Goal: Task Accomplishment & Management: Complete application form

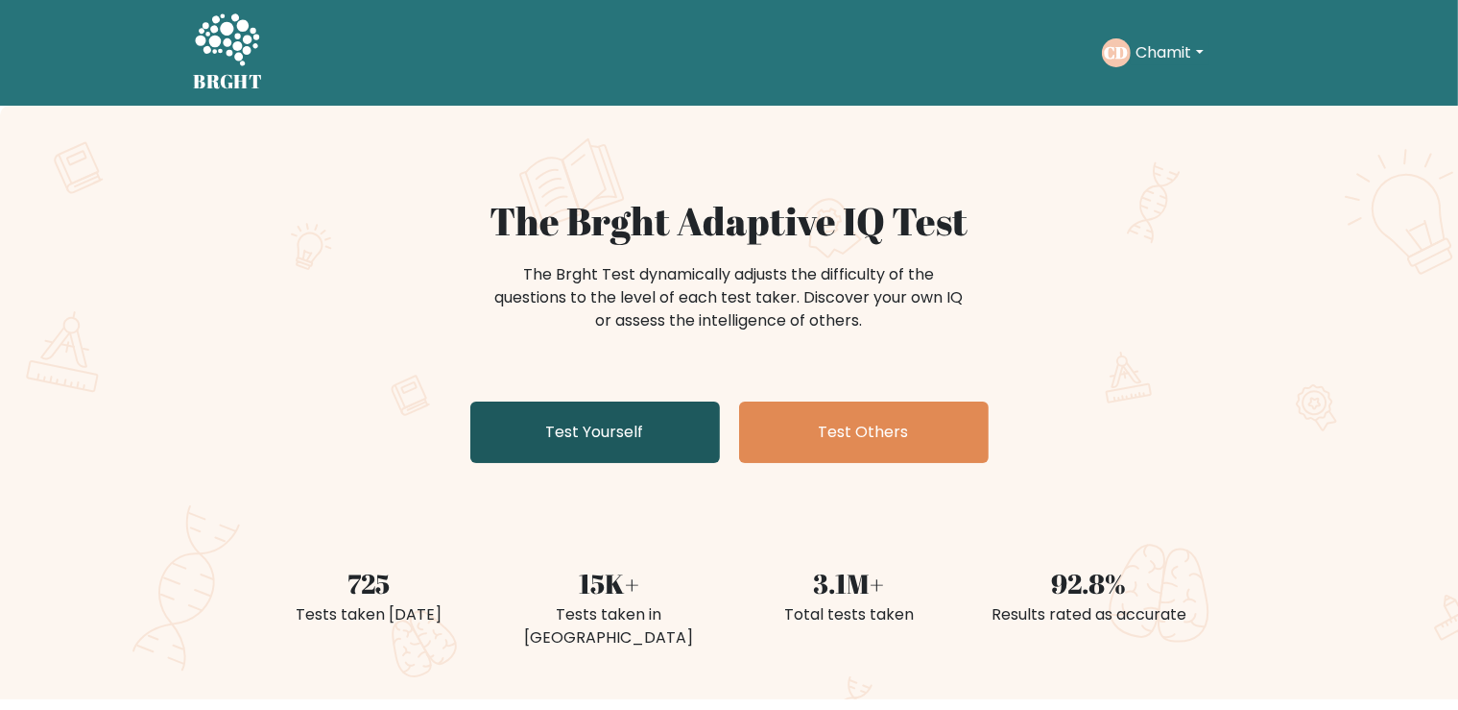
click at [601, 412] on link "Test Yourself" at bounding box center [595, 431] width 250 height 61
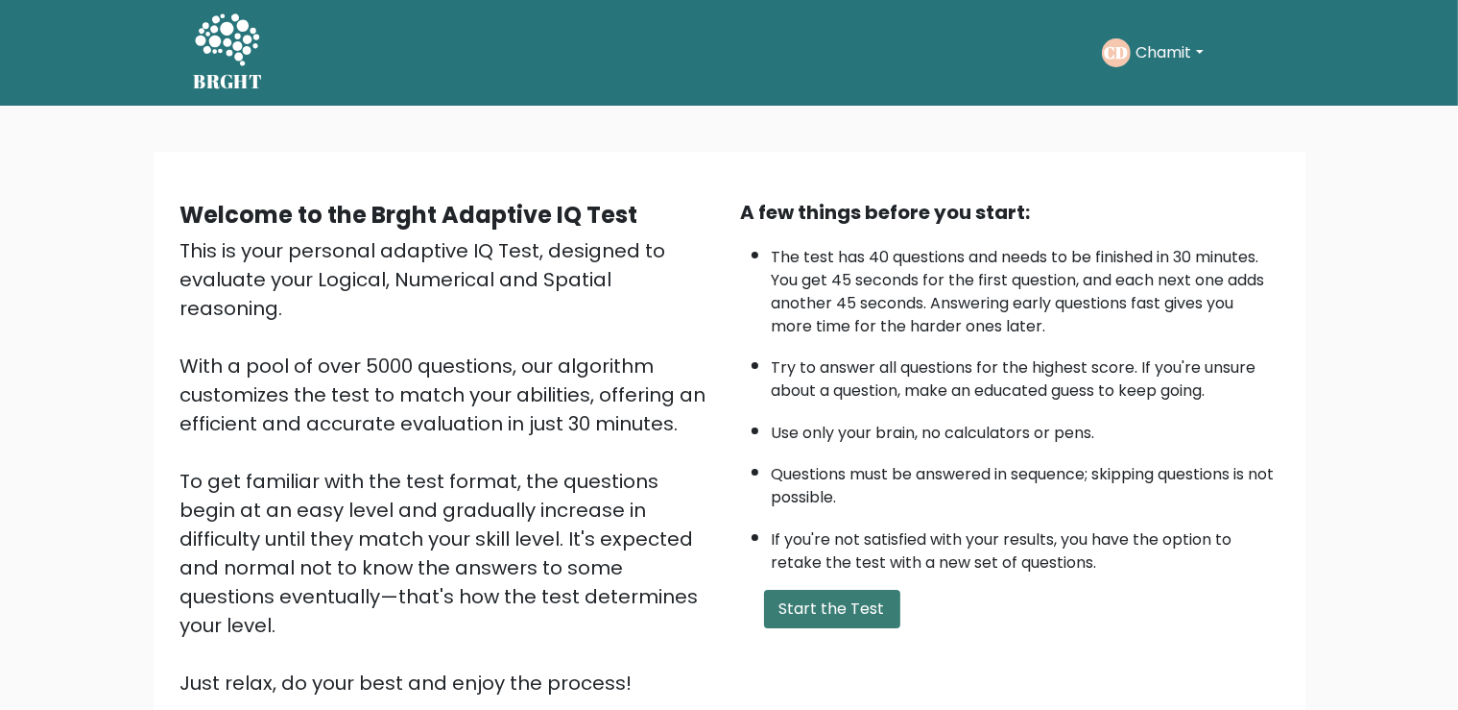
click at [860, 628] on button "Start the Test" at bounding box center [832, 608] width 136 height 38
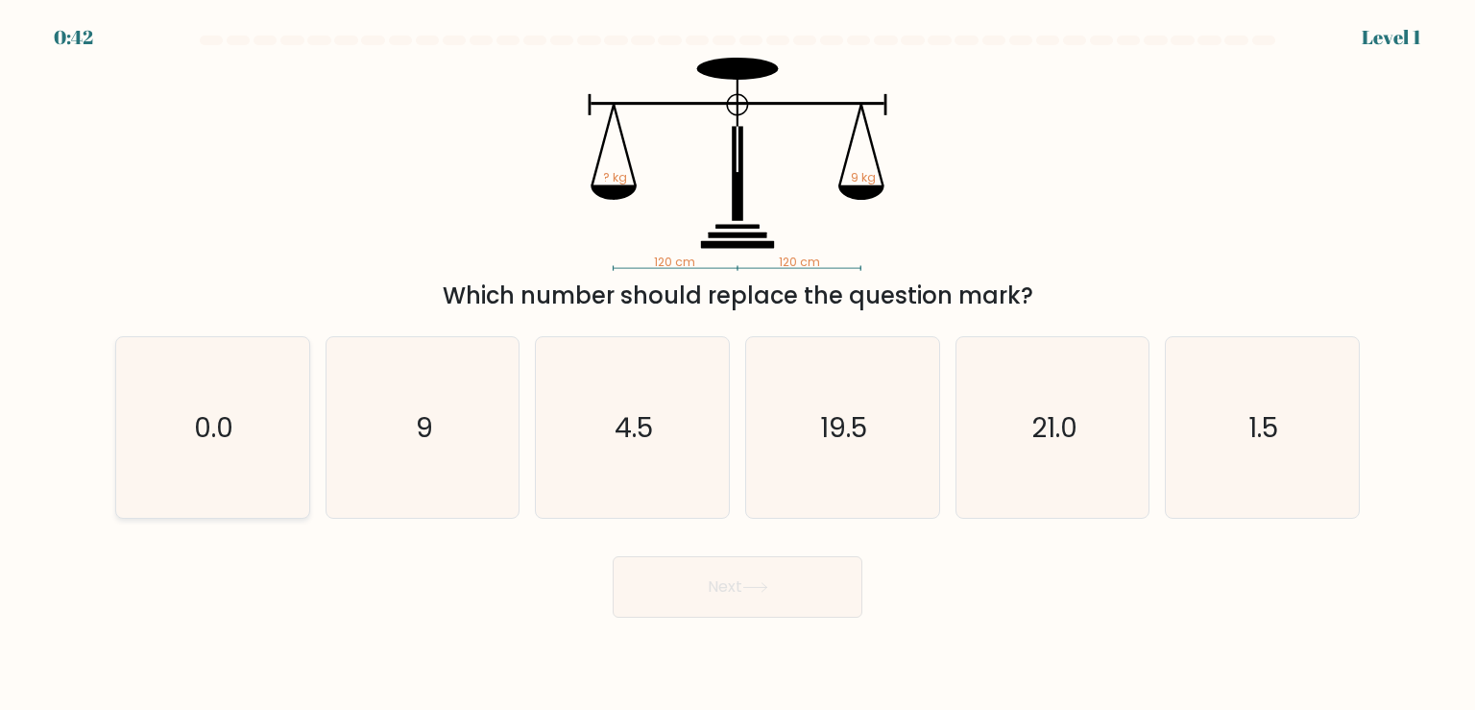
click at [286, 397] on icon "0.0" at bounding box center [212, 427] width 180 height 180
click at [737, 365] on input "a. 0.0" at bounding box center [737, 360] width 1 height 10
radio input "true"
click at [419, 408] on text "9" at bounding box center [424, 427] width 17 height 38
click at [737, 365] on input "b. 9" at bounding box center [737, 360] width 1 height 10
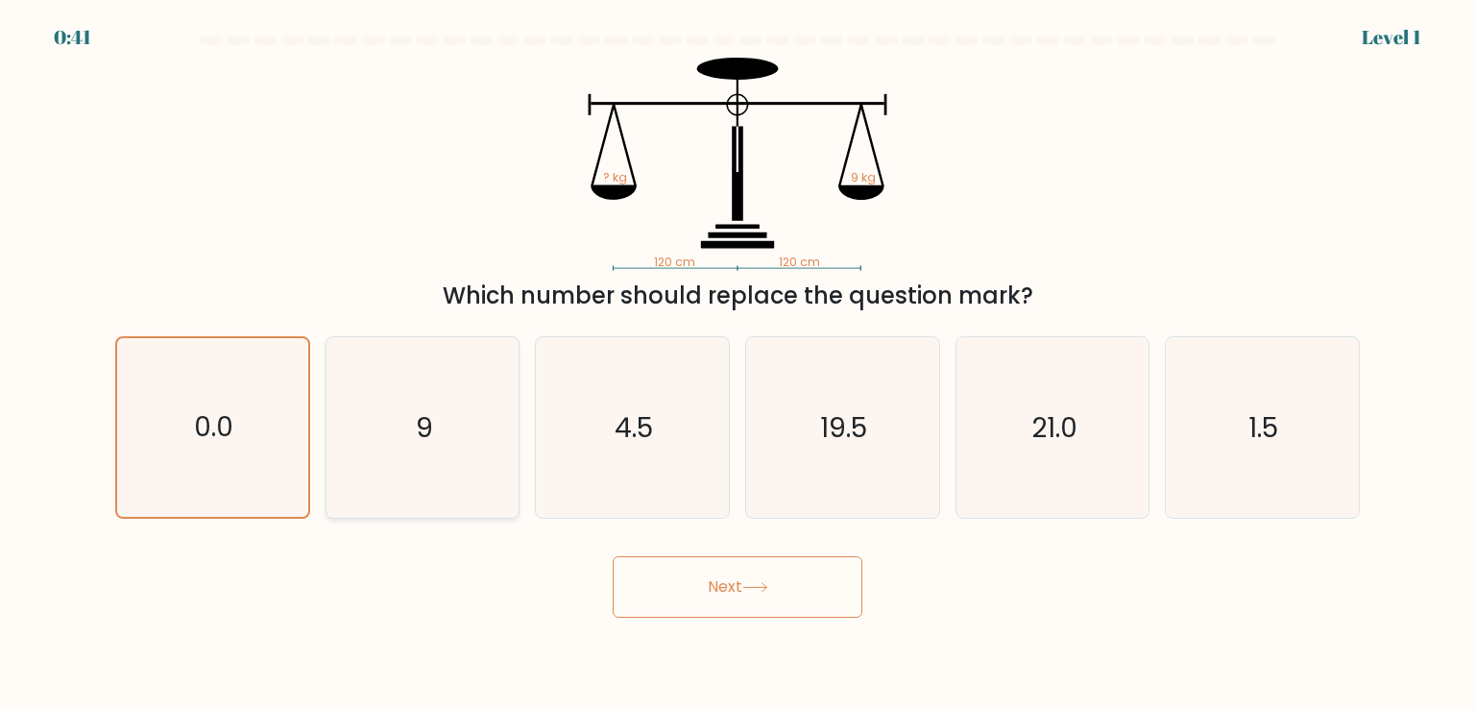
radio input "true"
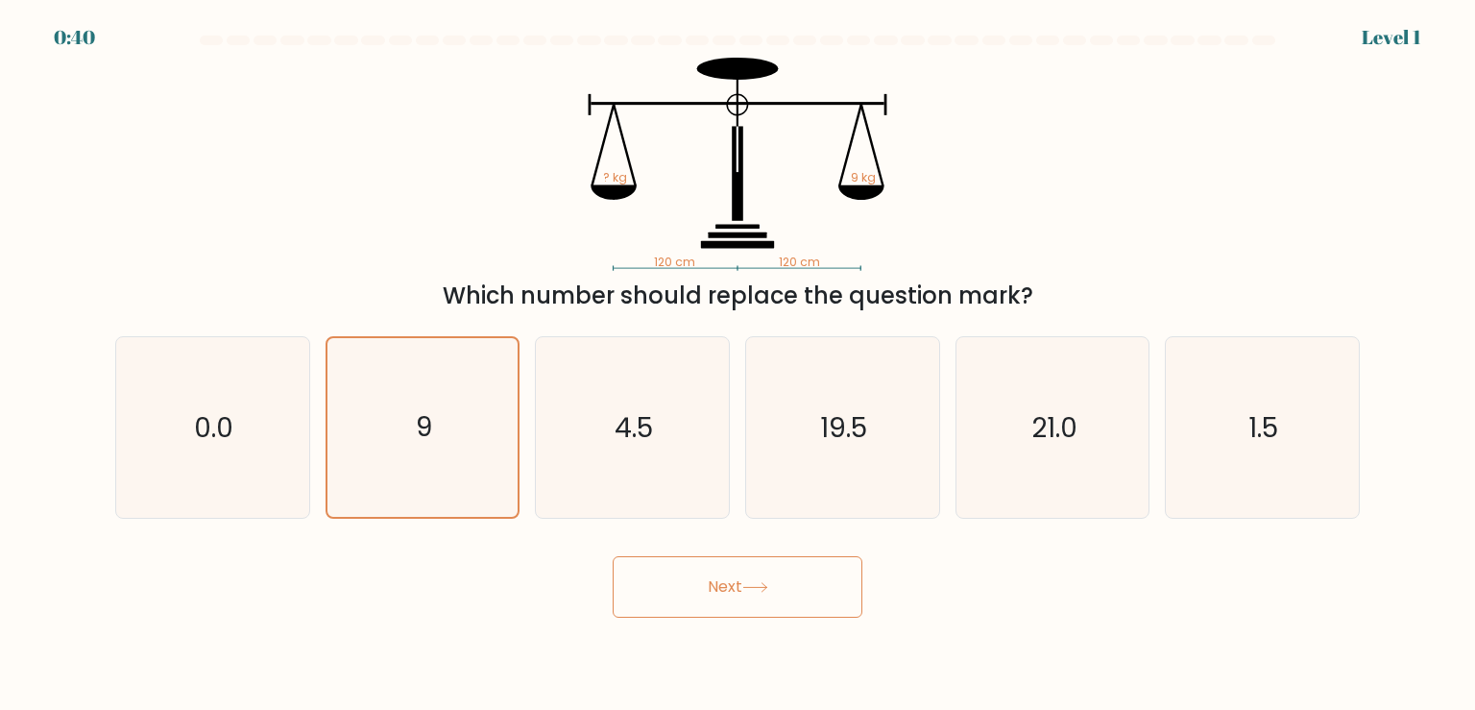
click at [732, 605] on button "Next" at bounding box center [738, 586] width 250 height 61
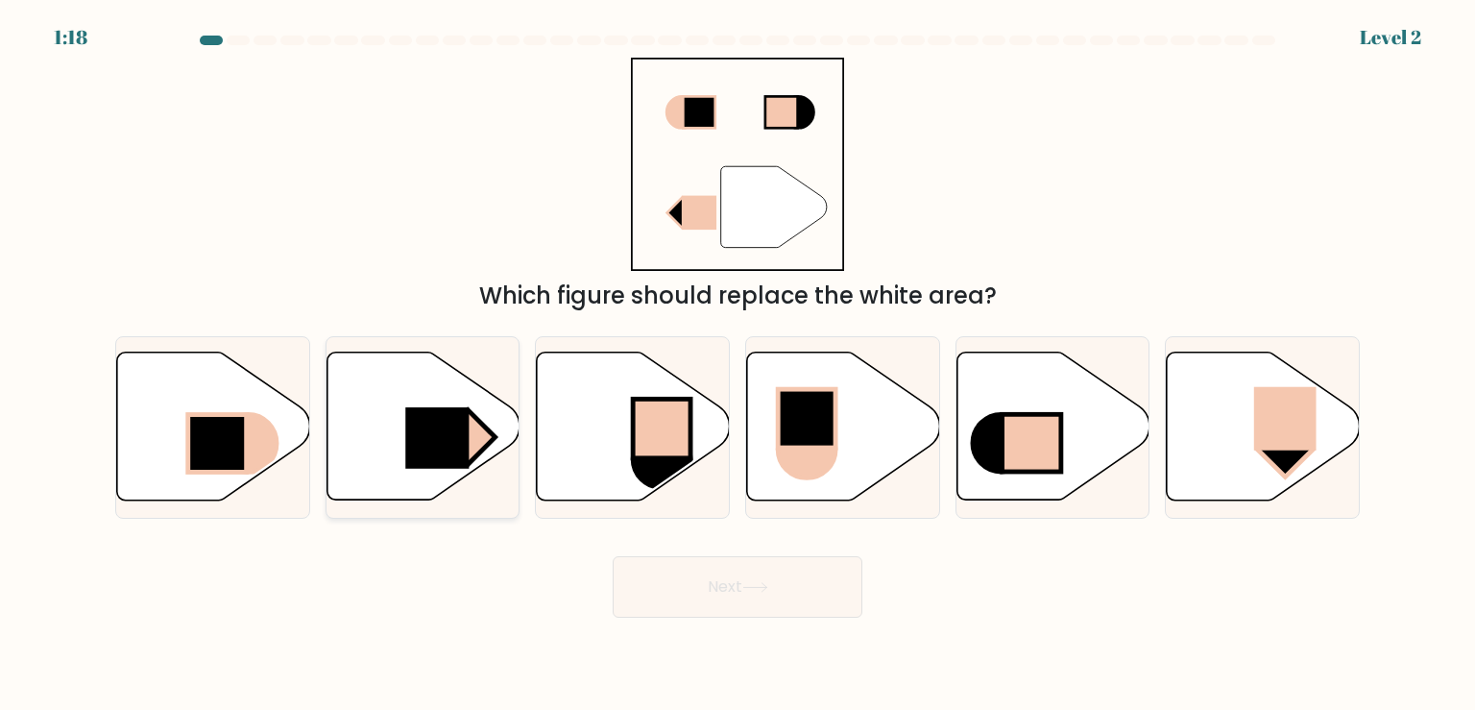
click at [401, 432] on icon at bounding box center [422, 426] width 193 height 148
click at [737, 365] on input "b." at bounding box center [737, 360] width 1 height 10
radio input "true"
click at [746, 582] on button "Next" at bounding box center [738, 586] width 250 height 61
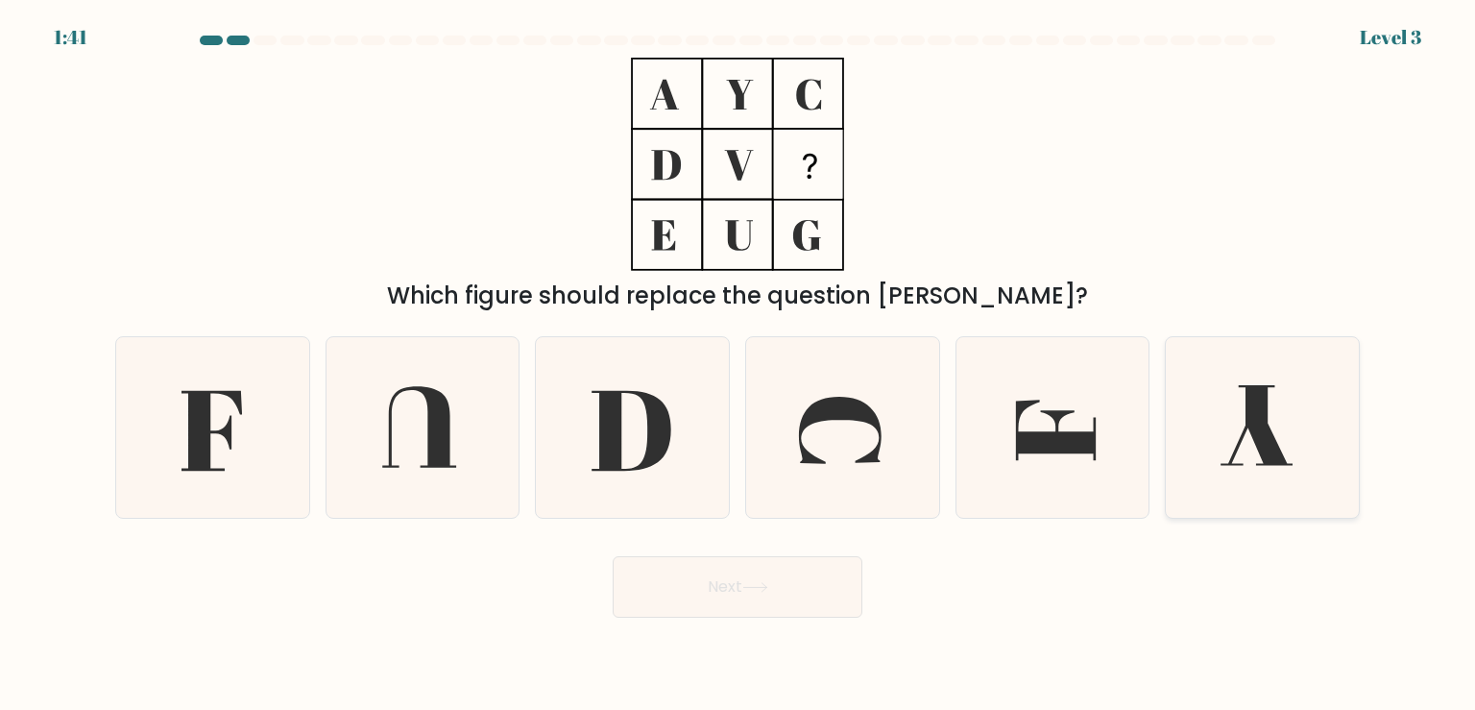
click at [1288, 447] on icon at bounding box center [1261, 427] width 180 height 180
click at [738, 365] on input "f." at bounding box center [737, 360] width 1 height 10
radio input "true"
click at [249, 474] on icon at bounding box center [212, 427] width 180 height 180
click at [737, 365] on input "a." at bounding box center [737, 360] width 1 height 10
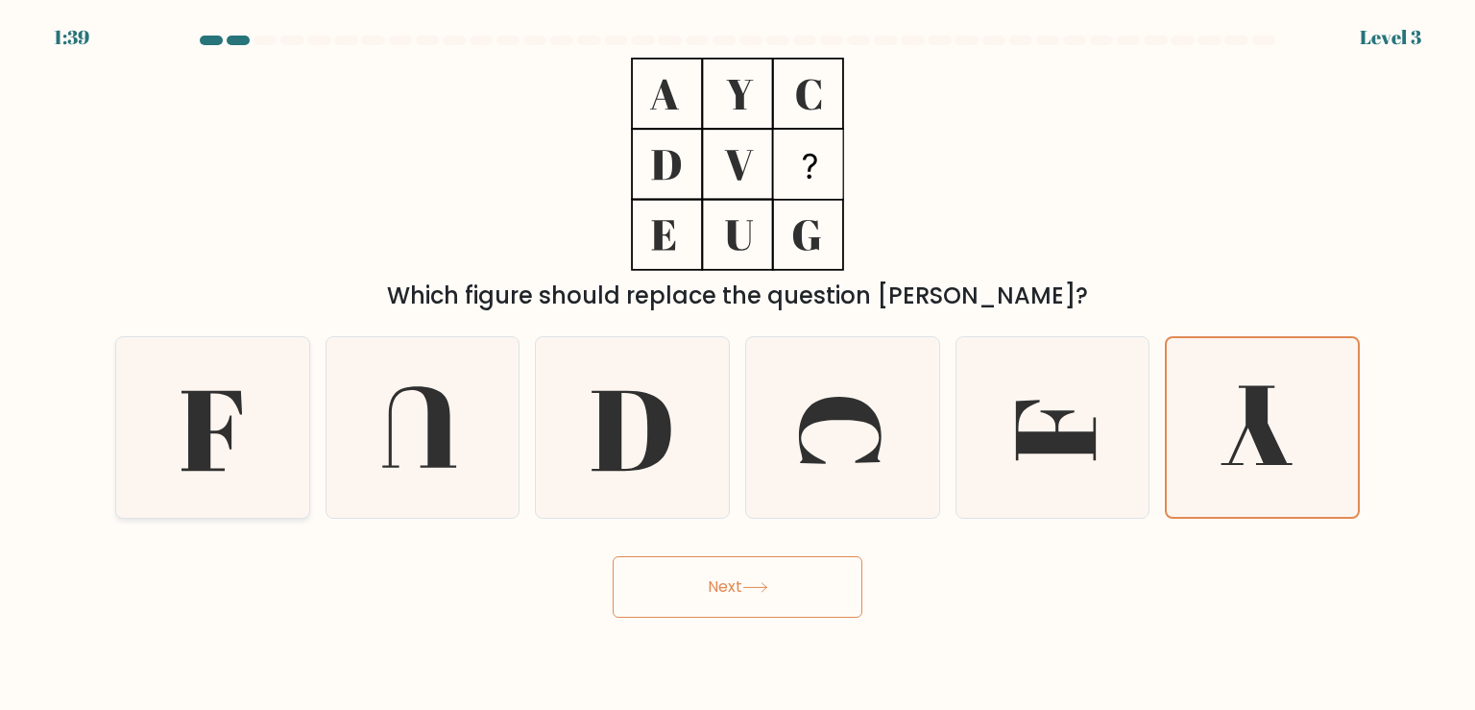
radio input "true"
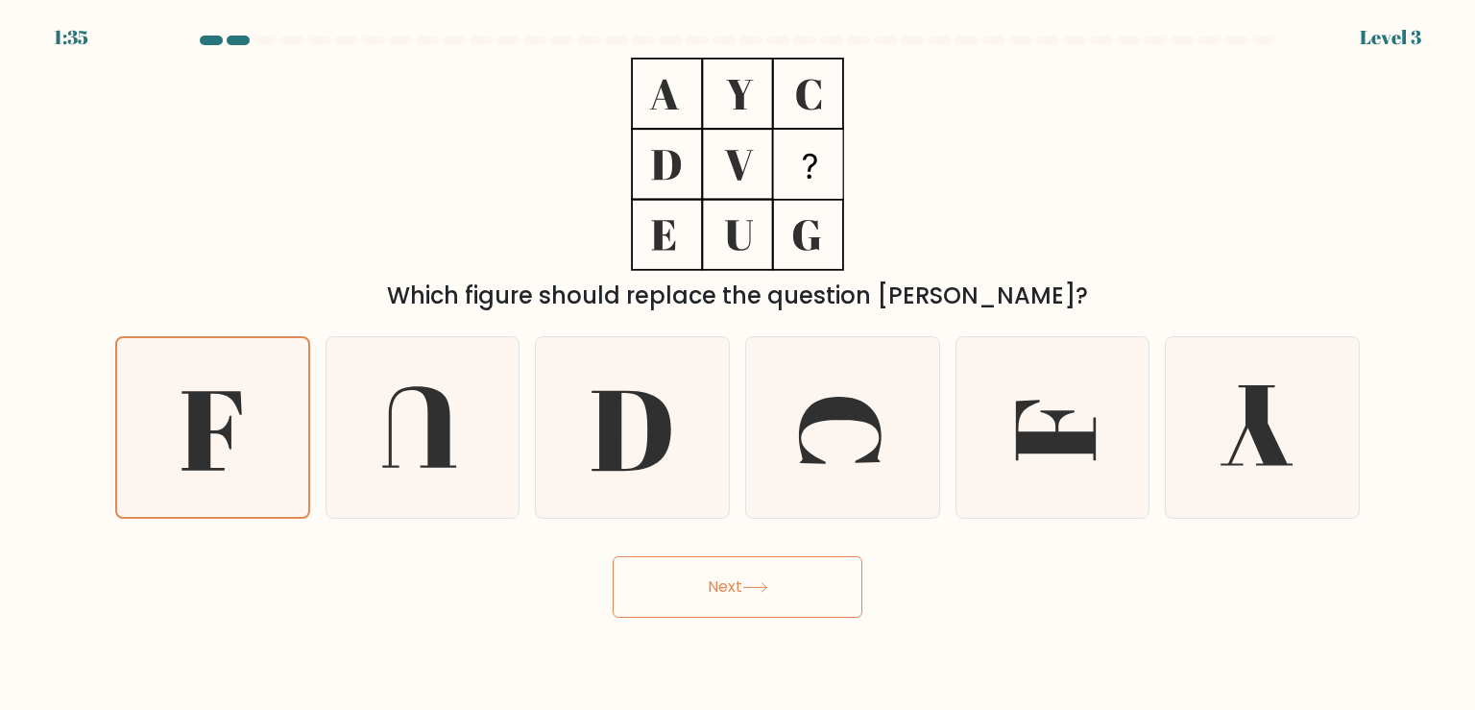
click at [786, 584] on button "Next" at bounding box center [738, 586] width 250 height 61
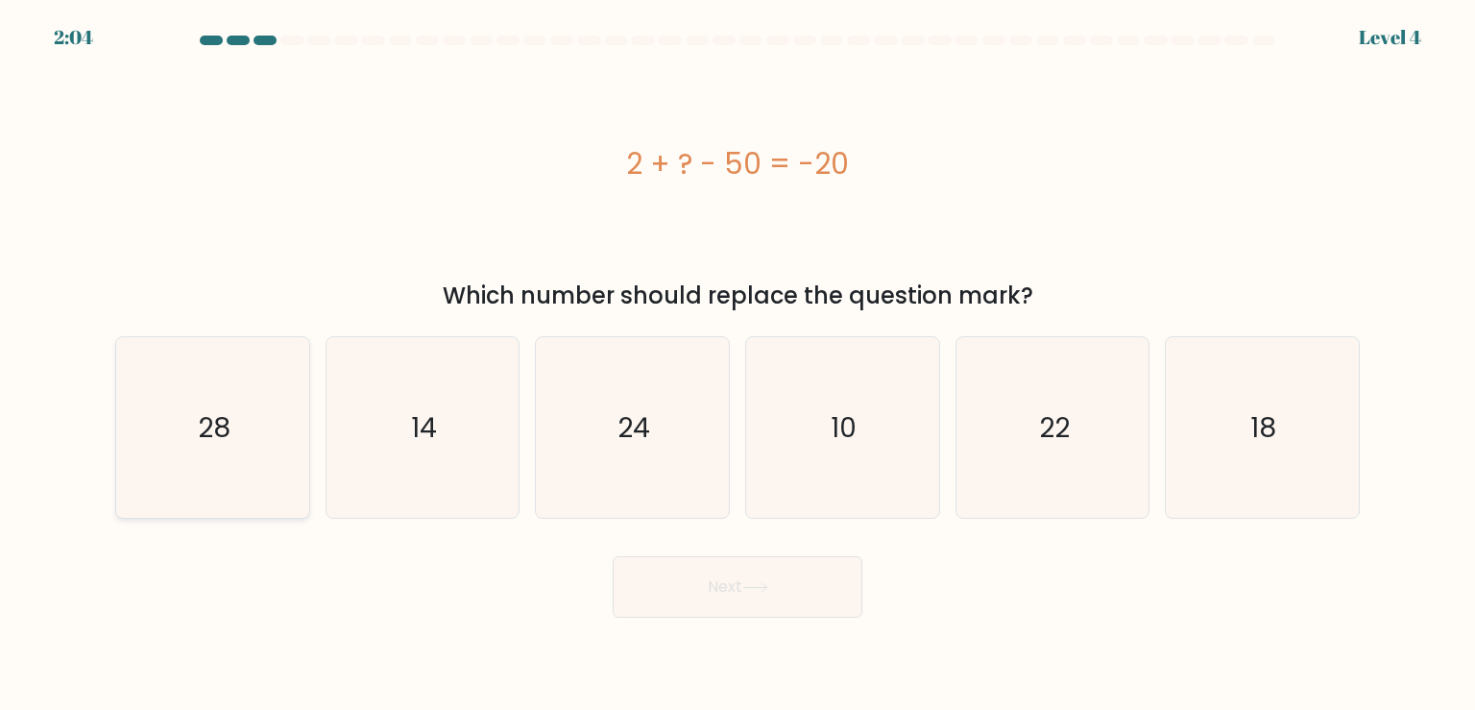
click at [290, 396] on icon "28" at bounding box center [212, 427] width 180 height 180
click at [737, 365] on input "a. 28" at bounding box center [737, 360] width 1 height 10
radio input "true"
click at [738, 602] on button "Next" at bounding box center [738, 586] width 250 height 61
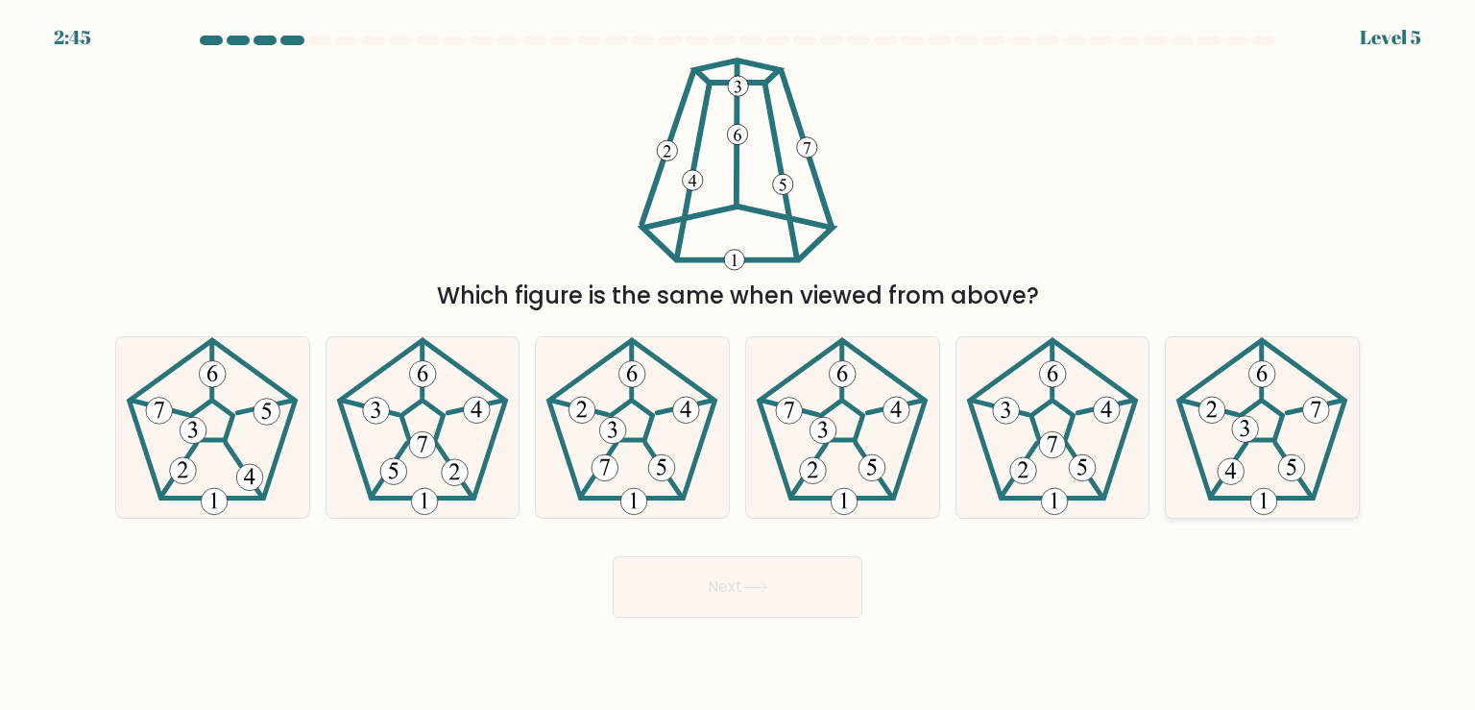
click at [1210, 450] on icon at bounding box center [1261, 427] width 180 height 180
click at [738, 365] on input "f." at bounding box center [737, 360] width 1 height 10
radio input "true"
click at [765, 600] on button "Next" at bounding box center [738, 586] width 250 height 61
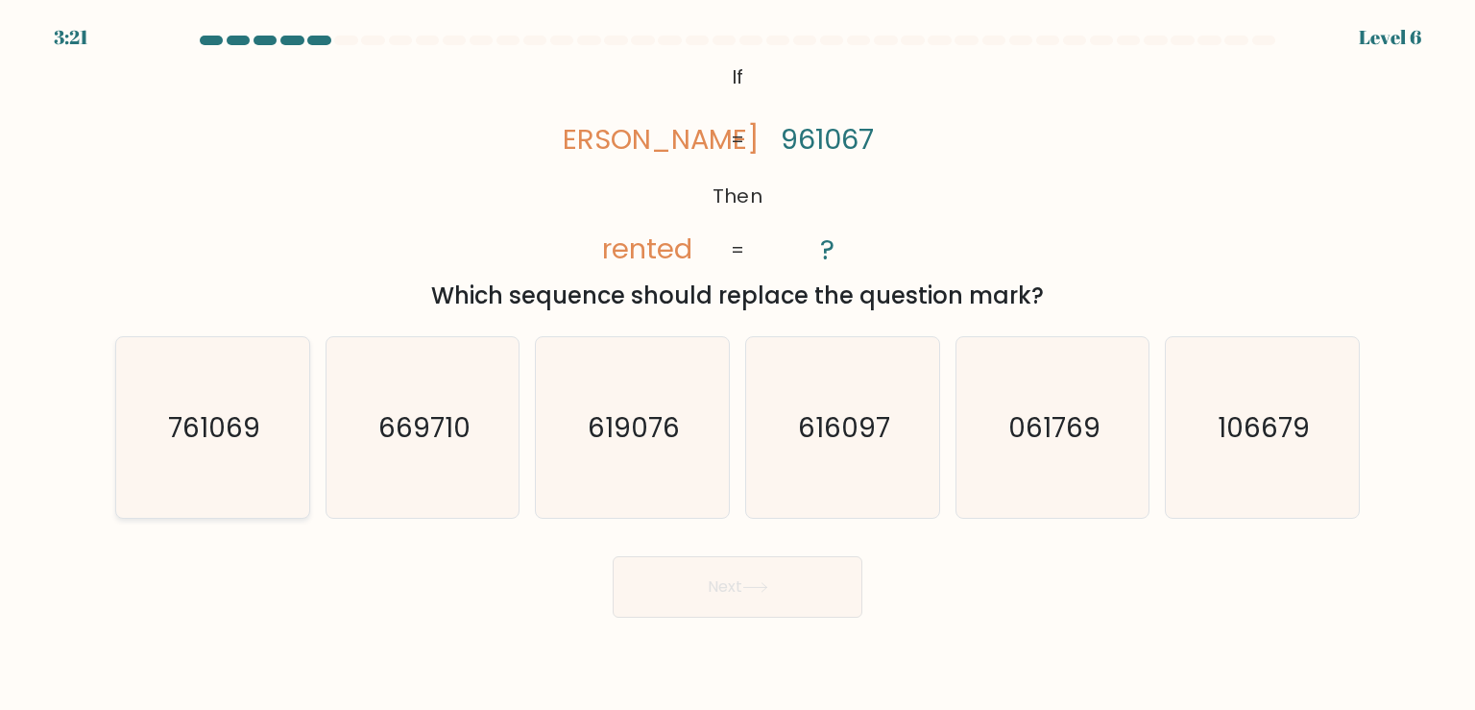
click at [241, 446] on icon "761069" at bounding box center [212, 427] width 180 height 180
click at [737, 365] on input "a. 761069" at bounding box center [737, 360] width 1 height 10
radio input "true"
click at [800, 615] on button "Next" at bounding box center [738, 586] width 250 height 61
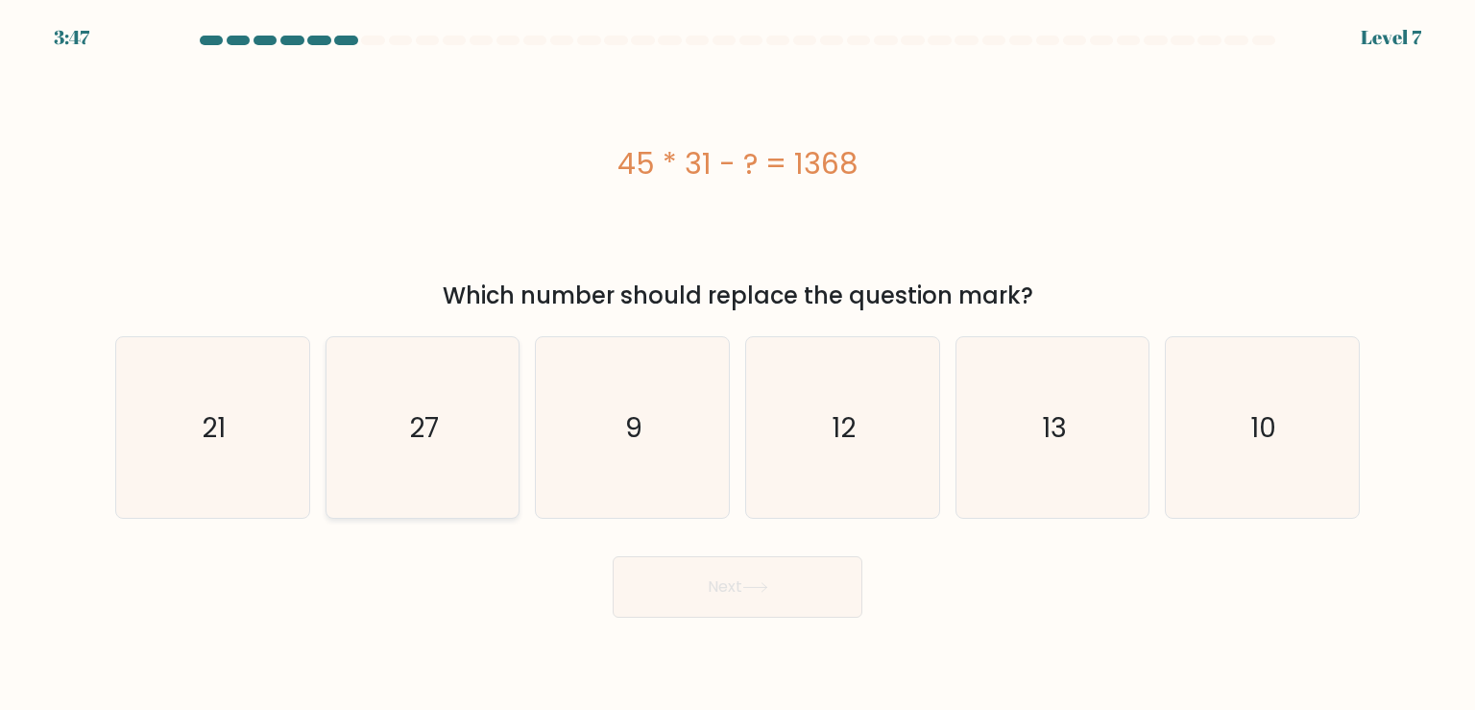
click at [493, 421] on icon "27" at bounding box center [422, 427] width 180 height 180
click at [737, 365] on input "b. 27" at bounding box center [737, 360] width 1 height 10
radio input "true"
click at [764, 590] on icon at bounding box center [755, 587] width 26 height 11
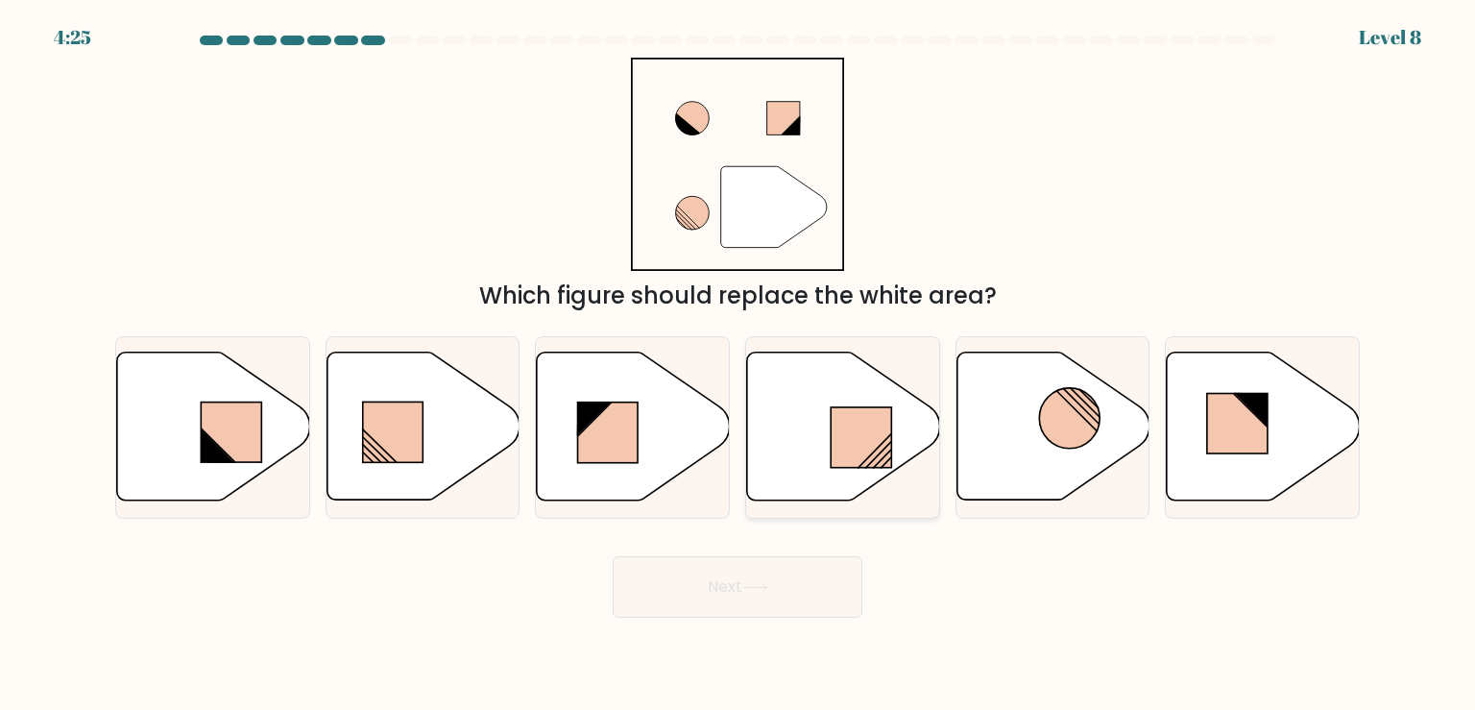
click at [893, 450] on icon at bounding box center [843, 426] width 193 height 148
click at [738, 365] on input "d." at bounding box center [737, 360] width 1 height 10
radio input "true"
click at [766, 582] on button "Next" at bounding box center [738, 586] width 250 height 61
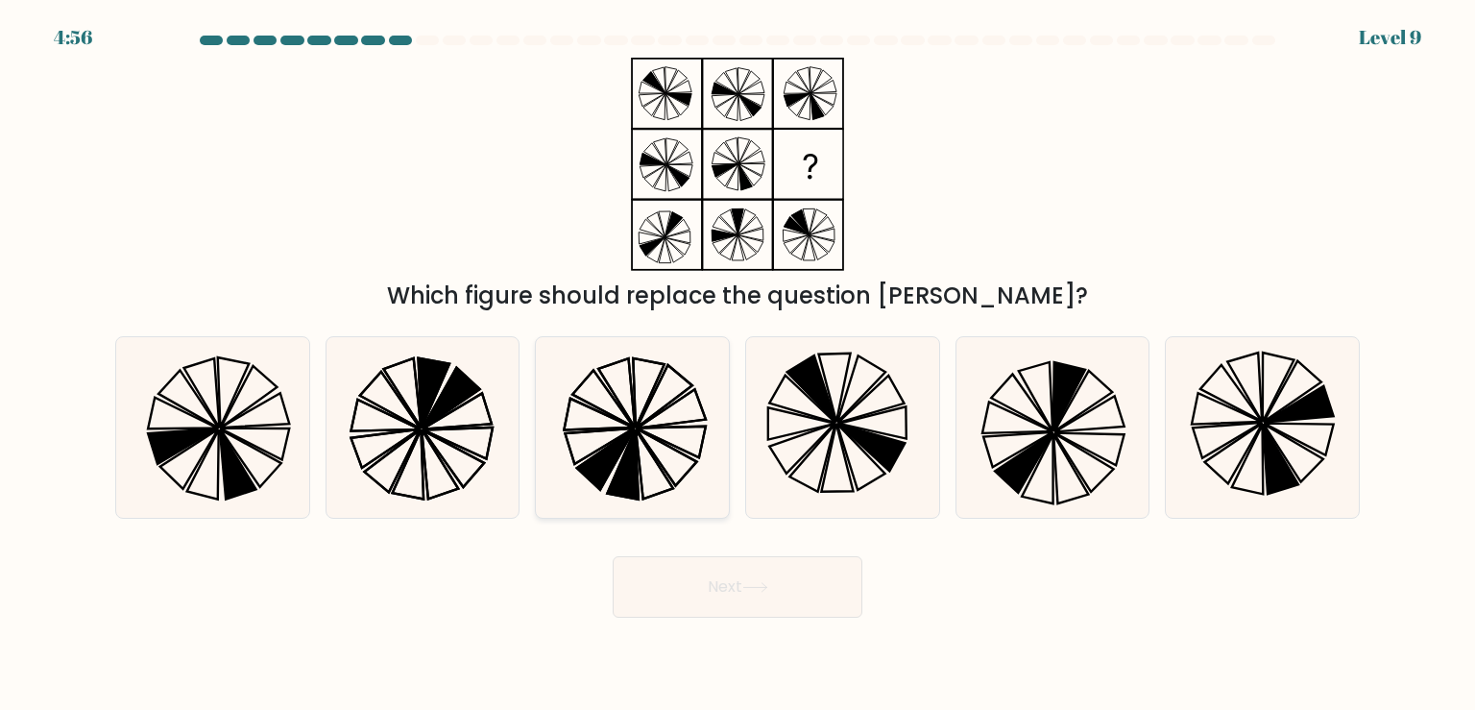
click at [652, 494] on icon at bounding box center [655, 463] width 37 height 69
click at [737, 365] on input "c." at bounding box center [737, 360] width 1 height 10
radio input "true"
click at [747, 596] on button "Next" at bounding box center [738, 586] width 250 height 61
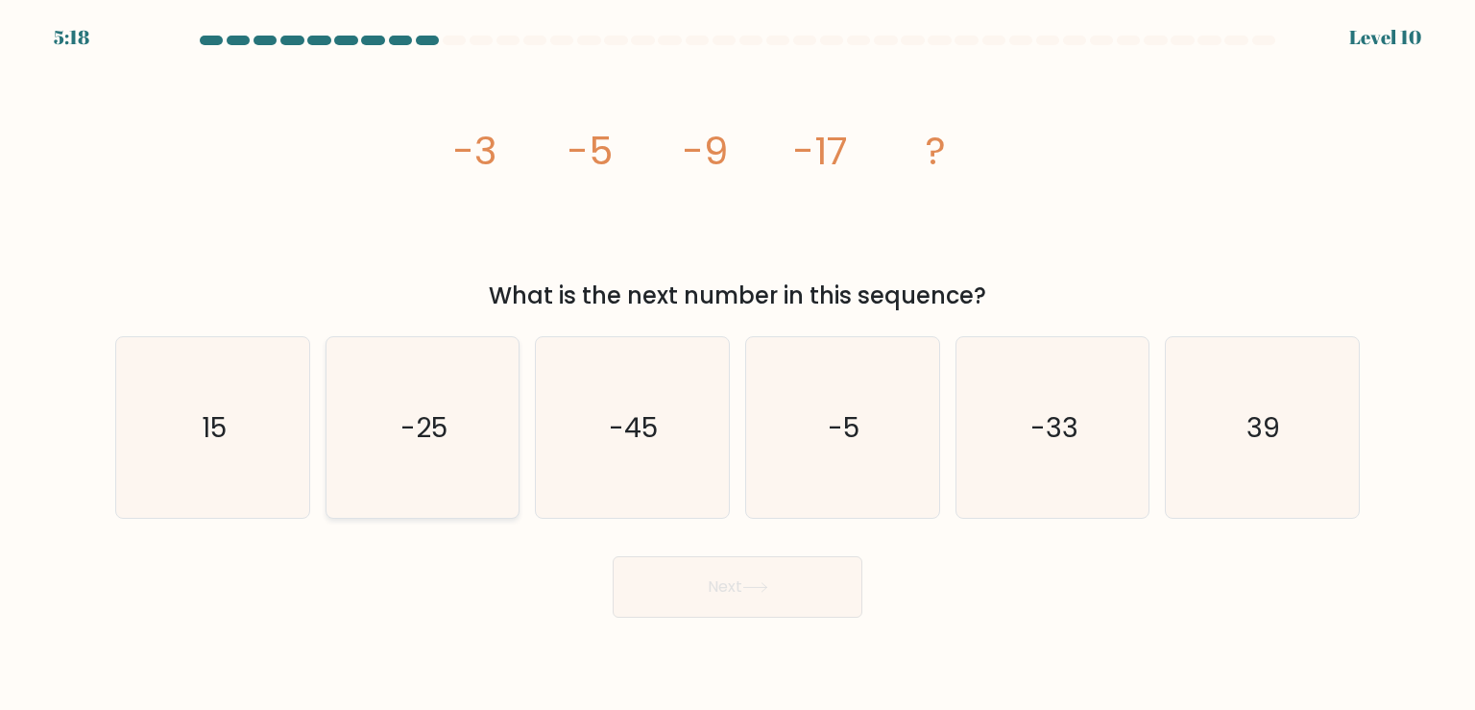
click at [394, 486] on icon "-25" at bounding box center [422, 427] width 180 height 180
click at [737, 365] on input "b. -25" at bounding box center [737, 360] width 1 height 10
radio input "true"
click at [702, 624] on body "5:07 Level 10" at bounding box center [737, 355] width 1475 height 710
click at [732, 593] on button "Next" at bounding box center [738, 586] width 250 height 61
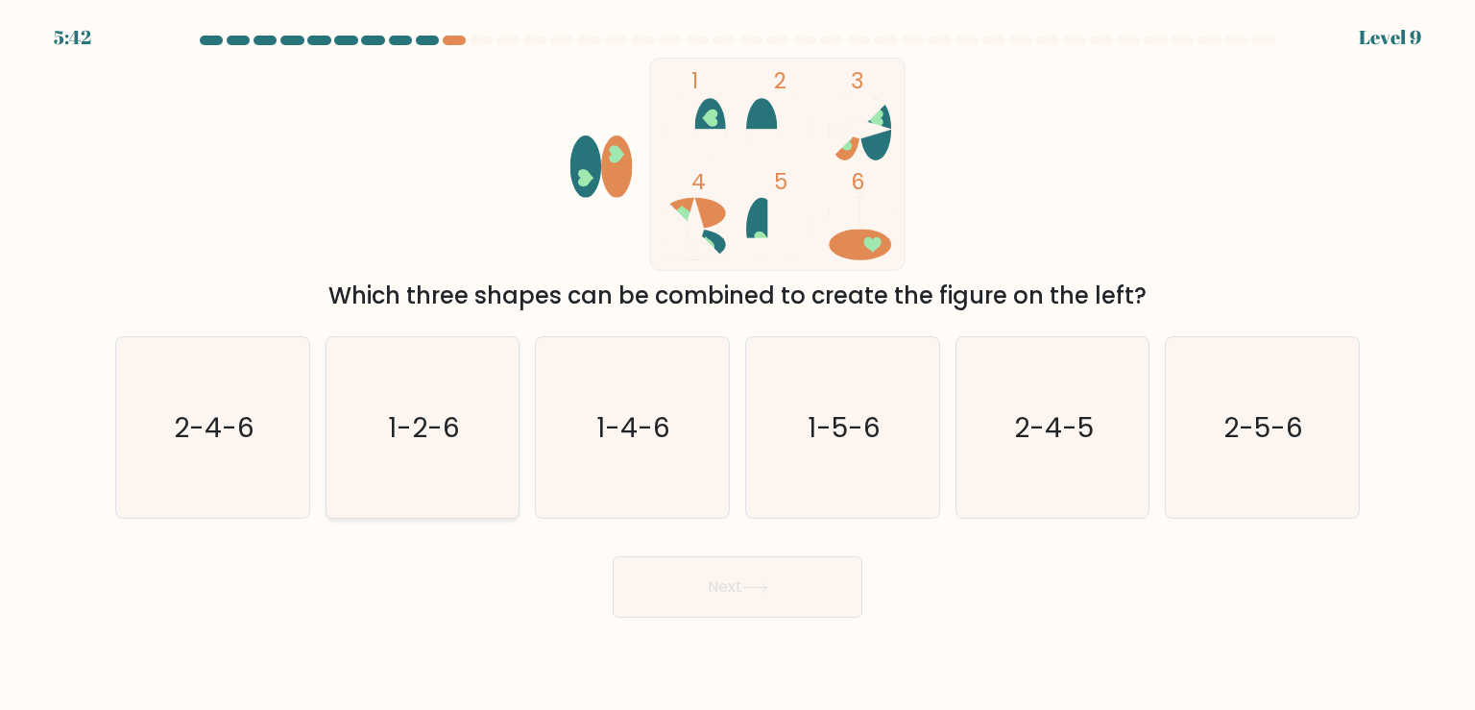
click at [434, 408] on text "1-2-6" at bounding box center [424, 427] width 72 height 38
click at [737, 365] on input "b. 1-2-6" at bounding box center [737, 360] width 1 height 10
radio input "true"
click at [735, 577] on button "Next" at bounding box center [738, 586] width 250 height 61
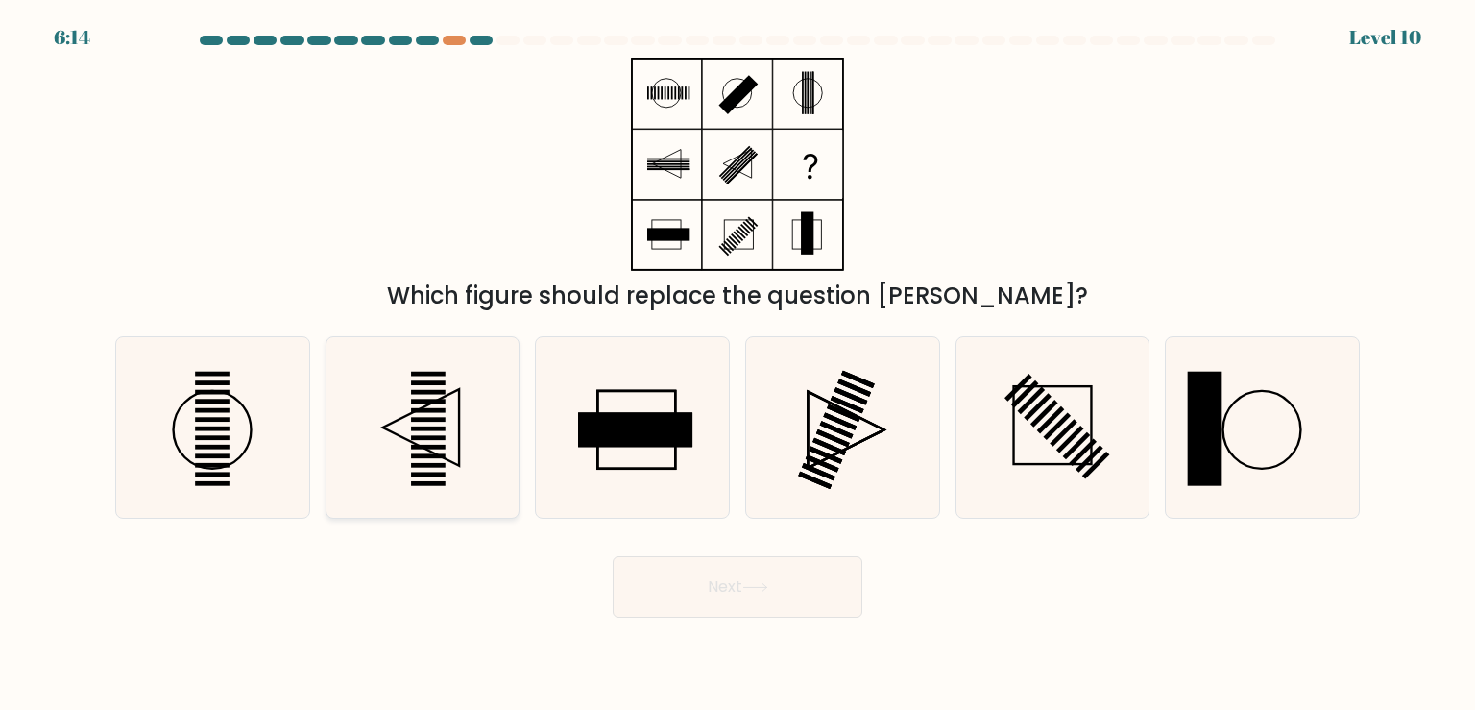
click at [381, 487] on icon at bounding box center [422, 427] width 180 height 180
click at [737, 365] on input "b." at bounding box center [737, 360] width 1 height 10
radio input "true"
click at [797, 618] on body "6:12 Level 10" at bounding box center [737, 355] width 1475 height 710
click at [782, 601] on button "Next" at bounding box center [738, 586] width 250 height 61
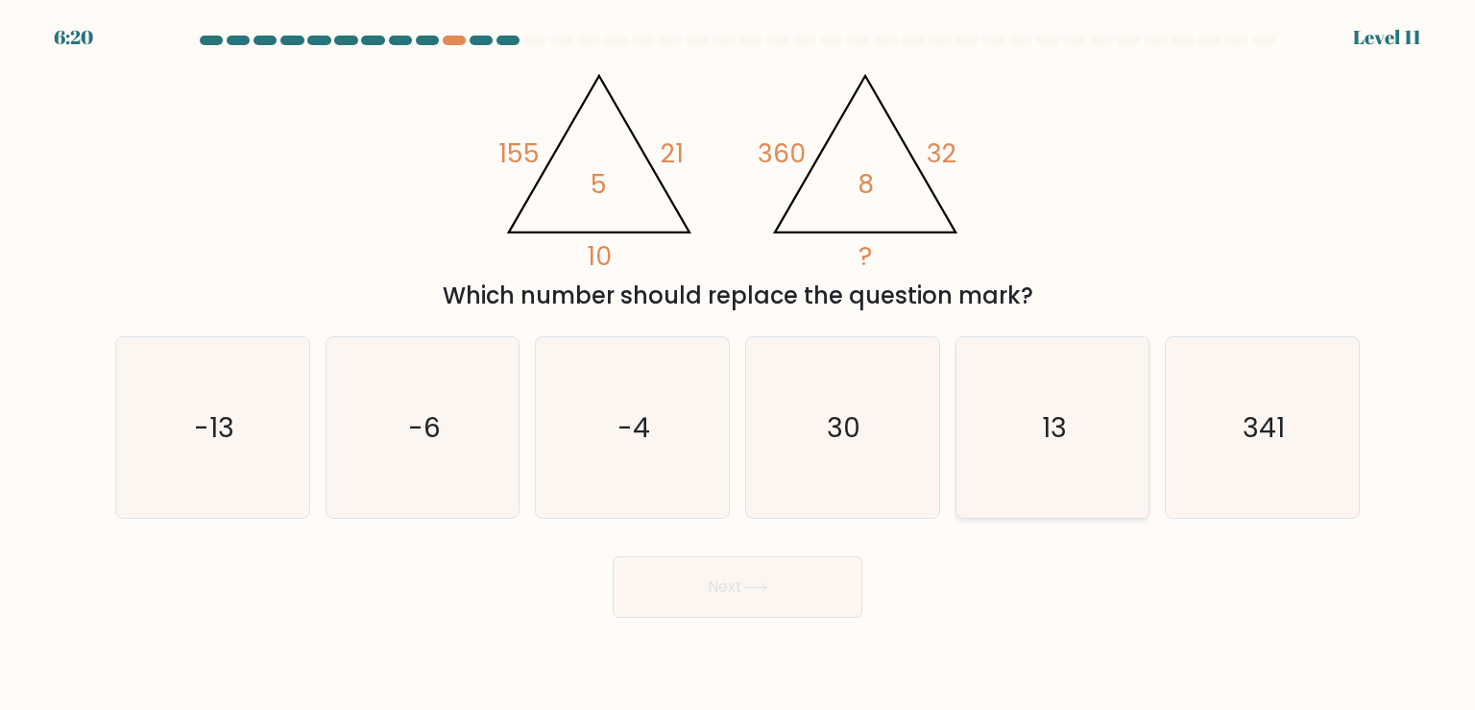
click at [1060, 471] on icon "13" at bounding box center [1052, 427] width 180 height 180
click at [738, 365] on input "e. 13" at bounding box center [737, 360] width 1 height 10
radio input "true"
click at [804, 579] on button "Next" at bounding box center [738, 586] width 250 height 61
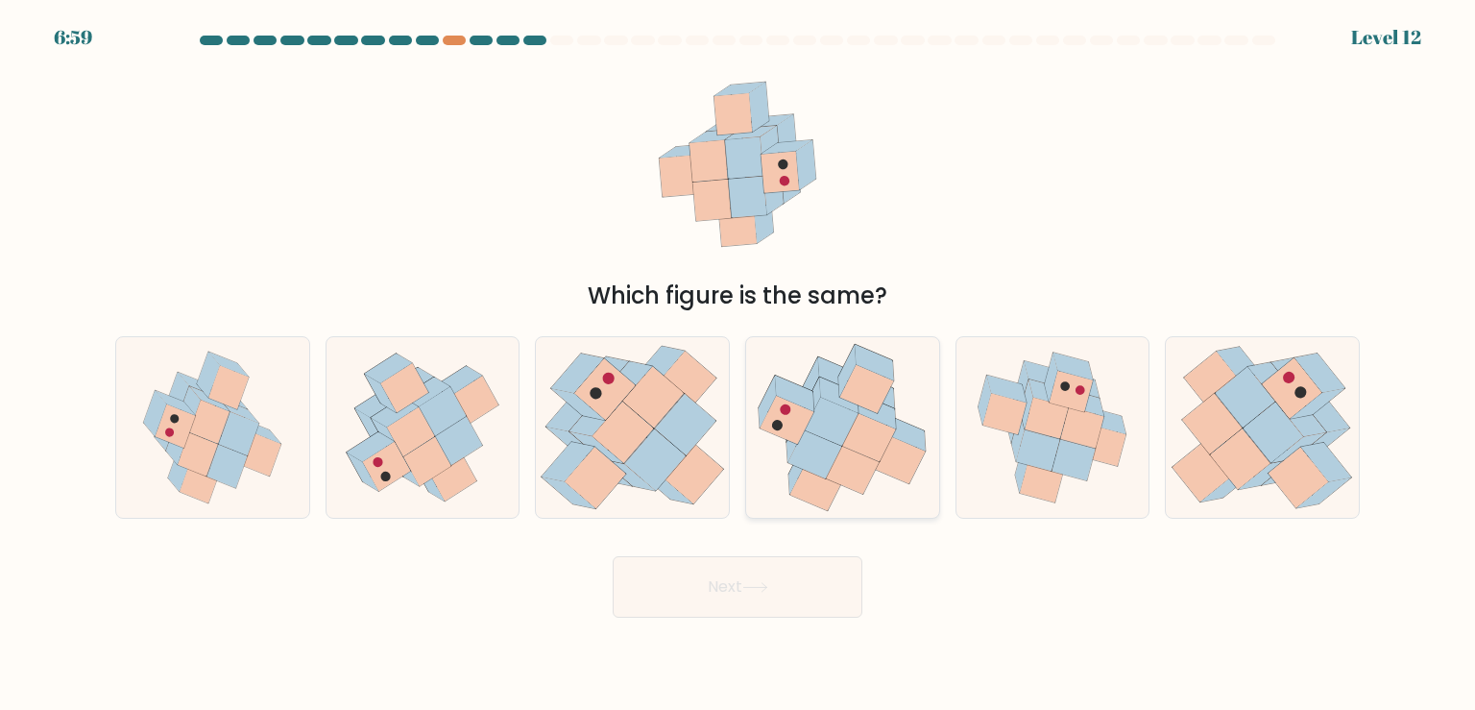
click at [878, 497] on icon at bounding box center [842, 428] width 193 height 176
click at [738, 365] on input "d." at bounding box center [737, 360] width 1 height 10
radio input "true"
click at [758, 598] on button "Next" at bounding box center [738, 586] width 250 height 61
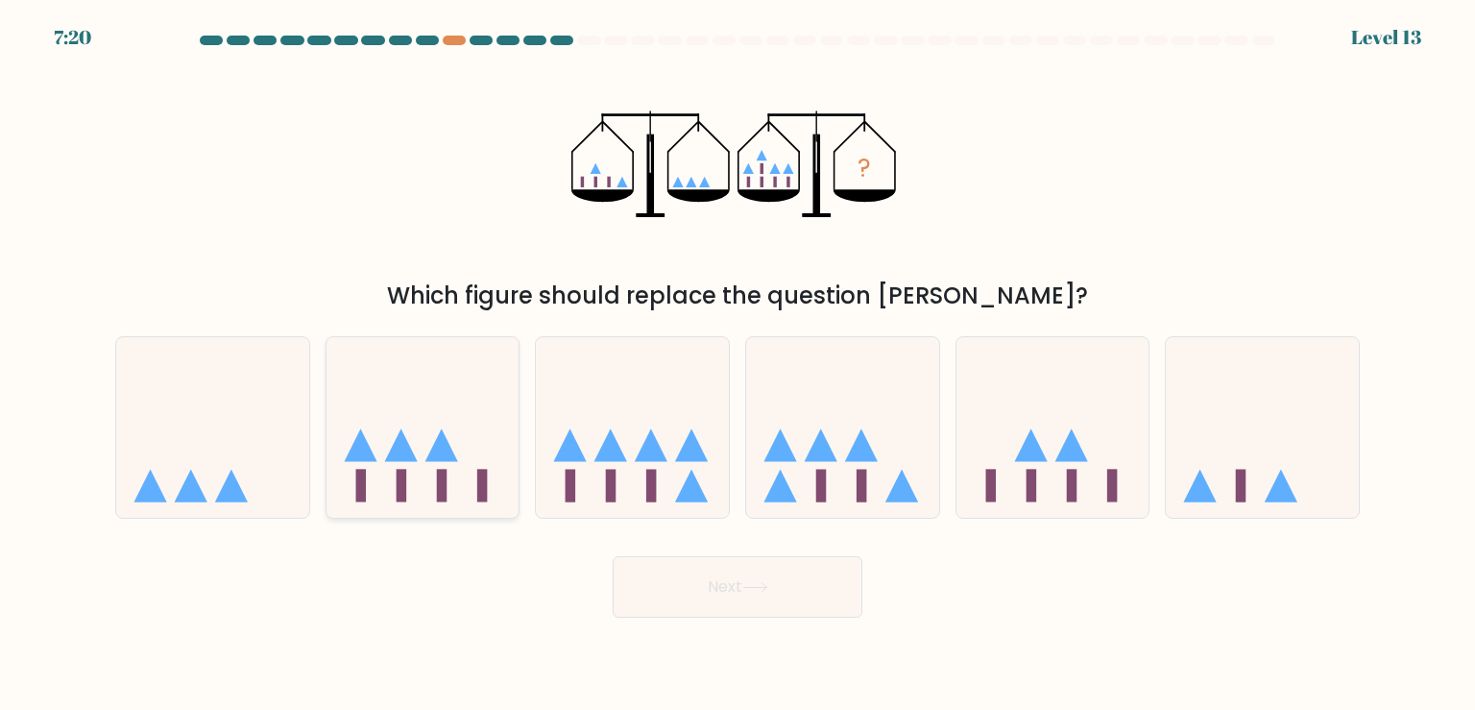
click at [459, 408] on icon at bounding box center [422, 427] width 193 height 159
click at [737, 365] on input "b." at bounding box center [737, 360] width 1 height 10
radio input "true"
click at [761, 599] on button "Next" at bounding box center [738, 586] width 250 height 61
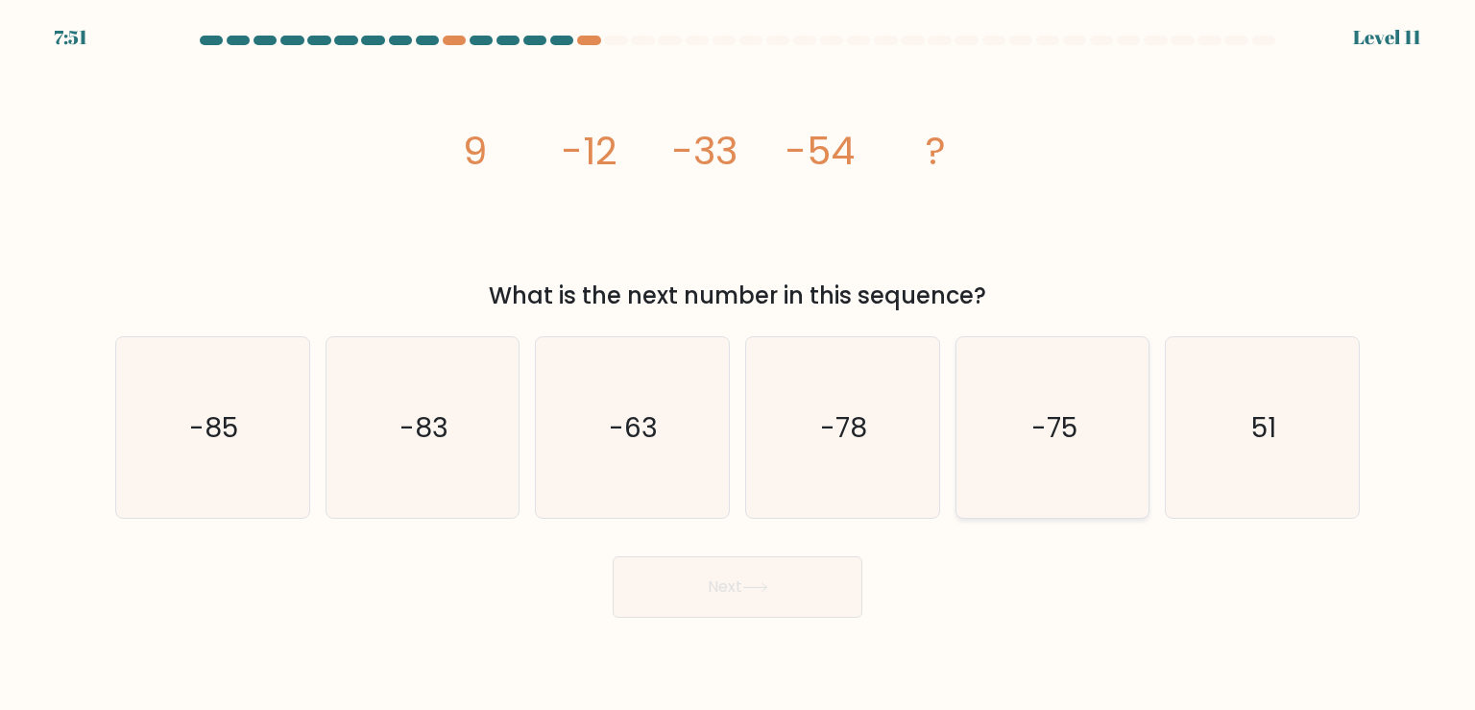
click at [1007, 432] on icon "-75" at bounding box center [1052, 427] width 180 height 180
click at [738, 365] on input "e. -75" at bounding box center [737, 360] width 1 height 10
radio input "true"
click at [822, 584] on button "Next" at bounding box center [738, 586] width 250 height 61
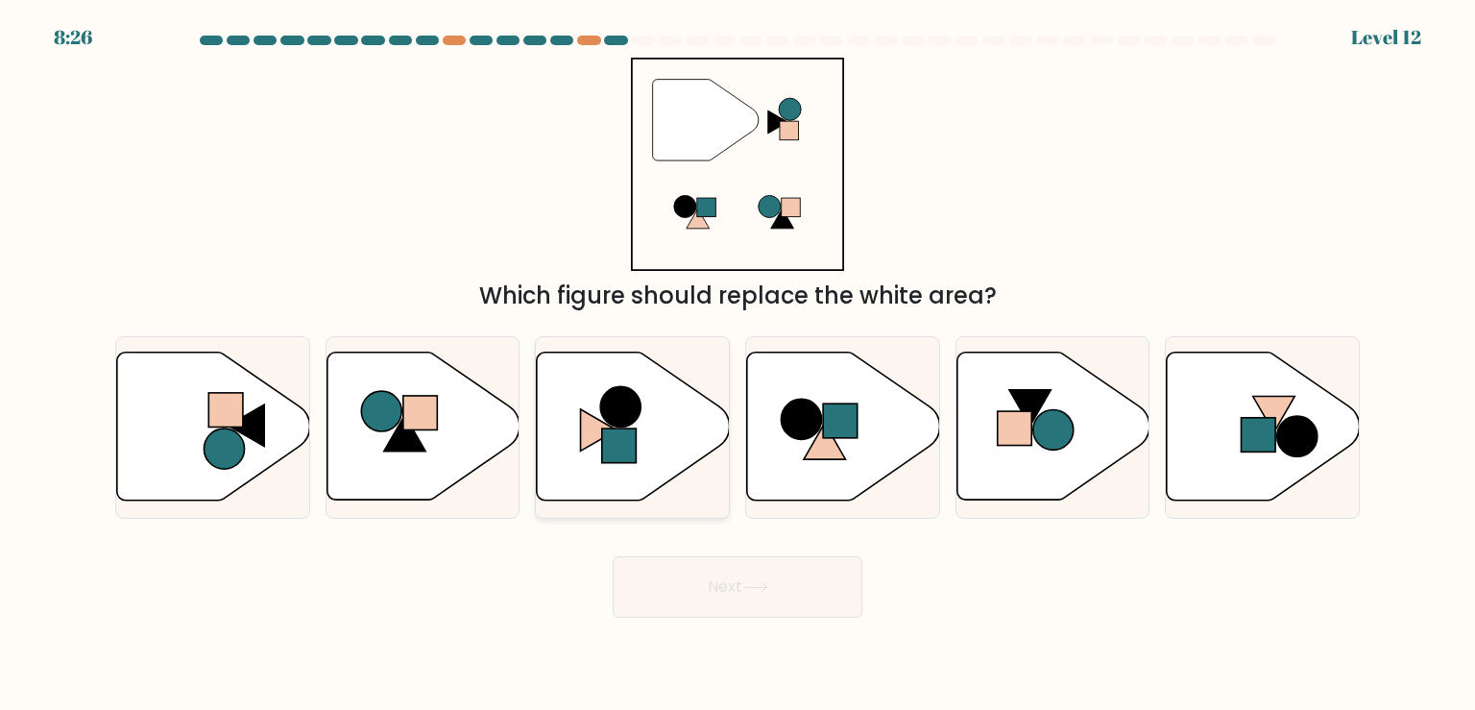
click at [637, 511] on div at bounding box center [632, 427] width 195 height 182
click at [737, 365] on input "c." at bounding box center [737, 360] width 1 height 10
radio input "true"
click at [778, 571] on button "Next" at bounding box center [738, 586] width 250 height 61
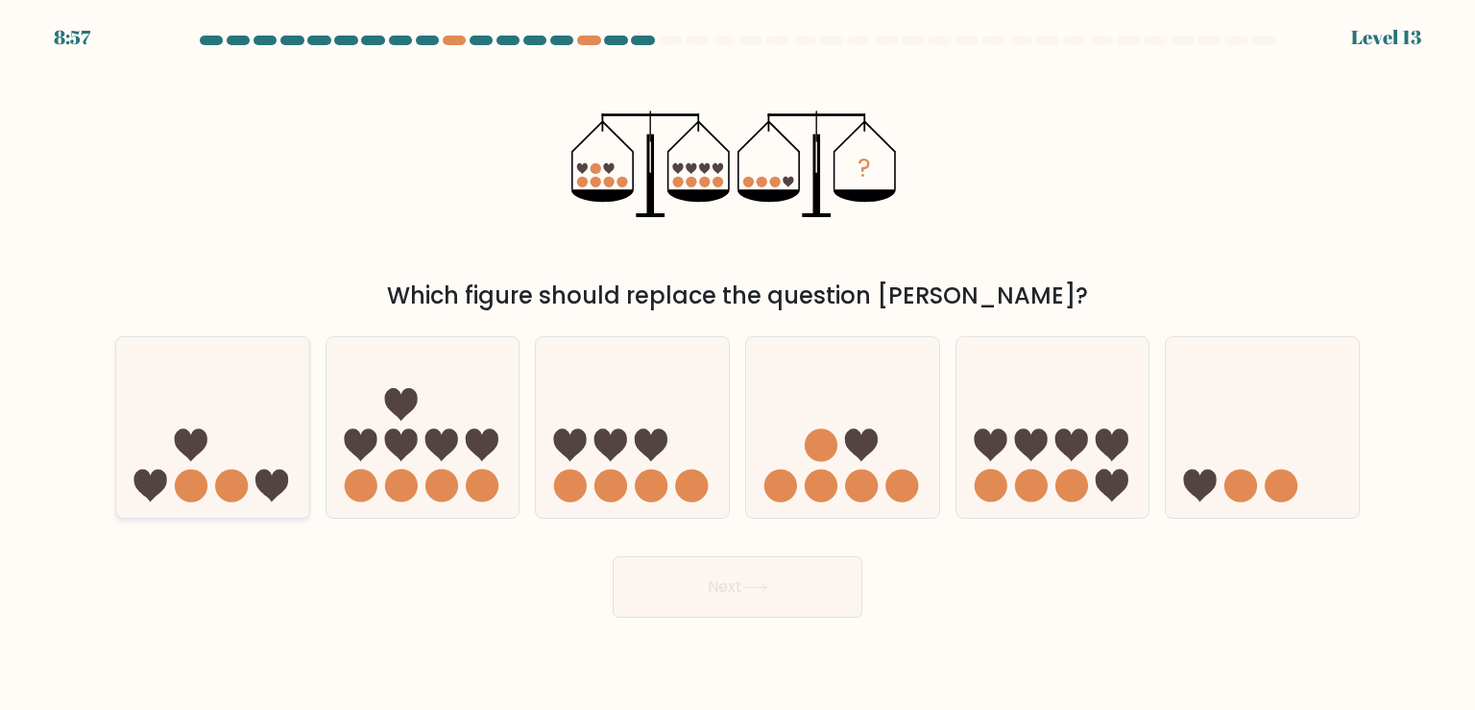
click at [278, 381] on icon at bounding box center [212, 427] width 193 height 159
click at [737, 365] on input "a." at bounding box center [737, 360] width 1 height 10
radio input "true"
click at [753, 580] on button "Next" at bounding box center [738, 586] width 250 height 61
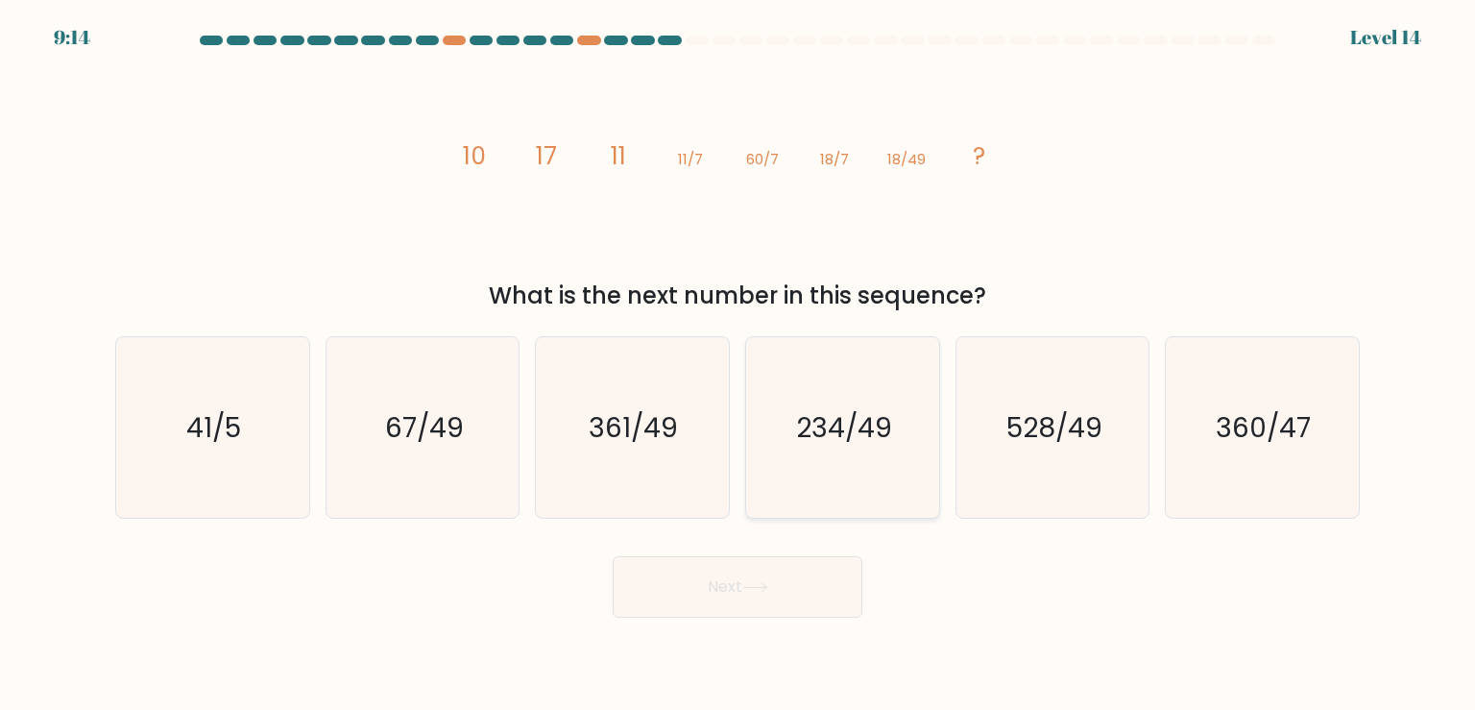
click at [843, 482] on icon "234/49" at bounding box center [842, 427] width 180 height 180
click at [738, 365] on input "d. 234/49" at bounding box center [737, 360] width 1 height 10
radio input "true"
click at [780, 587] on button "Next" at bounding box center [738, 586] width 250 height 61
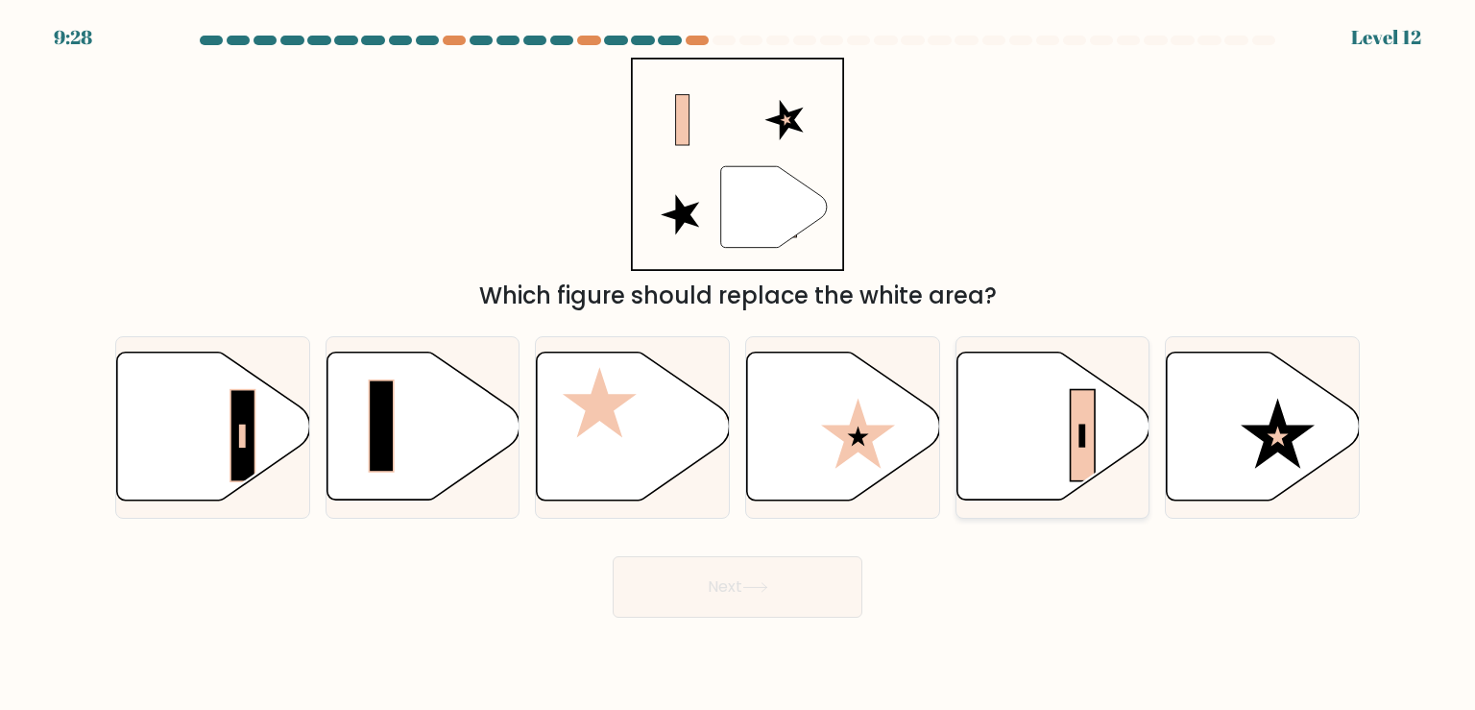
click at [1029, 455] on icon at bounding box center [1052, 426] width 193 height 148
click at [738, 365] on input "e." at bounding box center [737, 360] width 1 height 10
radio input "true"
click at [843, 570] on button "Next" at bounding box center [738, 586] width 250 height 61
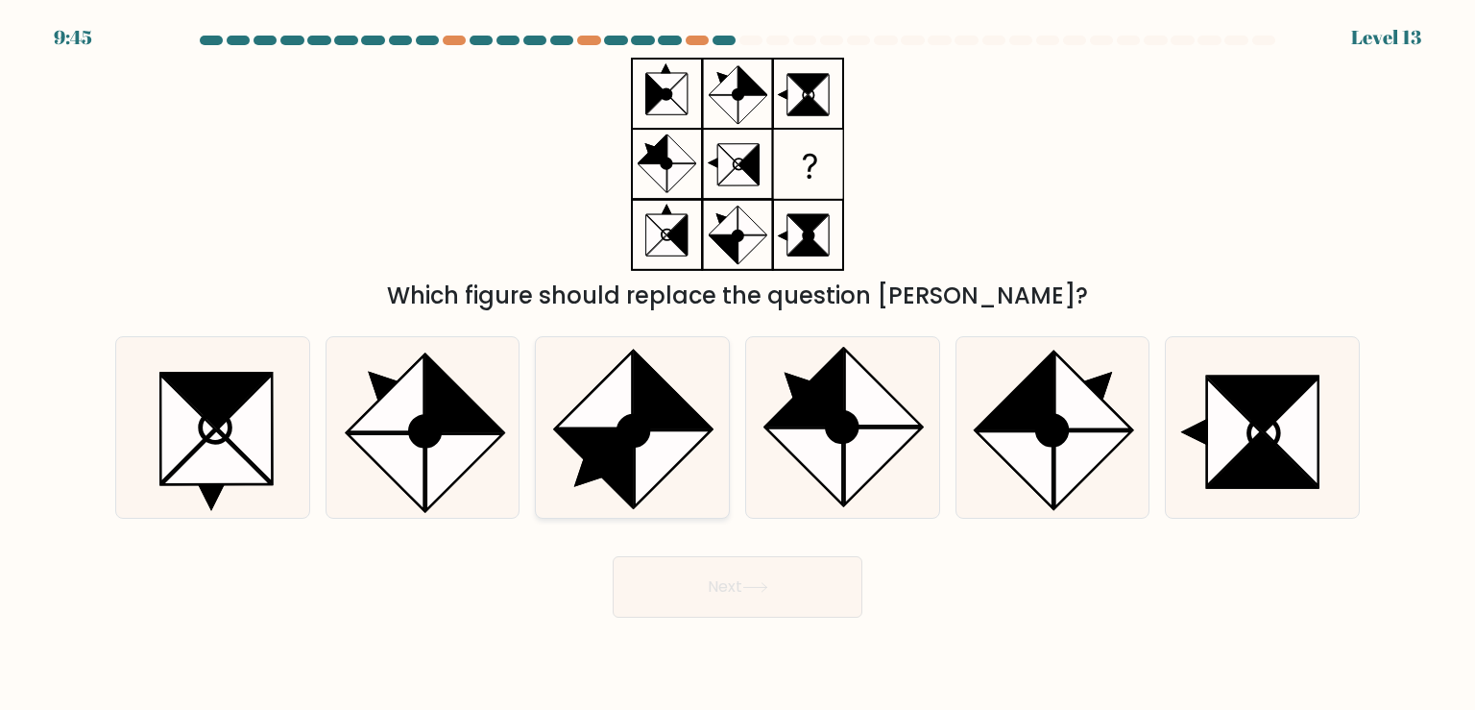
click at [719, 443] on icon at bounding box center [631, 427] width 180 height 180
click at [737, 365] on input "c." at bounding box center [737, 360] width 1 height 10
radio input "true"
click at [784, 601] on button "Next" at bounding box center [738, 586] width 250 height 61
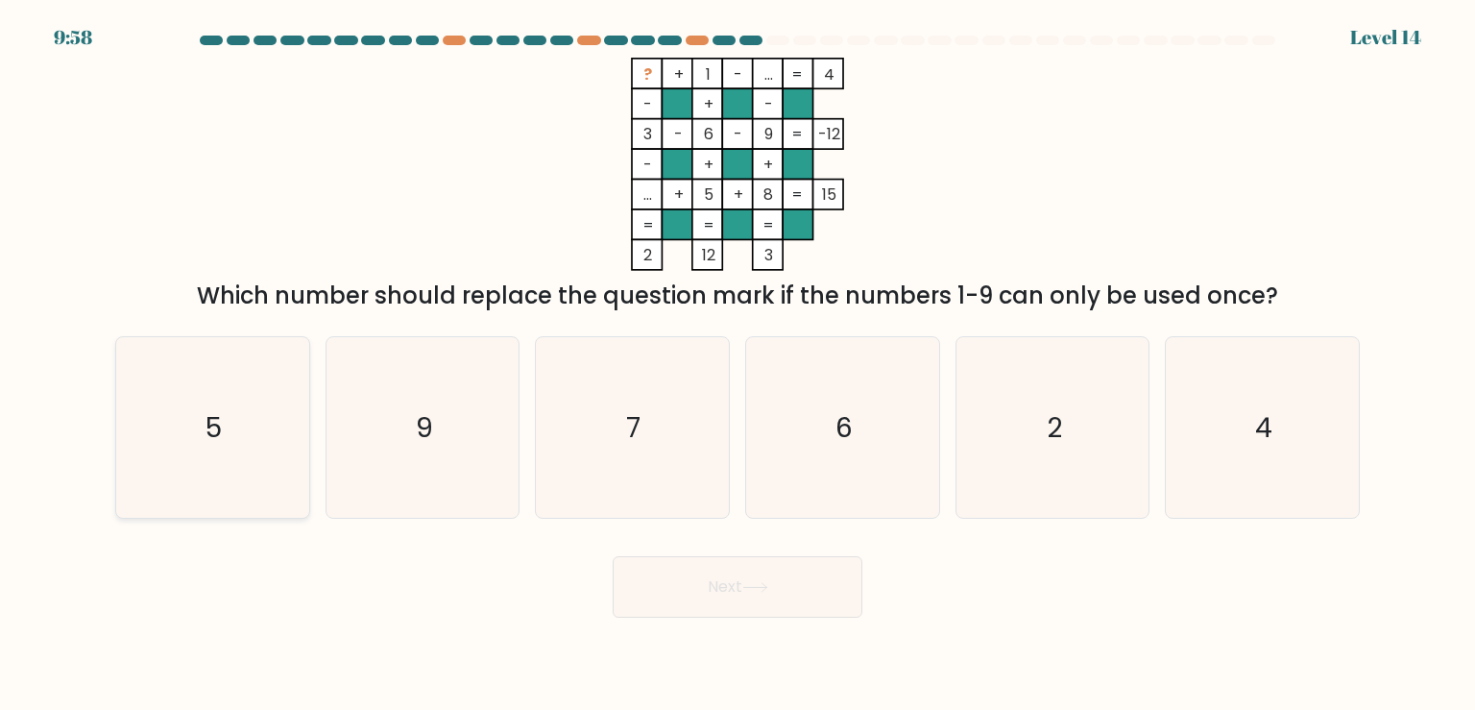
click at [237, 443] on icon "5" at bounding box center [212, 427] width 180 height 180
click at [737, 365] on input "a. 5" at bounding box center [737, 360] width 1 height 10
radio input "true"
click at [770, 599] on button "Next" at bounding box center [738, 586] width 250 height 61
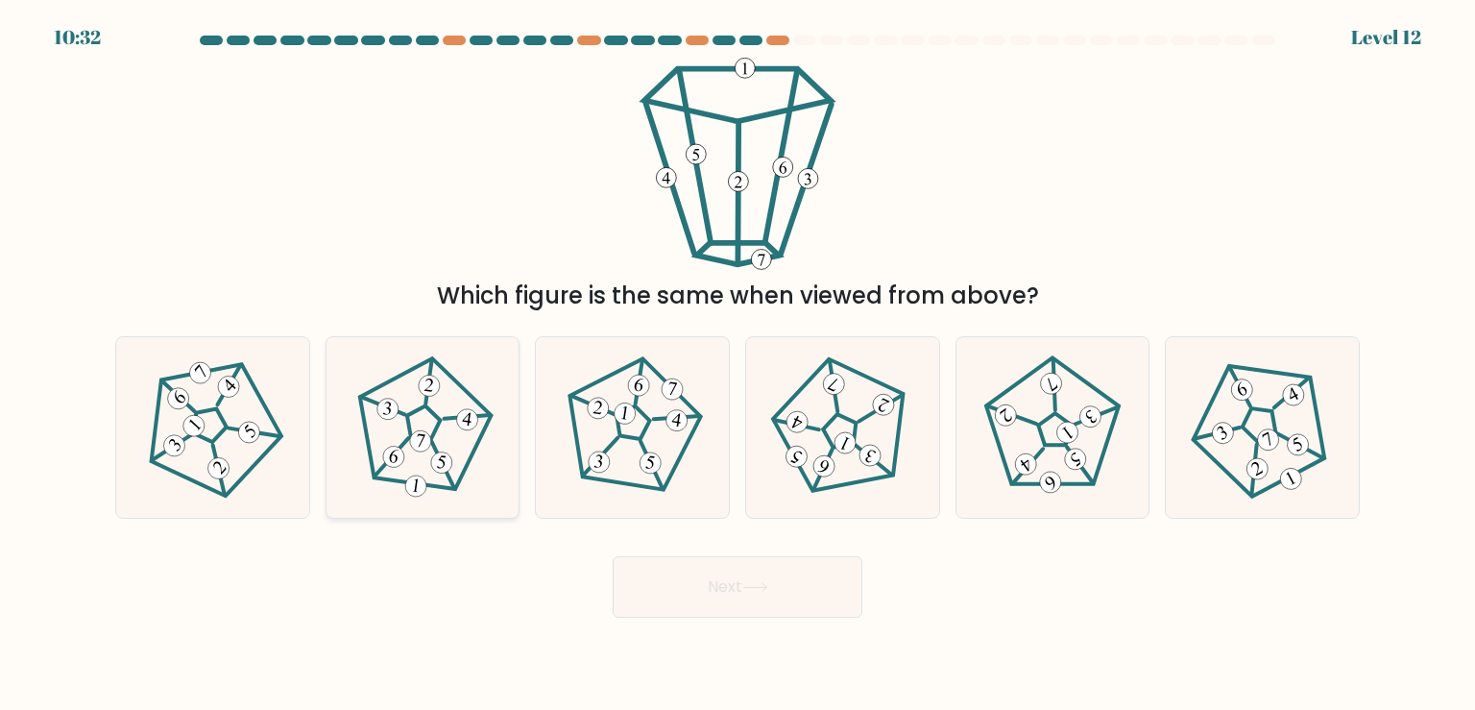
click at [402, 459] on 434 at bounding box center [393, 457] width 24 height 24
click at [737, 365] on input "b." at bounding box center [737, 360] width 1 height 10
radio input "true"
click at [707, 587] on button "Next" at bounding box center [738, 586] width 250 height 61
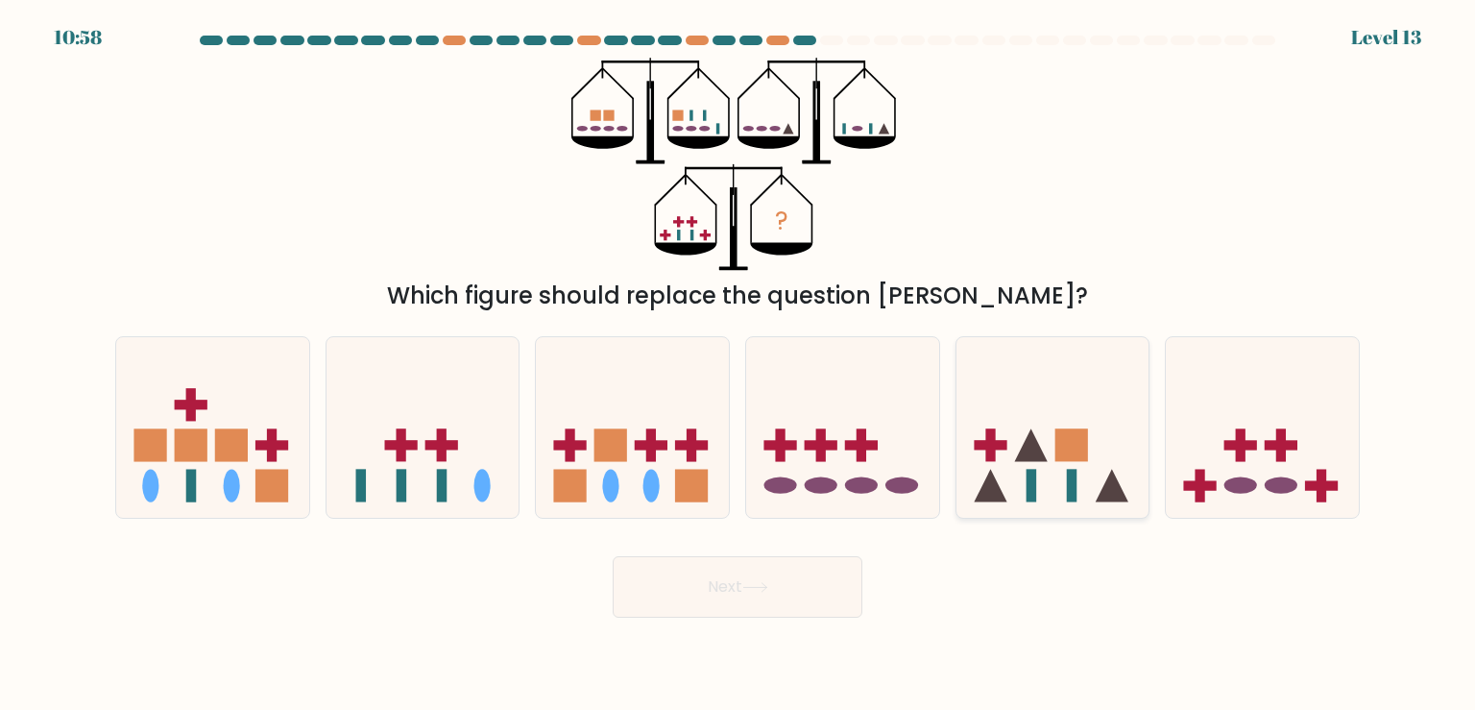
click at [1117, 428] on icon at bounding box center [1052, 427] width 193 height 159
click at [738, 365] on input "e." at bounding box center [737, 360] width 1 height 10
radio input "true"
click at [833, 594] on button "Next" at bounding box center [738, 586] width 250 height 61
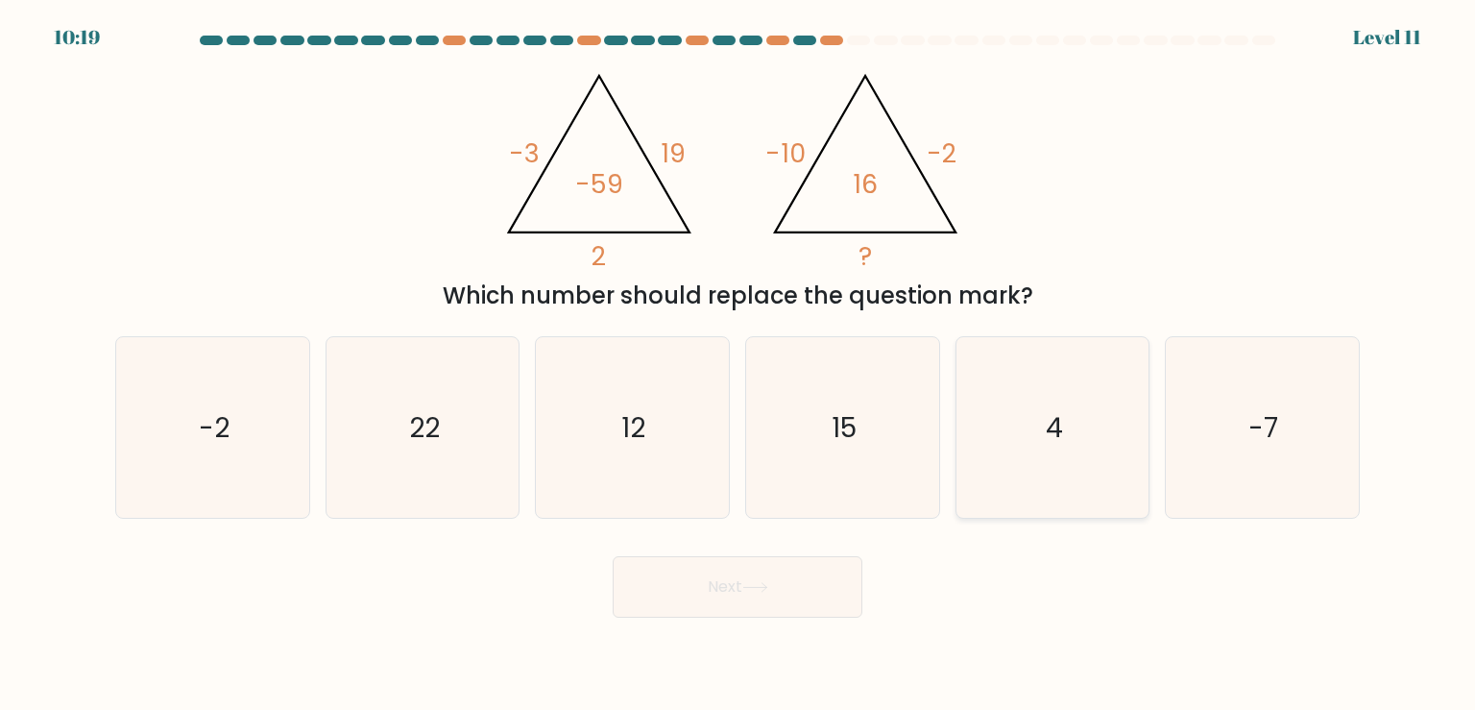
click at [1011, 416] on icon "4" at bounding box center [1052, 427] width 180 height 180
click at [738, 365] on input "e. 4" at bounding box center [737, 360] width 1 height 10
radio input "true"
click at [809, 593] on button "Next" at bounding box center [738, 586] width 250 height 61
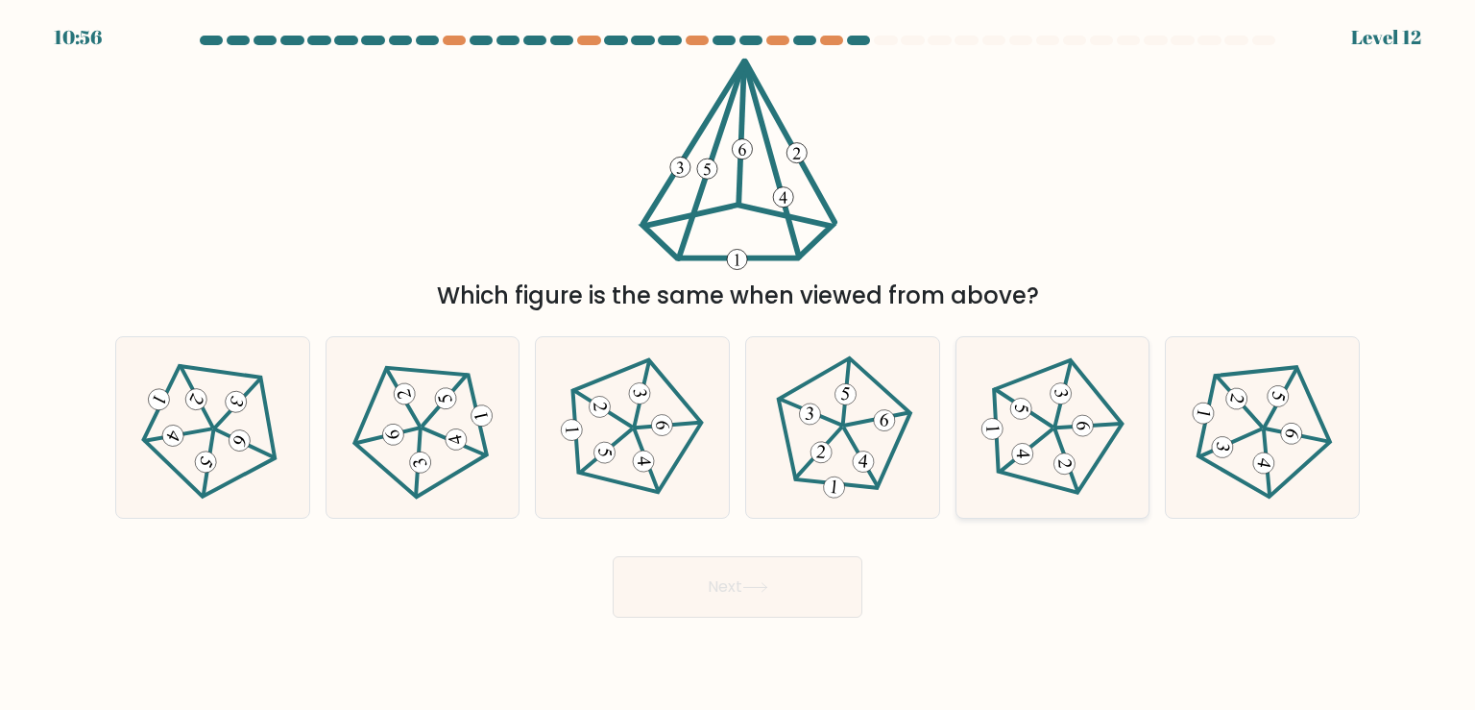
click at [1076, 466] on icon at bounding box center [1052, 427] width 145 height 145
click at [738, 365] on input "e." at bounding box center [737, 360] width 1 height 10
radio input "true"
click at [819, 572] on button "Next" at bounding box center [738, 586] width 250 height 61
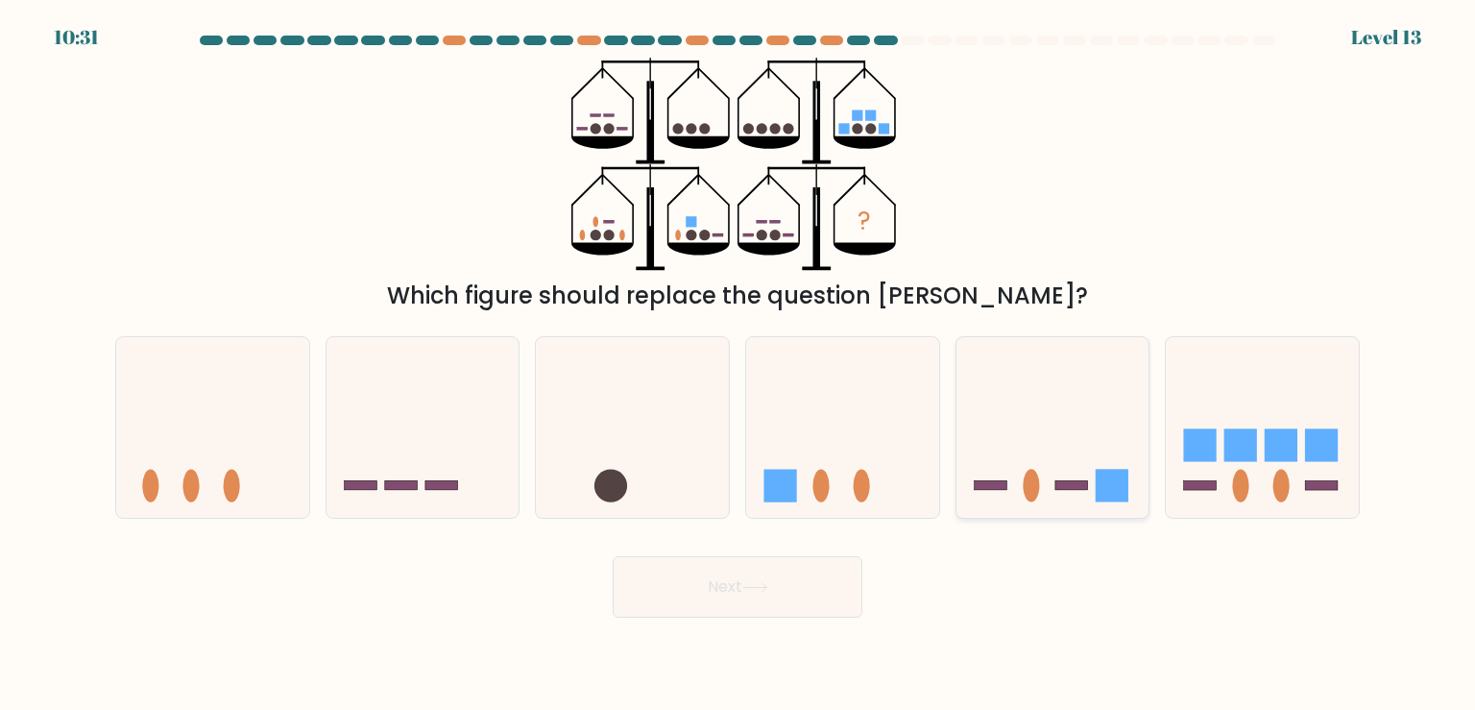
click at [1084, 451] on icon at bounding box center [1052, 427] width 193 height 159
click at [738, 365] on input "e." at bounding box center [737, 360] width 1 height 10
radio input "true"
click at [808, 595] on button "Next" at bounding box center [738, 586] width 250 height 61
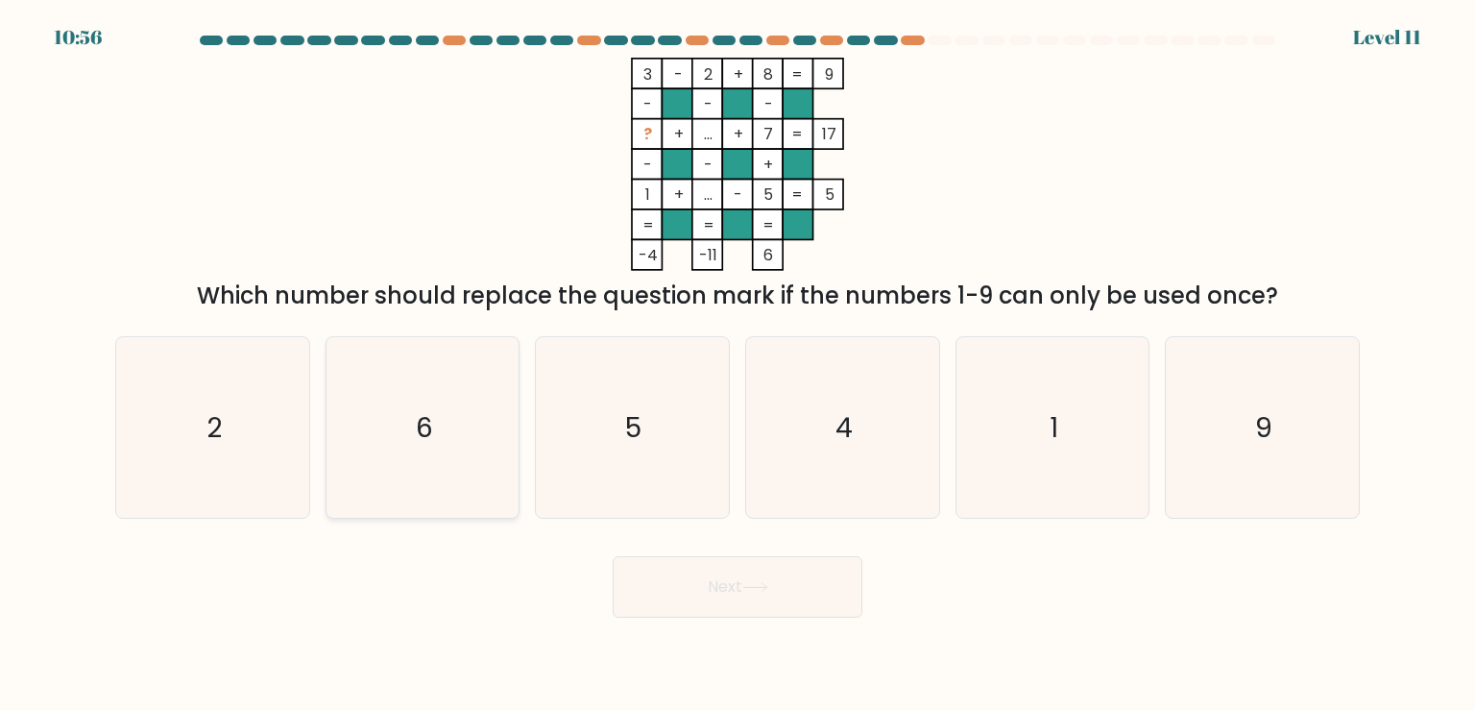
click at [467, 440] on icon "6" at bounding box center [422, 427] width 180 height 180
click at [737, 365] on input "b. 6" at bounding box center [737, 360] width 1 height 10
radio input "true"
click at [736, 603] on button "Next" at bounding box center [738, 586] width 250 height 61
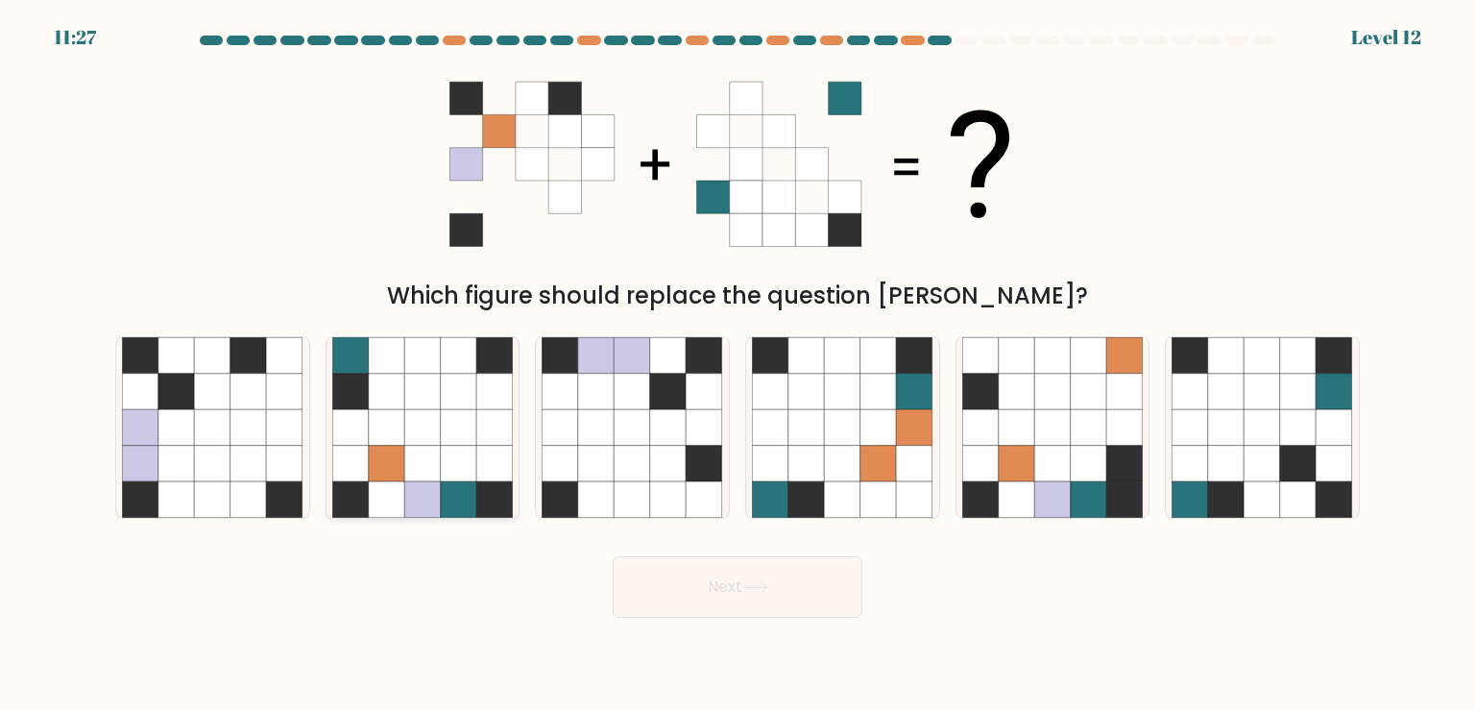
click at [462, 484] on icon at bounding box center [459, 499] width 36 height 36
click at [737, 365] on input "b." at bounding box center [737, 360] width 1 height 10
radio input "true"
click at [754, 609] on button "Next" at bounding box center [738, 586] width 250 height 61
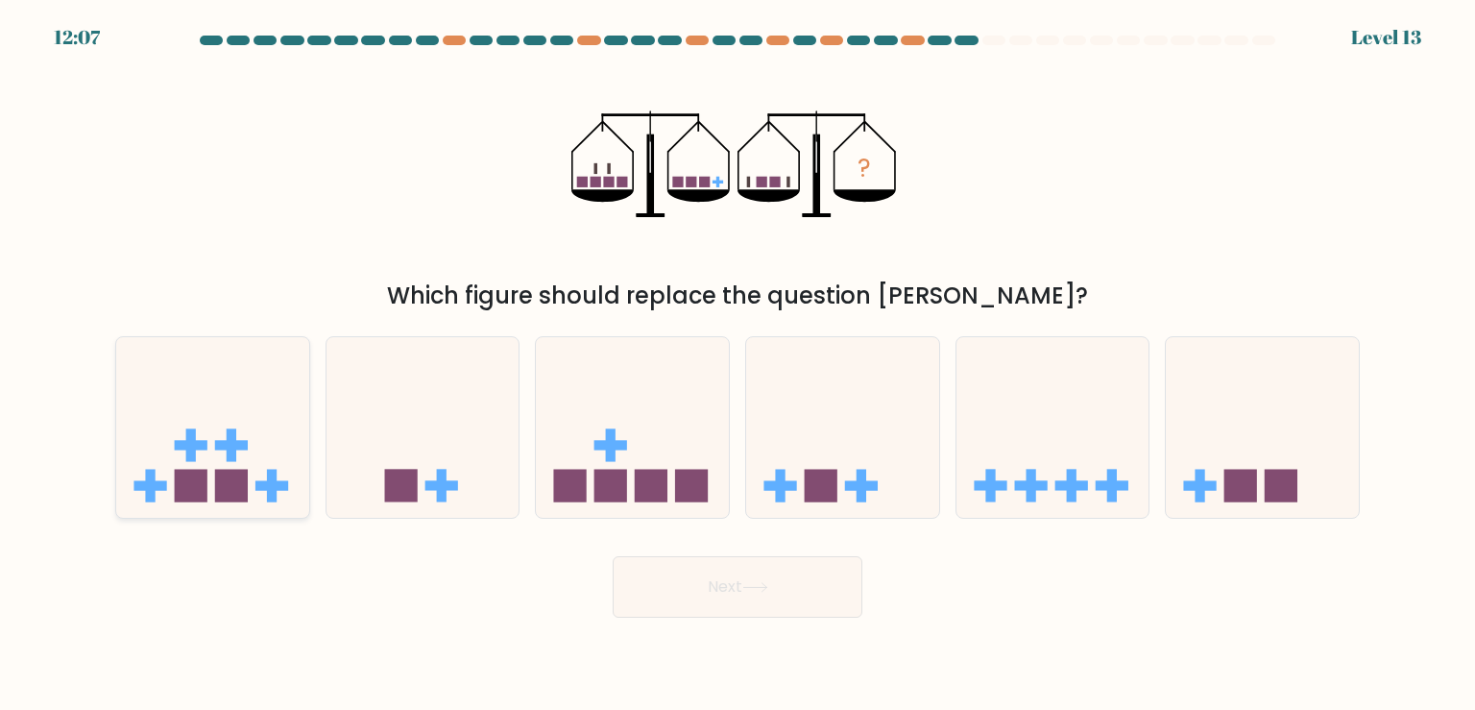
click at [234, 421] on icon at bounding box center [212, 427] width 193 height 159
click at [737, 365] on input "a." at bounding box center [737, 360] width 1 height 10
radio input "true"
click at [751, 584] on icon at bounding box center [755, 587] width 26 height 11
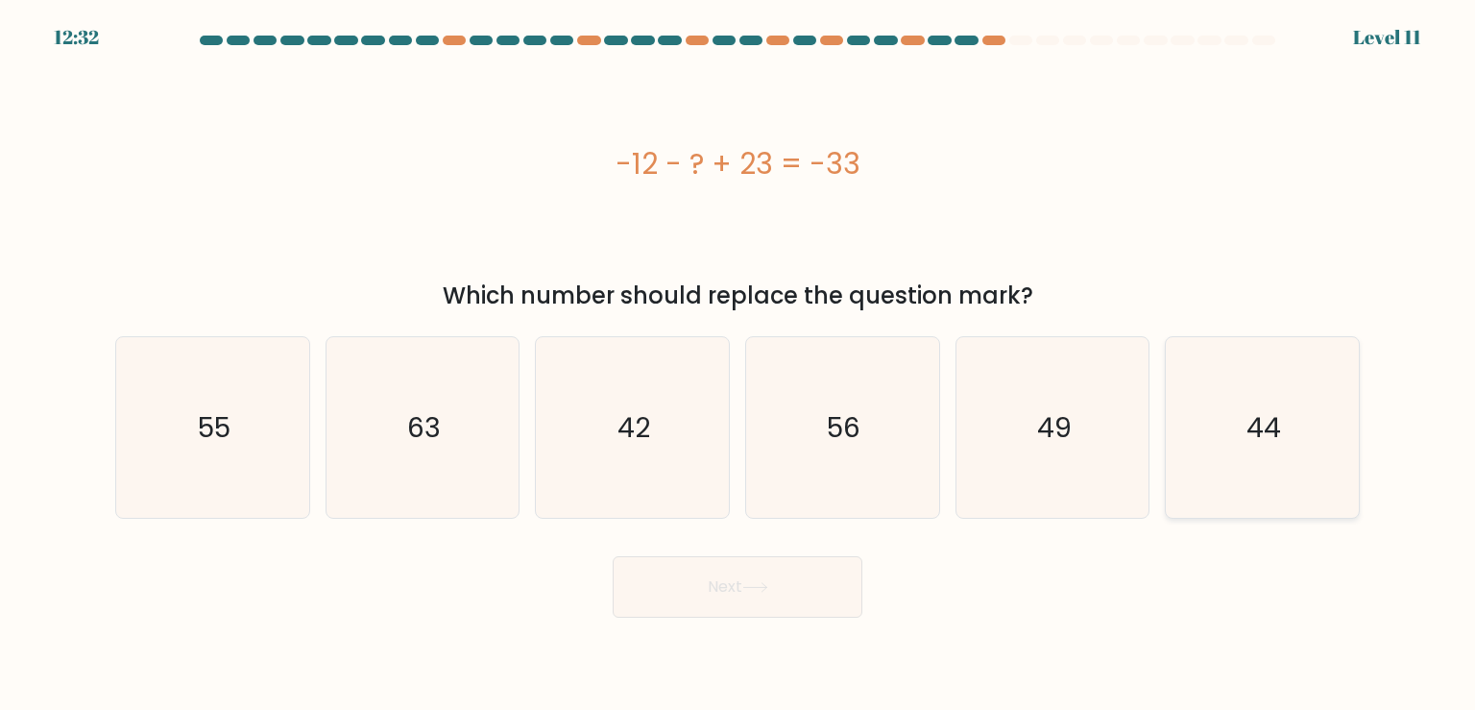
click at [1226, 431] on icon "44" at bounding box center [1261, 427] width 180 height 180
click at [738, 365] on input "f. 44" at bounding box center [737, 360] width 1 height 10
radio input "true"
click at [797, 590] on button "Next" at bounding box center [738, 586] width 250 height 61
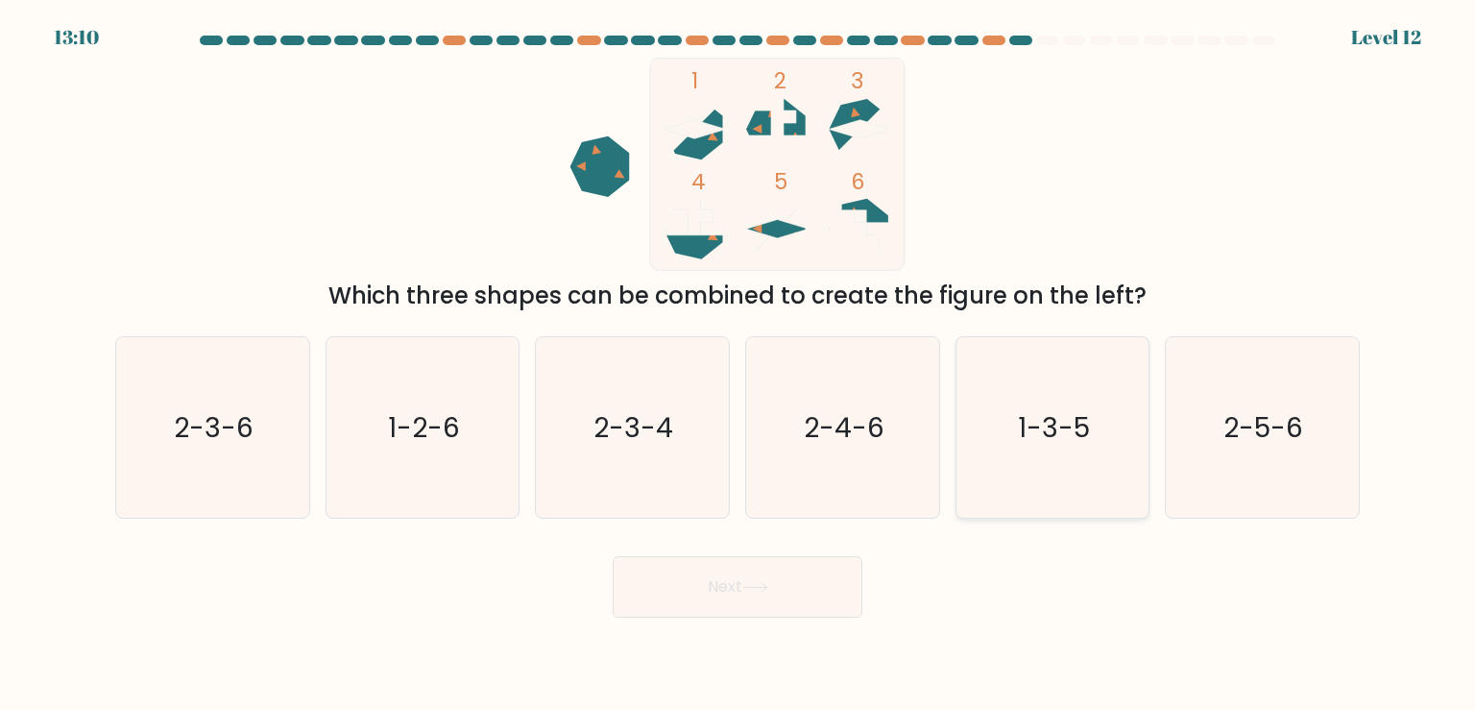
click at [1105, 432] on icon "1-3-5" at bounding box center [1052, 427] width 180 height 180
click at [738, 365] on input "e. 1-3-5" at bounding box center [737, 360] width 1 height 10
radio input "true"
click at [794, 592] on button "Next" at bounding box center [738, 586] width 250 height 61
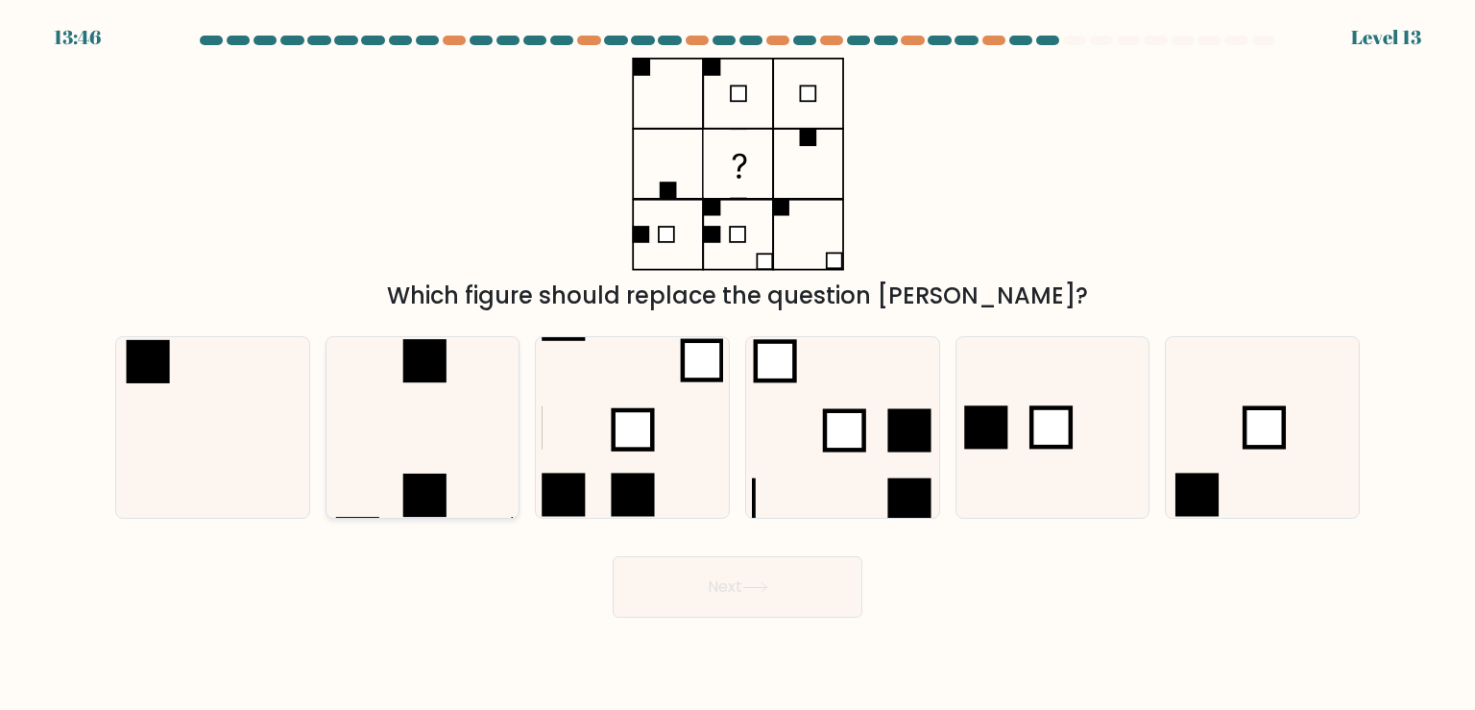
click at [478, 466] on icon at bounding box center [422, 427] width 180 height 180
click at [737, 365] on input "b." at bounding box center [737, 360] width 1 height 10
radio input "true"
click at [812, 599] on button "Next" at bounding box center [738, 586] width 250 height 61
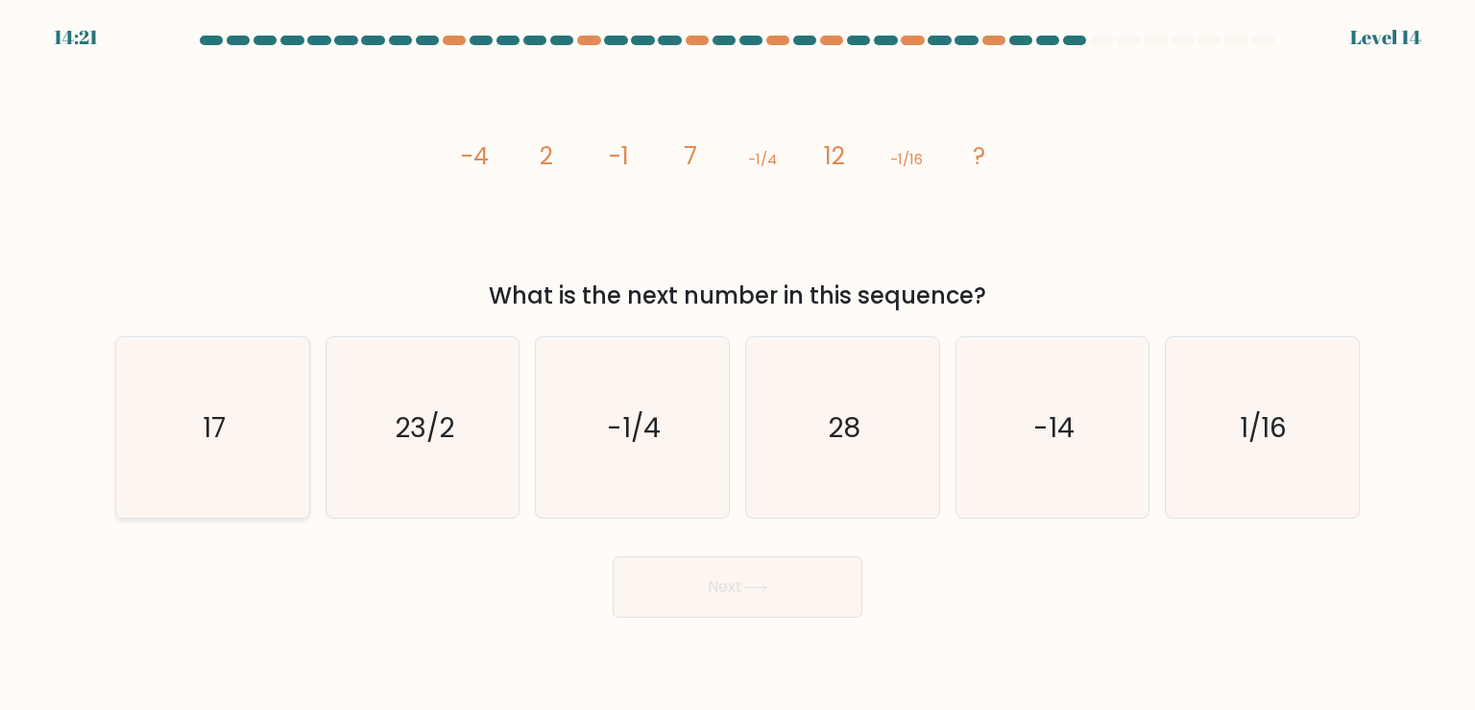
click at [211, 361] on icon "17" at bounding box center [212, 427] width 180 height 180
click at [737, 361] on input "a. 17" at bounding box center [737, 360] width 1 height 10
radio input "true"
click at [682, 590] on button "Next" at bounding box center [738, 586] width 250 height 61
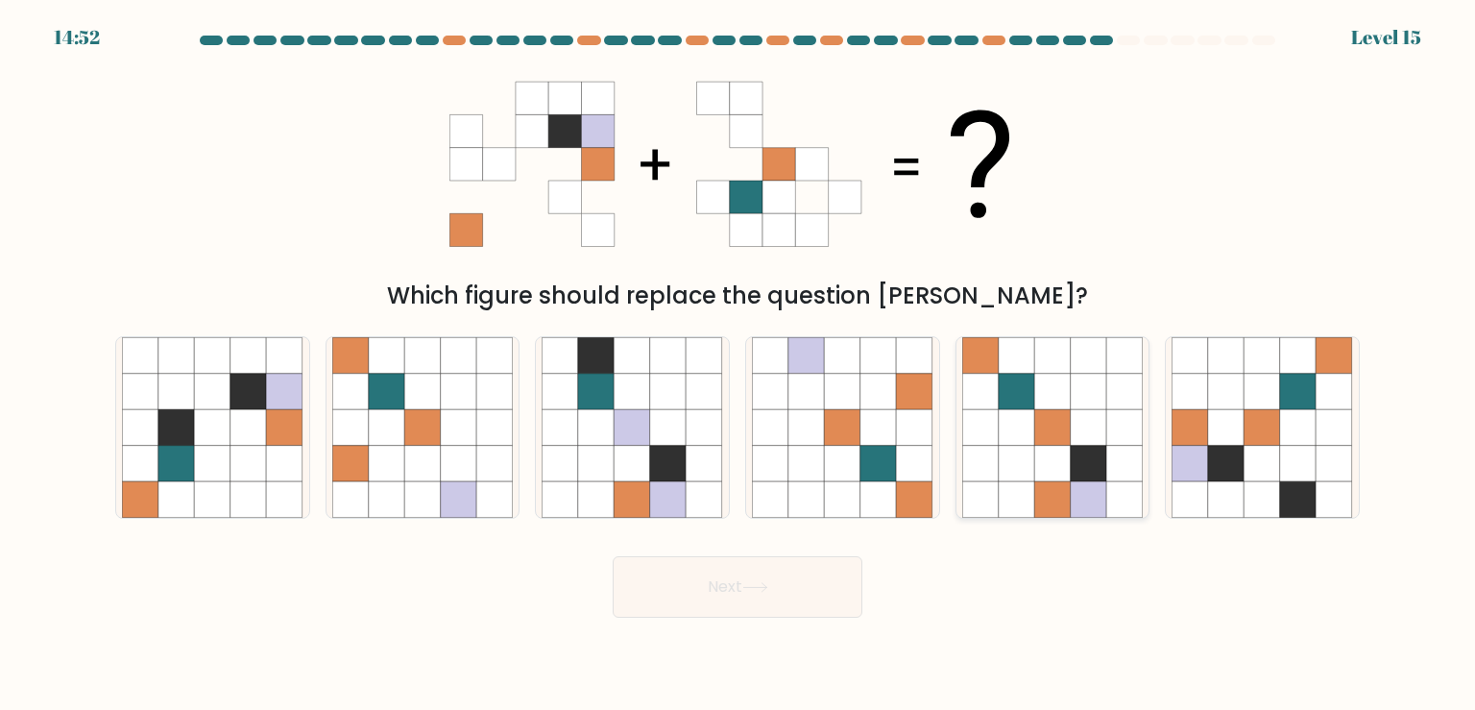
click at [1097, 492] on icon at bounding box center [1089, 499] width 36 height 36
click at [738, 365] on input "e." at bounding box center [737, 360] width 1 height 10
radio input "true"
click at [790, 602] on button "Next" at bounding box center [738, 586] width 250 height 61
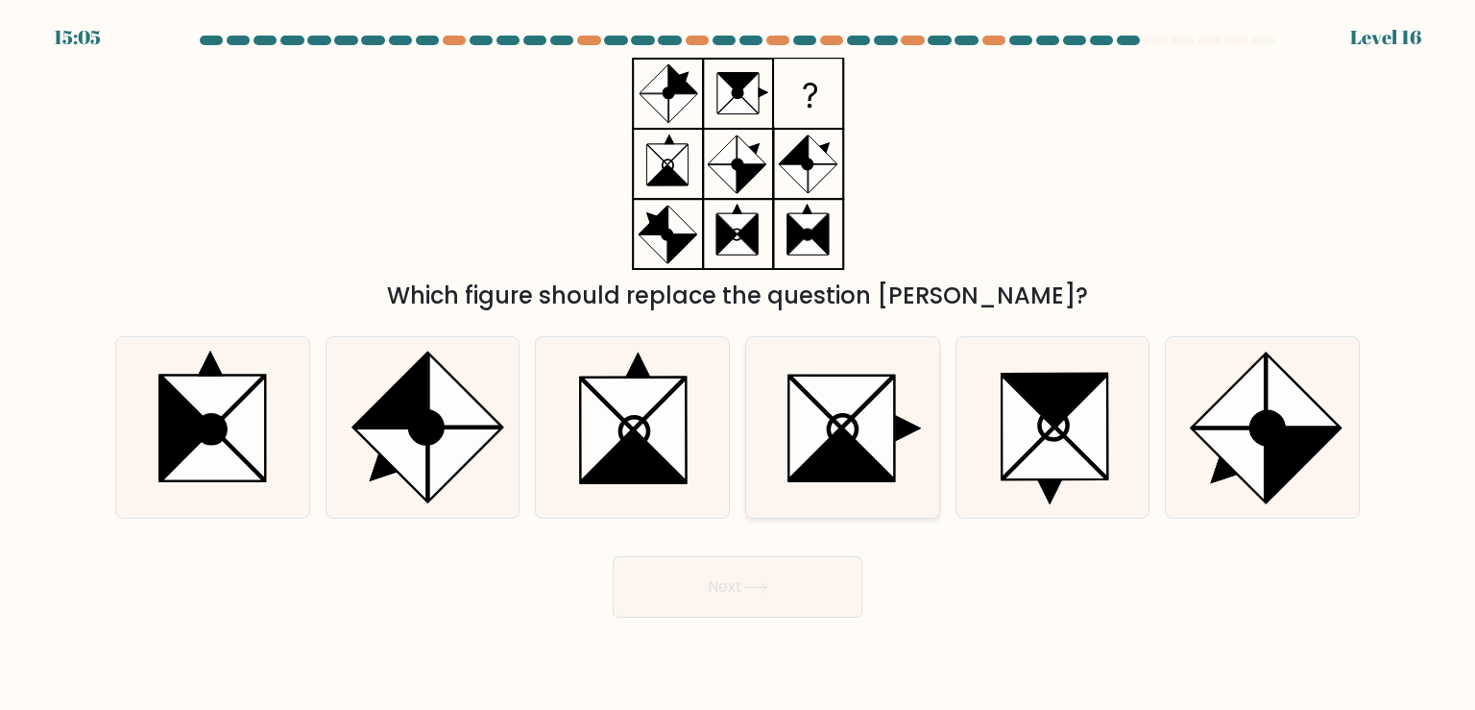
click at [839, 398] on icon at bounding box center [841, 400] width 103 height 51
click at [738, 365] on input "d." at bounding box center [737, 360] width 1 height 10
radio input "true"
click at [770, 593] on button "Next" at bounding box center [738, 586] width 250 height 61
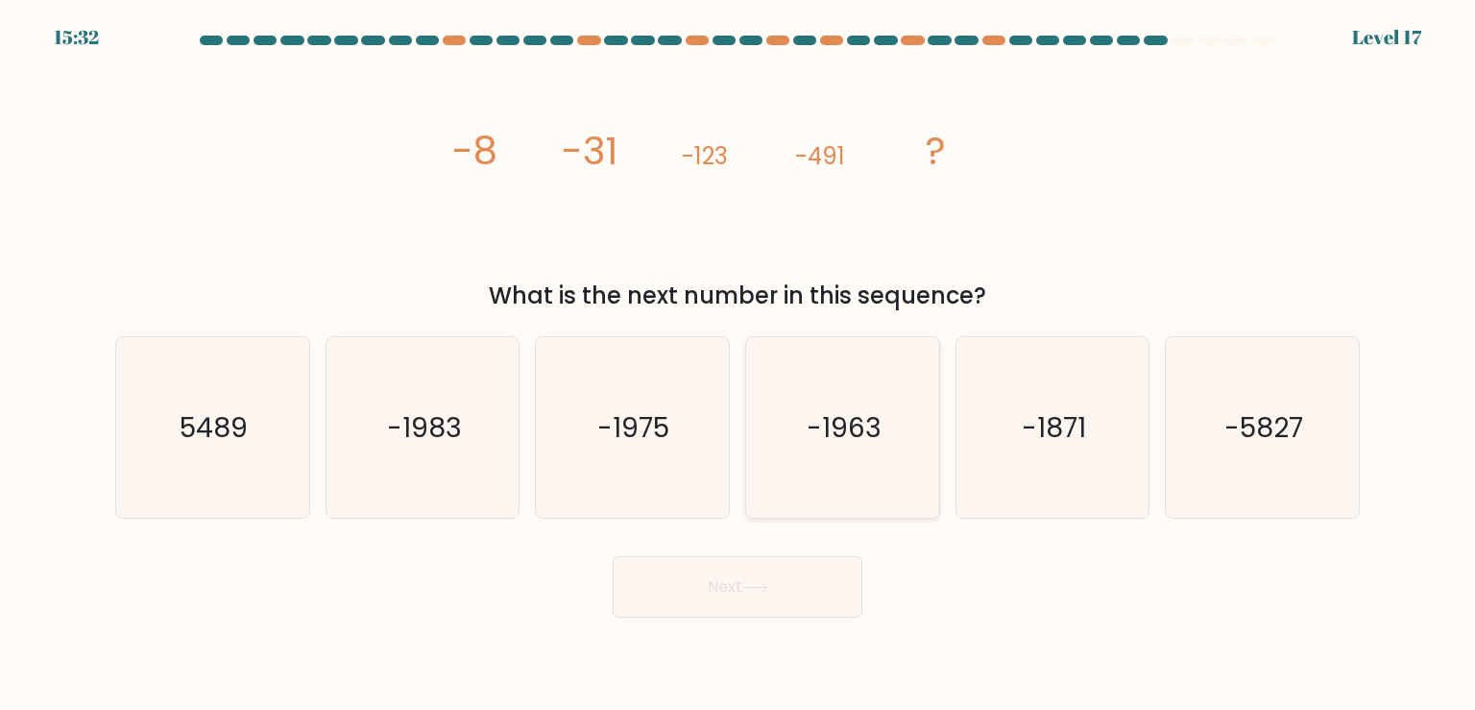
click at [851, 469] on icon "-1963" at bounding box center [842, 427] width 180 height 180
click at [738, 365] on input "d. -1963" at bounding box center [737, 360] width 1 height 10
radio input "true"
click at [1082, 478] on icon "-1871" at bounding box center [1052, 427] width 180 height 180
click at [738, 365] on input "e. -1871" at bounding box center [737, 360] width 1 height 10
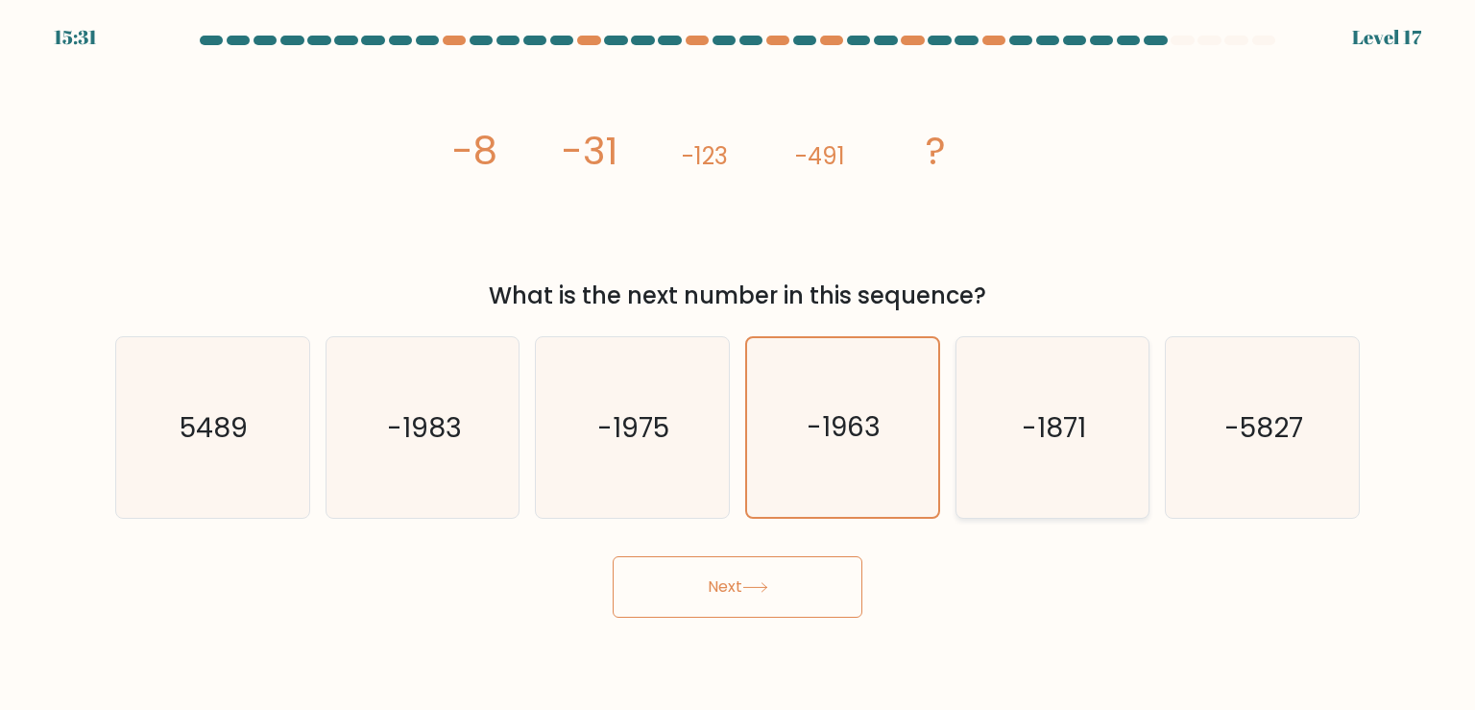
radio input "true"
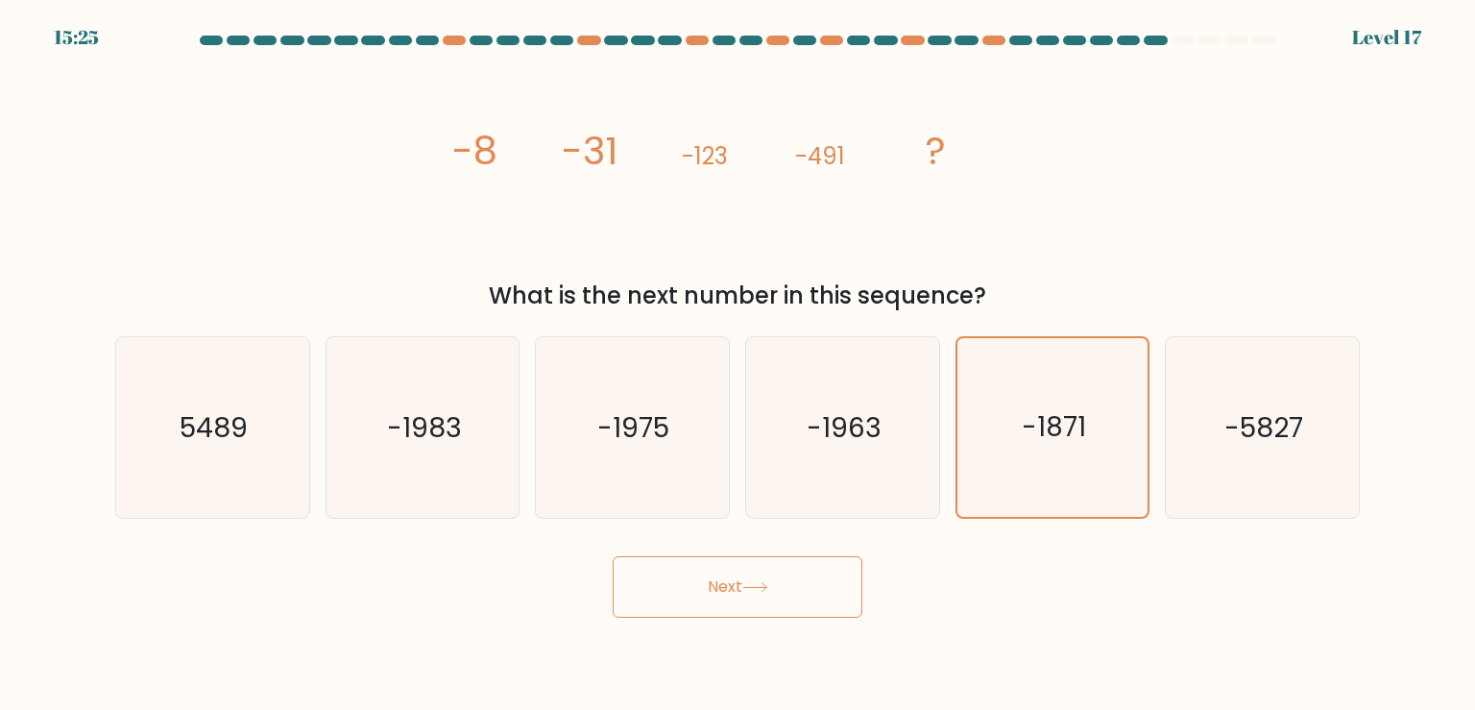
click at [825, 582] on button "Next" at bounding box center [738, 586] width 250 height 61
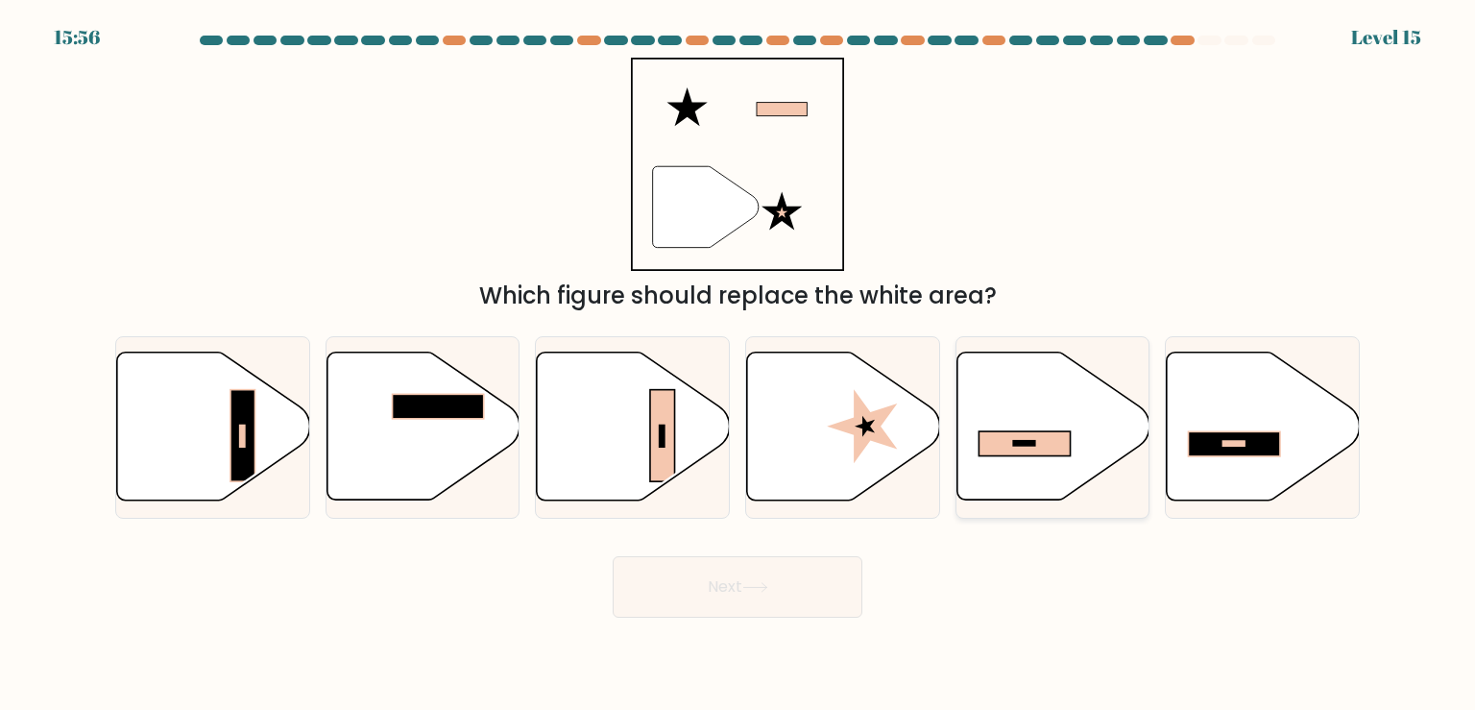
click at [1049, 428] on icon at bounding box center [1052, 426] width 193 height 148
click at [738, 365] on input "e." at bounding box center [737, 360] width 1 height 10
radio input "true"
click at [793, 587] on button "Next" at bounding box center [738, 586] width 250 height 61
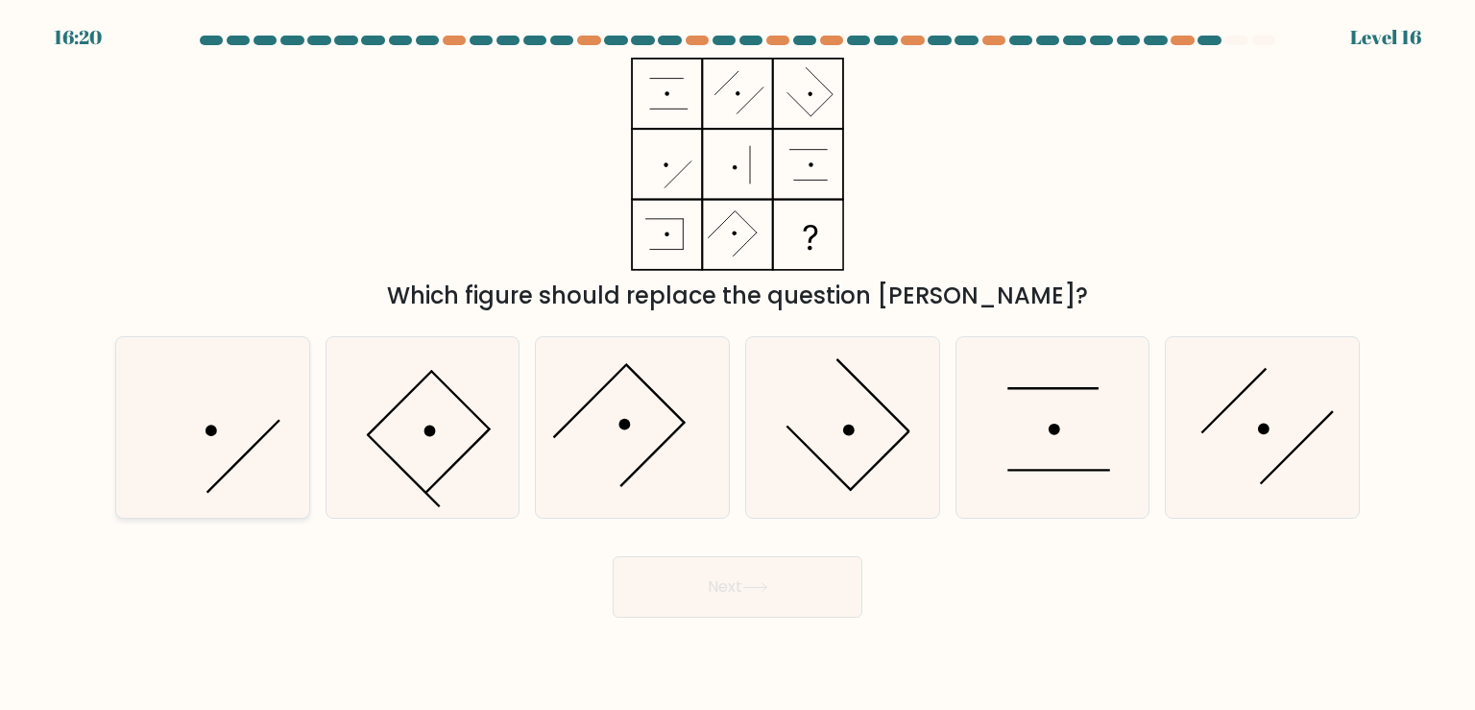
click at [218, 512] on icon at bounding box center [212, 427] width 180 height 180
click at [737, 365] on input "a." at bounding box center [737, 360] width 1 height 10
radio input "true"
click at [755, 596] on button "Next" at bounding box center [738, 586] width 250 height 61
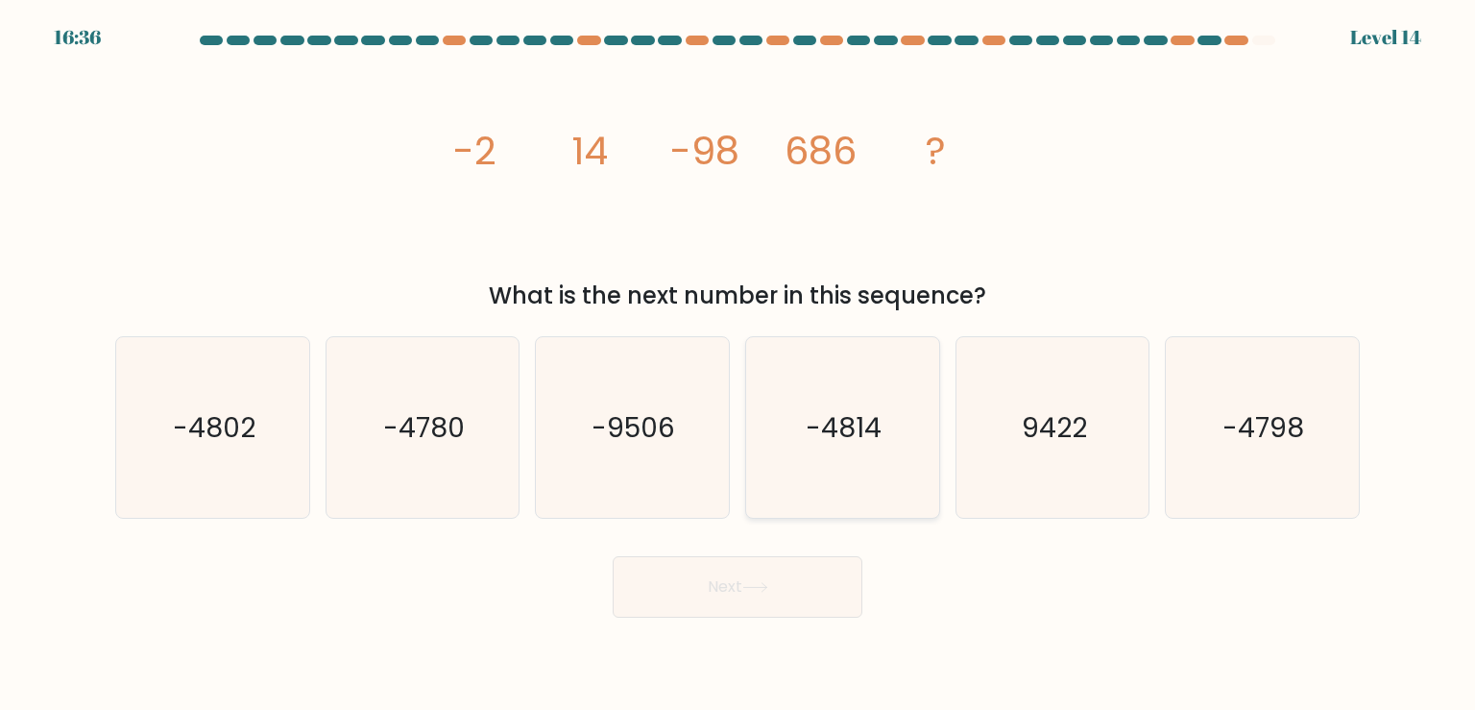
click at [867, 444] on icon "-4814" at bounding box center [842, 427] width 180 height 180
click at [738, 365] on input "d. -4814" at bounding box center [737, 360] width 1 height 10
radio input "true"
click at [281, 417] on icon "-4802" at bounding box center [212, 427] width 180 height 180
click at [737, 365] on input "a. -4802" at bounding box center [737, 360] width 1 height 10
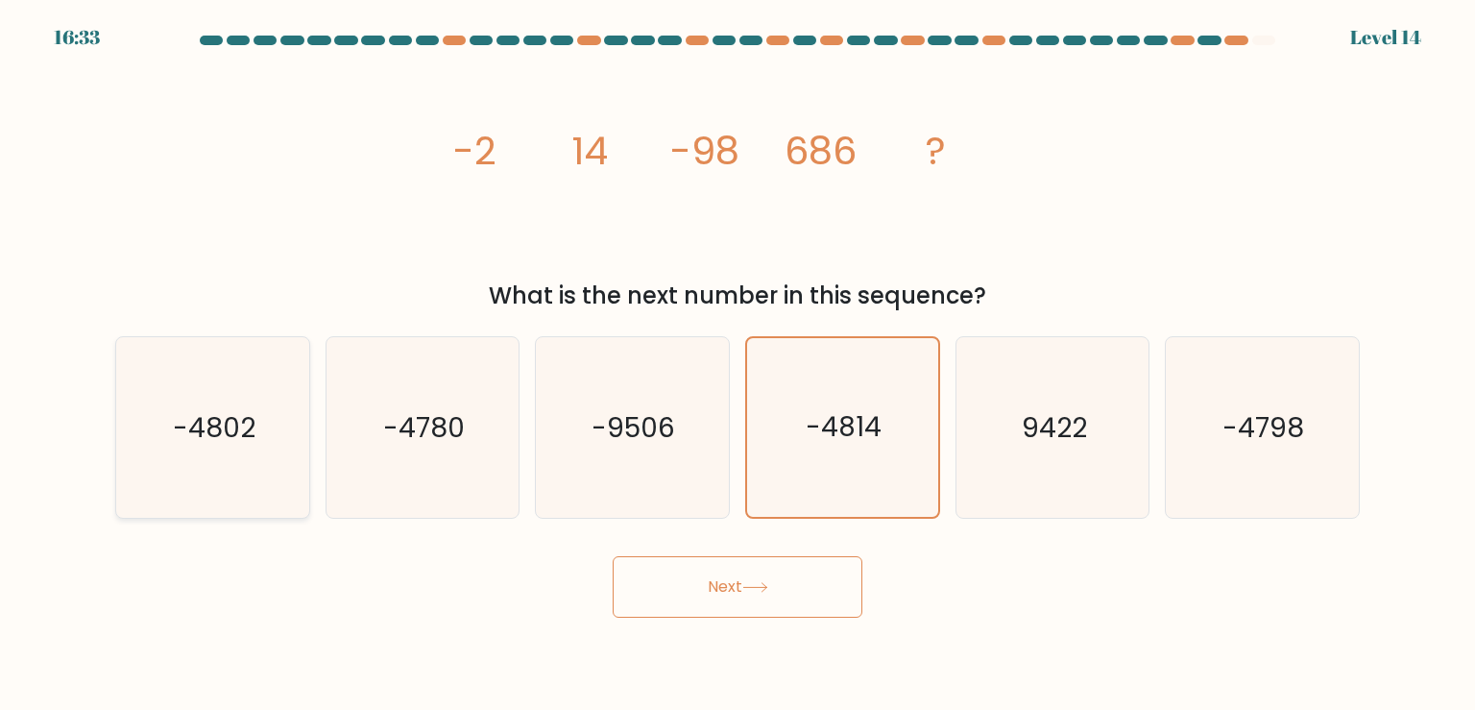
radio input "true"
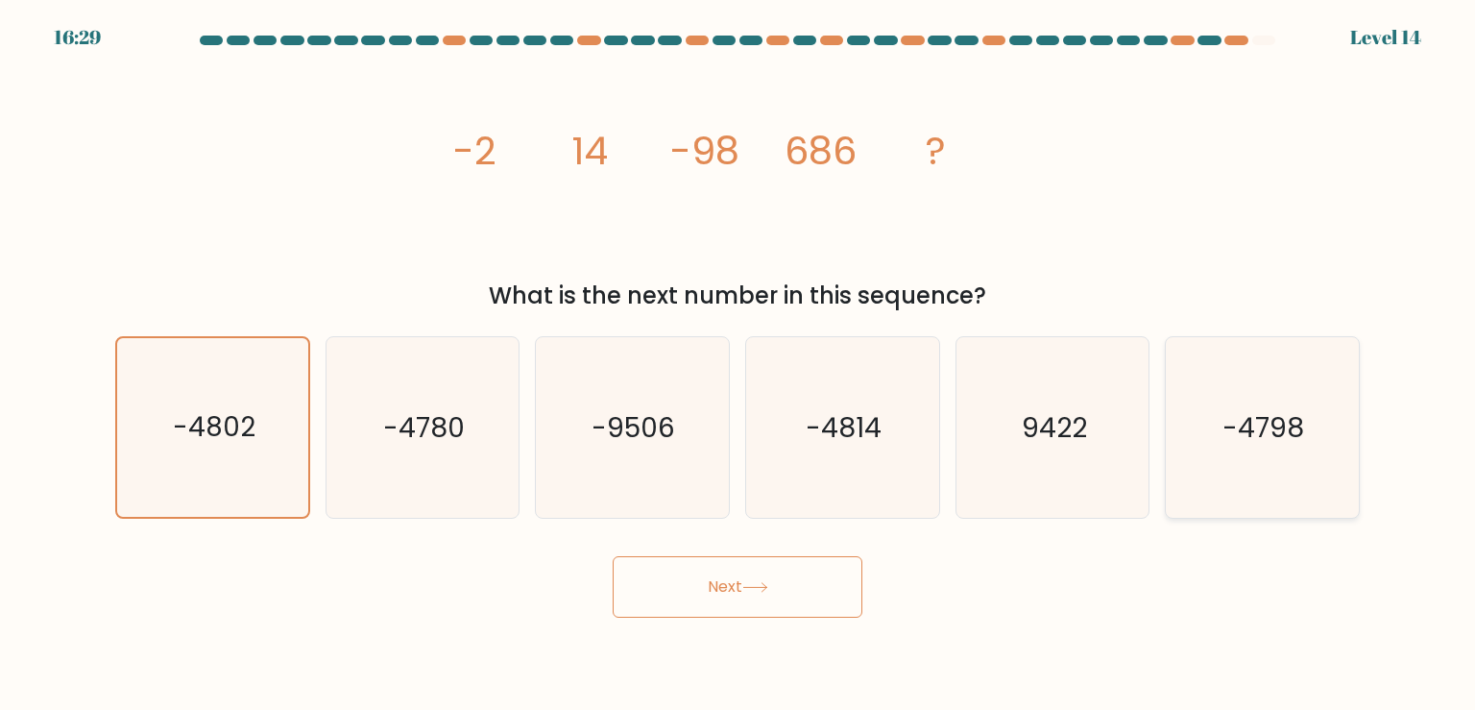
click at [1213, 465] on icon "-4798" at bounding box center [1261, 427] width 180 height 180
click at [738, 365] on input "f. -4798" at bounding box center [737, 360] width 1 height 10
radio input "true"
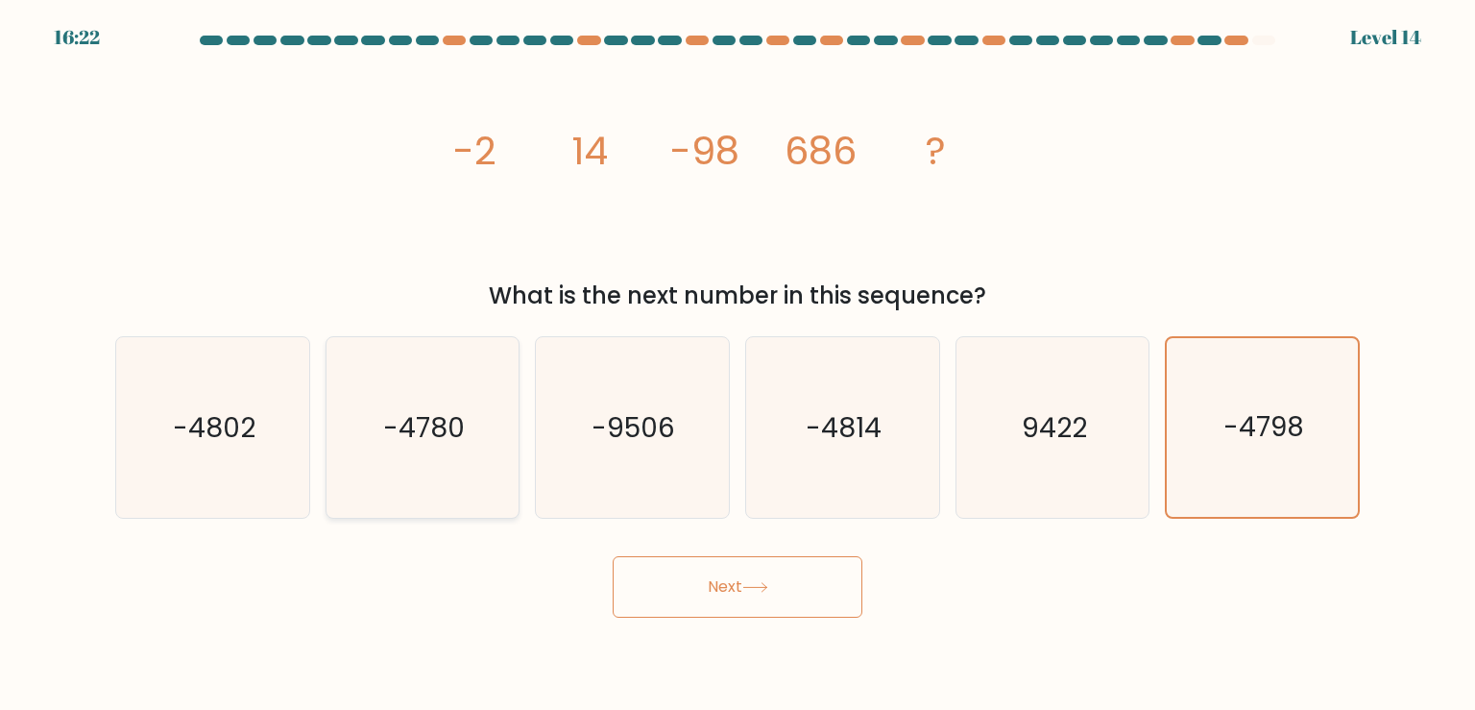
click at [451, 461] on icon "-4780" at bounding box center [422, 427] width 180 height 180
click at [737, 365] on input "b. -4780" at bounding box center [737, 360] width 1 height 10
radio input "true"
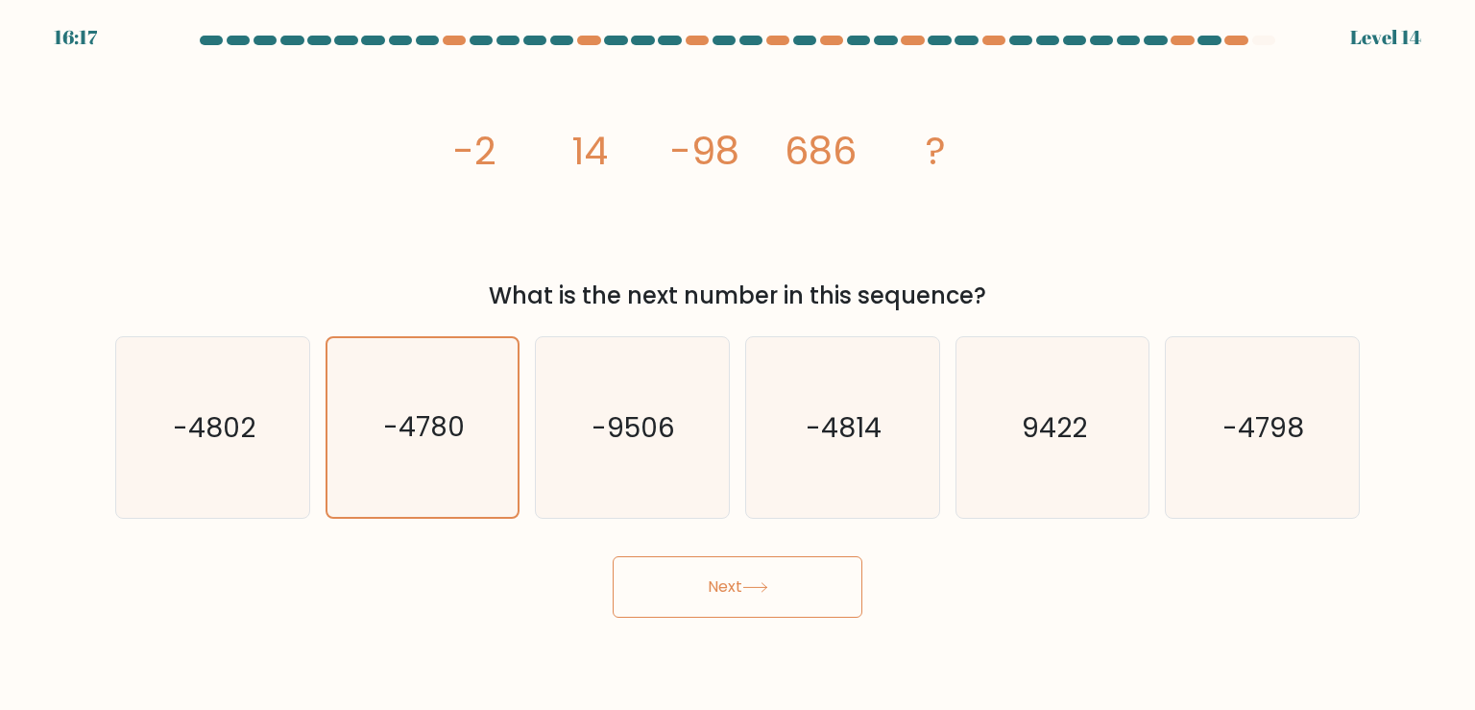
click at [771, 570] on button "Next" at bounding box center [738, 586] width 250 height 61
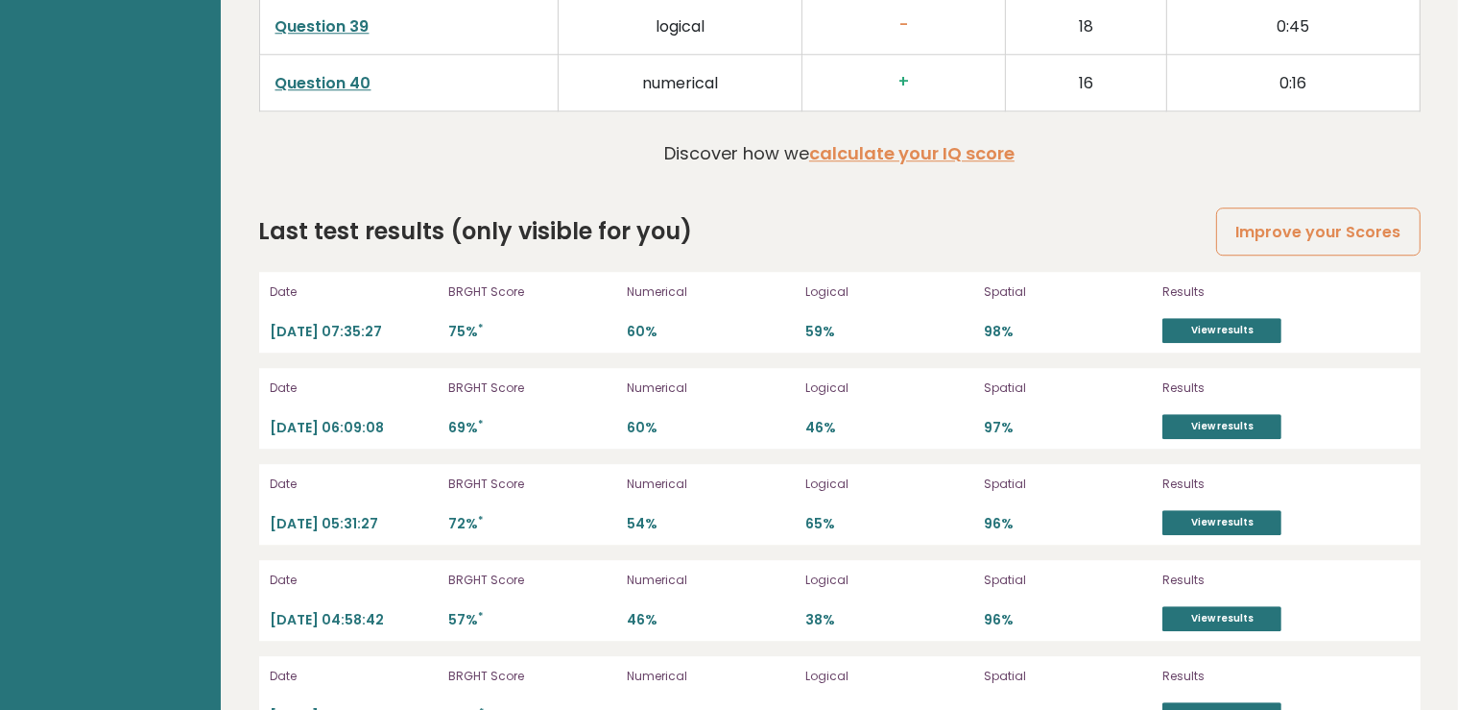
scroll to position [5407, 0]
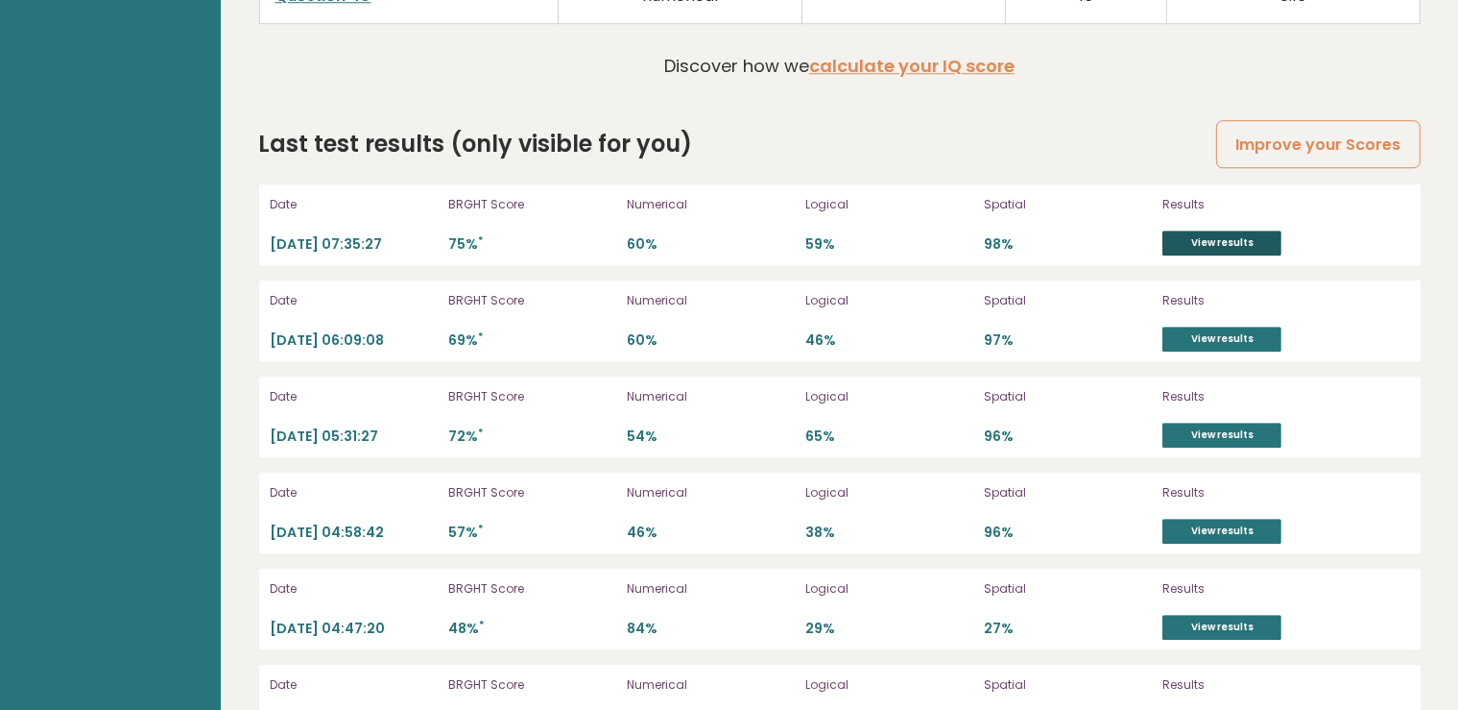
click at [1205, 240] on link "View results" at bounding box center [1222, 242] width 119 height 25
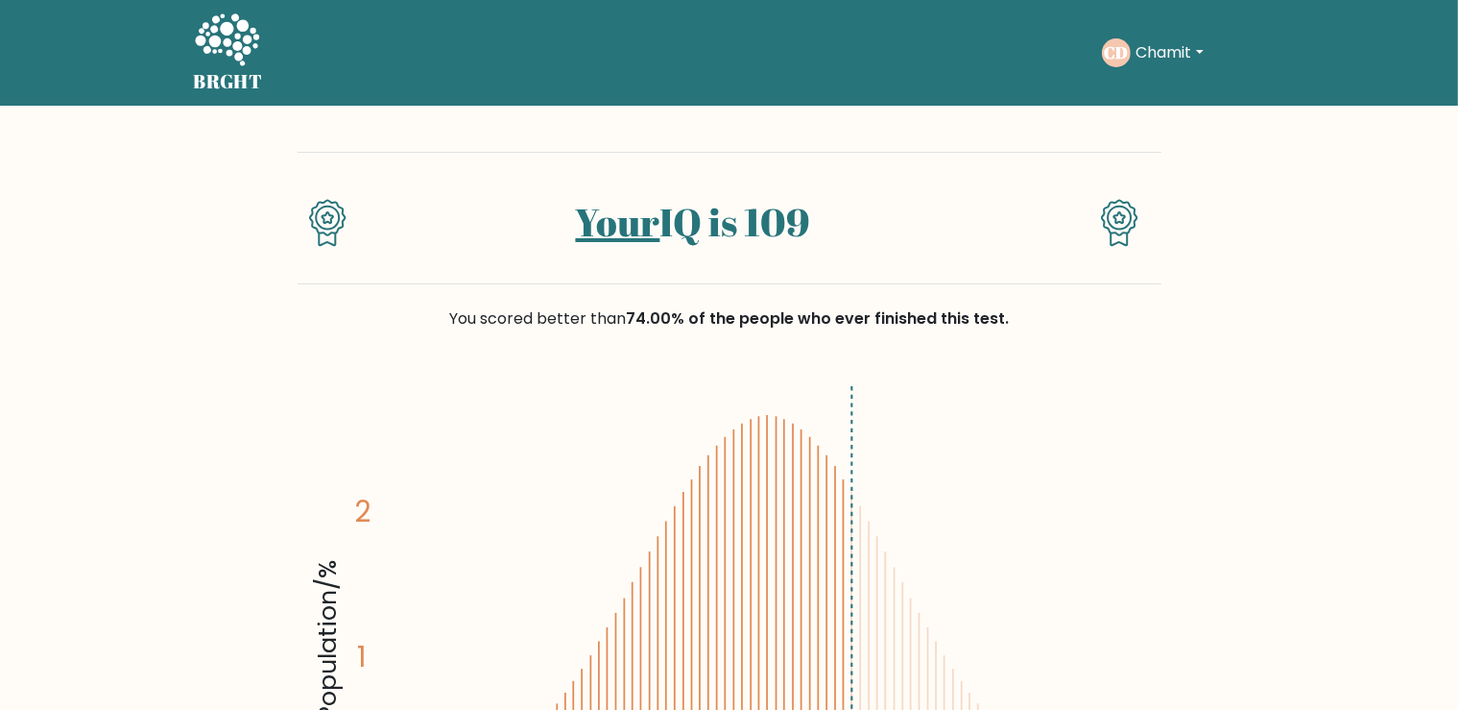
click at [268, 49] on div "BRGHT BRGHT Take the test CD Chamit Dashboard Profile Settings Logout Dashboard…" at bounding box center [729, 53] width 1095 height 90
click at [205, 46] on icon at bounding box center [227, 41] width 66 height 58
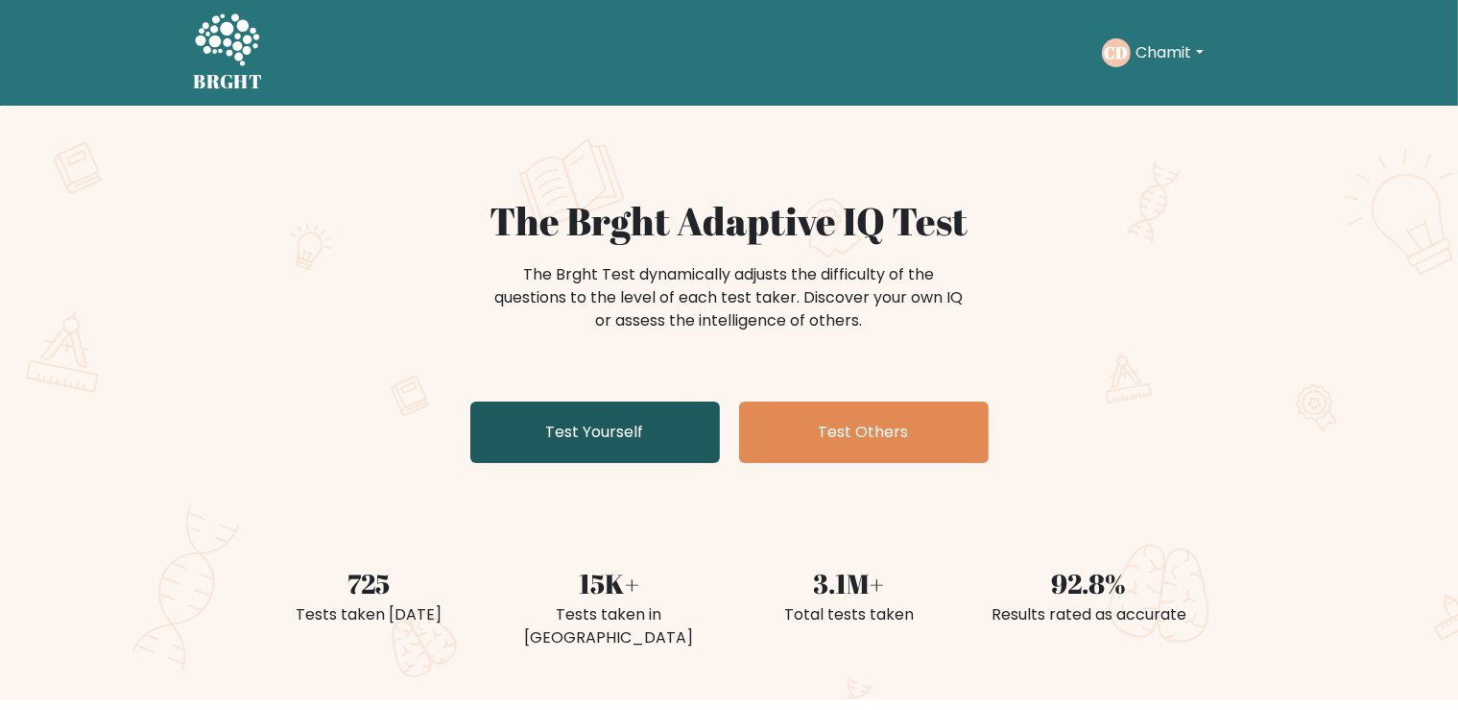
click at [588, 434] on link "Test Yourself" at bounding box center [595, 431] width 250 height 61
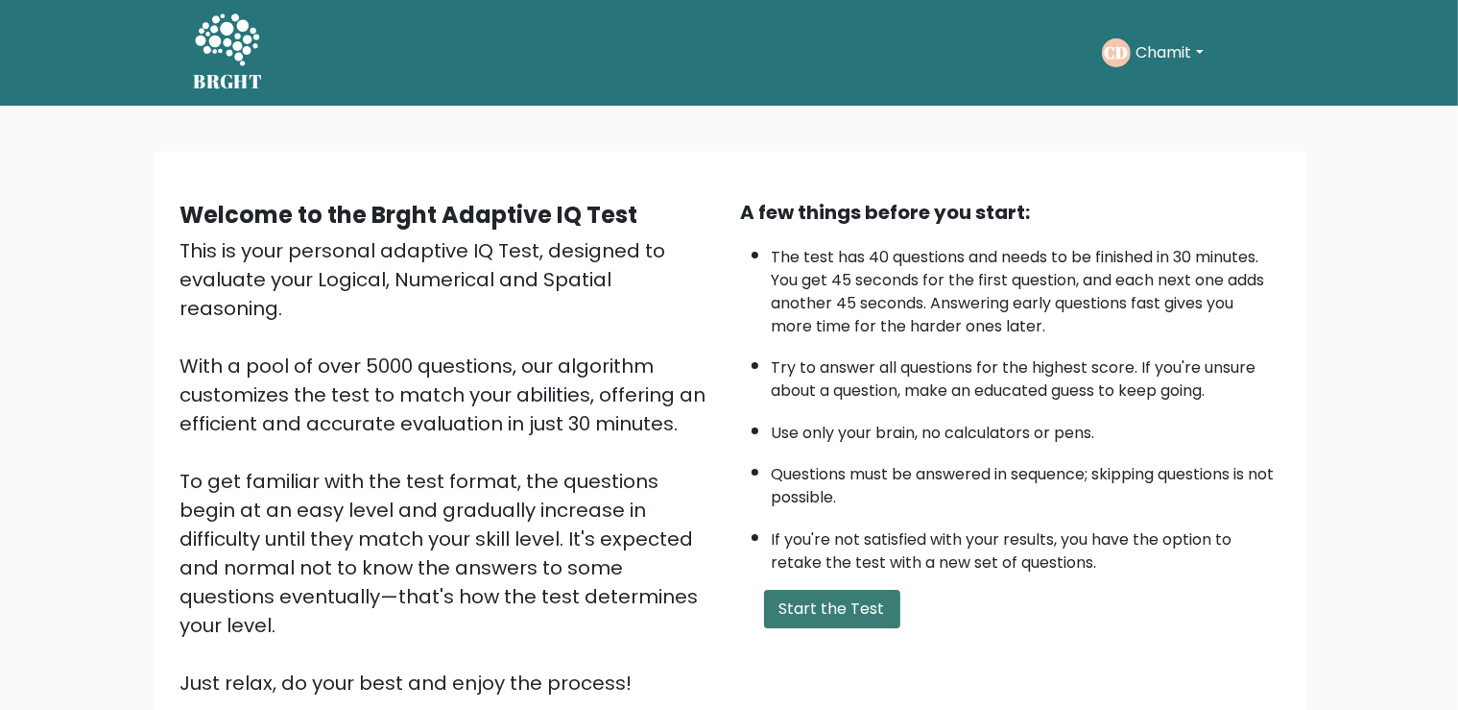
click at [809, 628] on button "Start the Test" at bounding box center [832, 608] width 136 height 38
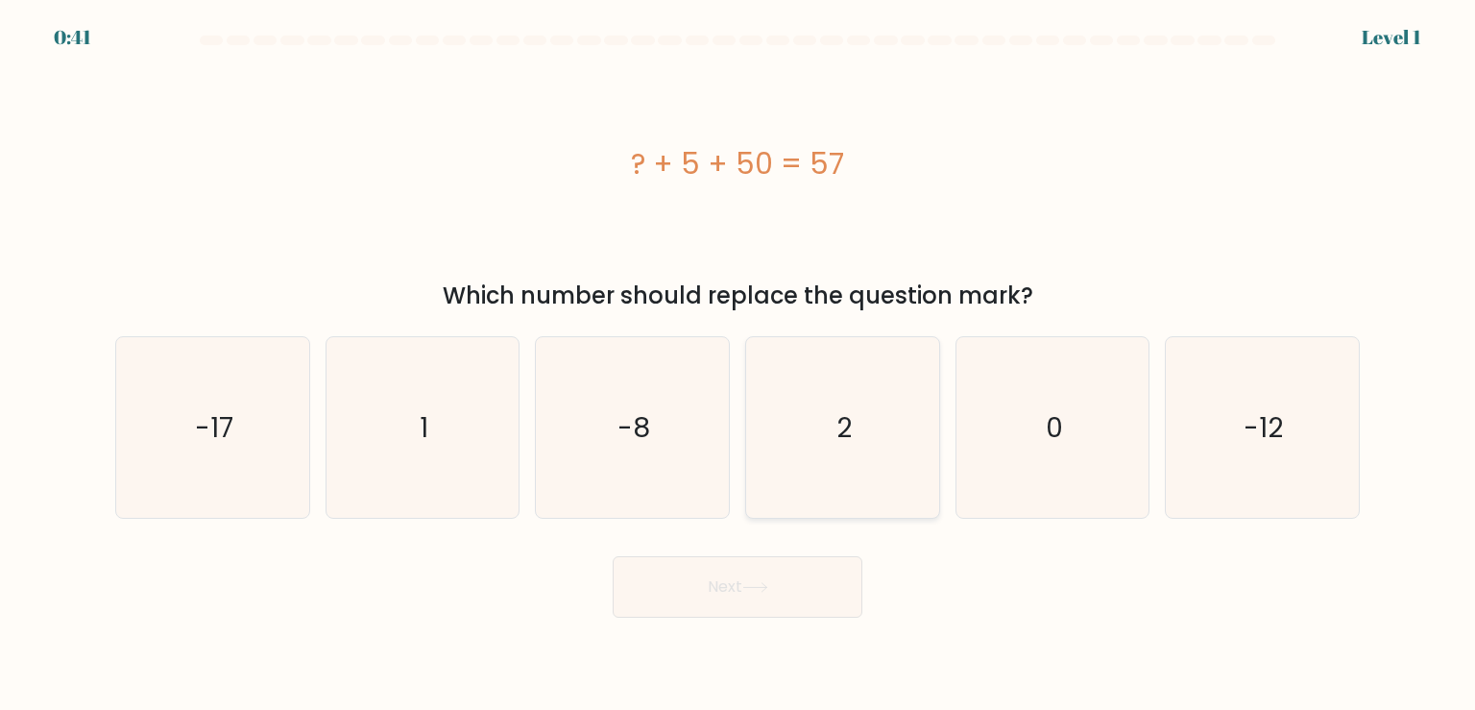
click at [885, 443] on icon "2" at bounding box center [842, 427] width 180 height 180
click at [738, 365] on input "d. 2" at bounding box center [737, 360] width 1 height 10
radio input "true"
click at [794, 605] on button "Next" at bounding box center [738, 586] width 250 height 61
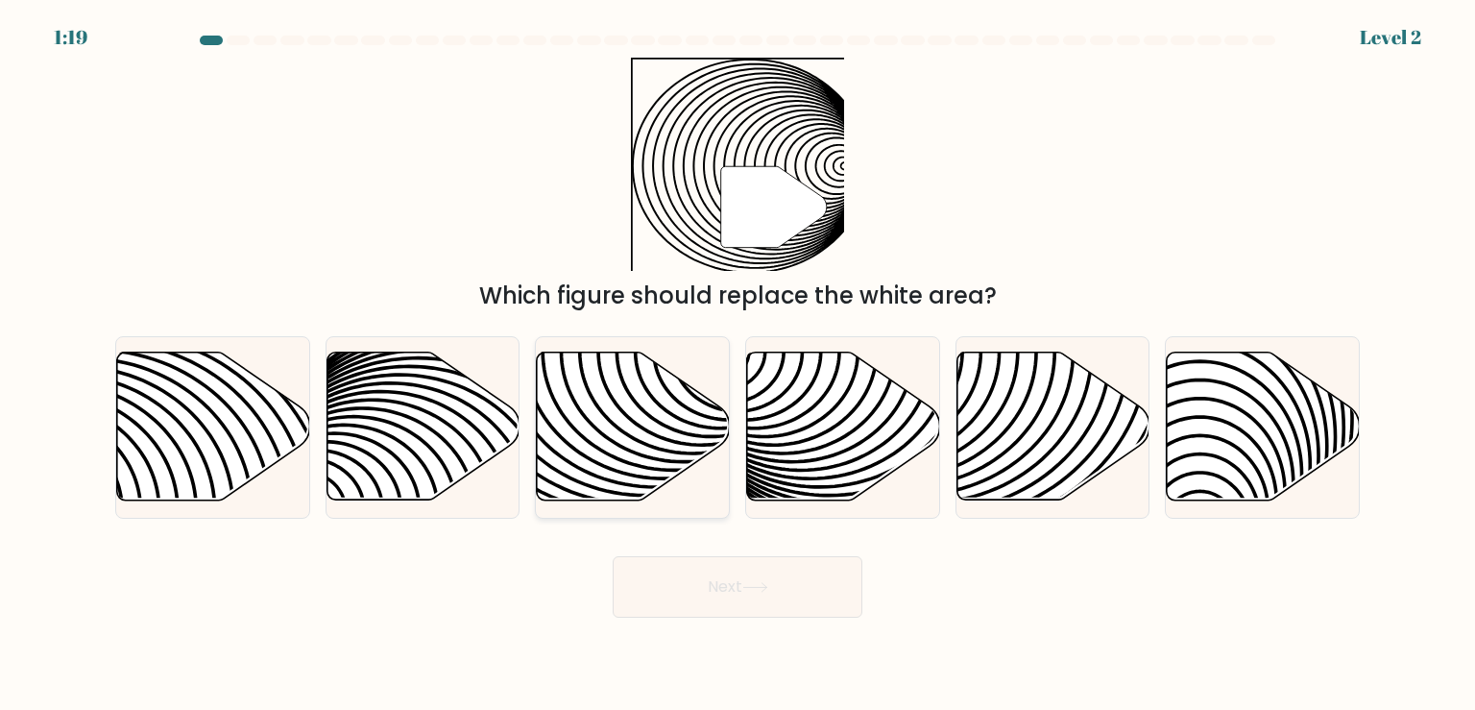
click at [630, 477] on icon at bounding box center [633, 426] width 193 height 148
click at [737, 365] on input "c." at bounding box center [737, 360] width 1 height 10
radio input "true"
click at [802, 574] on button "Next" at bounding box center [738, 586] width 250 height 61
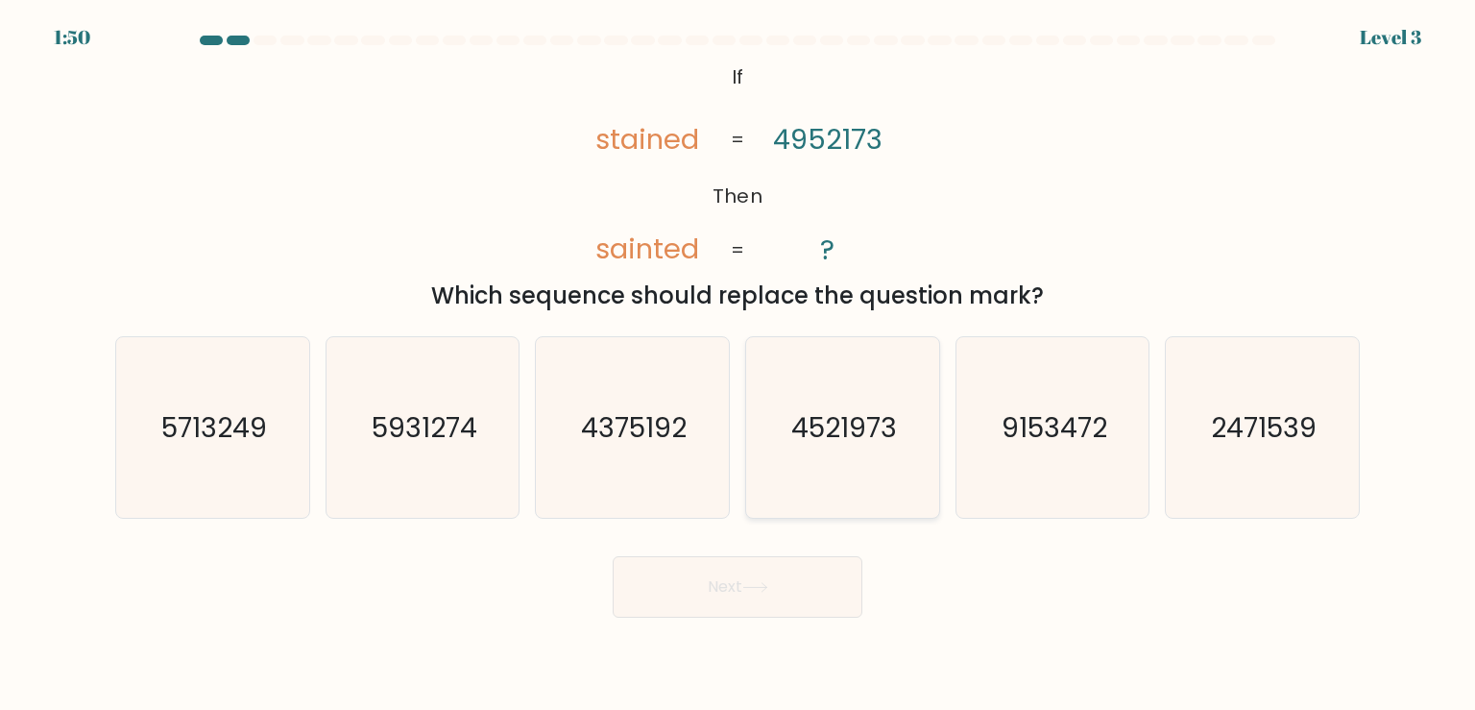
click at [867, 445] on icon "4521973" at bounding box center [842, 427] width 180 height 180
click at [738, 365] on input "d. 4521973" at bounding box center [737, 360] width 1 height 10
radio input "true"
click at [747, 604] on button "Next" at bounding box center [738, 586] width 250 height 61
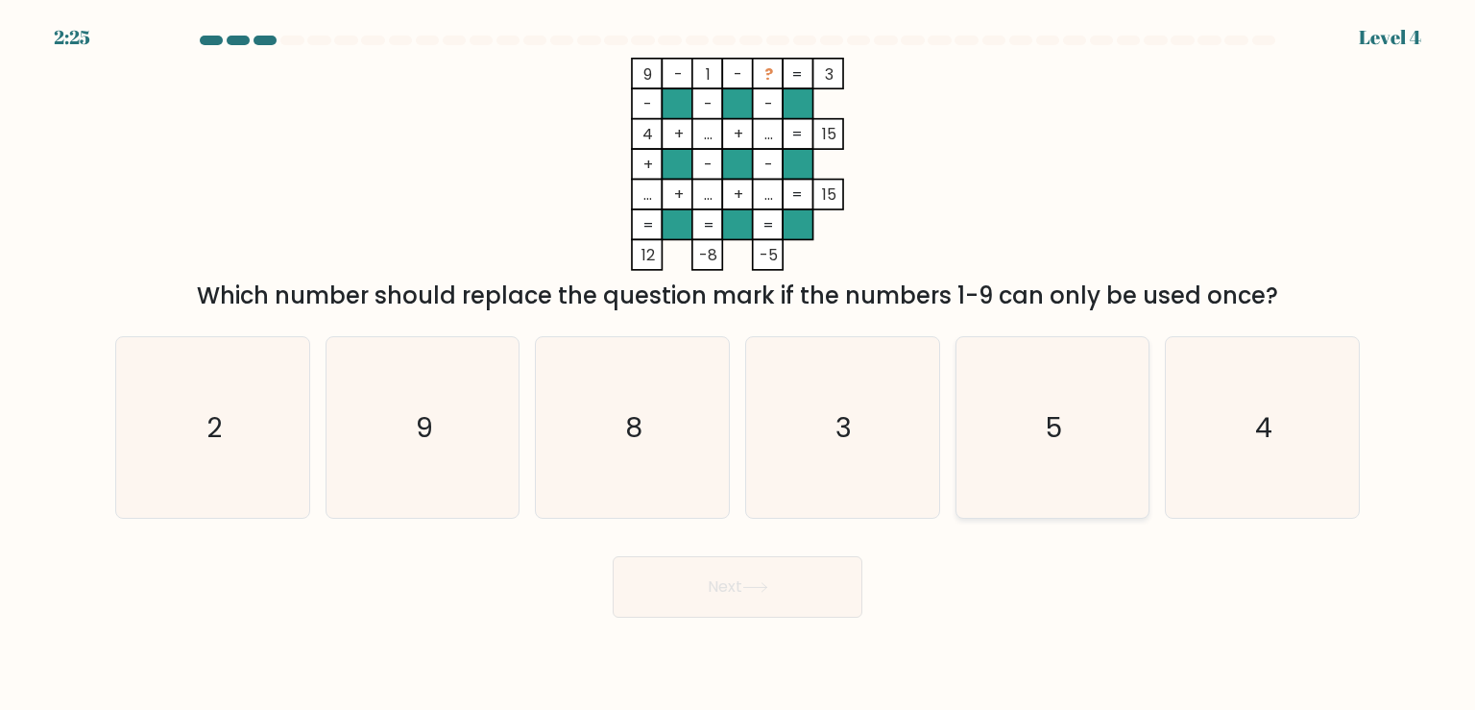
click at [1107, 447] on icon "5" at bounding box center [1052, 427] width 180 height 180
click at [738, 365] on input "e. 5" at bounding box center [737, 360] width 1 height 10
radio input "true"
click at [801, 596] on button "Next" at bounding box center [738, 586] width 250 height 61
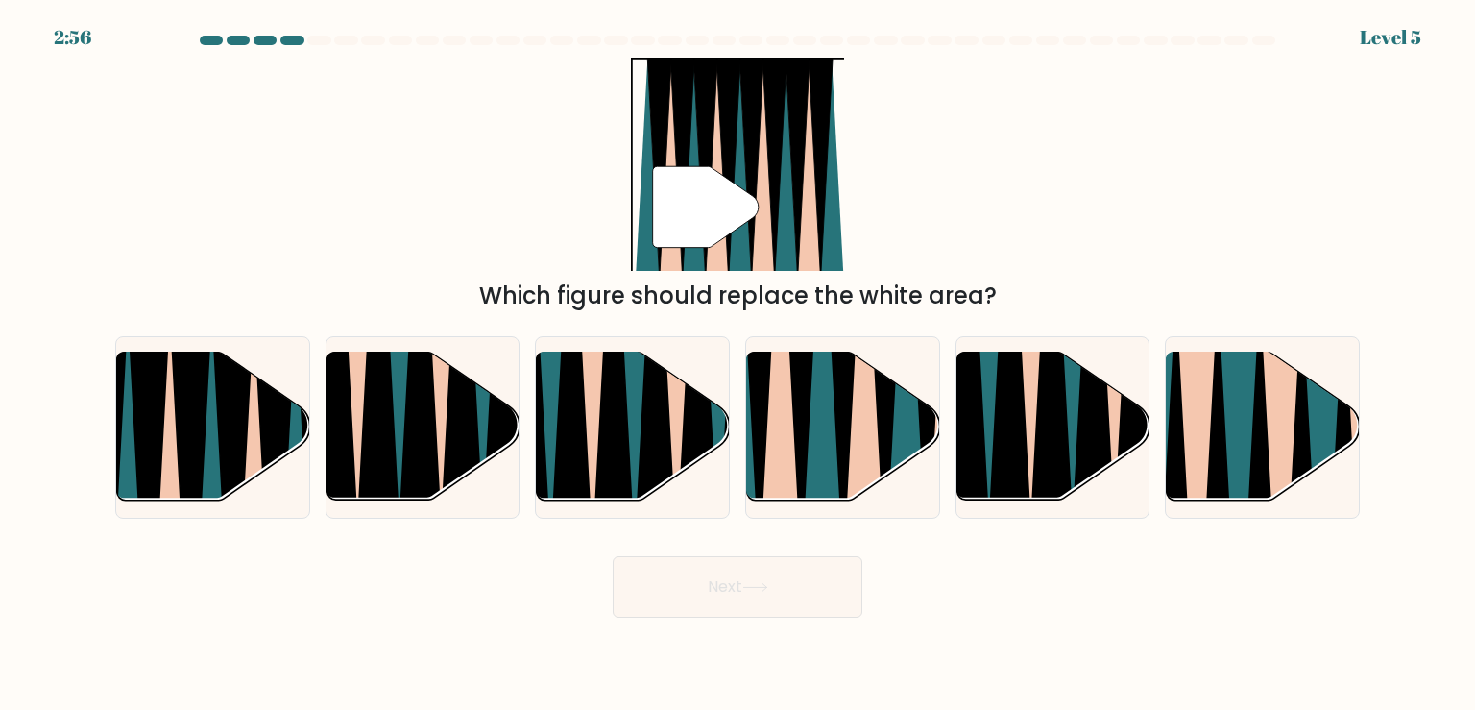
click at [316, 432] on div "a." at bounding box center [213, 427] width 210 height 182
click at [238, 431] on icon at bounding box center [233, 511] width 42 height 385
click at [737, 365] on input "a." at bounding box center [737, 360] width 1 height 10
radio input "true"
click at [701, 577] on button "Next" at bounding box center [738, 586] width 250 height 61
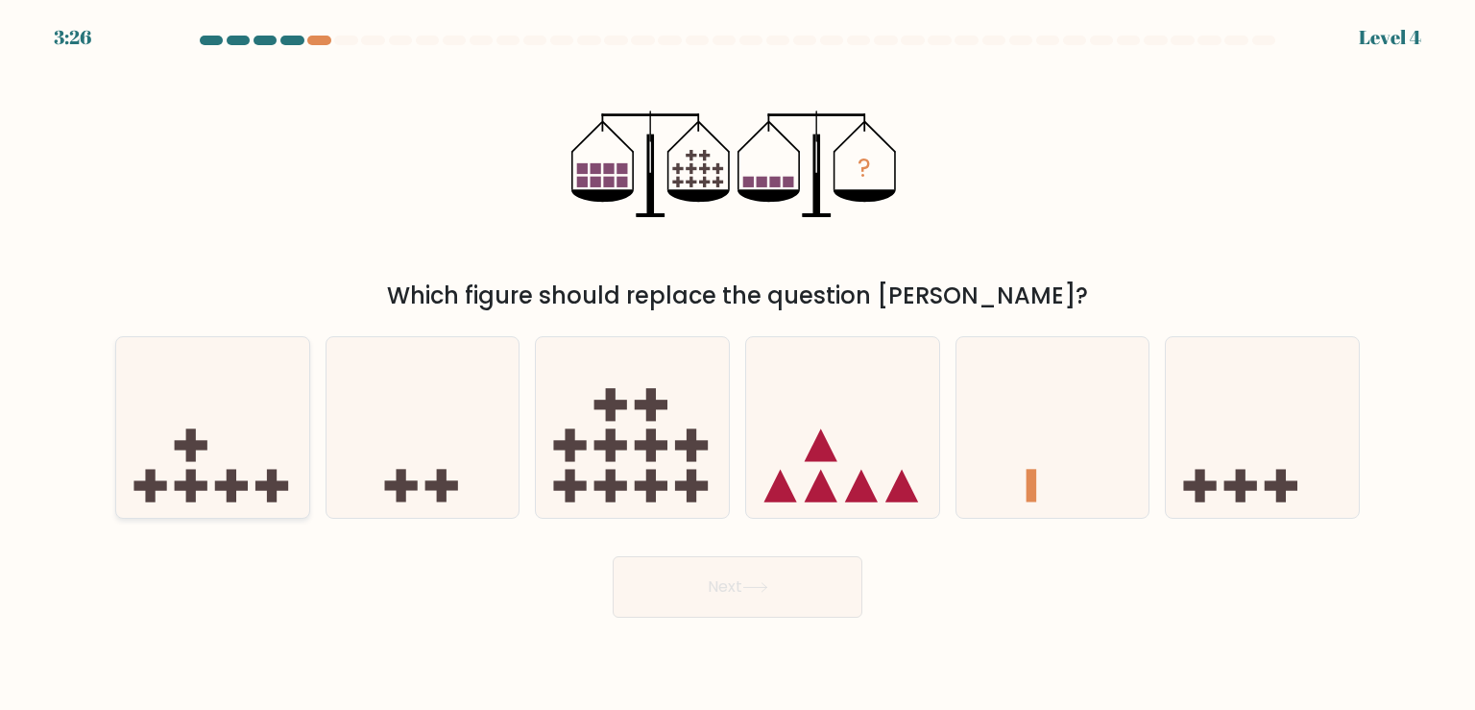
click at [148, 440] on icon at bounding box center [212, 427] width 193 height 159
click at [737, 365] on input "a." at bounding box center [737, 360] width 1 height 10
radio input "true"
click at [755, 595] on button "Next" at bounding box center [738, 586] width 250 height 61
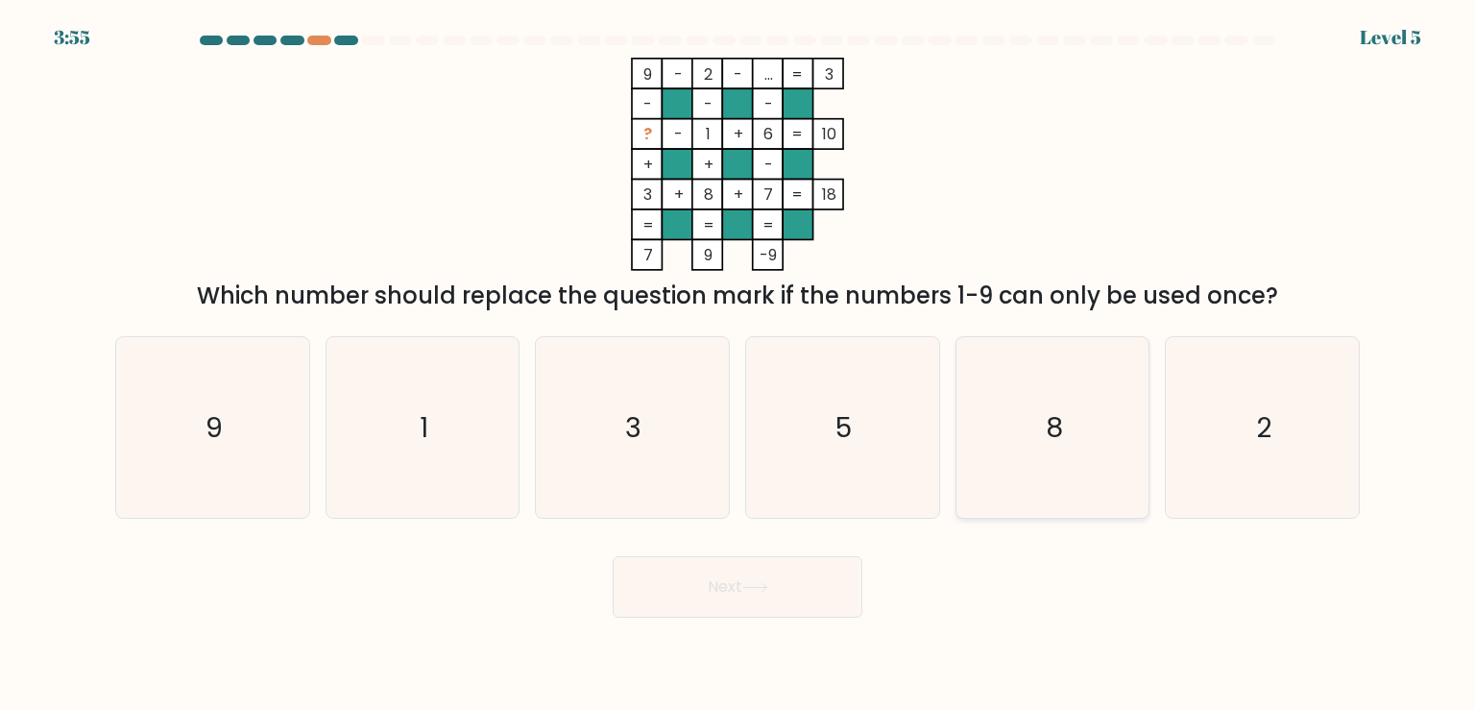
click at [978, 449] on icon "8" at bounding box center [1052, 427] width 180 height 180
click at [738, 365] on input "e. 8" at bounding box center [737, 360] width 1 height 10
radio input "true"
click at [854, 459] on icon "5" at bounding box center [842, 427] width 180 height 180
click at [738, 365] on input "d. 5" at bounding box center [737, 360] width 1 height 10
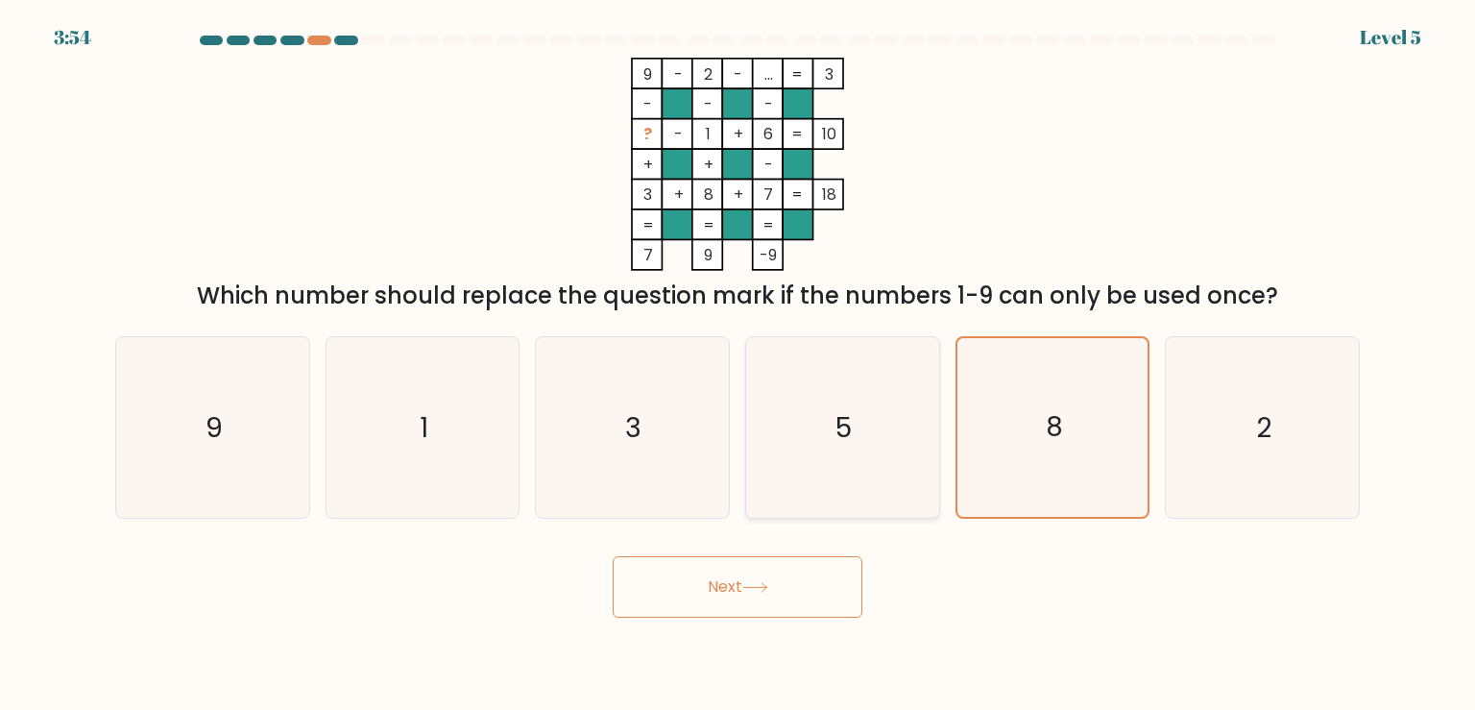
radio input "true"
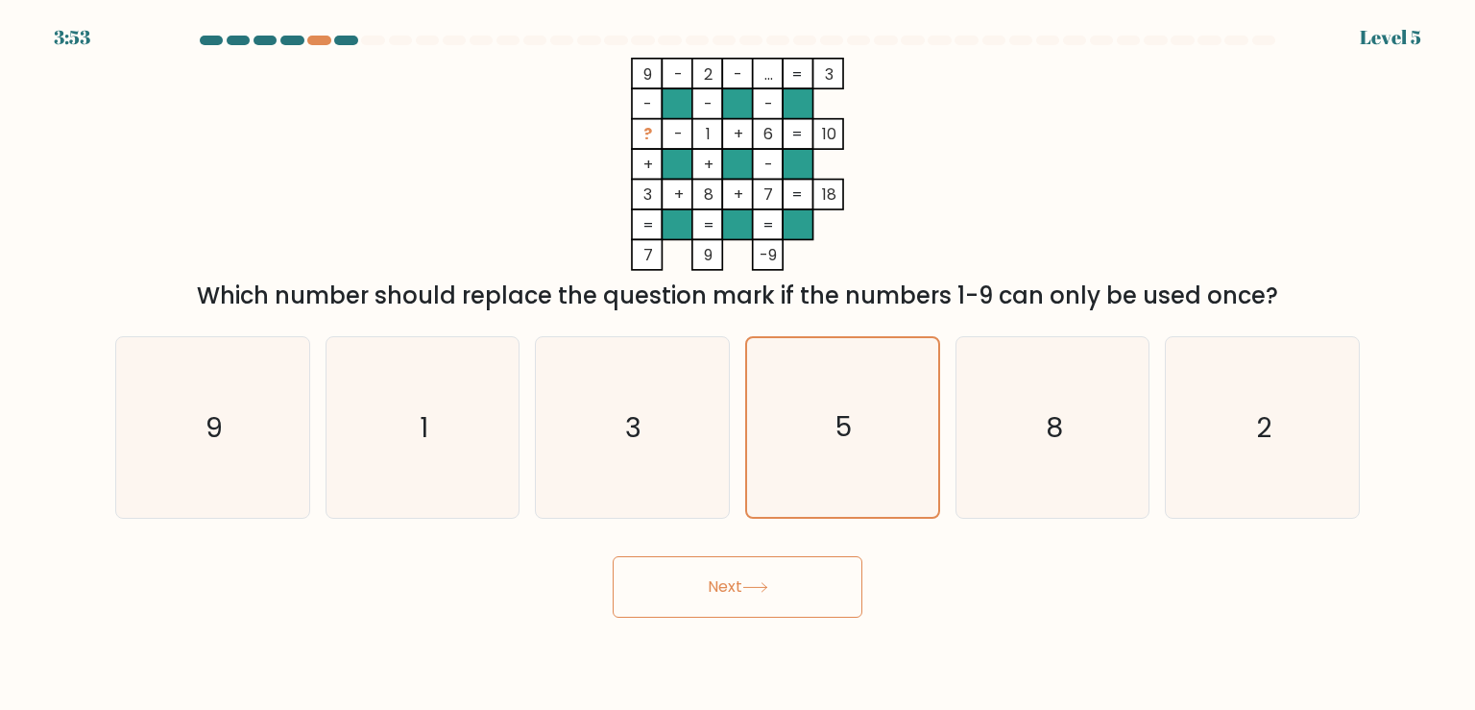
click at [763, 605] on button "Next" at bounding box center [738, 586] width 250 height 61
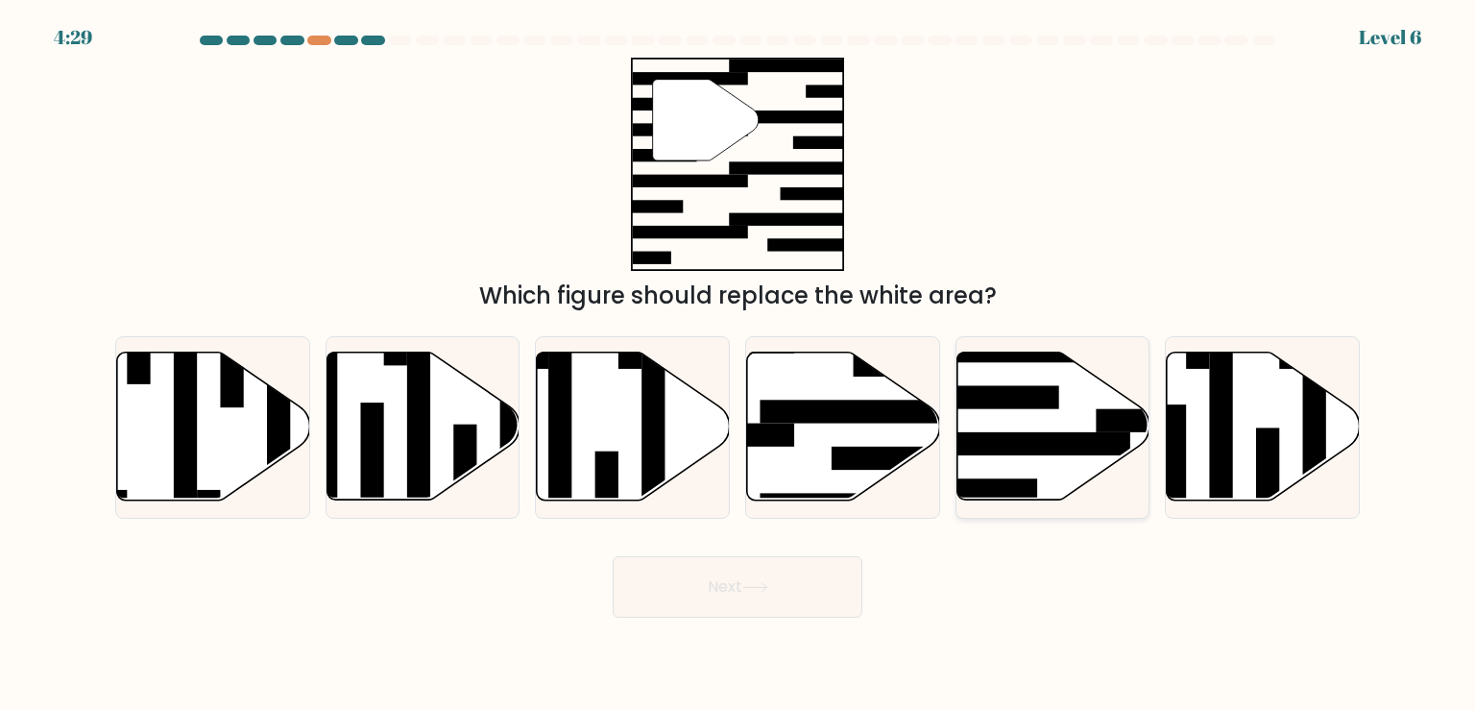
click at [1068, 437] on rect at bounding box center [1025, 444] width 209 height 23
click at [738, 365] on input "e." at bounding box center [737, 360] width 1 height 10
radio input "true"
click at [815, 585] on button "Next" at bounding box center [738, 586] width 250 height 61
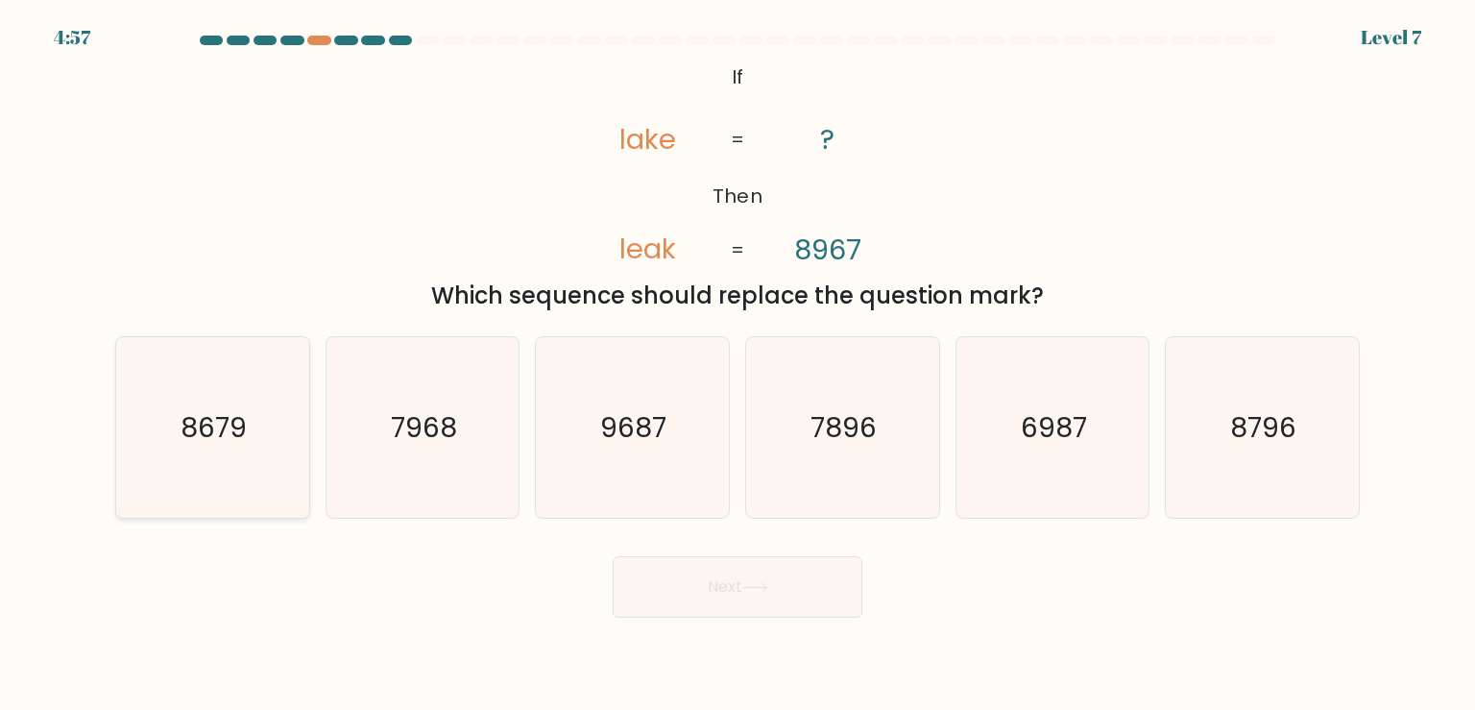
click at [242, 424] on text "8679" at bounding box center [214, 427] width 66 height 38
click at [737, 365] on input "a. 8679" at bounding box center [737, 360] width 1 height 10
radio input "true"
click at [821, 598] on button "Next" at bounding box center [738, 586] width 250 height 61
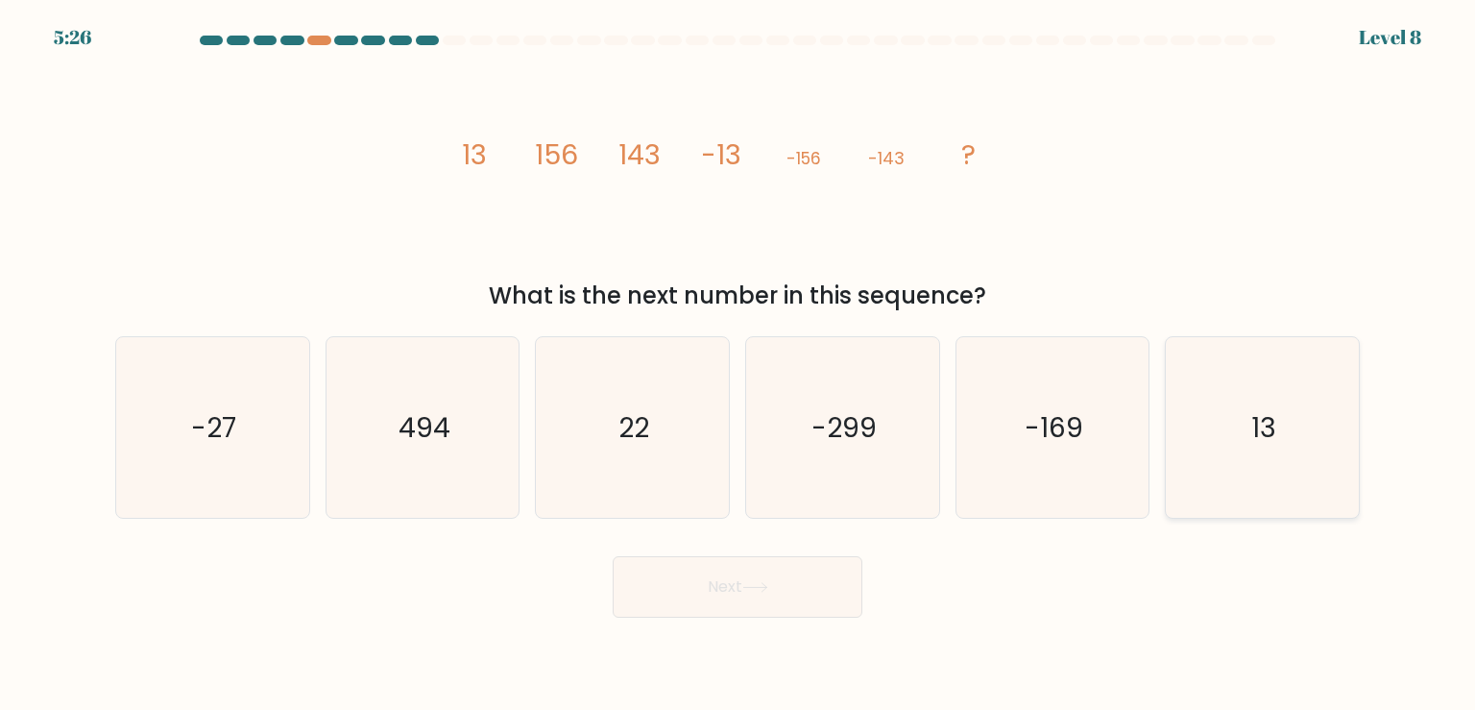
click at [1244, 426] on icon "13" at bounding box center [1261, 427] width 180 height 180
click at [738, 365] on input "f. 13" at bounding box center [737, 360] width 1 height 10
radio input "true"
click at [820, 582] on button "Next" at bounding box center [738, 586] width 250 height 61
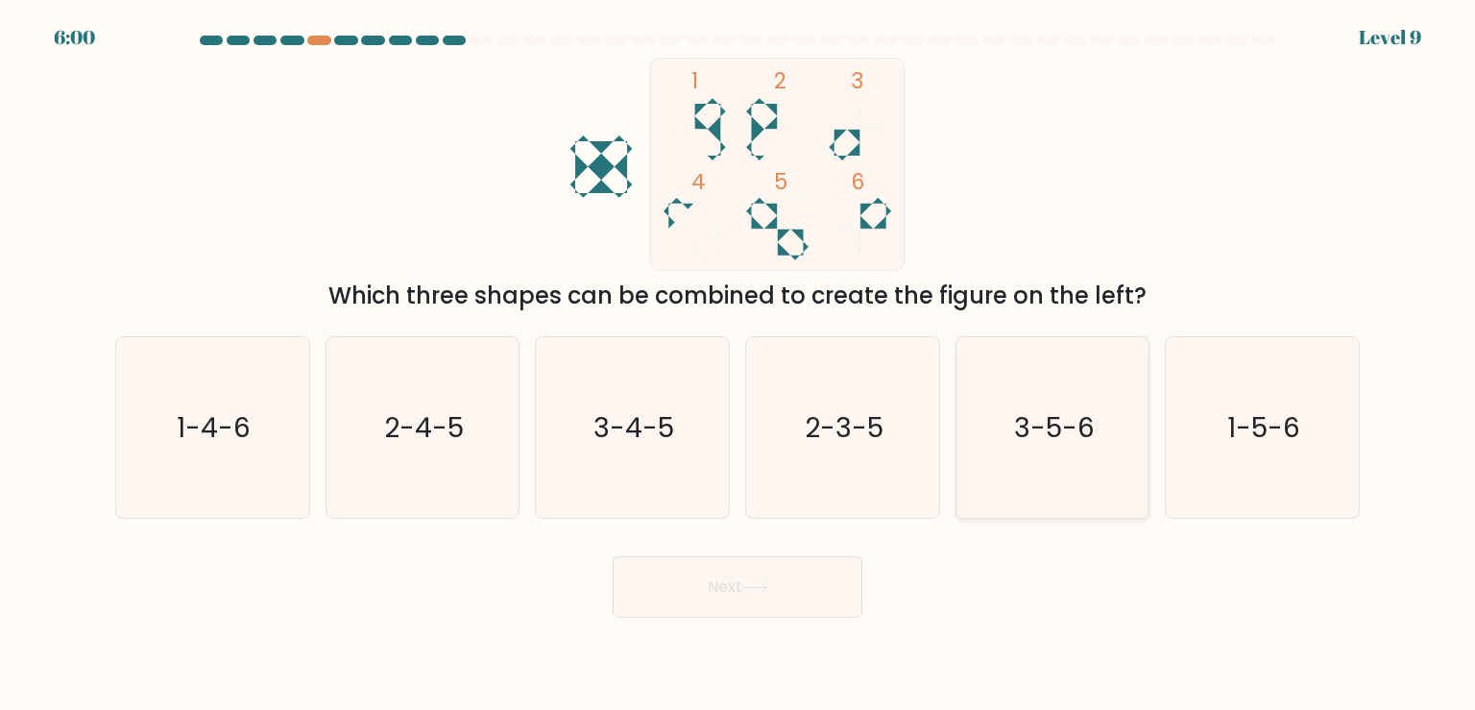
click at [1075, 459] on icon "3-5-6" at bounding box center [1052, 427] width 180 height 180
click at [738, 365] on input "e. 3-5-6" at bounding box center [737, 360] width 1 height 10
radio input "true"
click at [747, 593] on button "Next" at bounding box center [738, 586] width 250 height 61
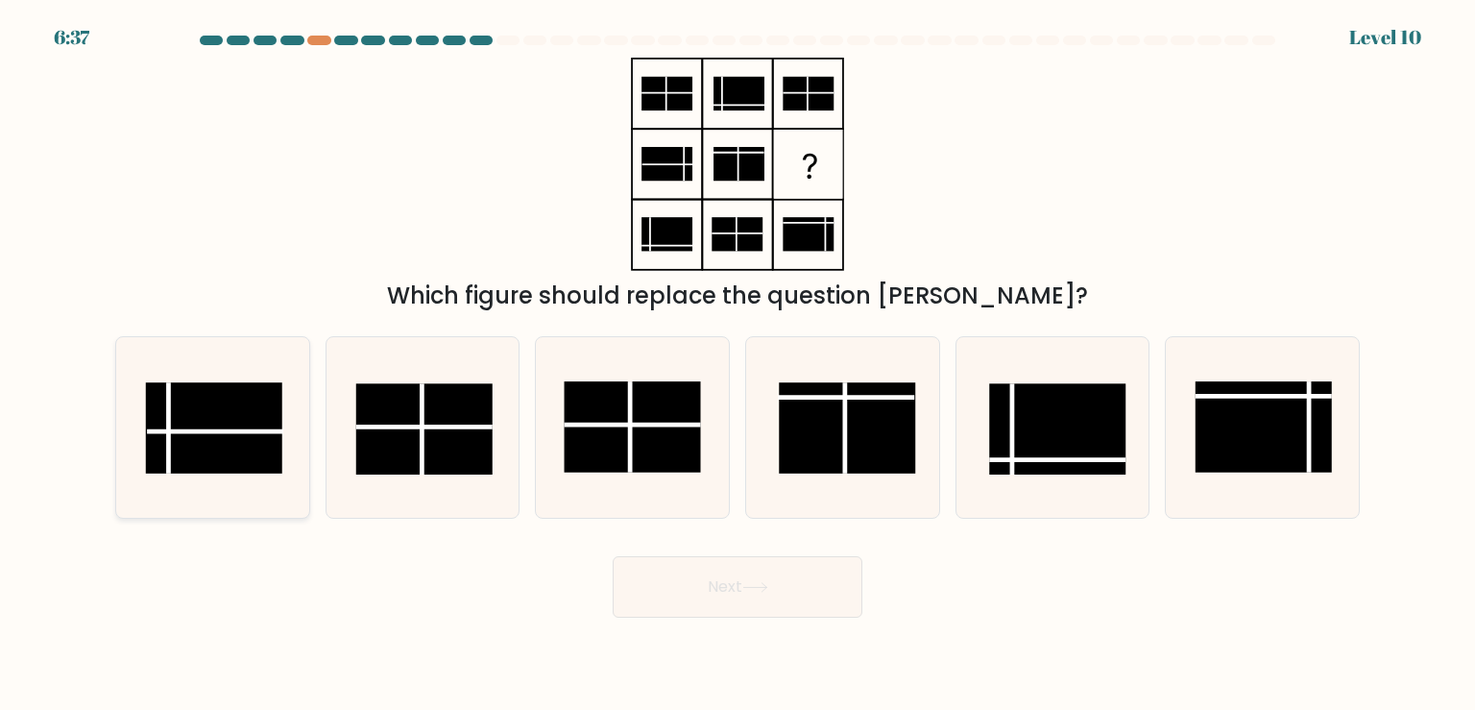
click at [259, 442] on rect at bounding box center [214, 427] width 136 height 91
click at [737, 365] on input "a." at bounding box center [737, 360] width 1 height 10
radio input "true"
click at [737, 583] on button "Next" at bounding box center [738, 586] width 250 height 61
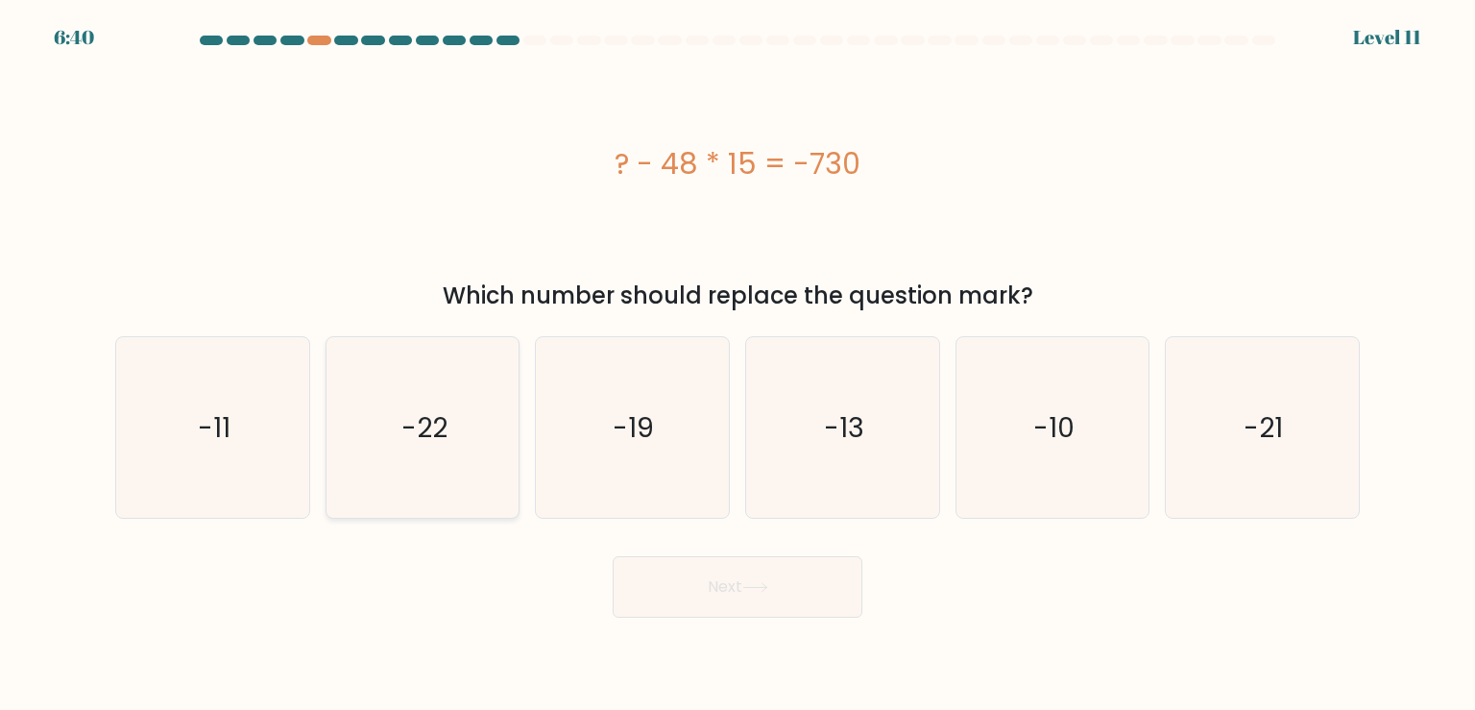
click at [471, 460] on icon "-22" at bounding box center [422, 427] width 180 height 180
click at [737, 365] on input "b. -22" at bounding box center [737, 360] width 1 height 10
radio input "true"
click at [720, 589] on button "Next" at bounding box center [738, 586] width 250 height 61
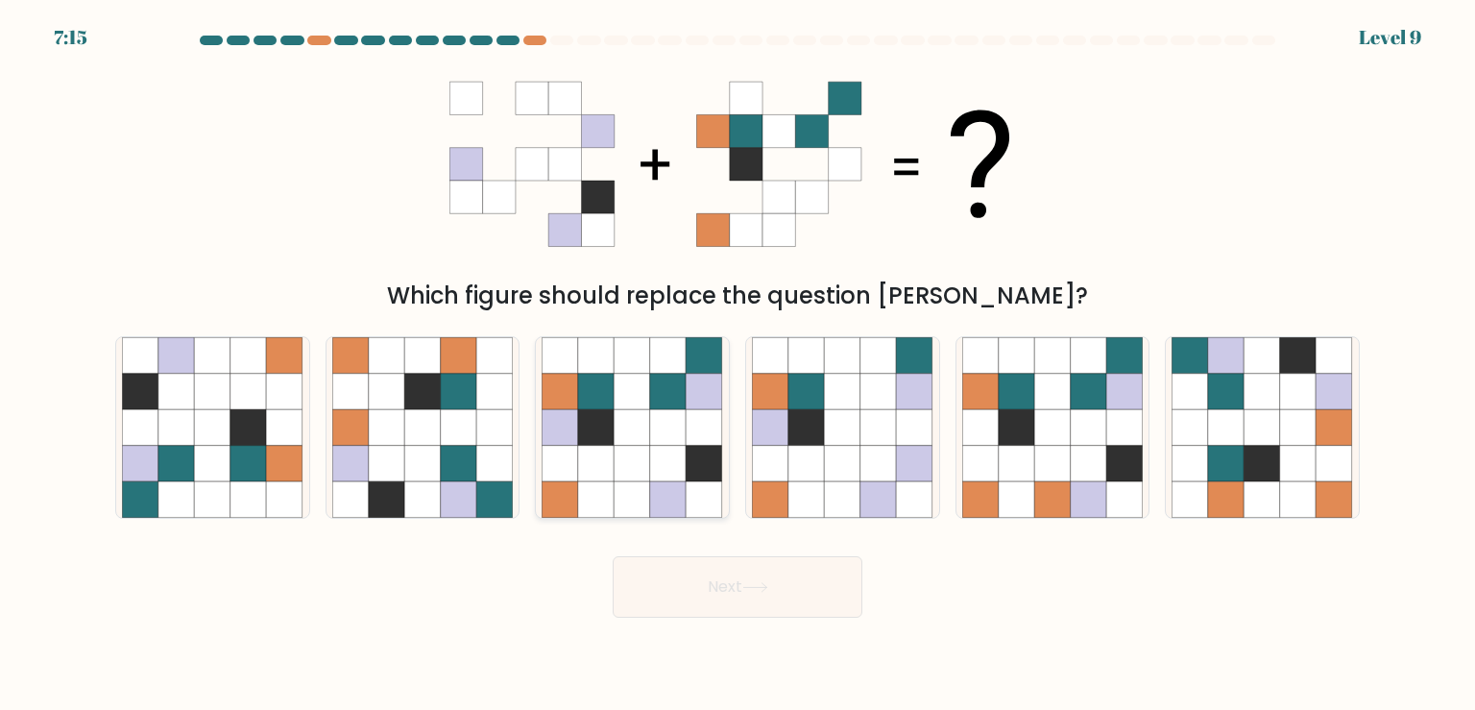
click at [650, 444] on icon at bounding box center [632, 427] width 36 height 36
click at [737, 365] on input "c." at bounding box center [737, 360] width 1 height 10
radio input "true"
click at [818, 587] on button "Next" at bounding box center [738, 586] width 250 height 61
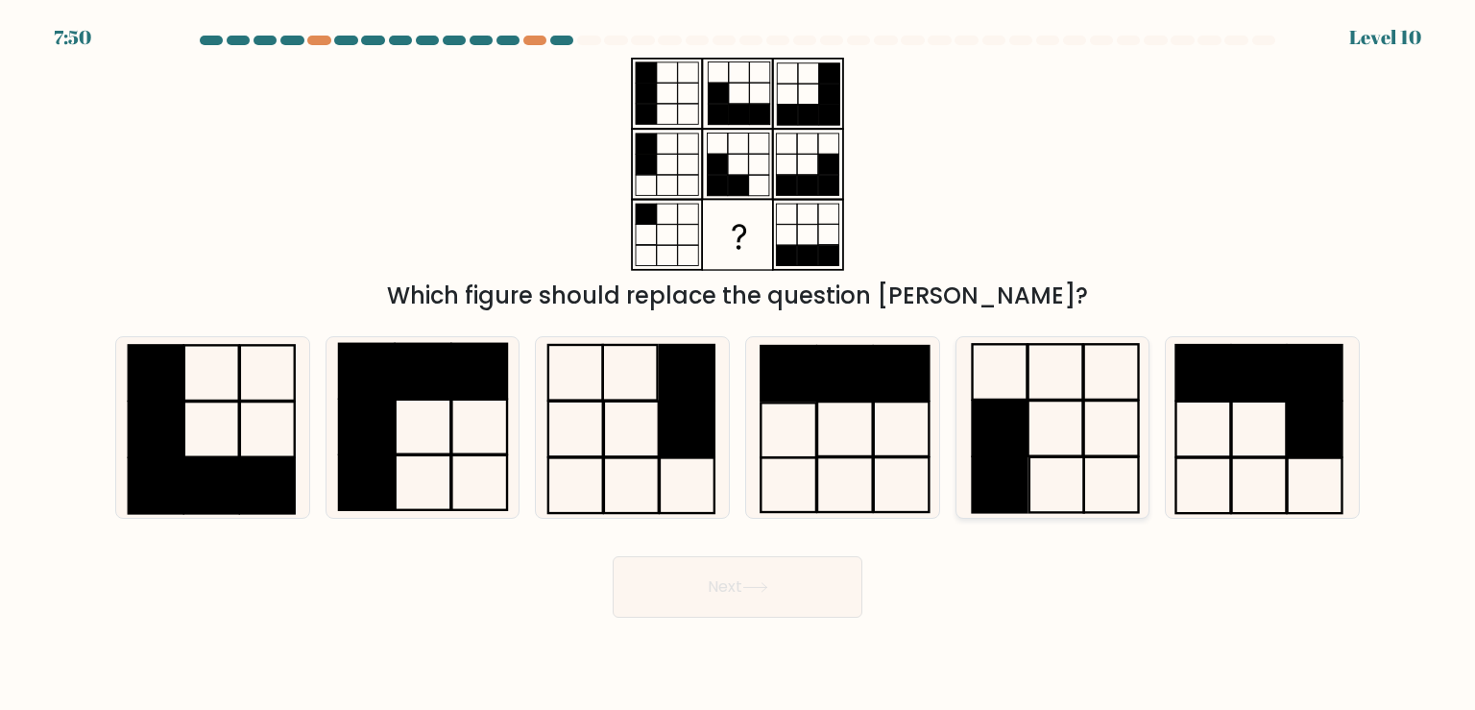
click at [1023, 414] on rect at bounding box center [999, 428] width 55 height 56
click at [738, 365] on input "e." at bounding box center [737, 360] width 1 height 10
radio input "true"
click at [832, 595] on button "Next" at bounding box center [738, 586] width 250 height 61
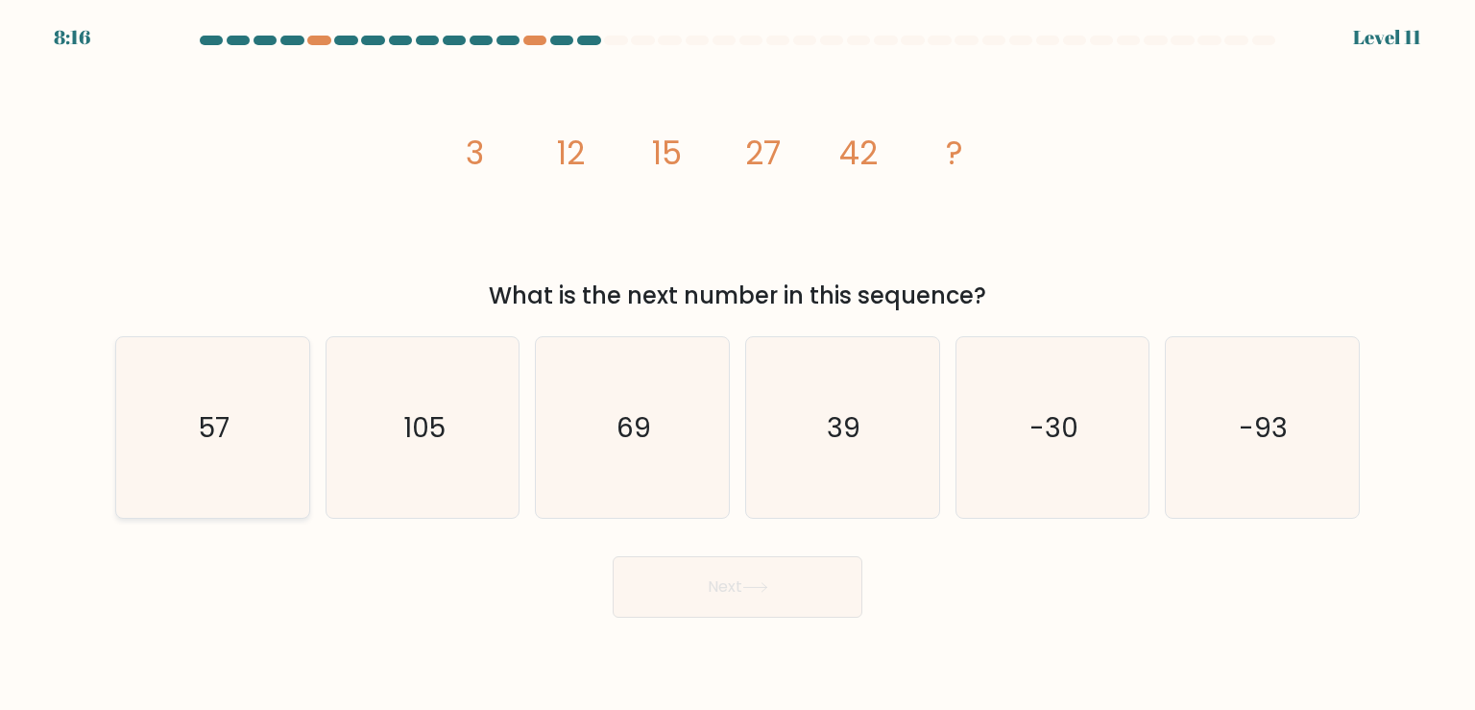
click at [144, 452] on icon "57" at bounding box center [212, 427] width 180 height 180
click at [737, 365] on input "a. 57" at bounding box center [737, 360] width 1 height 10
radio input "true"
click at [718, 589] on button "Next" at bounding box center [738, 586] width 250 height 61
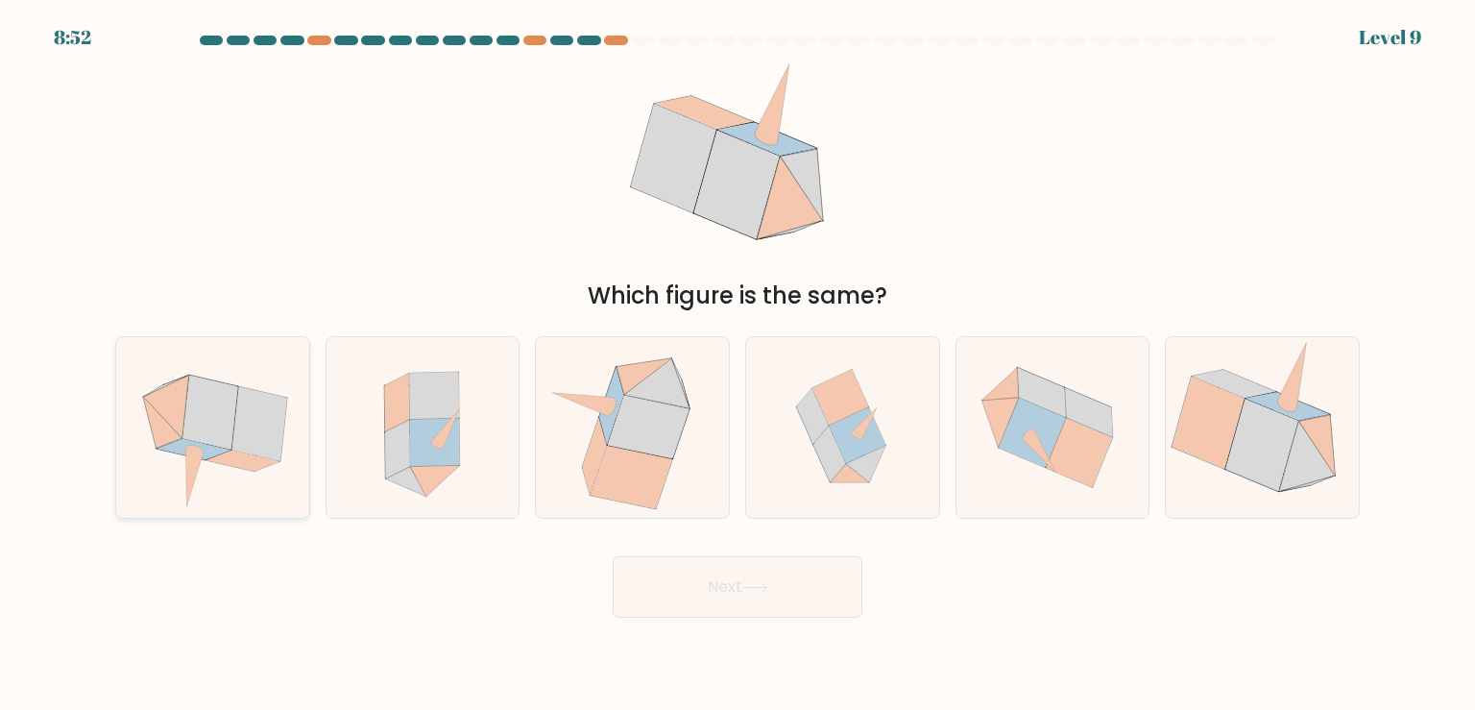
click at [230, 463] on icon at bounding box center [242, 460] width 73 height 21
click at [737, 365] on input "a." at bounding box center [737, 360] width 1 height 10
radio input "true"
click at [734, 597] on button "Next" at bounding box center [738, 586] width 250 height 61
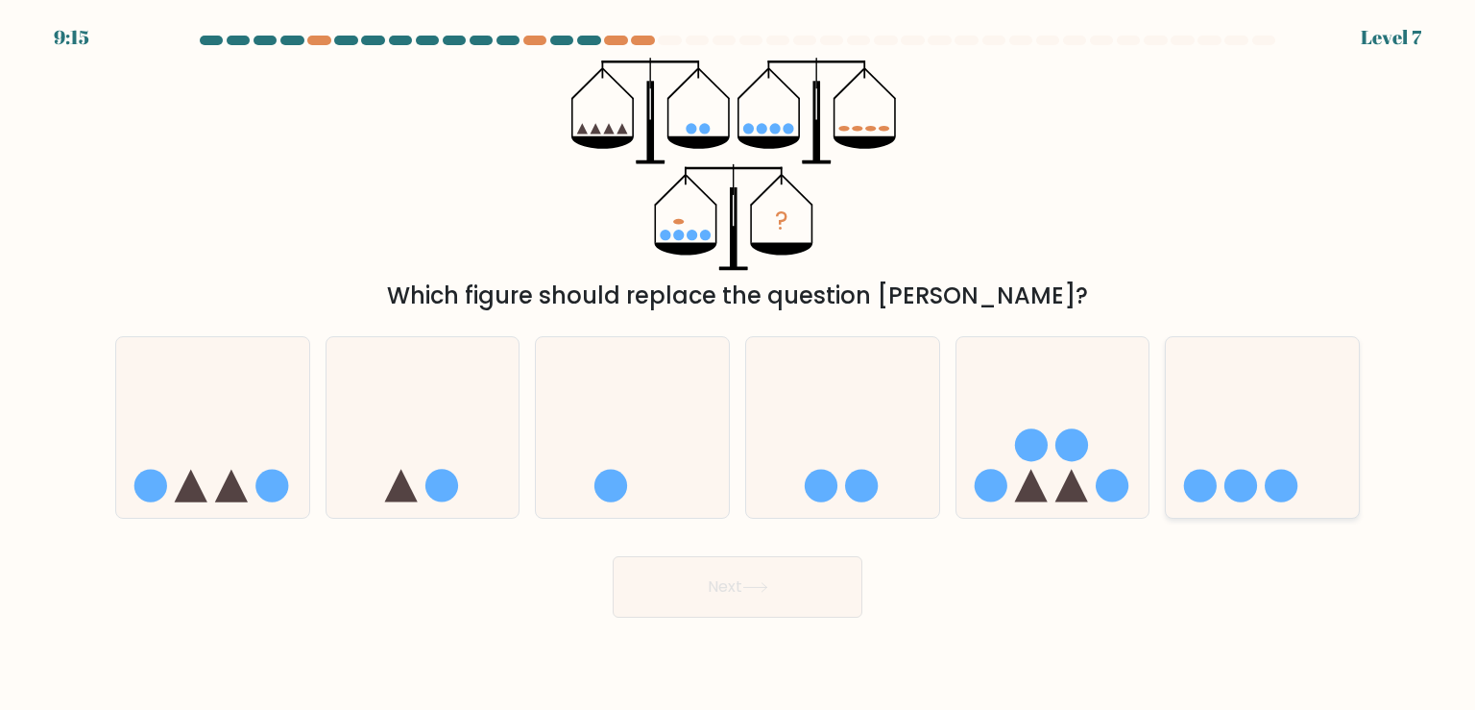
click at [1344, 482] on icon at bounding box center [1262, 427] width 193 height 159
click at [738, 365] on input "f." at bounding box center [737, 360] width 1 height 10
radio input "true"
click at [781, 578] on button "Next" at bounding box center [738, 586] width 250 height 61
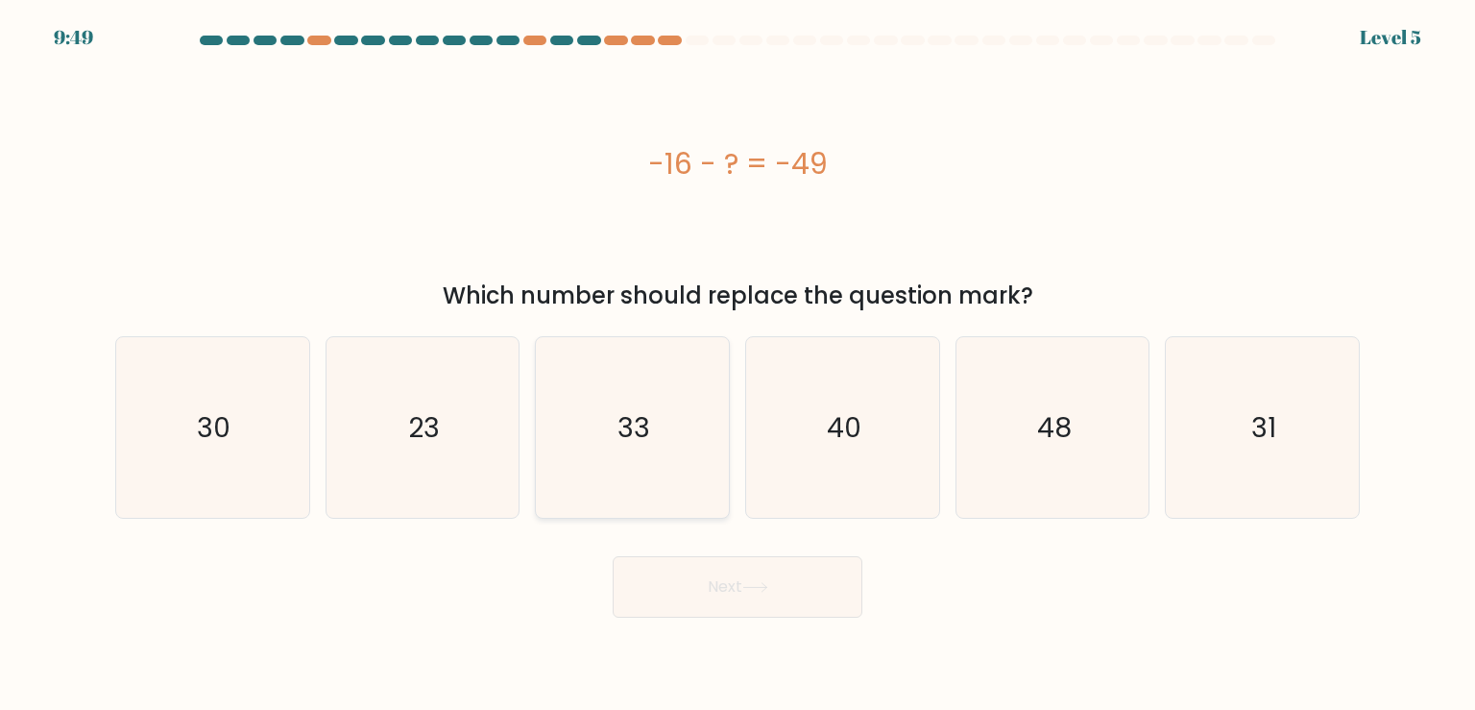
click at [639, 434] on text "33" at bounding box center [634, 427] width 33 height 38
click at [737, 365] on input "c. 33" at bounding box center [737, 360] width 1 height 10
radio input "true"
click at [768, 591] on icon at bounding box center [755, 587] width 26 height 11
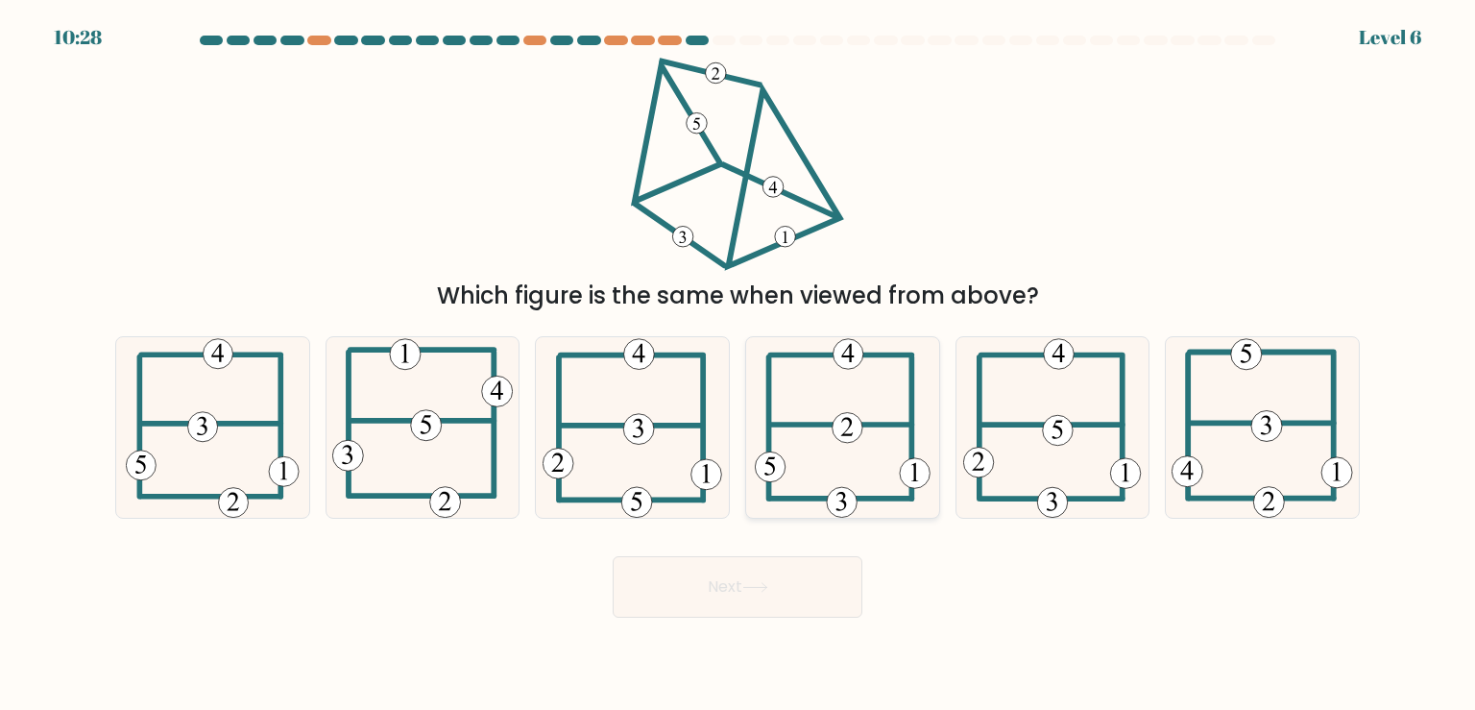
click at [851, 432] on 232 at bounding box center [847, 427] width 30 height 30
click at [738, 365] on input "d." at bounding box center [737, 360] width 1 height 10
radio input "true"
click at [770, 596] on button "Next" at bounding box center [738, 586] width 250 height 61
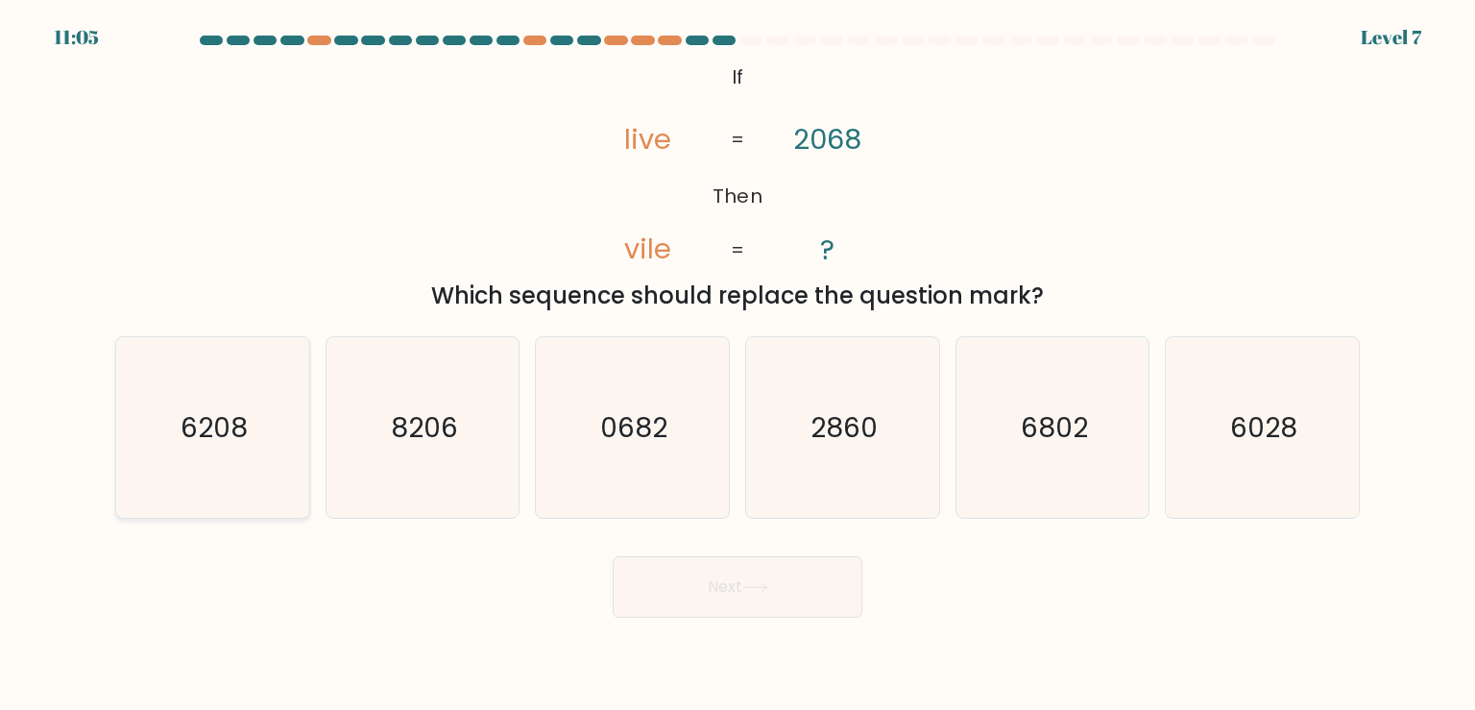
click at [229, 424] on text "6208" at bounding box center [213, 427] width 67 height 38
click at [737, 365] on input "a. 6208" at bounding box center [737, 360] width 1 height 10
radio input "true"
click at [1333, 498] on icon "6028" at bounding box center [1261, 427] width 180 height 180
click at [738, 365] on input "f. 6028" at bounding box center [737, 360] width 1 height 10
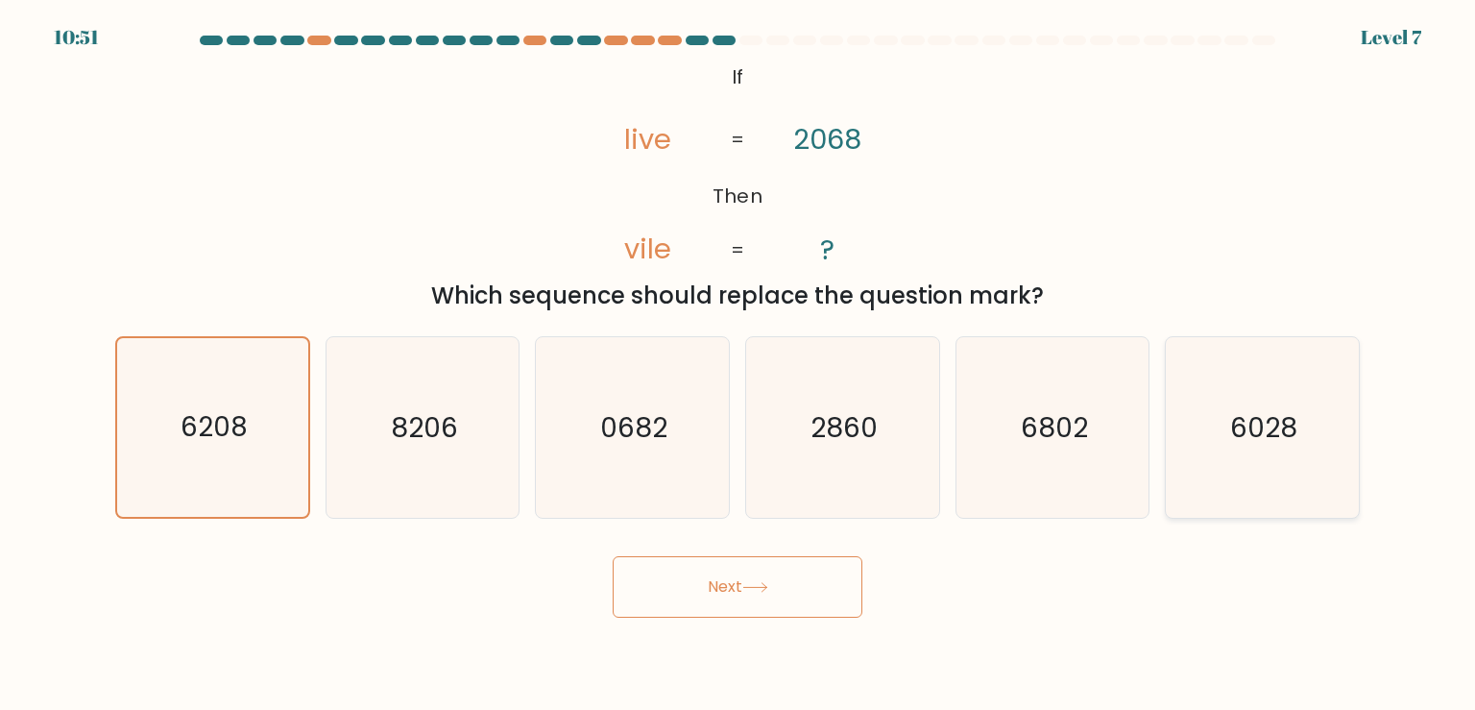
radio input "true"
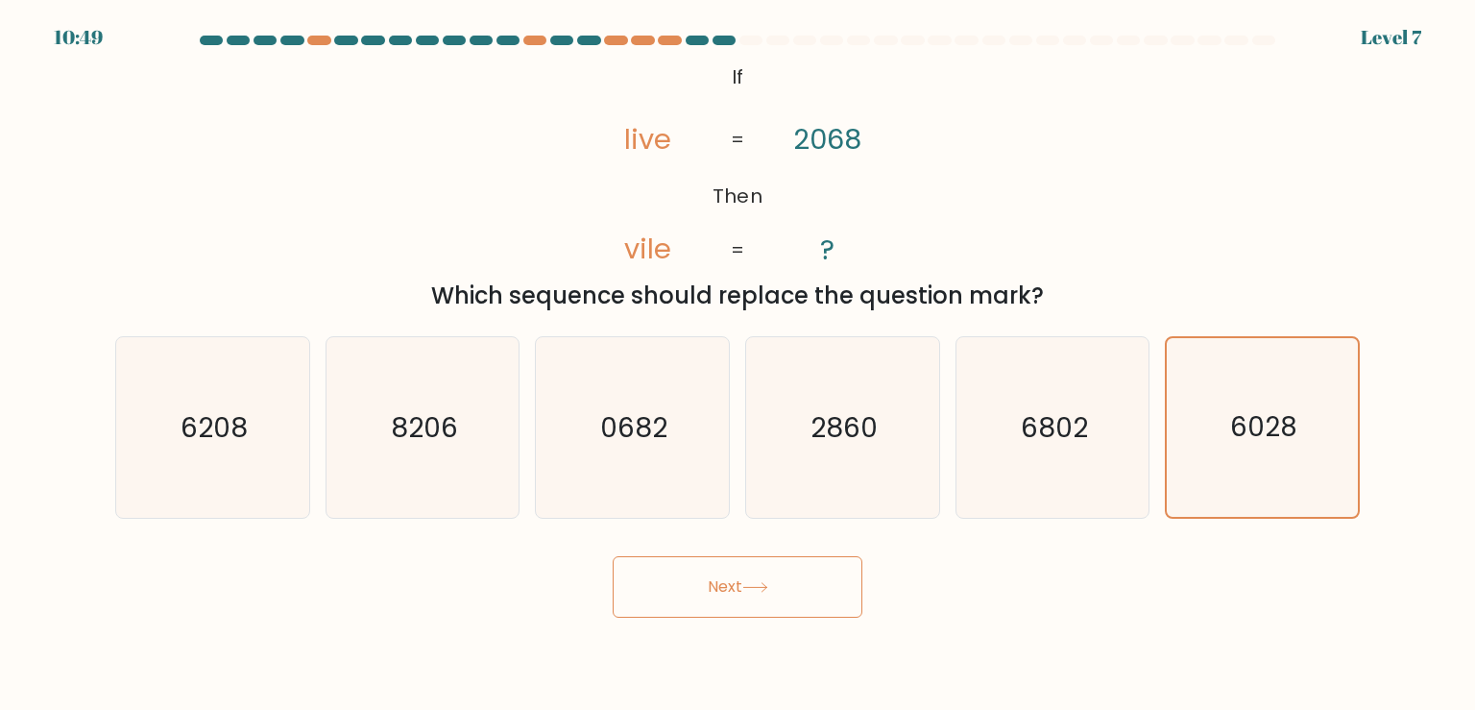
click at [785, 588] on button "Next" at bounding box center [738, 586] width 250 height 61
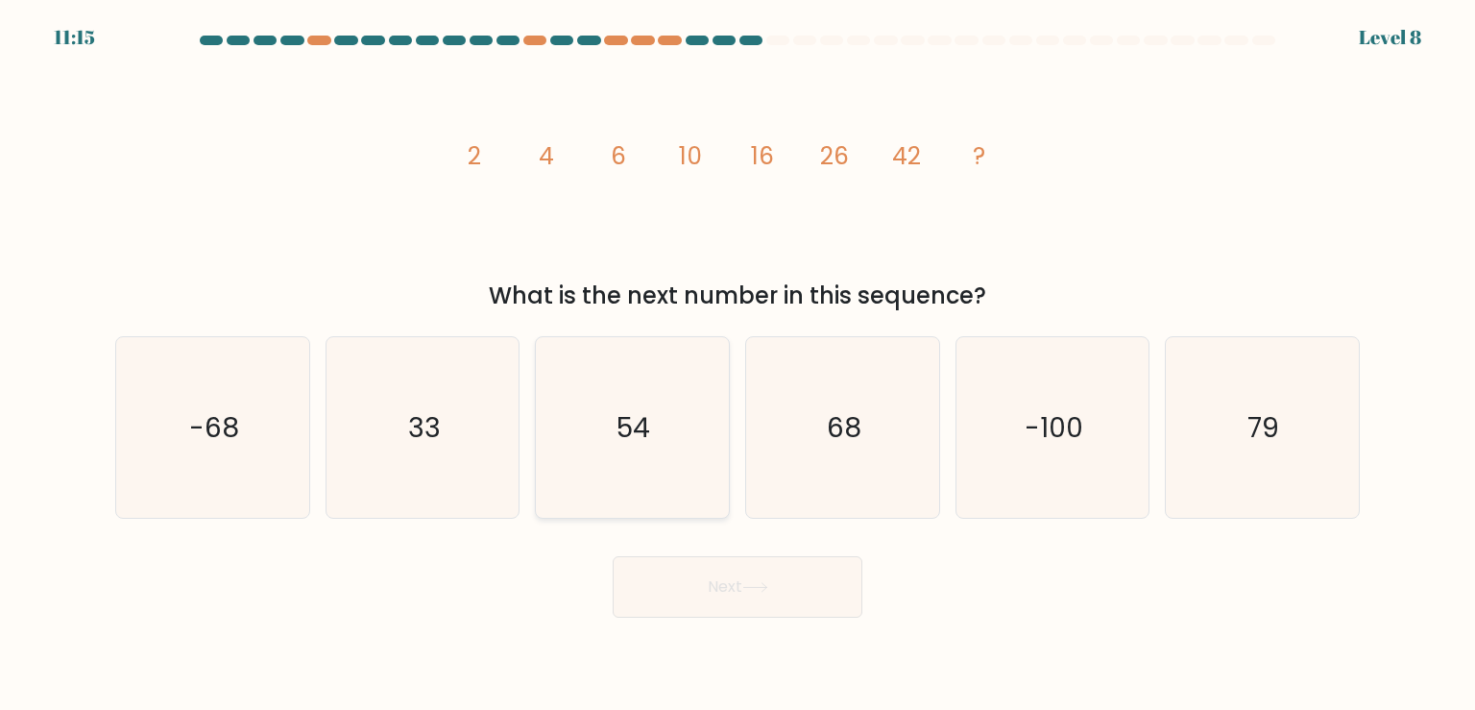
click at [661, 486] on icon "54" at bounding box center [631, 427] width 180 height 180
click at [737, 365] on input "c. 54" at bounding box center [737, 360] width 1 height 10
radio input "true"
drag, startPoint x: 876, startPoint y: 582, endPoint x: 797, endPoint y: 589, distance: 79.1
click at [797, 589] on div "Next" at bounding box center [737, 579] width 1267 height 76
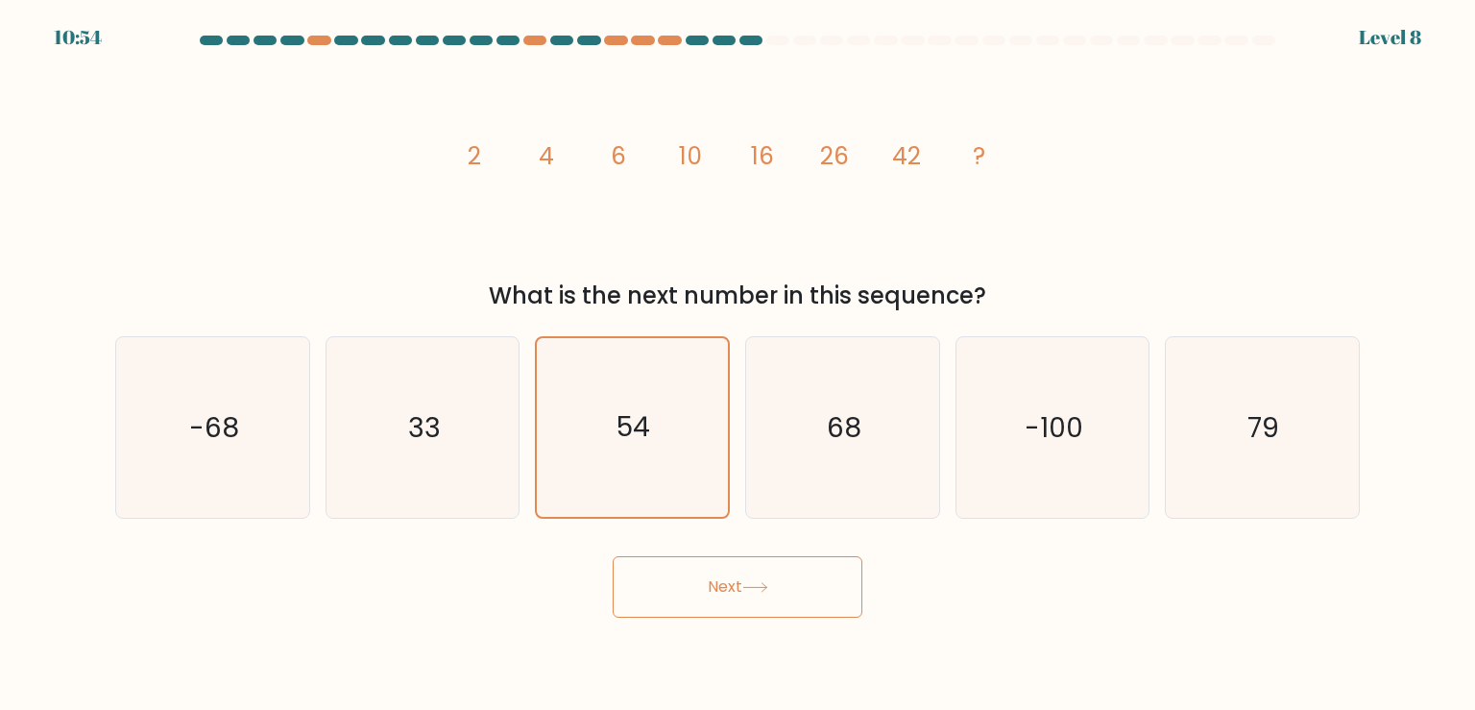
click at [797, 589] on button "Next" at bounding box center [738, 586] width 250 height 61
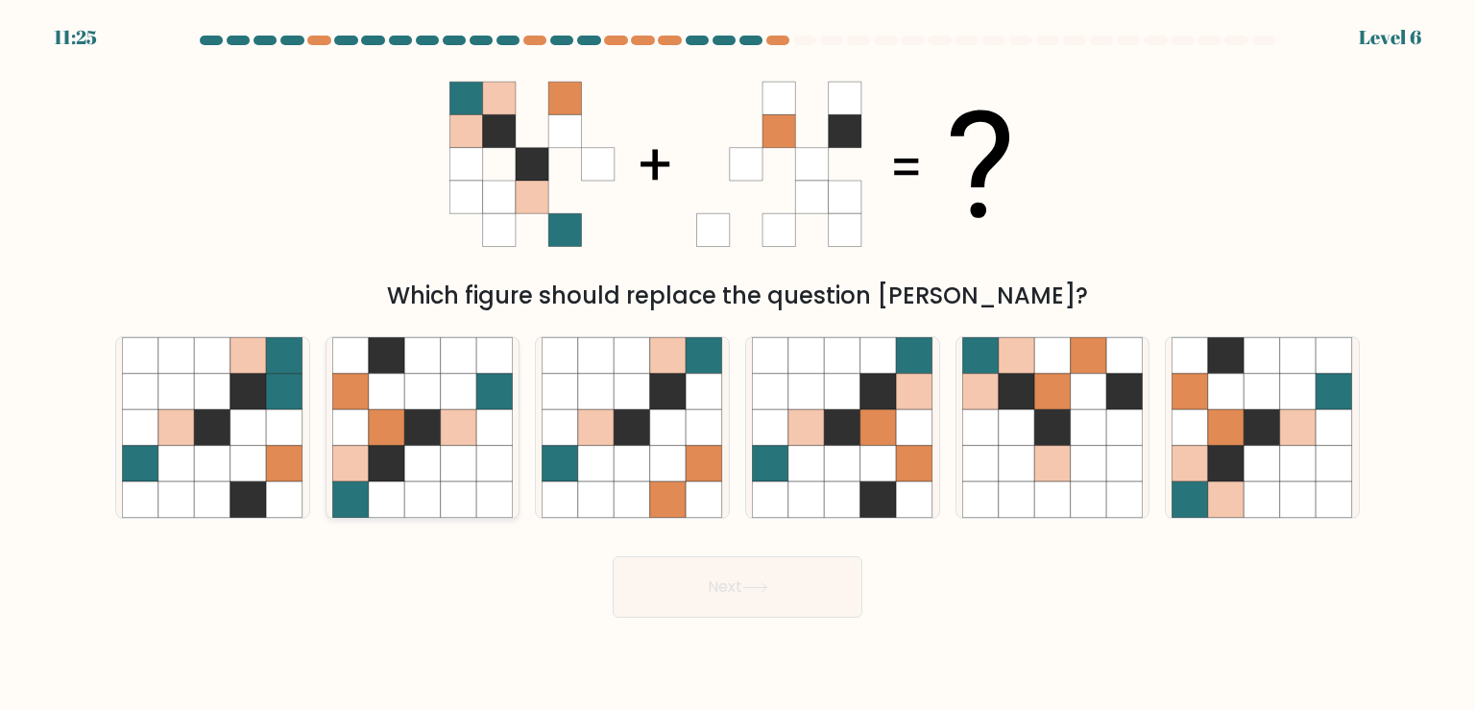
click at [465, 447] on icon at bounding box center [459, 463] width 36 height 36
click at [737, 365] on input "b." at bounding box center [737, 360] width 1 height 10
radio input "true"
click at [724, 574] on button "Next" at bounding box center [738, 586] width 250 height 61
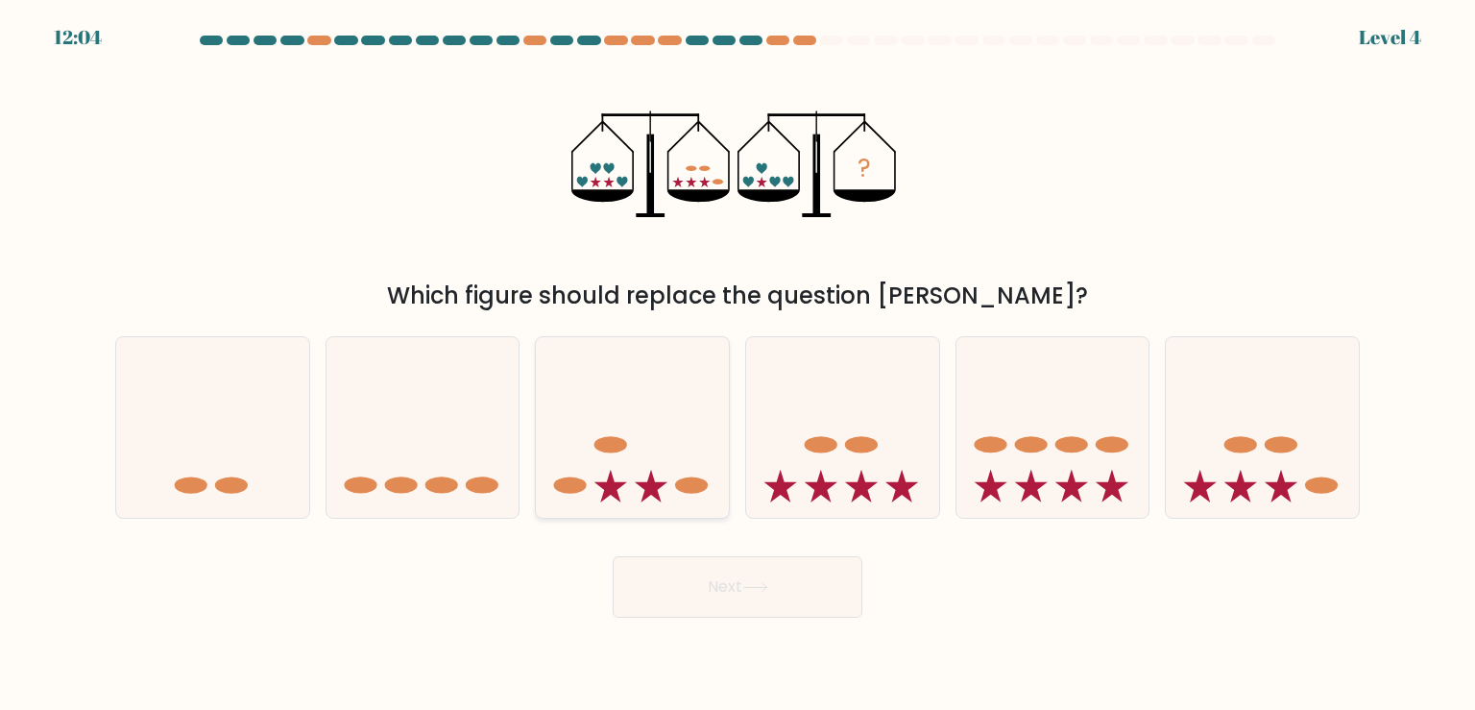
click at [671, 444] on icon at bounding box center [632, 427] width 193 height 159
click at [737, 365] on input "c." at bounding box center [737, 360] width 1 height 10
radio input "true"
click at [724, 606] on button "Next" at bounding box center [738, 586] width 250 height 61
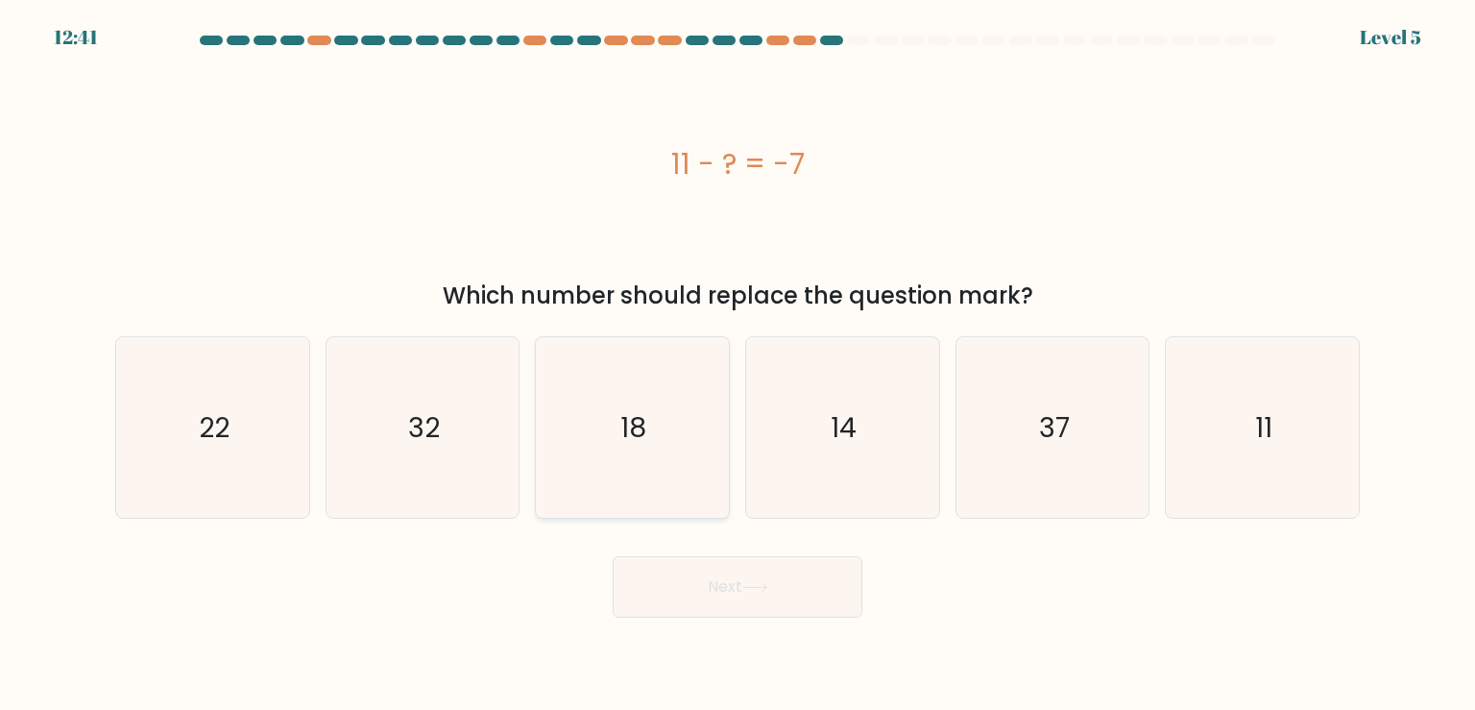
click at [659, 468] on icon "18" at bounding box center [631, 427] width 180 height 180
click at [737, 365] on input "c. 18" at bounding box center [737, 360] width 1 height 10
radio input "true"
click at [760, 582] on button "Next" at bounding box center [738, 586] width 250 height 61
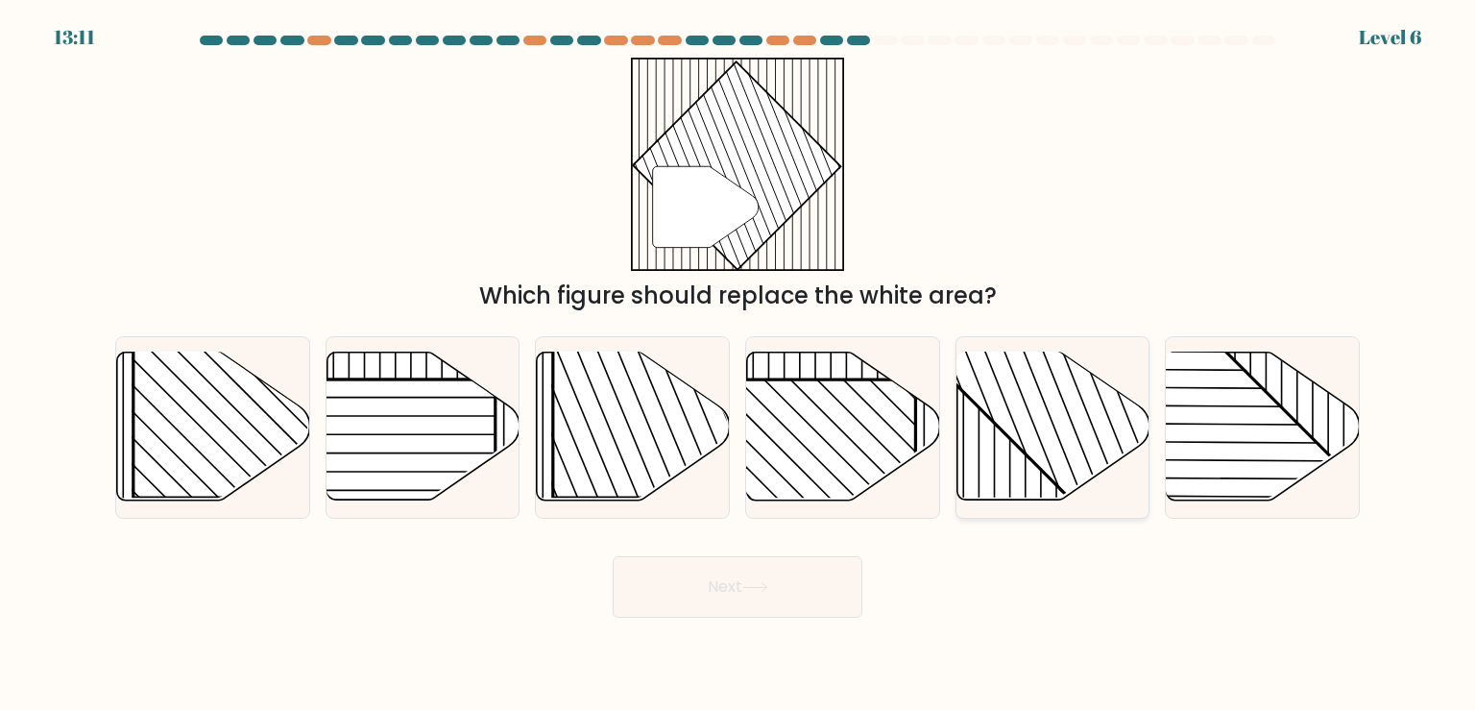
click at [1025, 475] on line at bounding box center [1025, 349] width 0 height 389
click at [738, 365] on input "e." at bounding box center [737, 360] width 1 height 10
radio input "true"
click at [825, 574] on button "Next" at bounding box center [738, 586] width 250 height 61
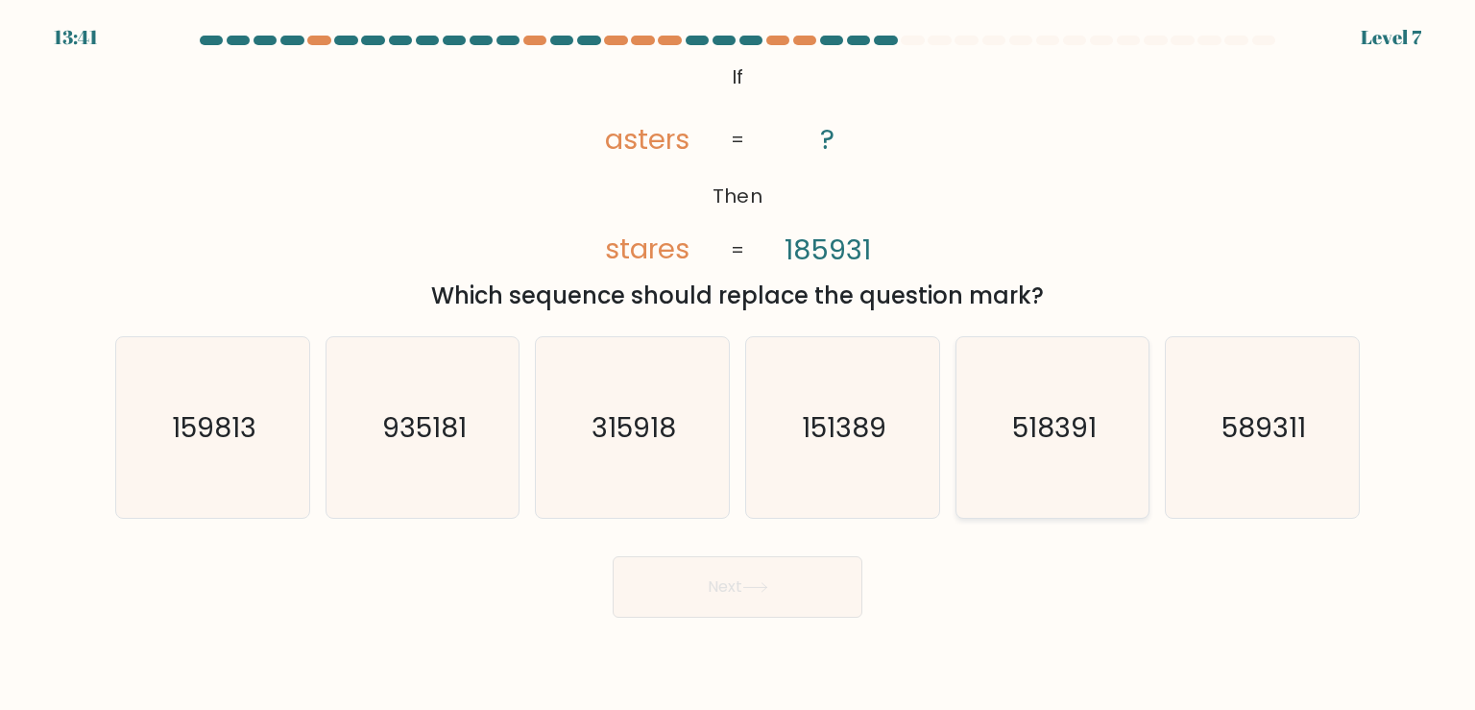
click at [1103, 481] on icon "518391" at bounding box center [1052, 427] width 180 height 180
click at [738, 365] on input "e. 518391" at bounding box center [737, 360] width 1 height 10
radio input "true"
click at [764, 570] on button "Next" at bounding box center [738, 586] width 250 height 61
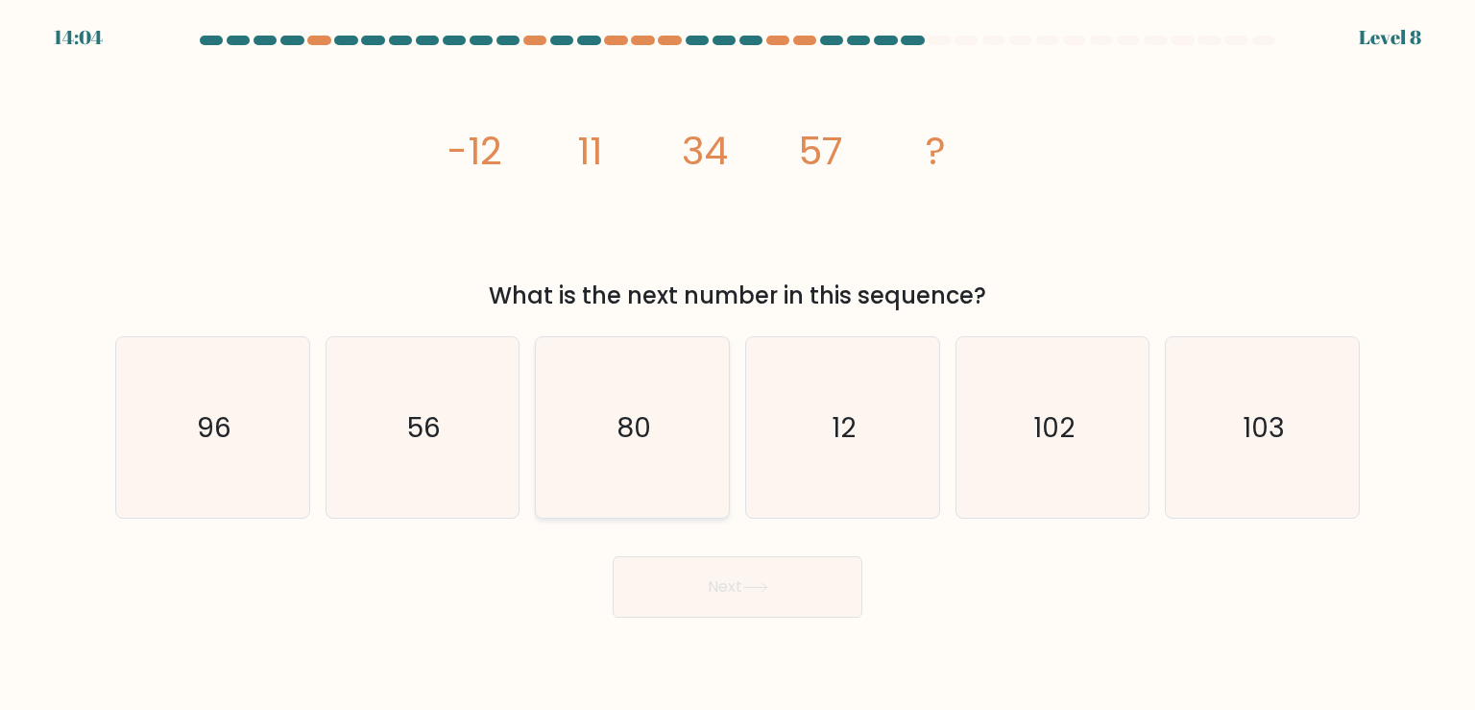
click at [635, 489] on icon "80" at bounding box center [631, 427] width 180 height 180
click at [737, 365] on input "c. 80" at bounding box center [737, 360] width 1 height 10
radio input "true"
click at [774, 605] on button "Next" at bounding box center [738, 586] width 250 height 61
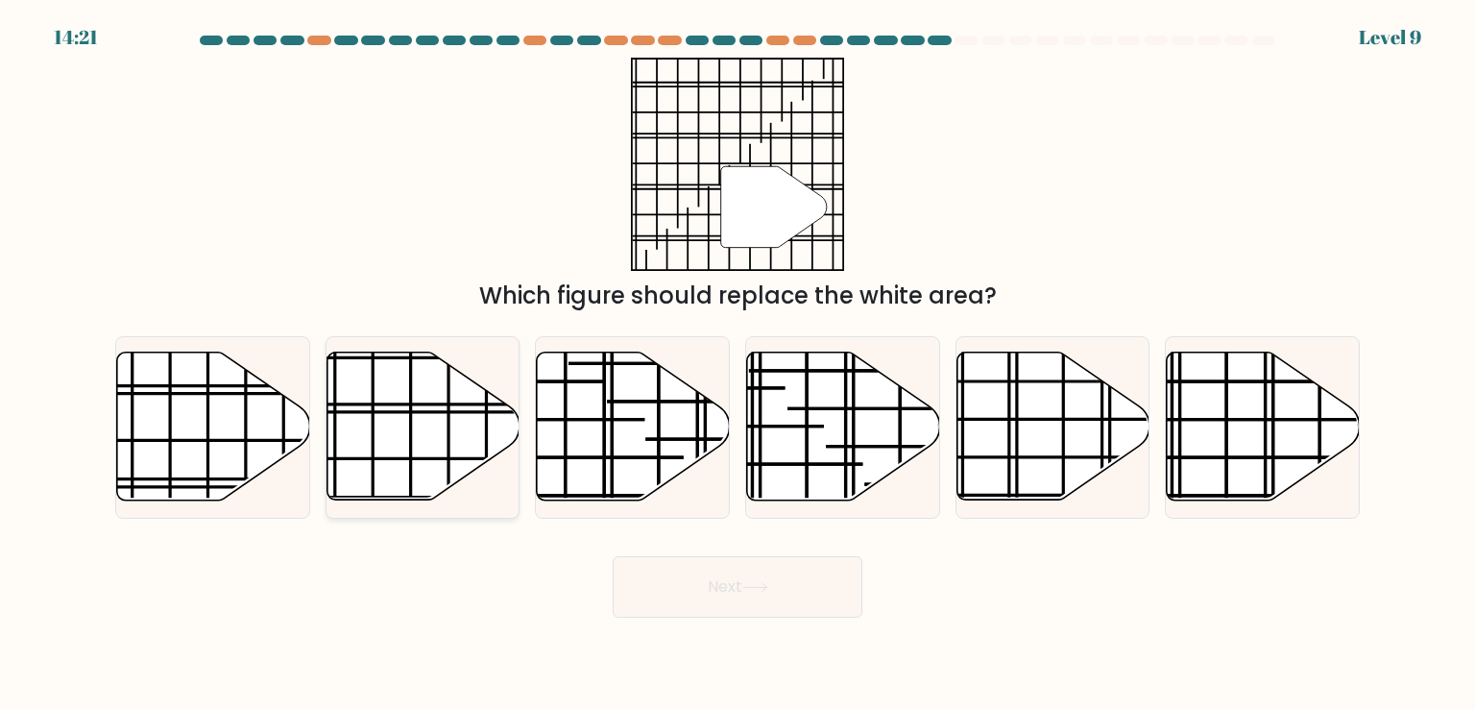
click at [411, 465] on line at bounding box center [411, 449] width 0 height 272
click at [737, 365] on input "b." at bounding box center [737, 360] width 1 height 10
radio input "true"
click at [729, 570] on button "Next" at bounding box center [738, 586] width 250 height 61
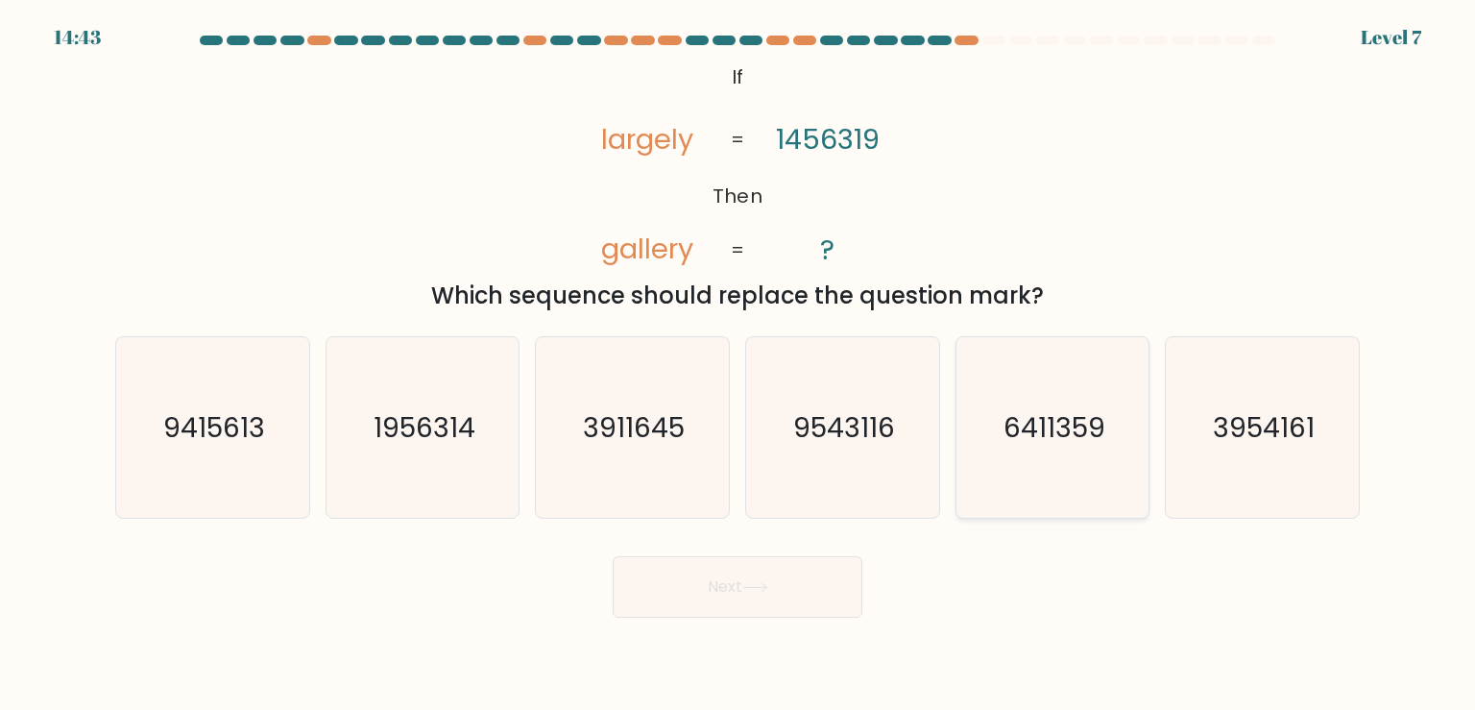
click at [1110, 470] on icon "6411359" at bounding box center [1052, 427] width 180 height 180
click at [738, 365] on input "e. 6411359" at bounding box center [737, 360] width 1 height 10
radio input "true"
click at [833, 602] on button "Next" at bounding box center [738, 586] width 250 height 61
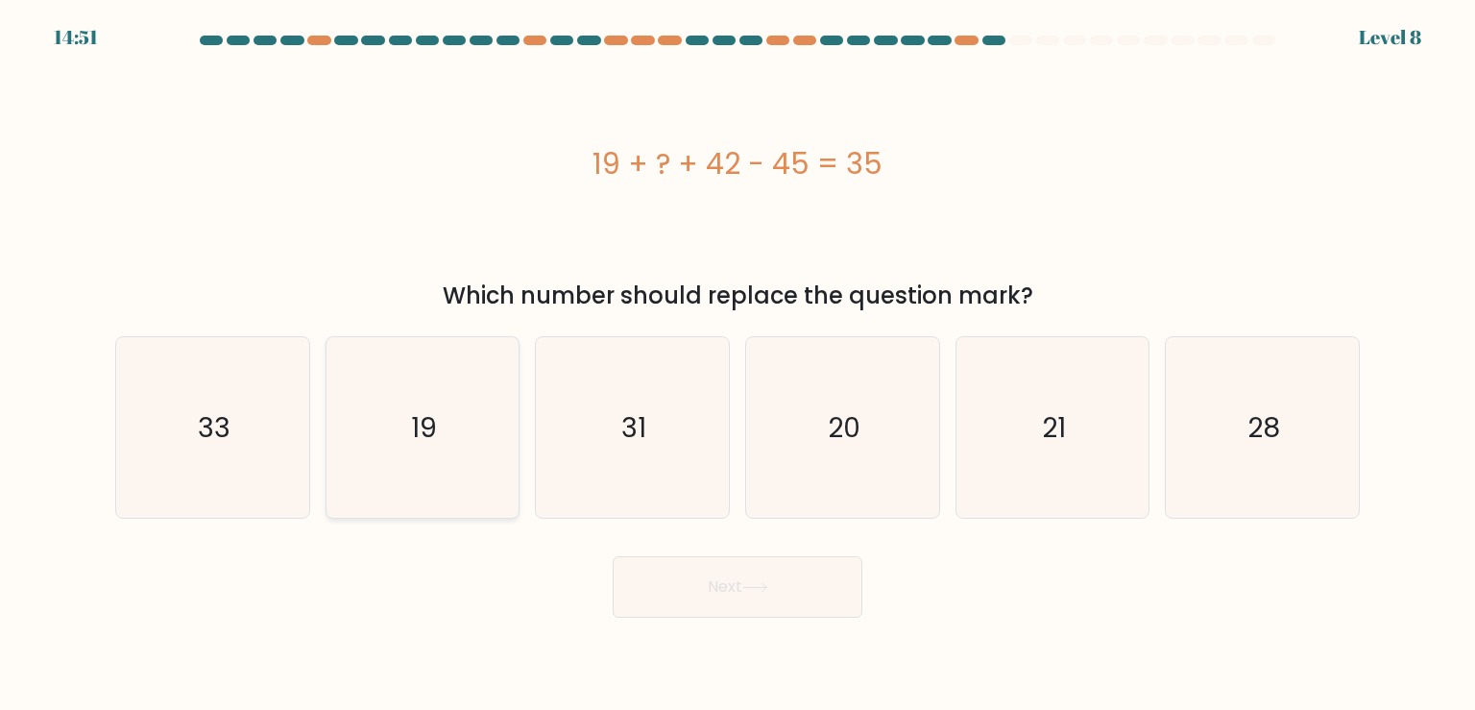
click at [432, 427] on text "19" at bounding box center [424, 427] width 26 height 38
click at [737, 365] on input "b. 19" at bounding box center [737, 360] width 1 height 10
radio input "true"
click at [790, 578] on button "Next" at bounding box center [738, 586] width 250 height 61
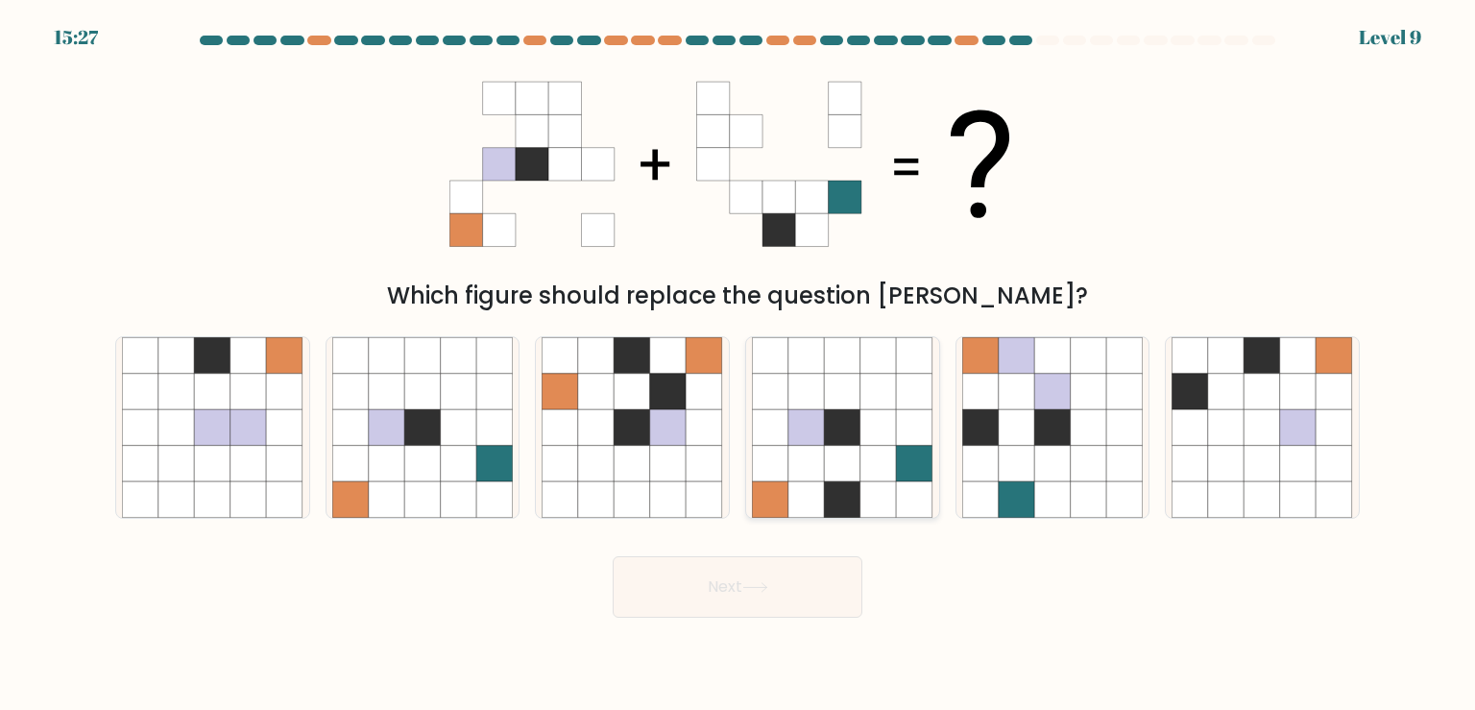
click at [785, 458] on icon at bounding box center [770, 463] width 36 height 36
click at [738, 365] on input "d." at bounding box center [737, 360] width 1 height 10
radio input "true"
click at [783, 567] on button "Next" at bounding box center [738, 586] width 250 height 61
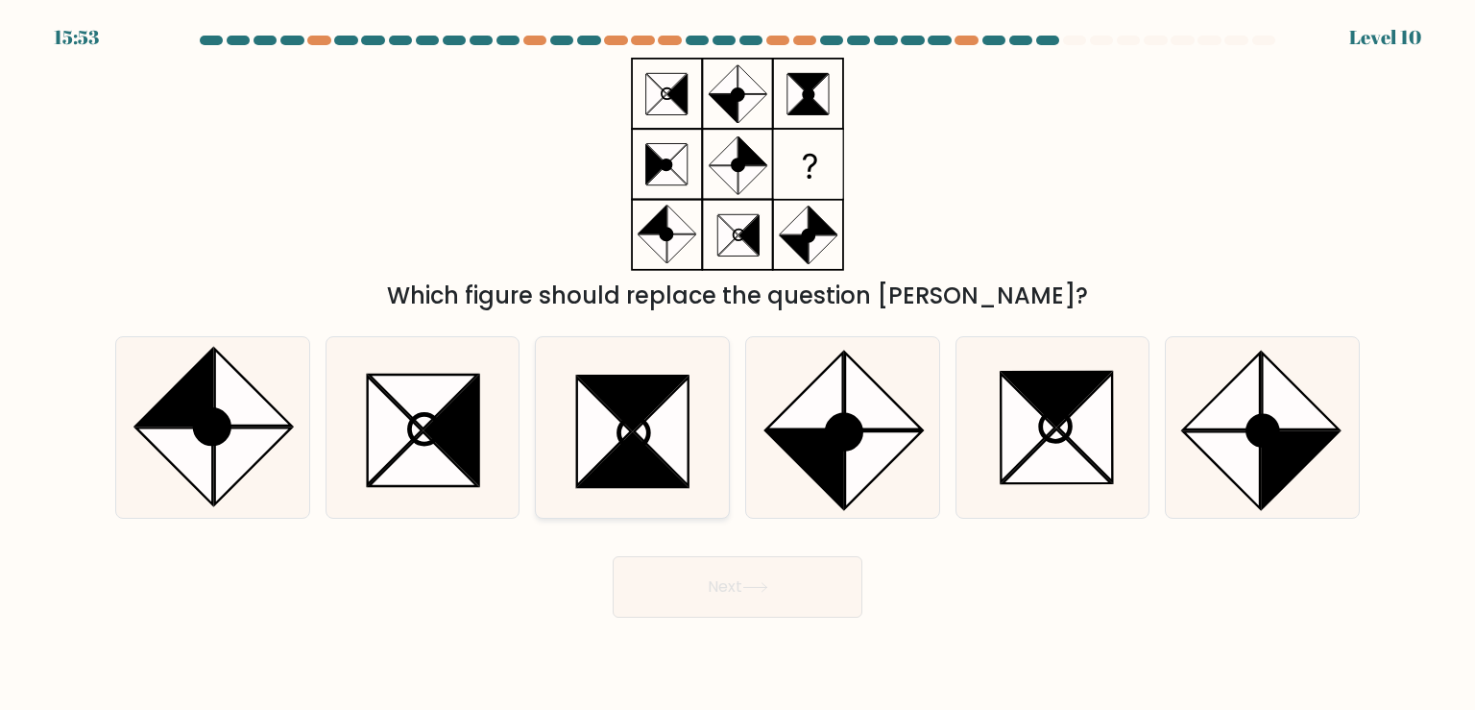
click at [700, 404] on icon at bounding box center [631, 427] width 180 height 180
click at [737, 365] on input "c." at bounding box center [737, 360] width 1 height 10
radio input "true"
click at [800, 586] on button "Next" at bounding box center [738, 586] width 250 height 61
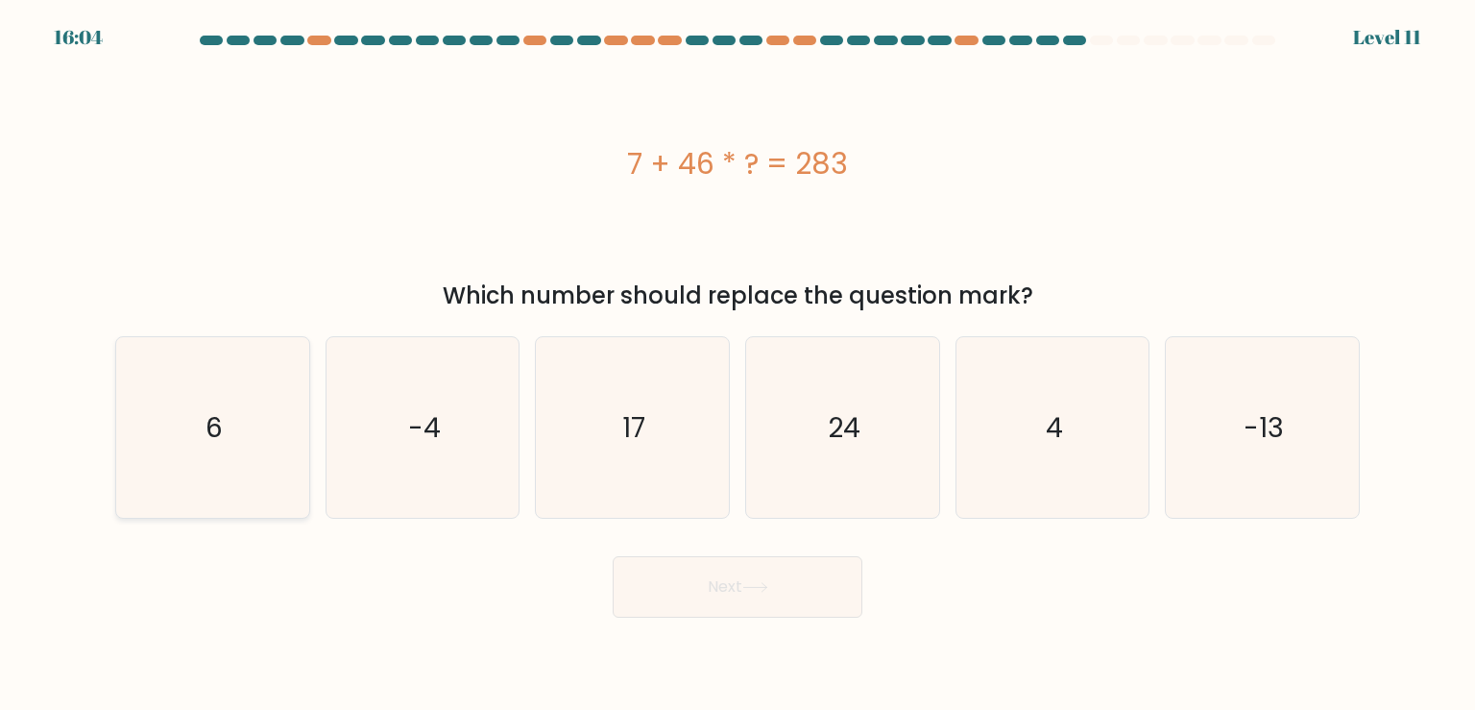
click at [270, 394] on icon "6" at bounding box center [212, 427] width 180 height 180
click at [737, 365] on input "a. 6" at bounding box center [737, 360] width 1 height 10
radio input "true"
click at [751, 613] on button "Next" at bounding box center [738, 586] width 250 height 61
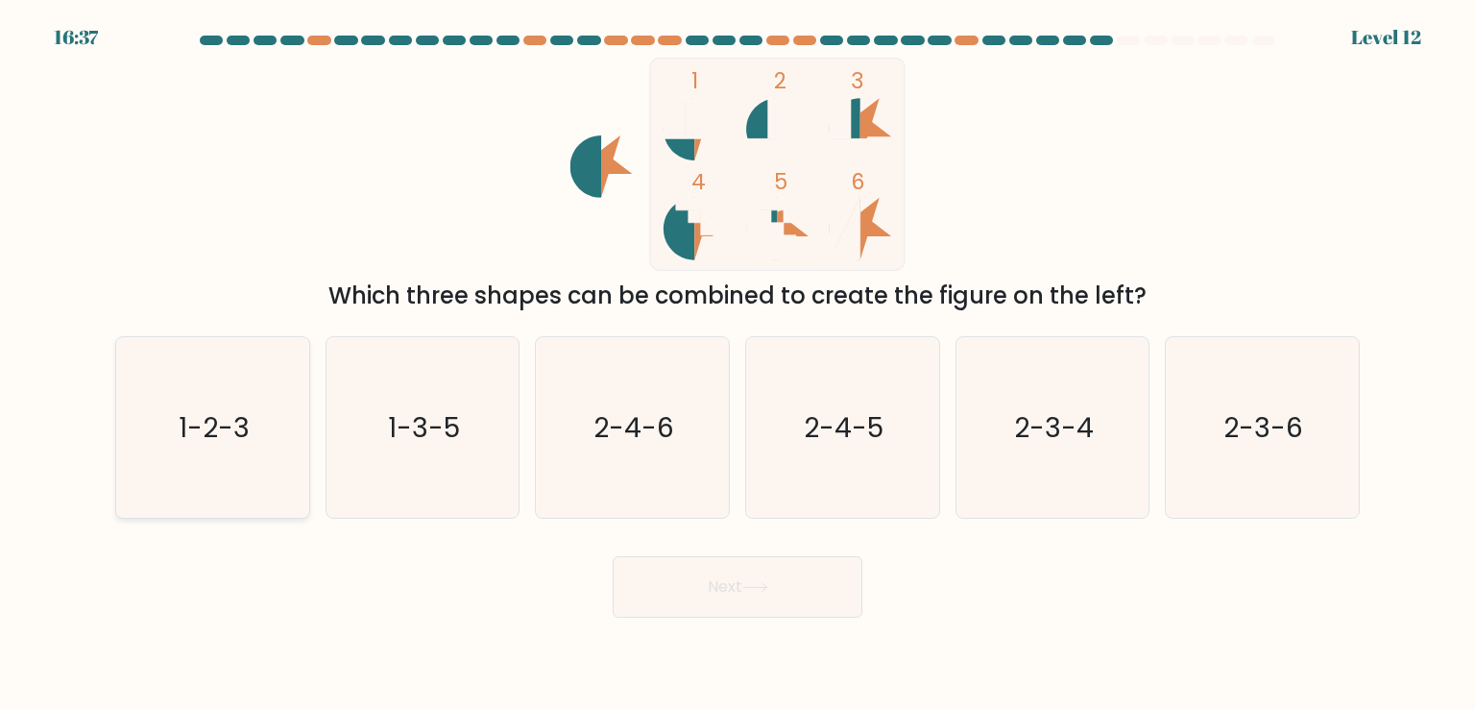
click at [242, 441] on icon "1-2-3" at bounding box center [212, 427] width 180 height 180
click at [737, 365] on input "a. 1-2-3" at bounding box center [737, 360] width 1 height 10
radio input "true"
click at [728, 588] on button "Next" at bounding box center [738, 586] width 250 height 61
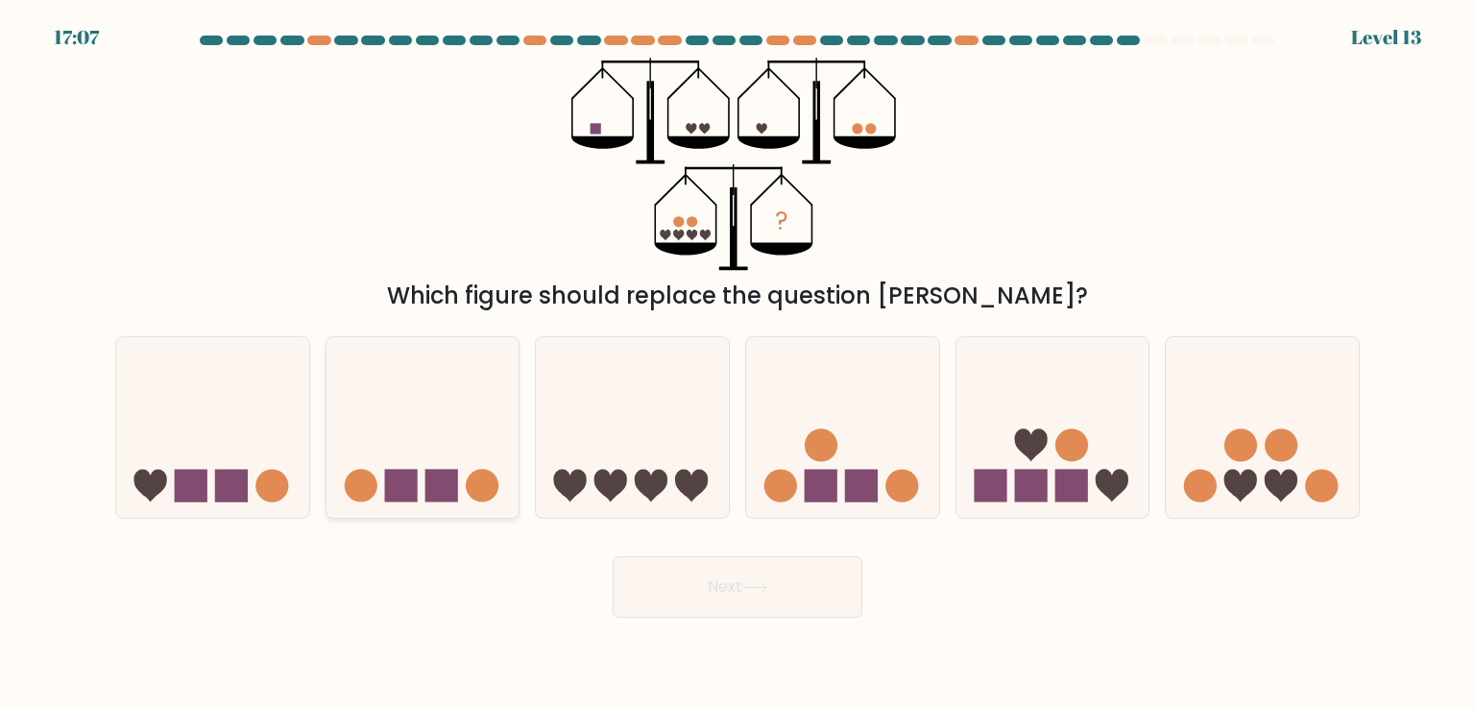
click at [410, 469] on icon at bounding box center [422, 427] width 193 height 159
click at [737, 365] on input "b." at bounding box center [737, 360] width 1 height 10
radio input "true"
click at [620, 459] on icon at bounding box center [632, 427] width 193 height 159
click at [737, 365] on input "c." at bounding box center [737, 360] width 1 height 10
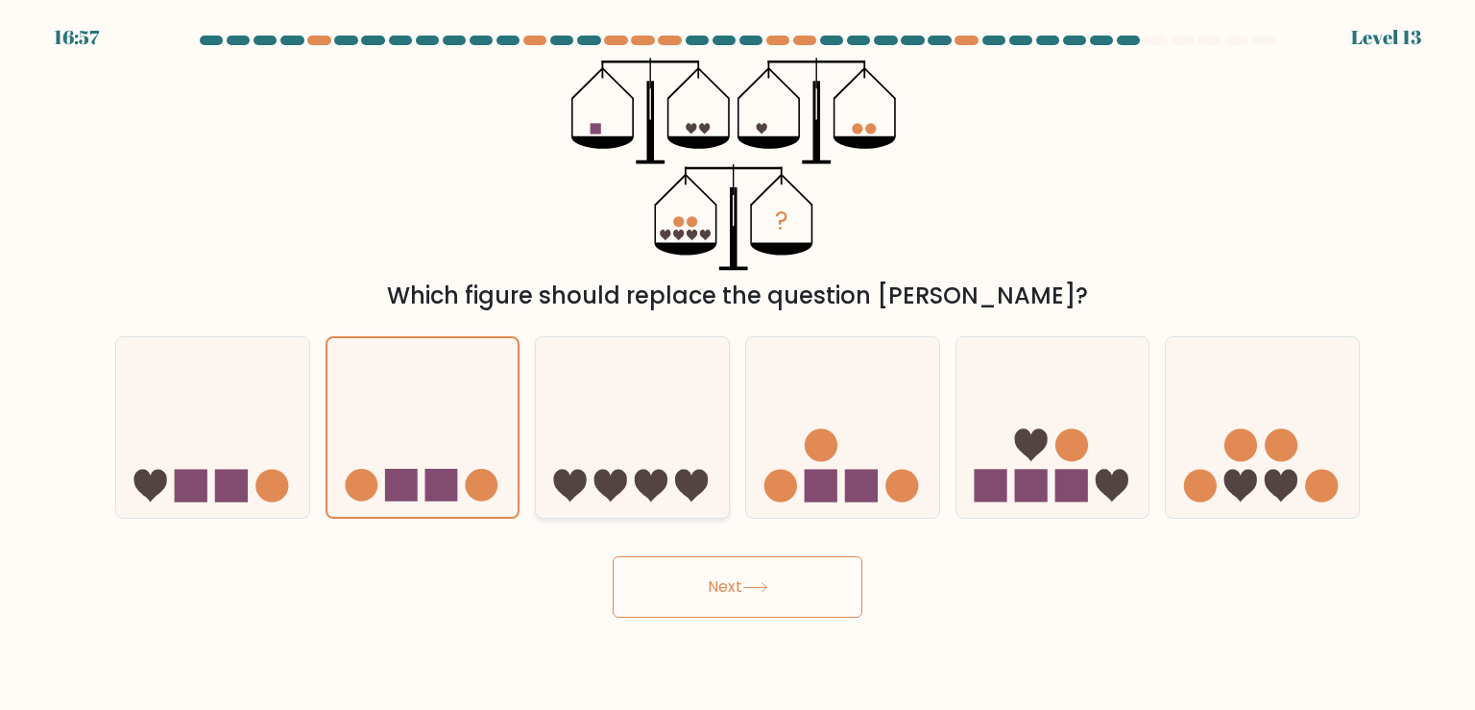
radio input "true"
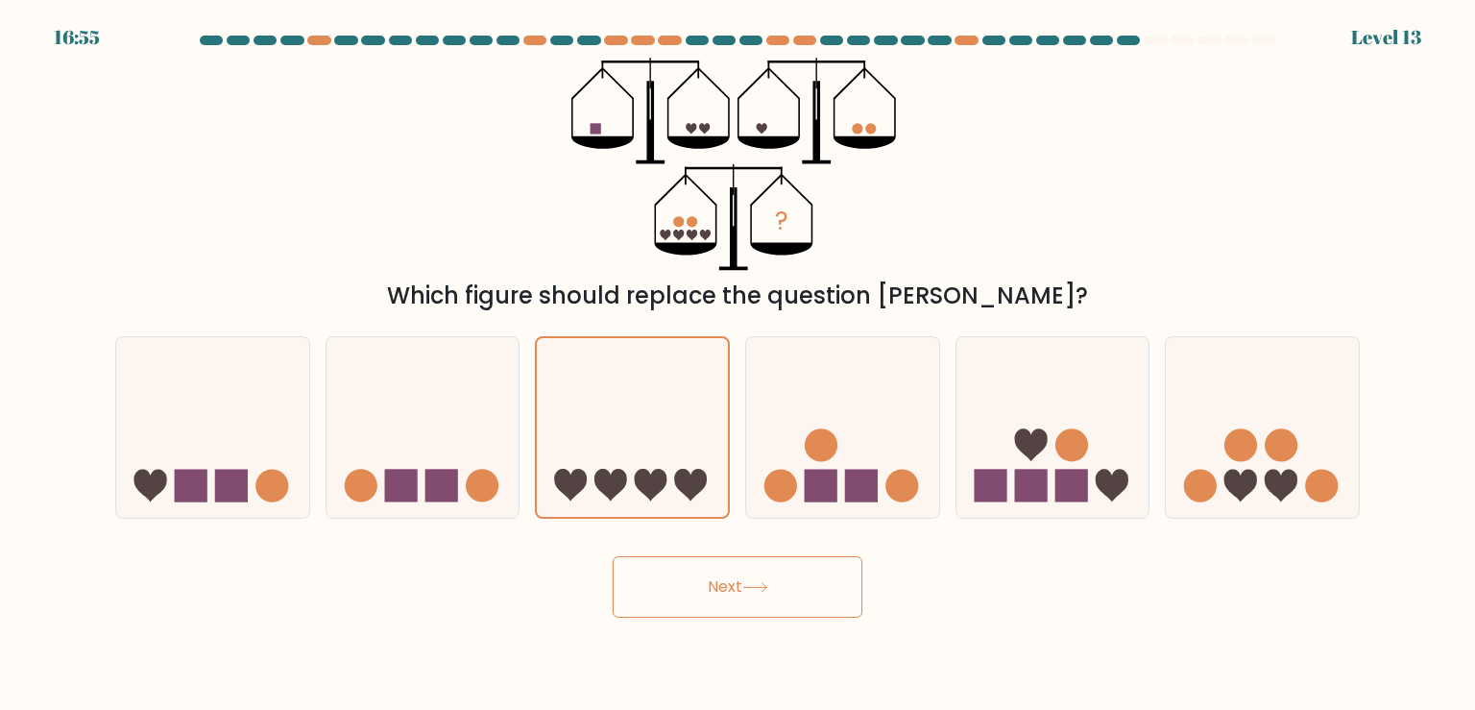
click at [737, 608] on button "Next" at bounding box center [738, 586] width 250 height 61
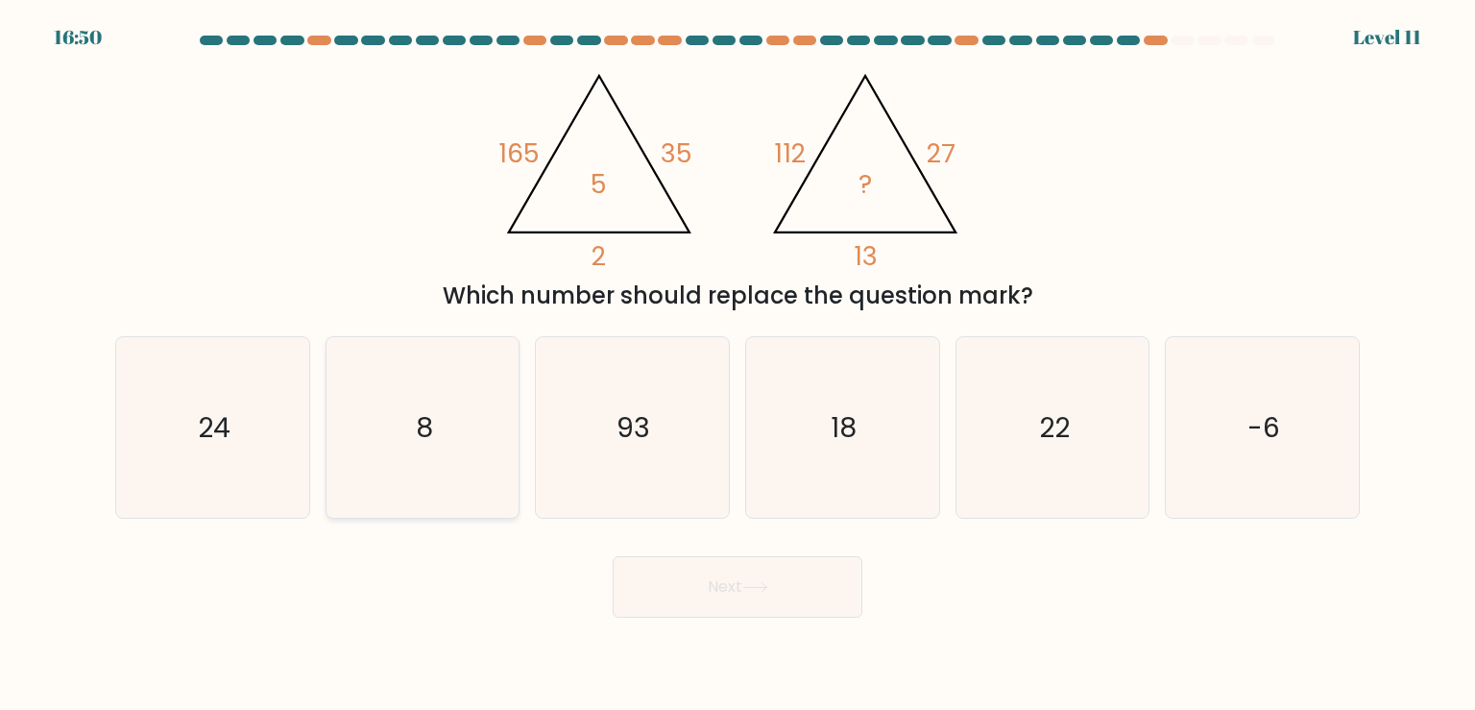
click at [444, 417] on icon "8" at bounding box center [422, 427] width 180 height 180
click at [737, 365] on input "b. 8" at bounding box center [737, 360] width 1 height 10
radio input "true"
click at [758, 591] on icon at bounding box center [755, 587] width 26 height 11
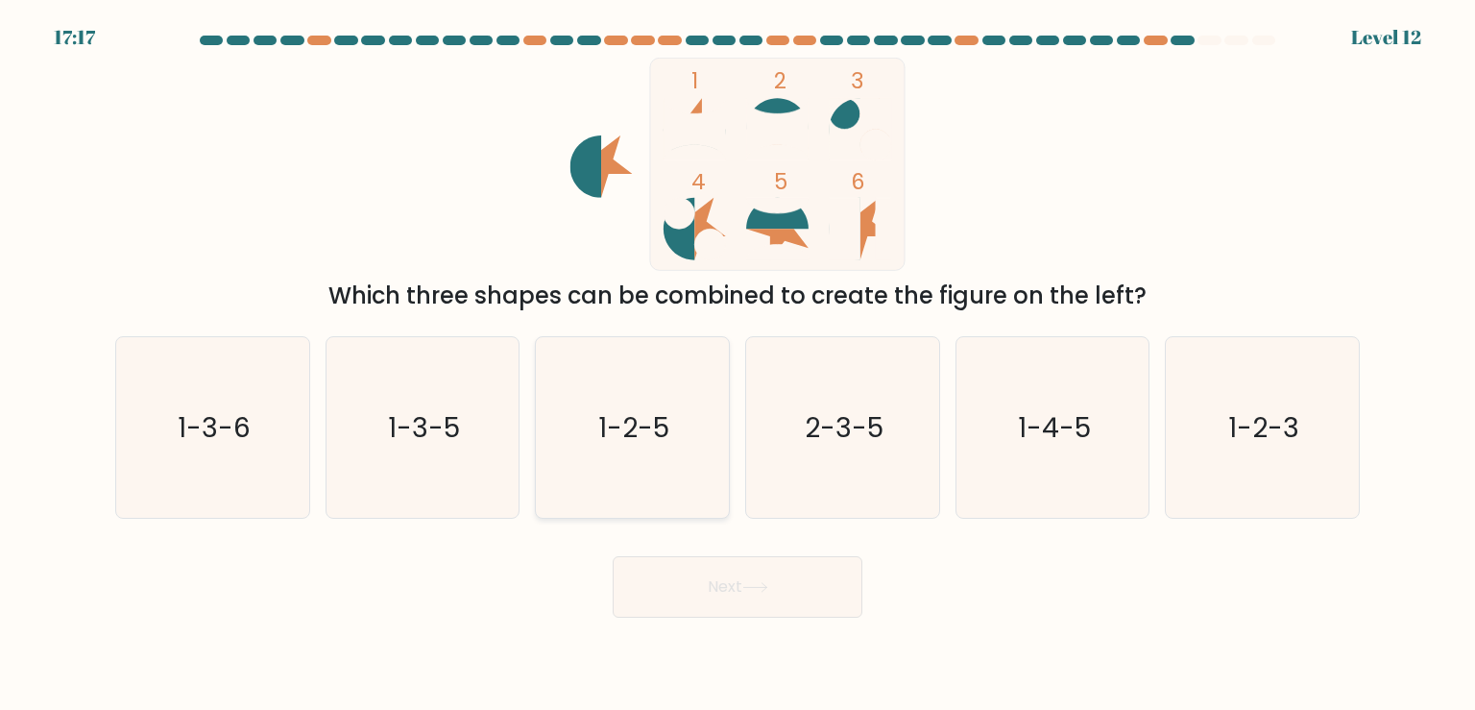
click at [589, 493] on icon "1-2-5" at bounding box center [631, 427] width 180 height 180
click at [737, 365] on input "c. 1-2-5" at bounding box center [737, 360] width 1 height 10
radio input "true"
click at [699, 601] on button "Next" at bounding box center [738, 586] width 250 height 61
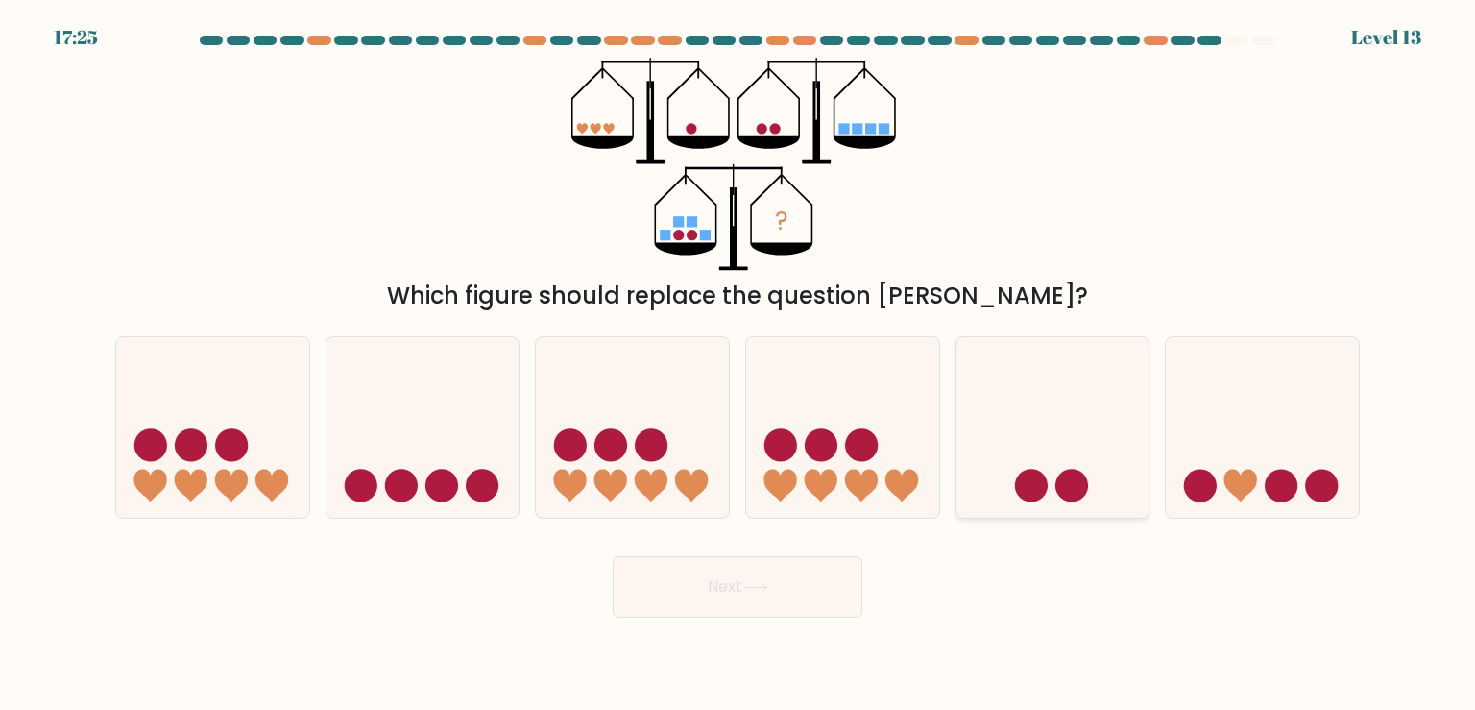
click at [1073, 467] on icon at bounding box center [1052, 427] width 193 height 159
click at [738, 365] on input "e." at bounding box center [737, 360] width 1 height 10
radio input "true"
click at [744, 601] on button "Next" at bounding box center [738, 586] width 250 height 61
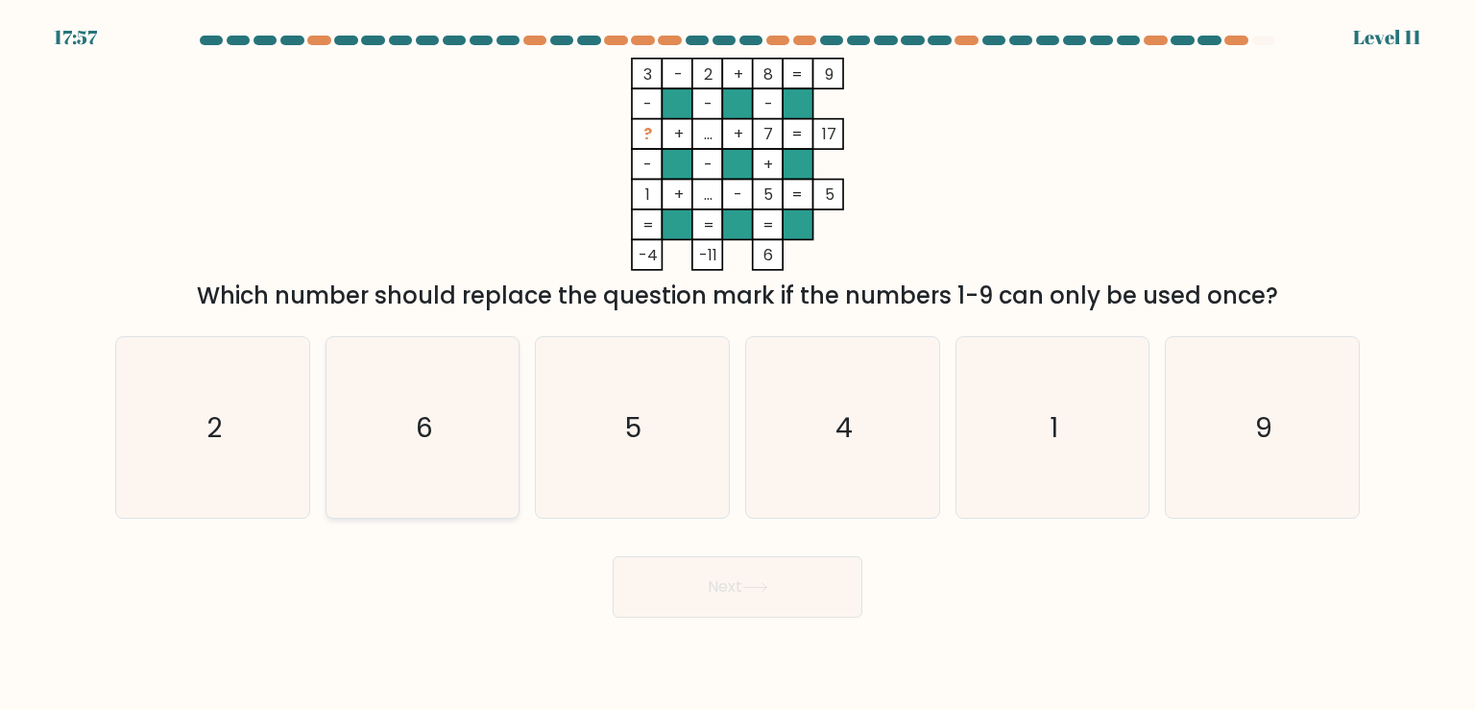
click at [430, 440] on icon "6" at bounding box center [422, 427] width 180 height 180
click at [737, 365] on input "b. 6" at bounding box center [737, 360] width 1 height 10
radio input "true"
click at [838, 587] on button "Next" at bounding box center [738, 586] width 250 height 61
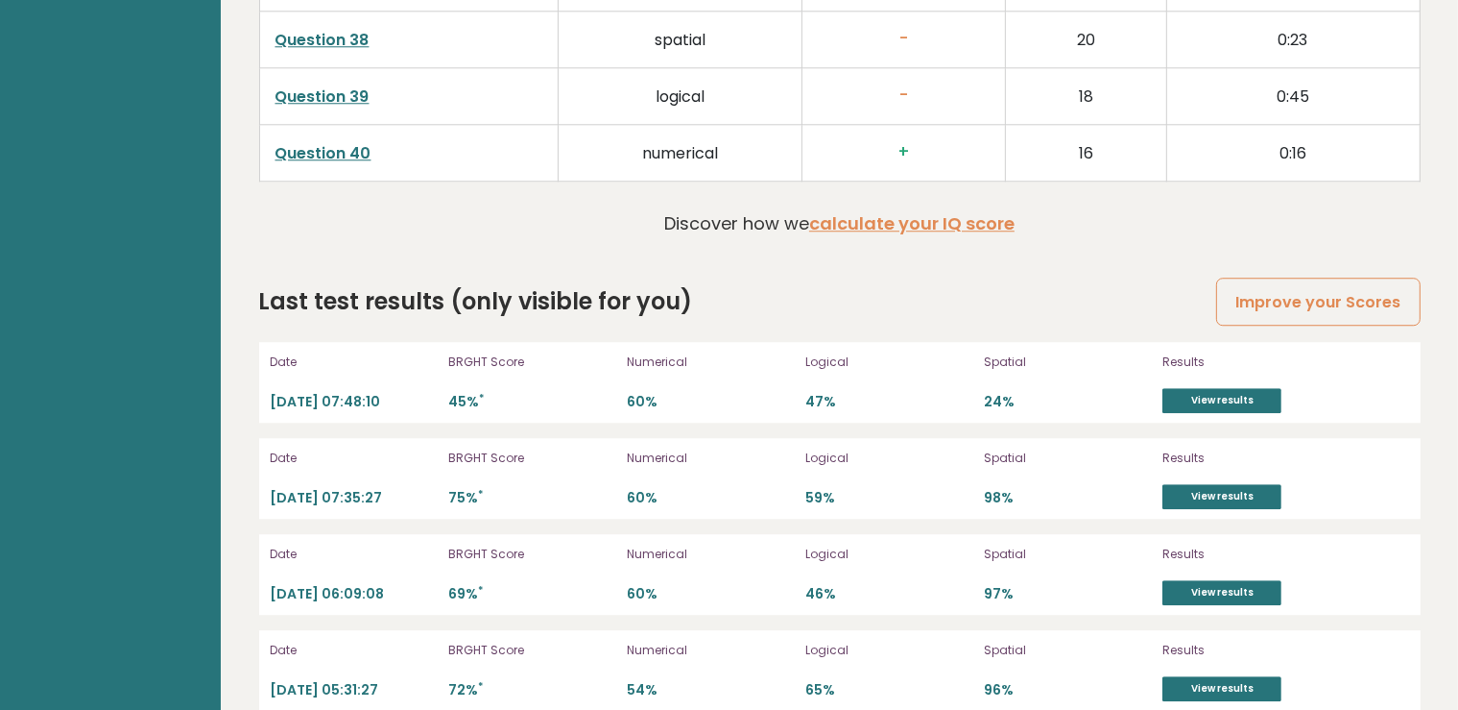
scroll to position [5407, 0]
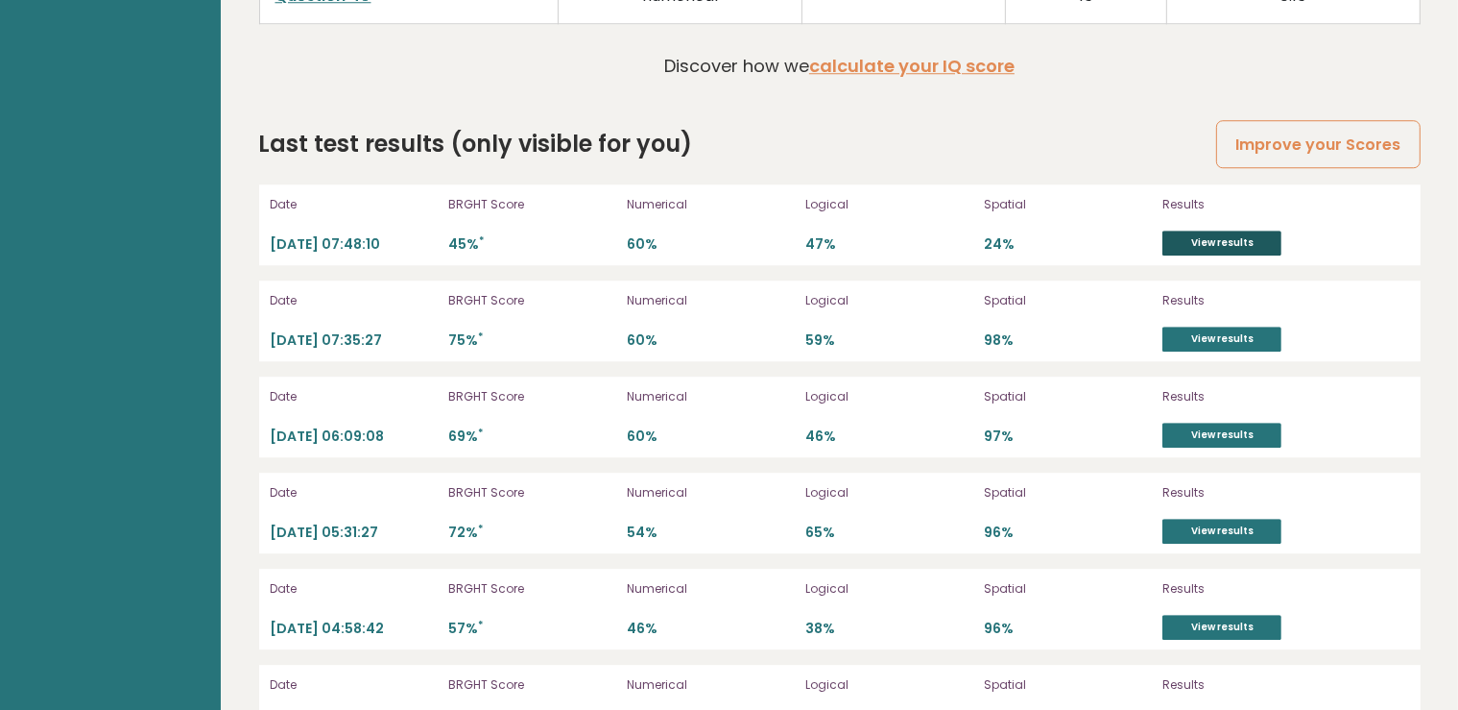
click at [1215, 238] on link "View results" at bounding box center [1222, 242] width 119 height 25
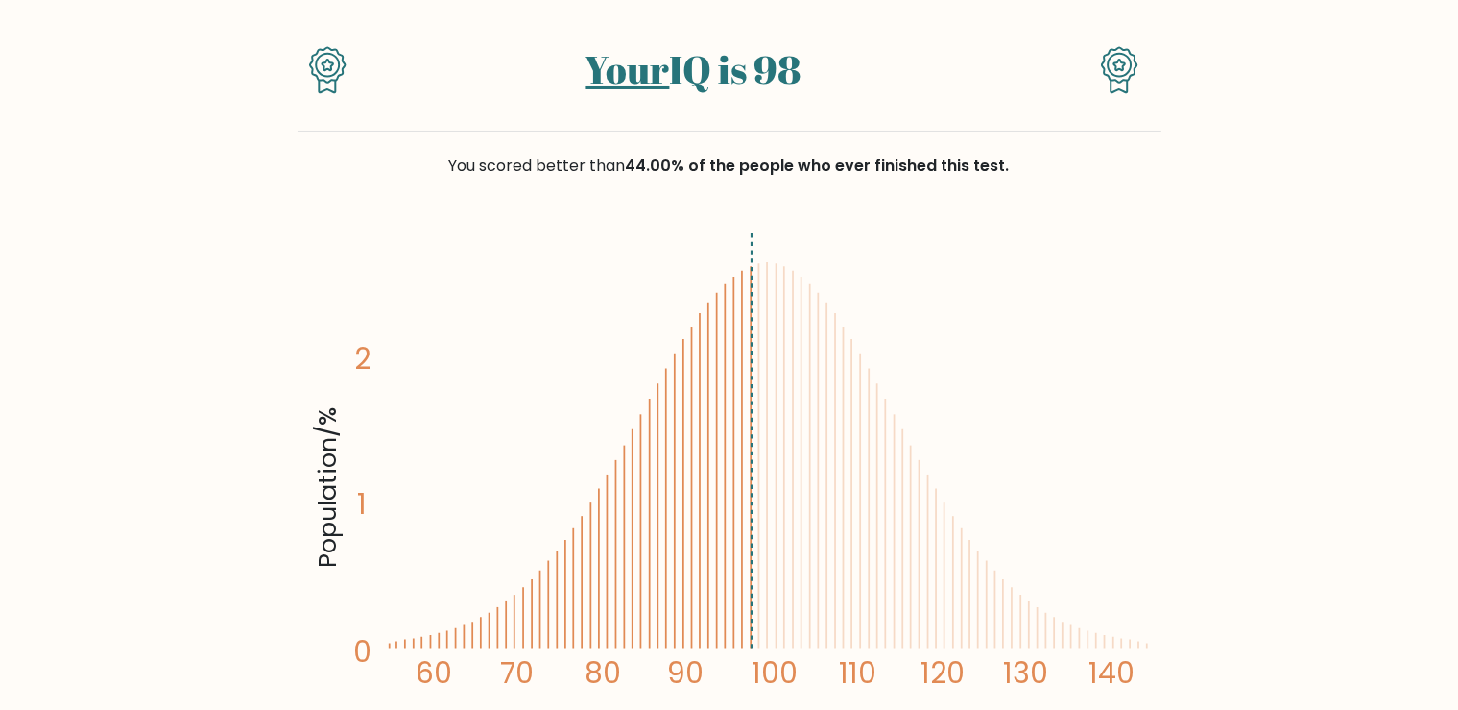
scroll to position [23, 0]
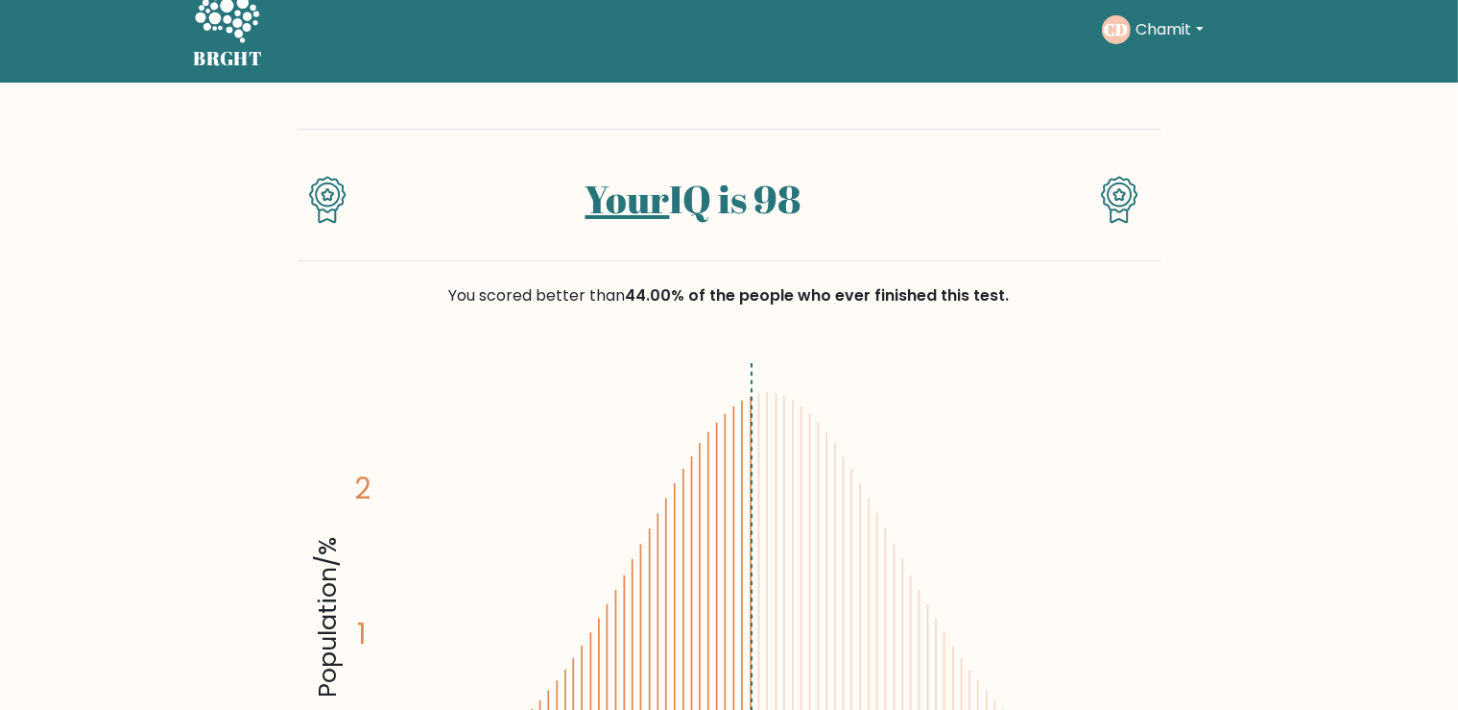
click at [252, 50] on h5 "BRGHT" at bounding box center [228, 58] width 69 height 23
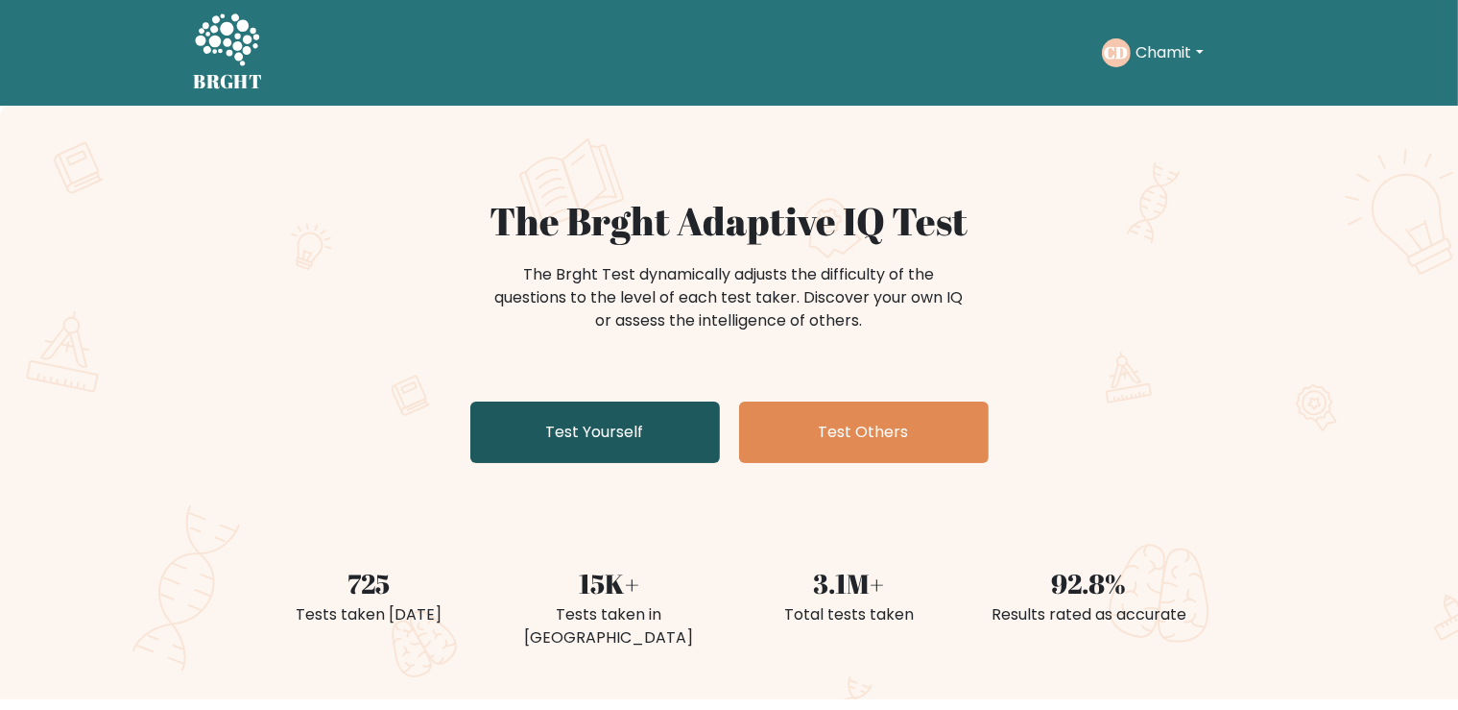
click at [609, 443] on link "Test Yourself" at bounding box center [595, 431] width 250 height 61
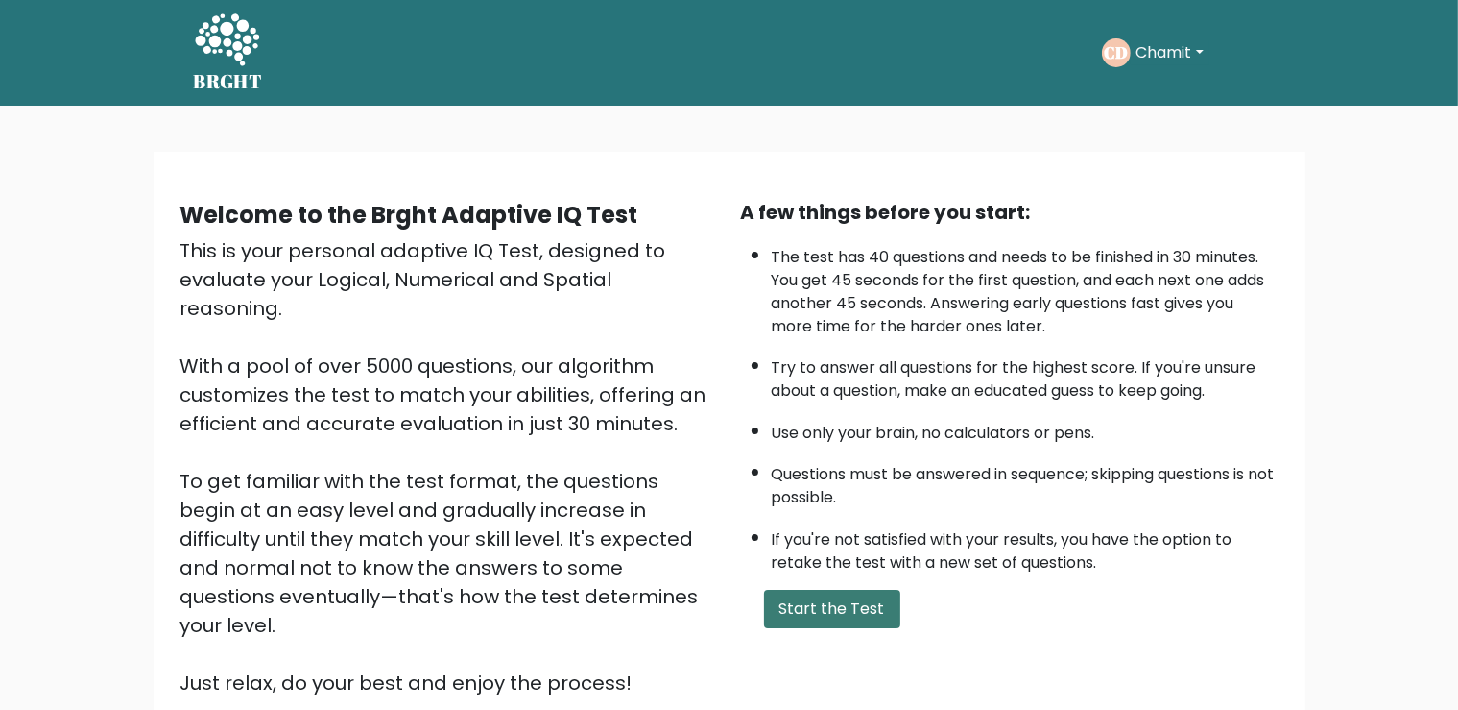
click at [866, 628] on button "Start the Test" at bounding box center [832, 608] width 136 height 38
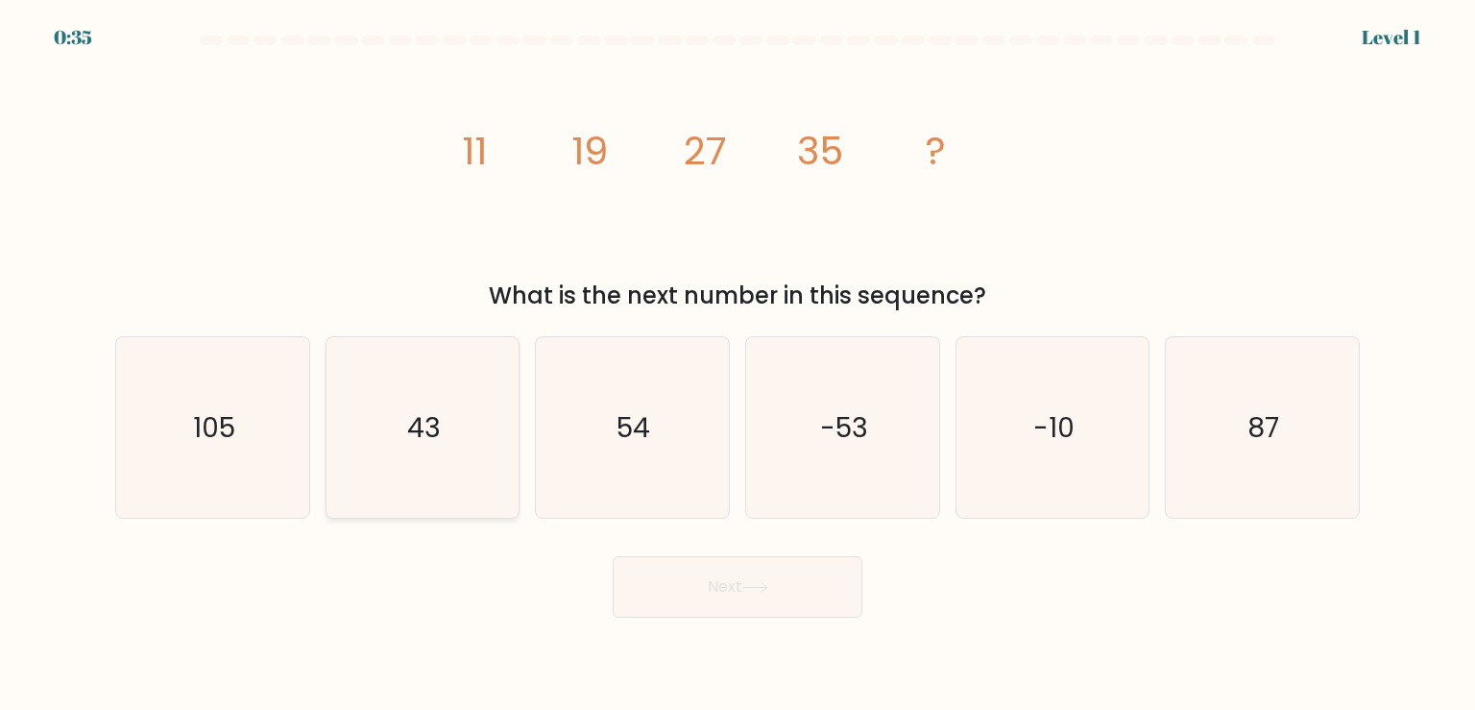
click at [464, 467] on icon "43" at bounding box center [422, 427] width 180 height 180
click at [737, 365] on input "b. 43" at bounding box center [737, 360] width 1 height 10
radio input "true"
click at [797, 593] on button "Next" at bounding box center [738, 586] width 250 height 61
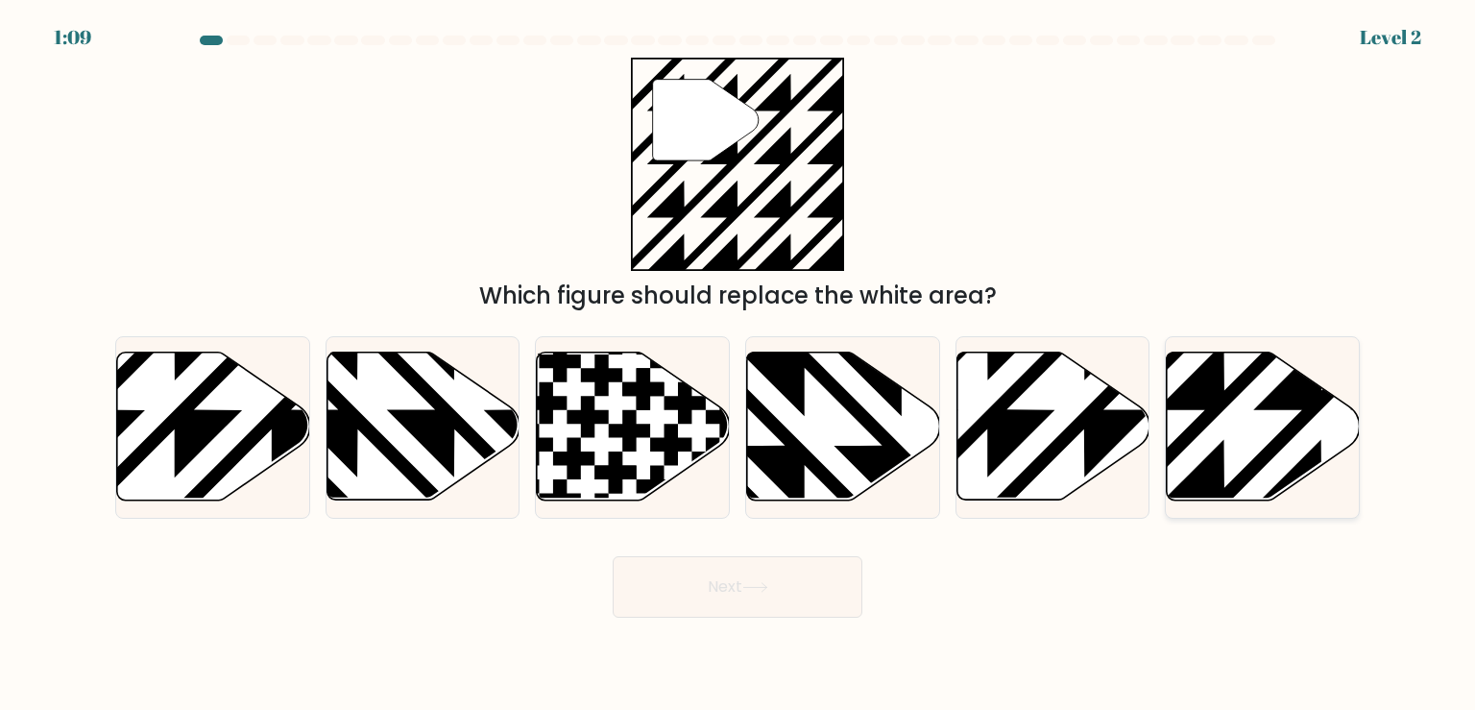
click at [1212, 403] on icon at bounding box center [1321, 507] width 389 height 389
click at [738, 365] on input "f." at bounding box center [737, 360] width 1 height 10
radio input "true"
click at [752, 566] on button "Next" at bounding box center [738, 586] width 250 height 61
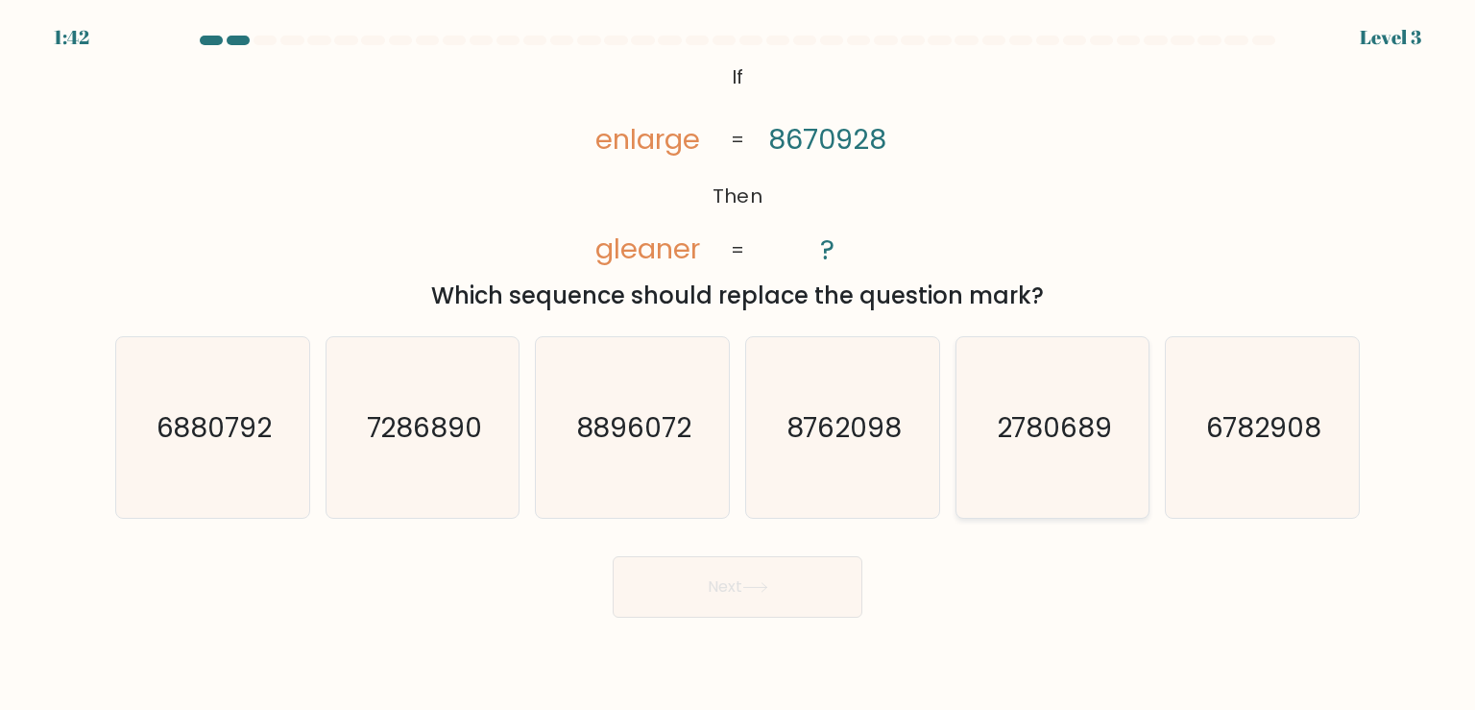
click at [1085, 463] on icon "2780689" at bounding box center [1052, 427] width 180 height 180
click at [738, 365] on input "e. 2780689" at bounding box center [737, 360] width 1 height 10
radio input "true"
click at [735, 582] on button "Next" at bounding box center [738, 586] width 250 height 61
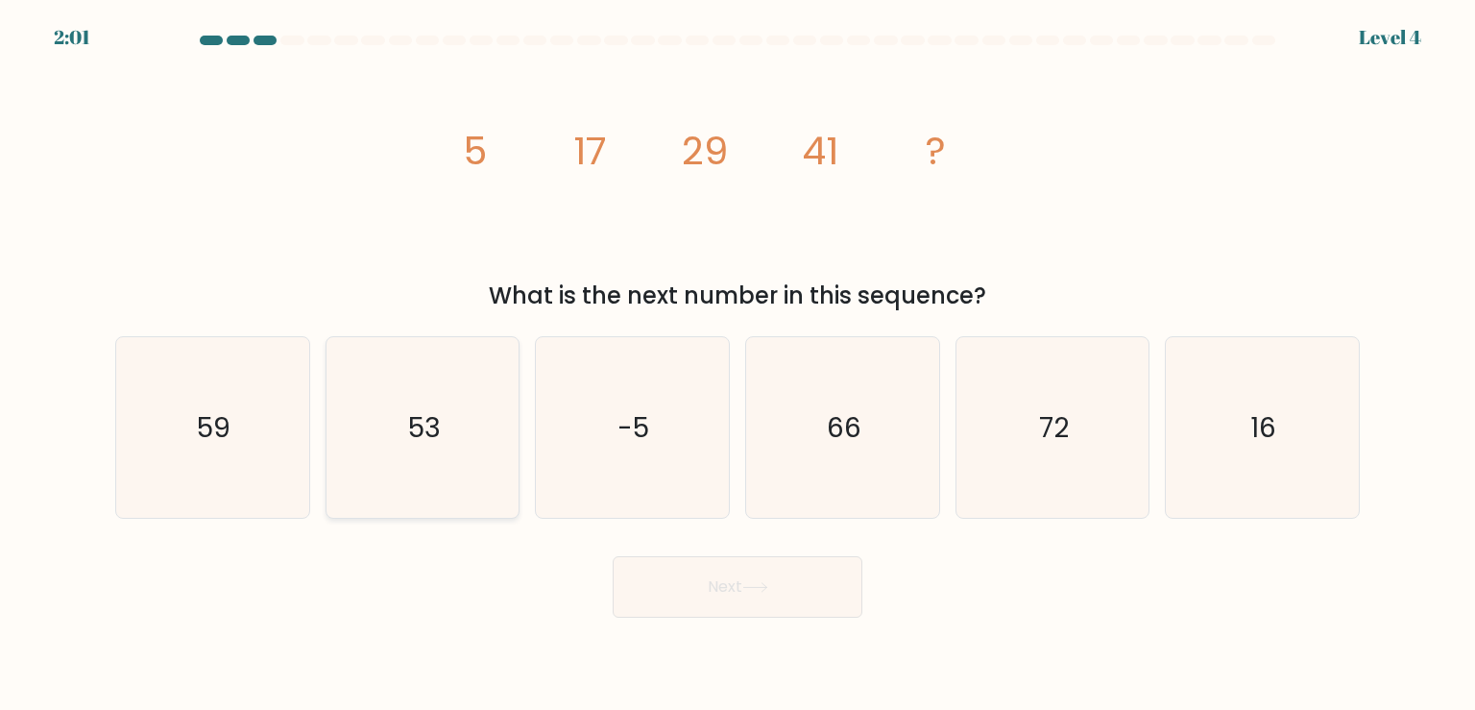
click at [409, 432] on text "53" at bounding box center [424, 427] width 33 height 38
click at [737, 365] on input "b. 53" at bounding box center [737, 360] width 1 height 10
radio input "true"
click at [786, 593] on button "Next" at bounding box center [738, 586] width 250 height 61
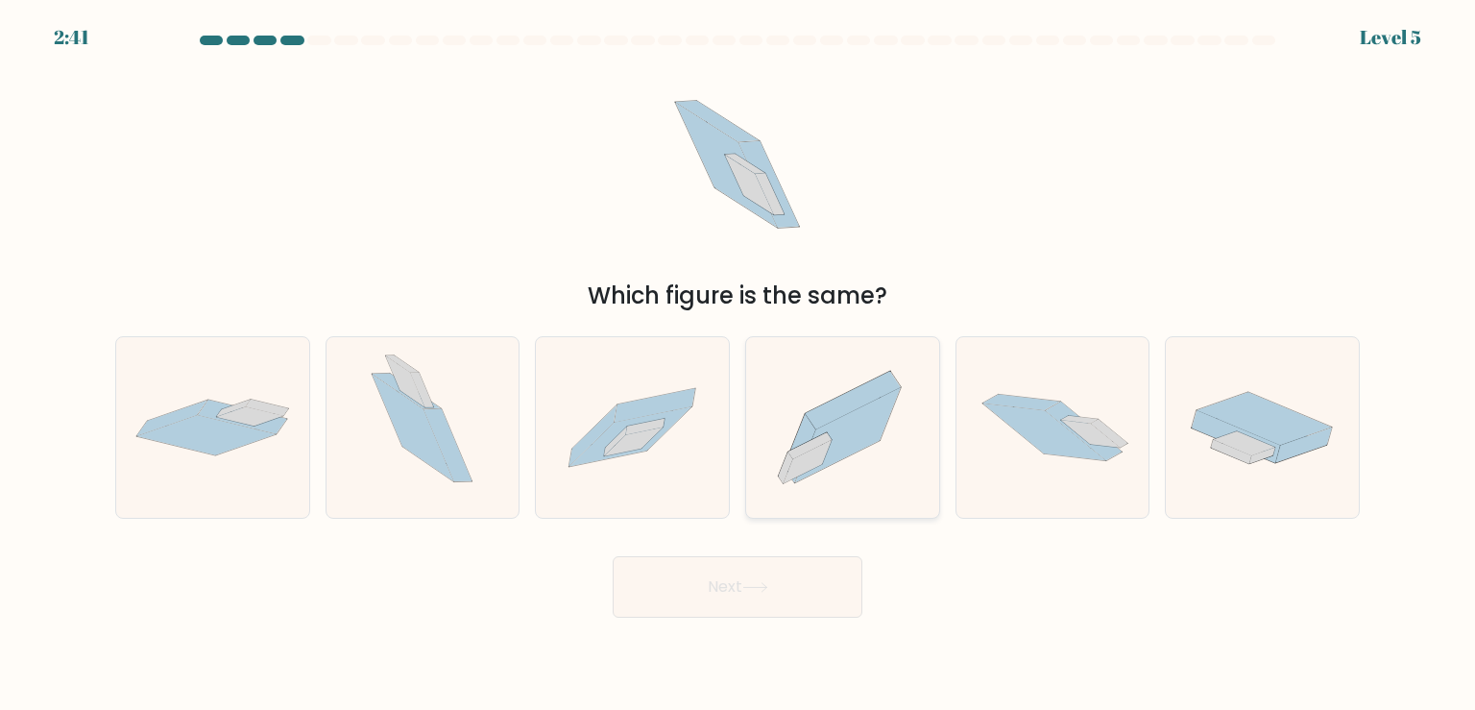
click at [856, 454] on icon at bounding box center [842, 427] width 193 height 170
click at [738, 365] on input "d." at bounding box center [737, 360] width 1 height 10
radio input "true"
click at [760, 597] on button "Next" at bounding box center [738, 586] width 250 height 61
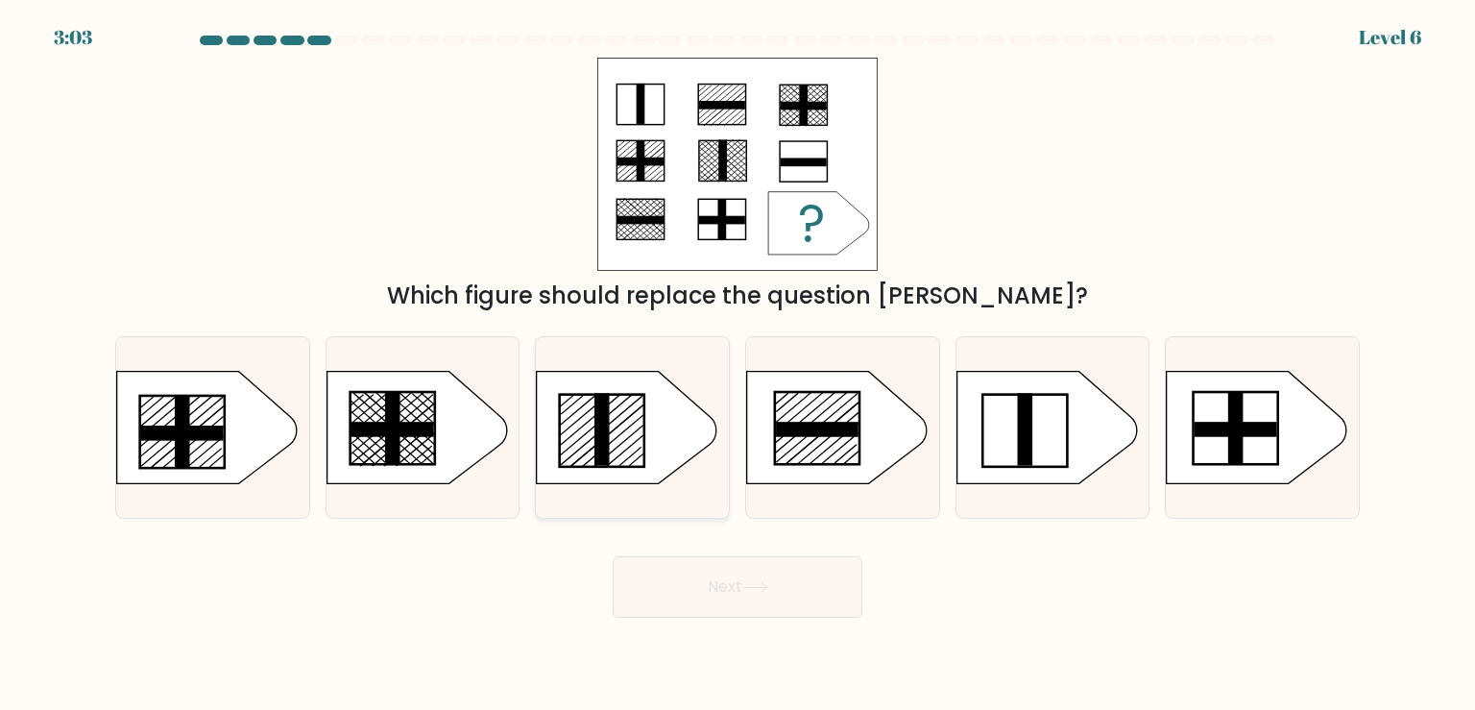
click at [577, 456] on icon at bounding box center [627, 427] width 180 height 112
click at [737, 365] on input "c." at bounding box center [737, 360] width 1 height 10
radio input "true"
click at [752, 581] on button "Next" at bounding box center [738, 586] width 250 height 61
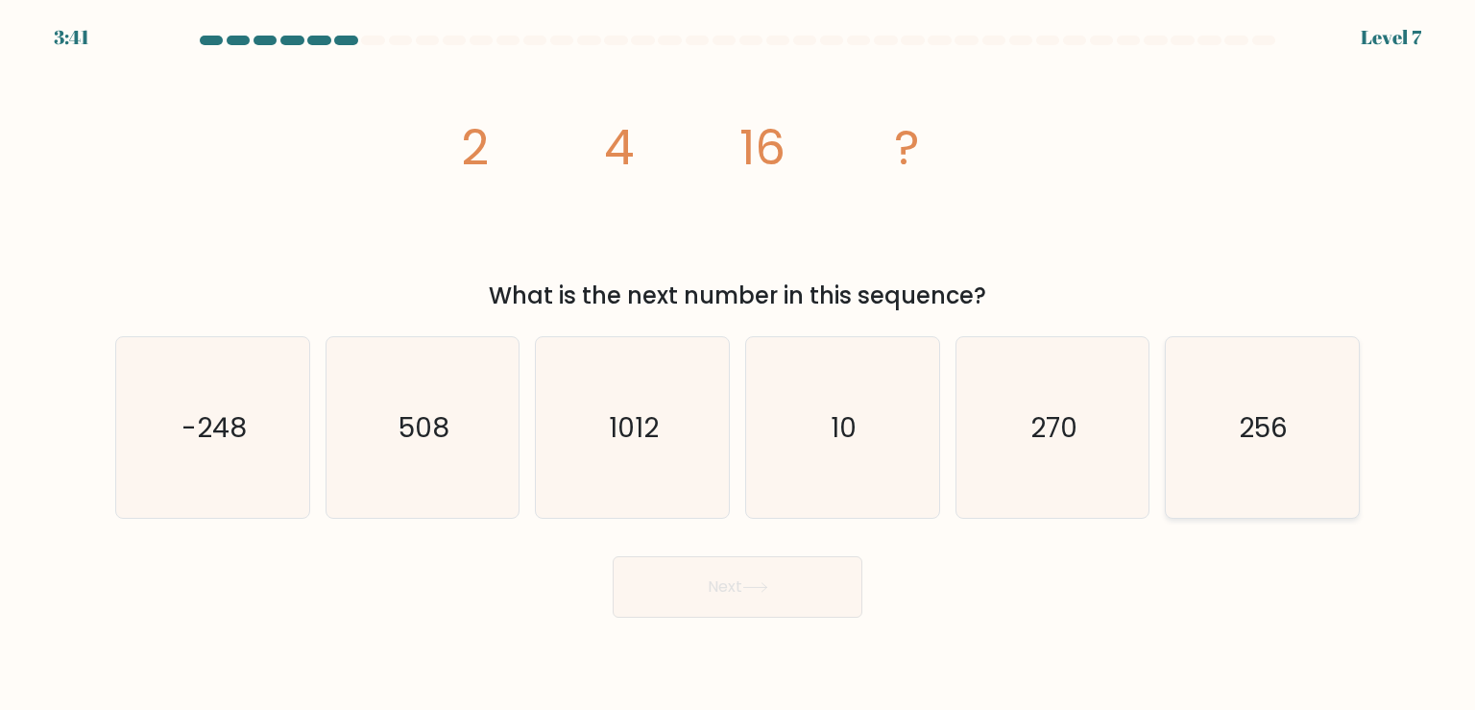
click at [1231, 493] on icon "256" at bounding box center [1261, 427] width 180 height 180
click at [738, 365] on input "f. 256" at bounding box center [737, 360] width 1 height 10
radio input "true"
click at [774, 574] on button "Next" at bounding box center [738, 586] width 250 height 61
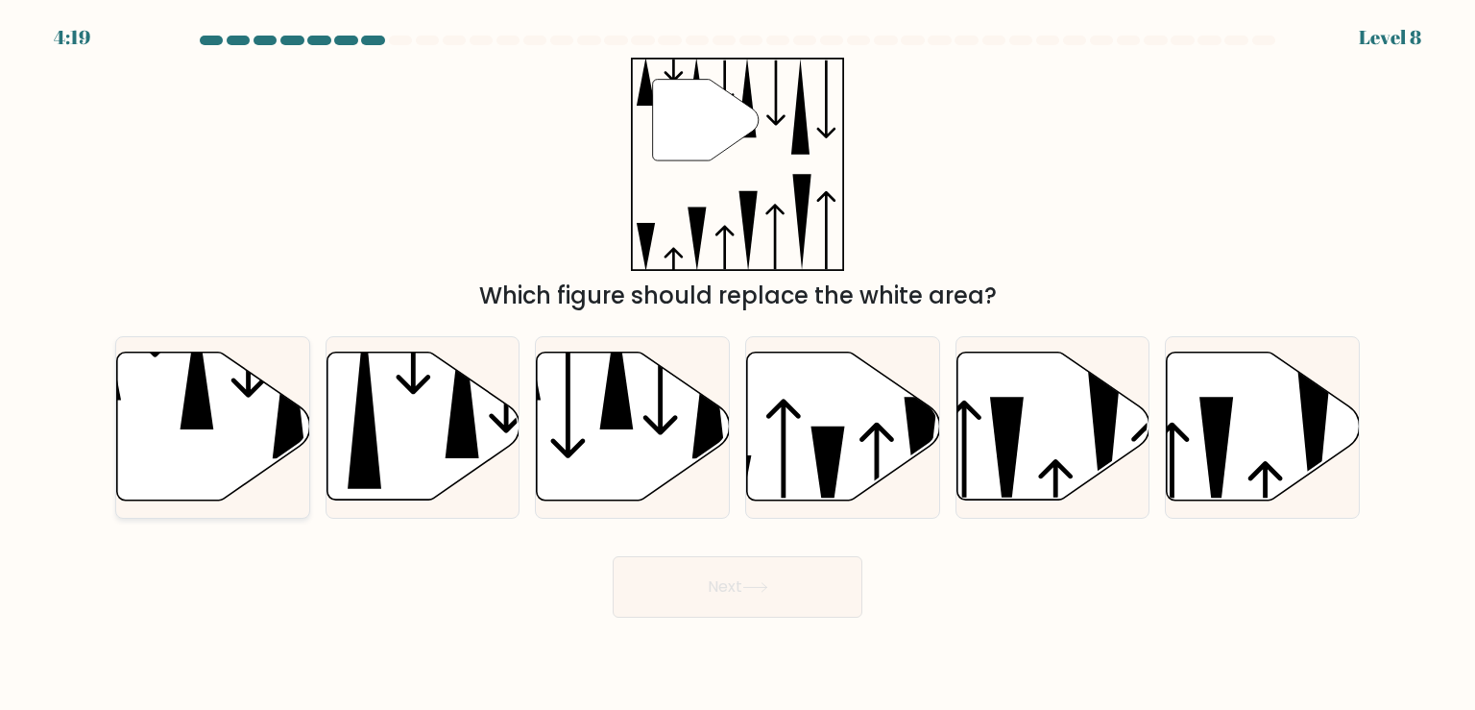
click at [253, 424] on icon at bounding box center [213, 426] width 193 height 148
click at [737, 365] on input "a." at bounding box center [737, 360] width 1 height 10
radio input "true"
click at [782, 604] on button "Next" at bounding box center [738, 586] width 250 height 61
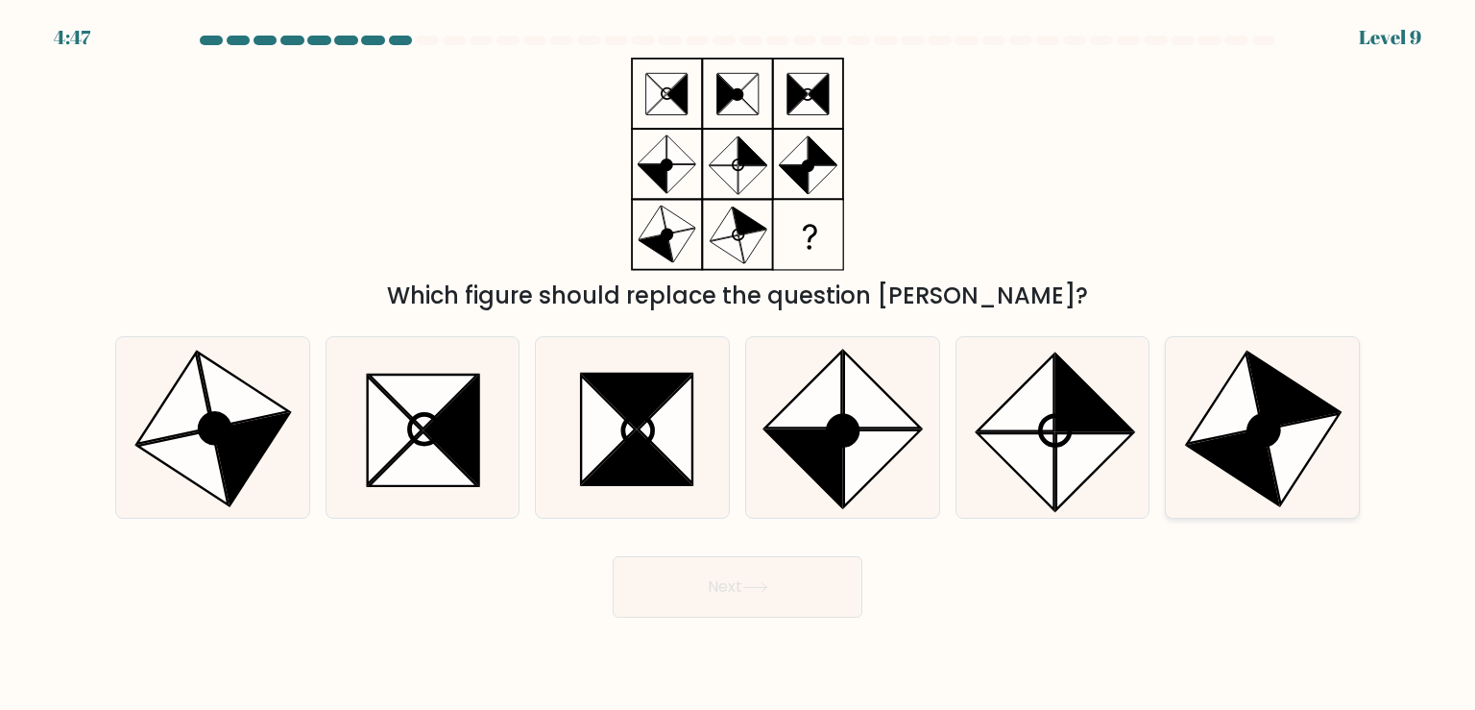
click at [1250, 476] on icon at bounding box center [1233, 466] width 91 height 75
click at [738, 365] on input "f." at bounding box center [737, 360] width 1 height 10
radio input "true"
click at [779, 595] on button "Next" at bounding box center [738, 586] width 250 height 61
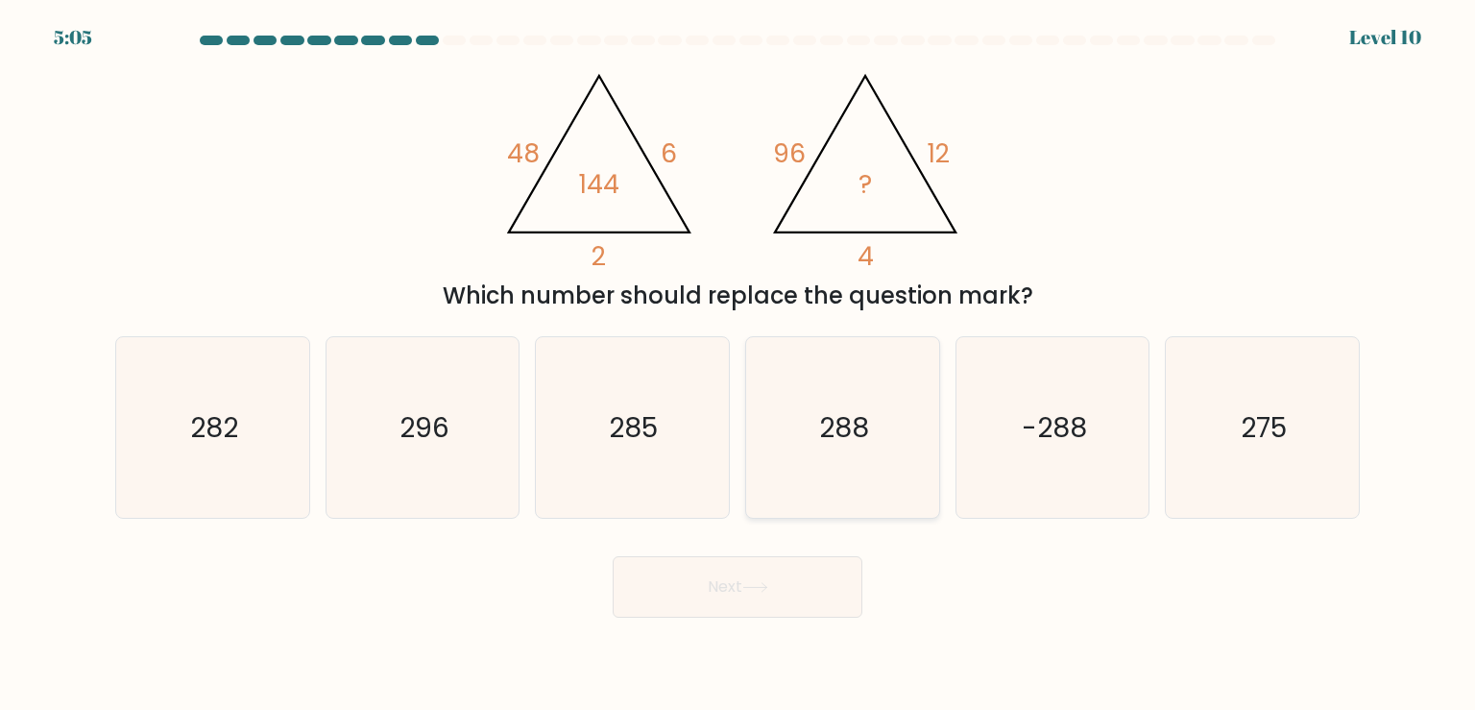
click at [868, 452] on icon "288" at bounding box center [842, 427] width 180 height 180
click at [738, 365] on input "d. 288" at bounding box center [737, 360] width 1 height 10
radio input "true"
click at [759, 610] on button "Next" at bounding box center [738, 586] width 250 height 61
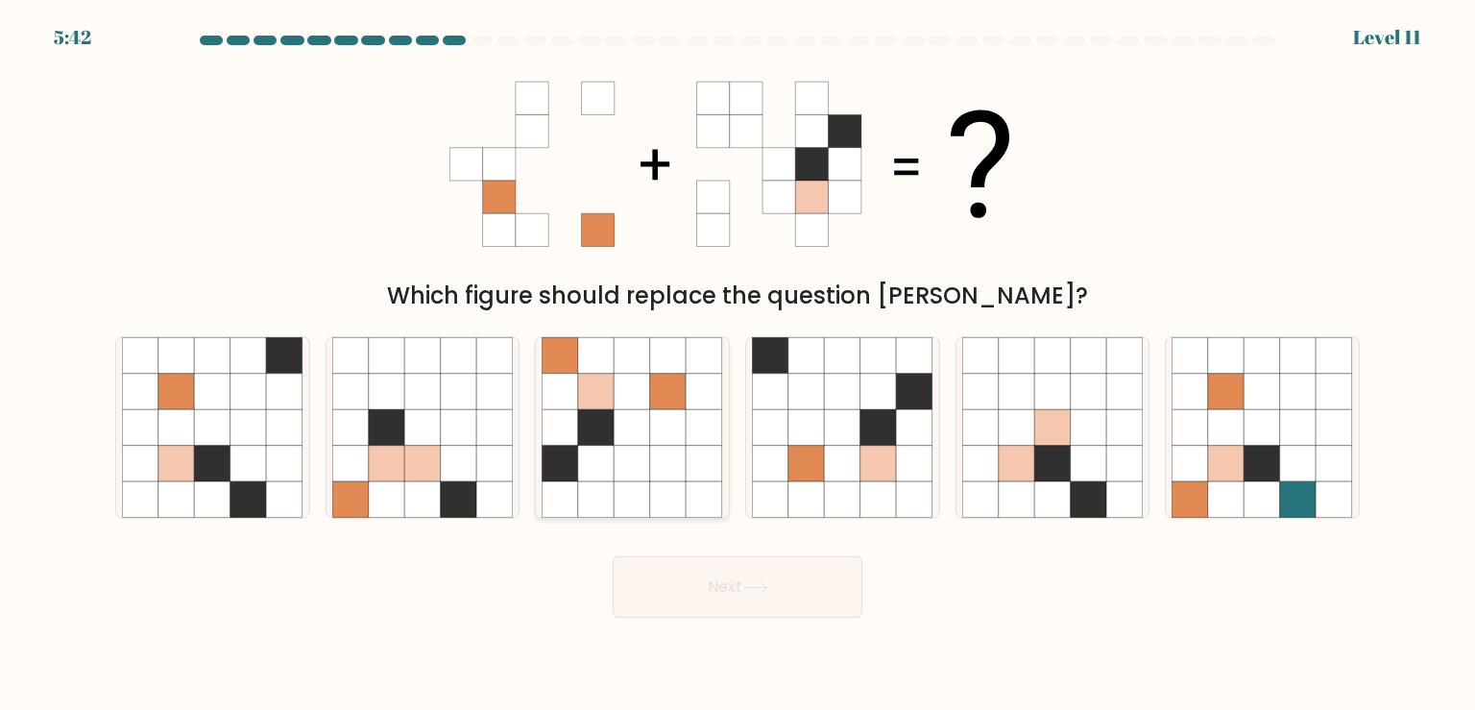
click at [654, 441] on icon at bounding box center [668, 427] width 36 height 36
click at [737, 365] on input "c." at bounding box center [737, 360] width 1 height 10
radio input "true"
click at [748, 610] on button "Next" at bounding box center [738, 586] width 250 height 61
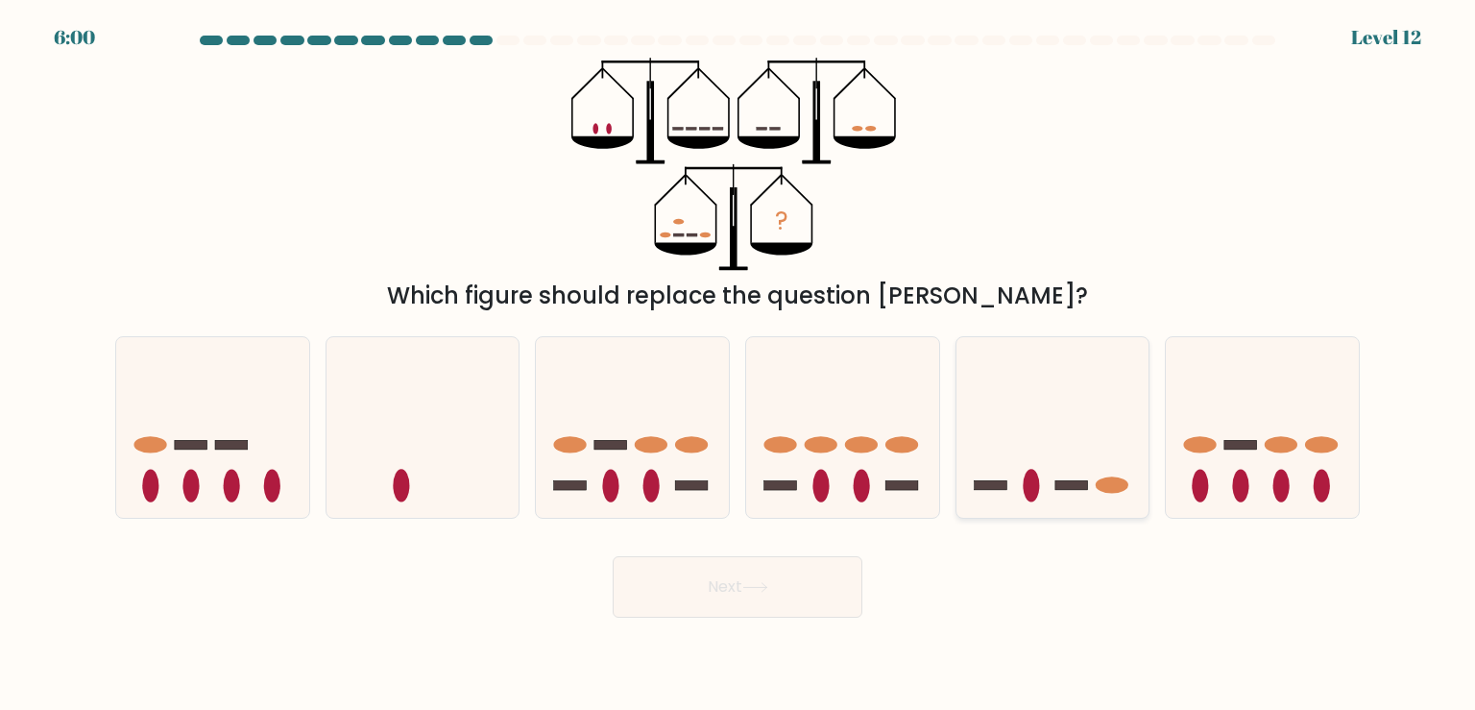
click at [984, 481] on rect at bounding box center [990, 485] width 33 height 10
click at [738, 365] on input "e." at bounding box center [737, 360] width 1 height 10
radio input "true"
click at [417, 428] on icon at bounding box center [422, 427] width 193 height 159
click at [737, 365] on input "b." at bounding box center [737, 360] width 1 height 10
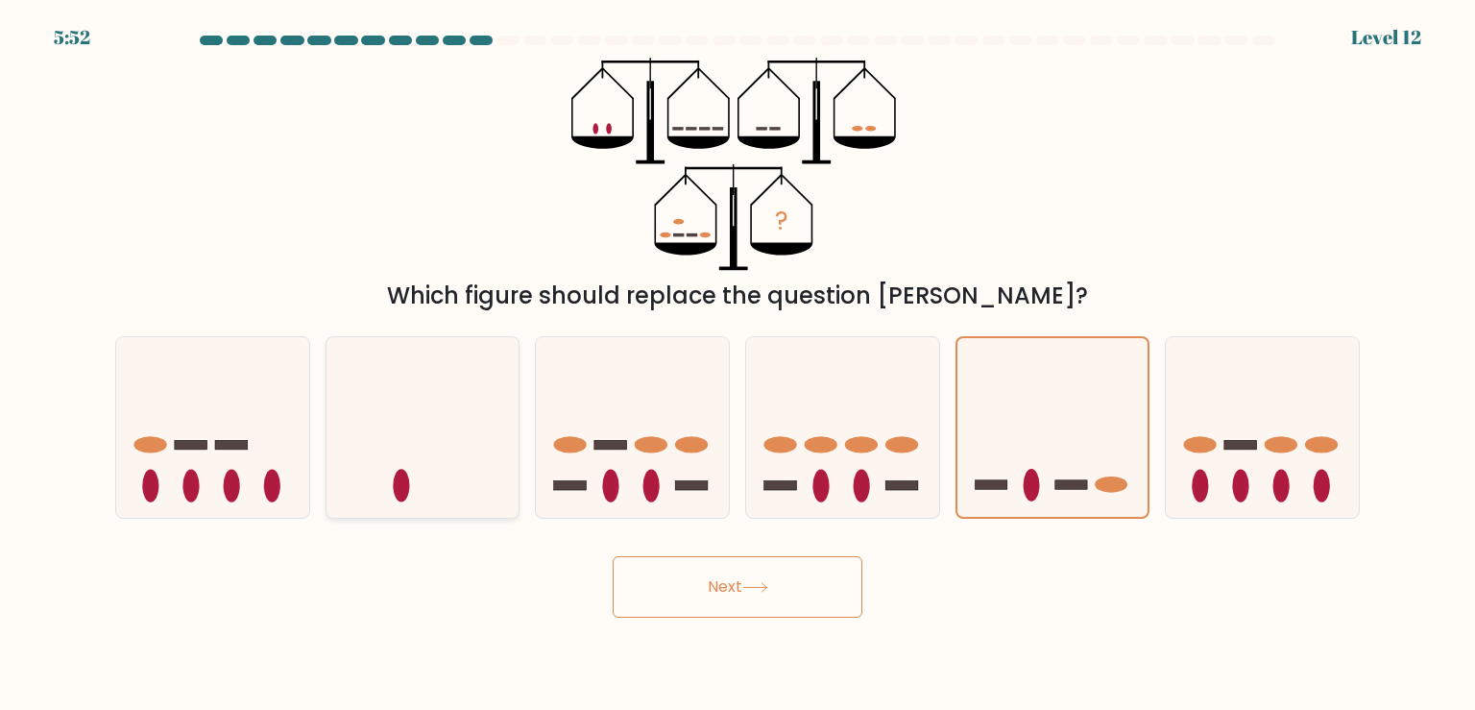
radio input "true"
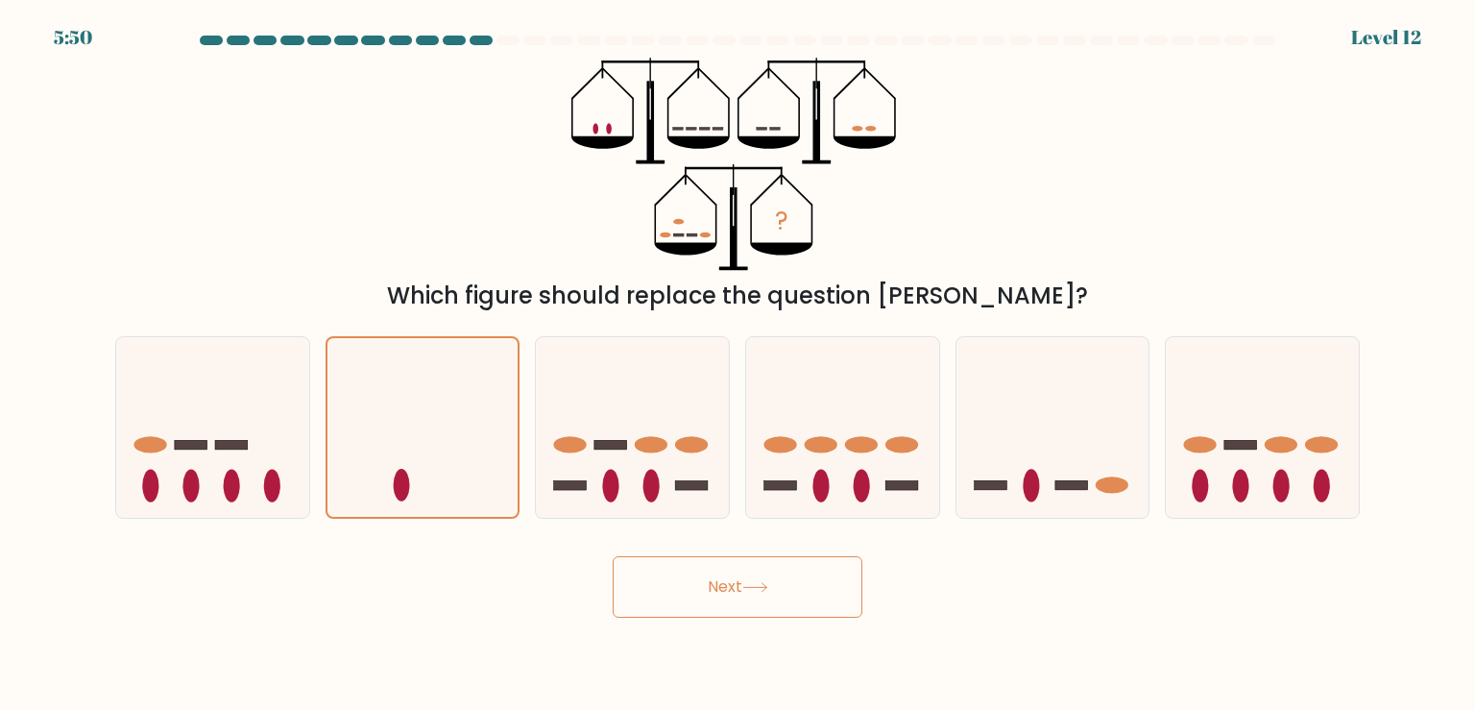
click at [754, 624] on body "5:50 Level 12" at bounding box center [737, 355] width 1475 height 710
click at [735, 595] on button "Next" at bounding box center [738, 586] width 250 height 61
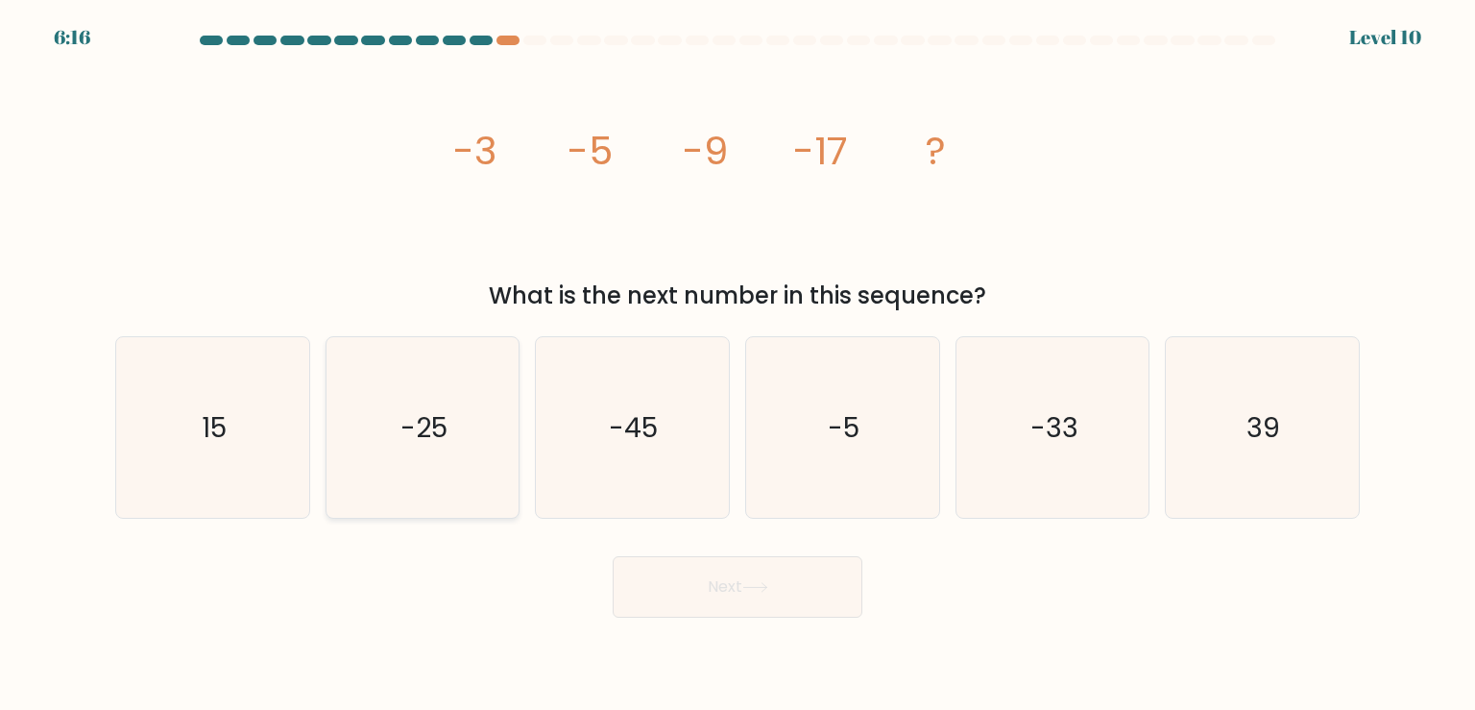
click at [471, 394] on icon "-25" at bounding box center [422, 427] width 180 height 180
click at [737, 365] on input "b. -25" at bounding box center [737, 360] width 1 height 10
radio input "true"
click at [800, 582] on button "Next" at bounding box center [738, 586] width 250 height 61
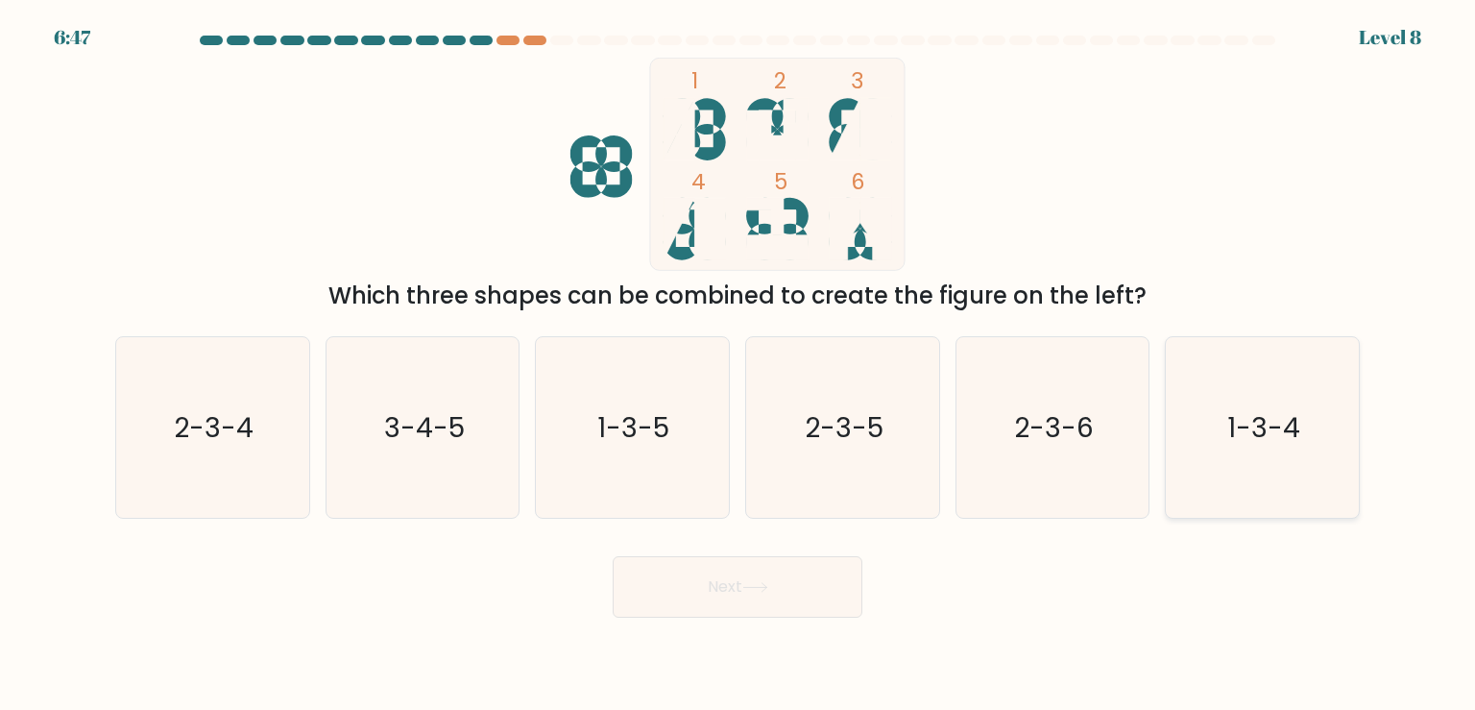
click at [1330, 455] on icon "1-3-4" at bounding box center [1261, 427] width 180 height 180
click at [738, 365] on input "f. 1-3-4" at bounding box center [737, 360] width 1 height 10
radio input "true"
click at [766, 586] on icon at bounding box center [754, 587] width 23 height 9
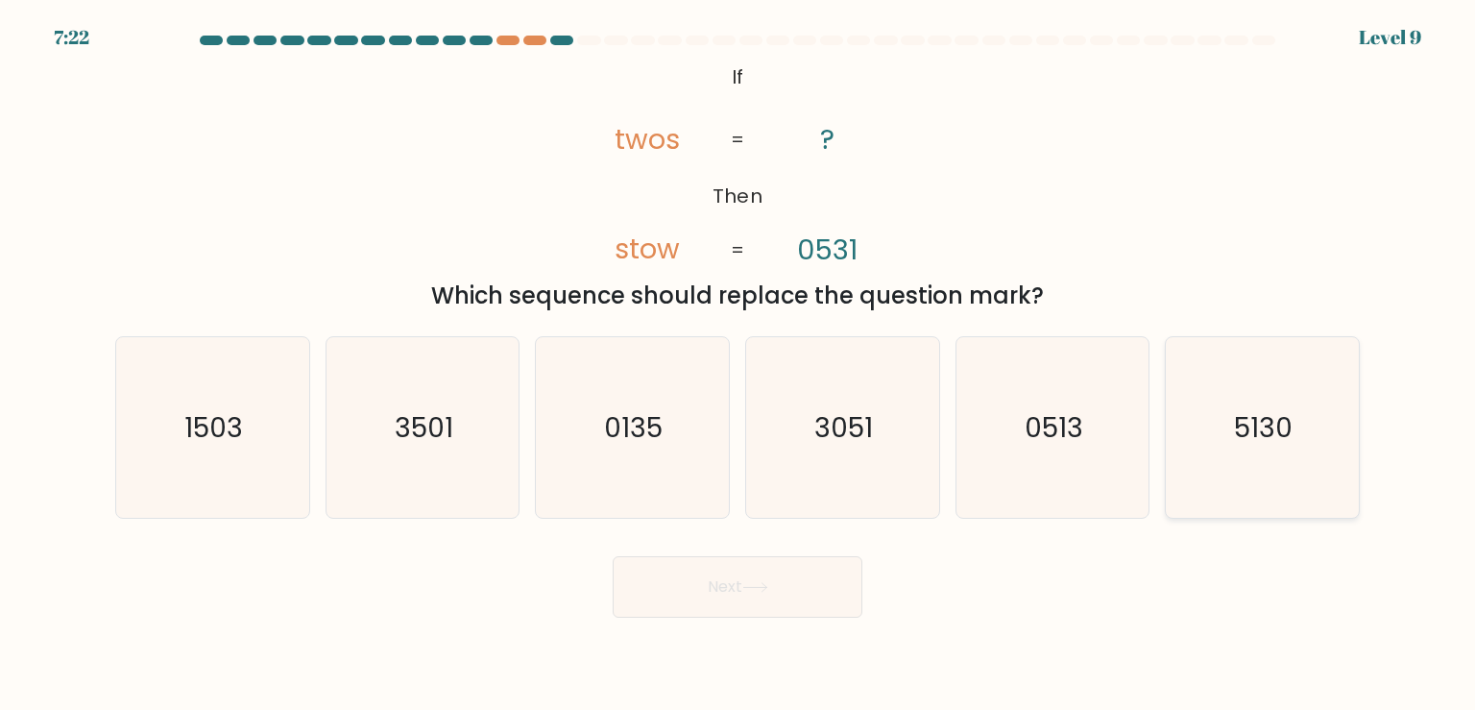
click at [1281, 445] on icon "5130" at bounding box center [1261, 427] width 180 height 180
click at [738, 365] on input "f. 5130" at bounding box center [737, 360] width 1 height 10
radio input "true"
click at [828, 605] on button "Next" at bounding box center [738, 586] width 250 height 61
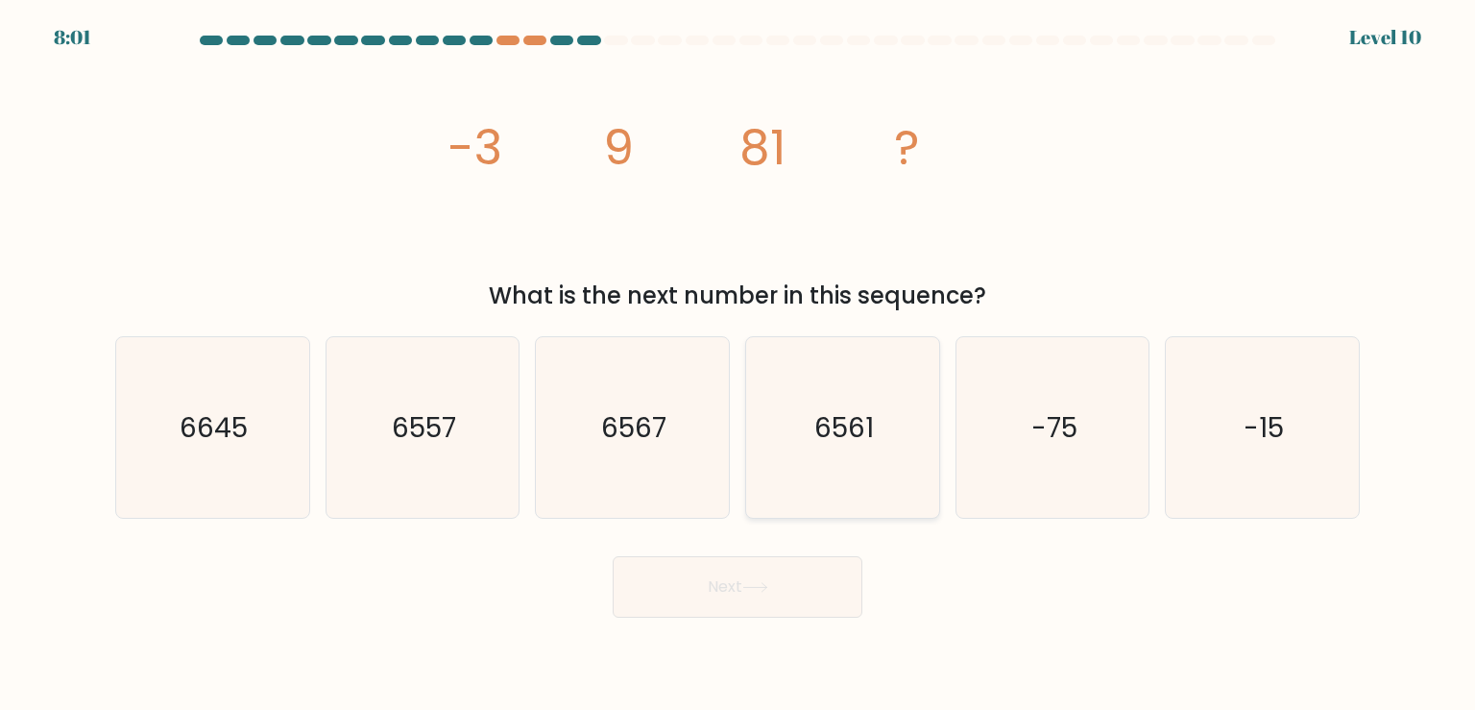
click at [899, 416] on icon "6561" at bounding box center [842, 427] width 180 height 180
click at [738, 365] on input "d. 6561" at bounding box center [737, 360] width 1 height 10
radio input "true"
click at [797, 592] on button "Next" at bounding box center [738, 586] width 250 height 61
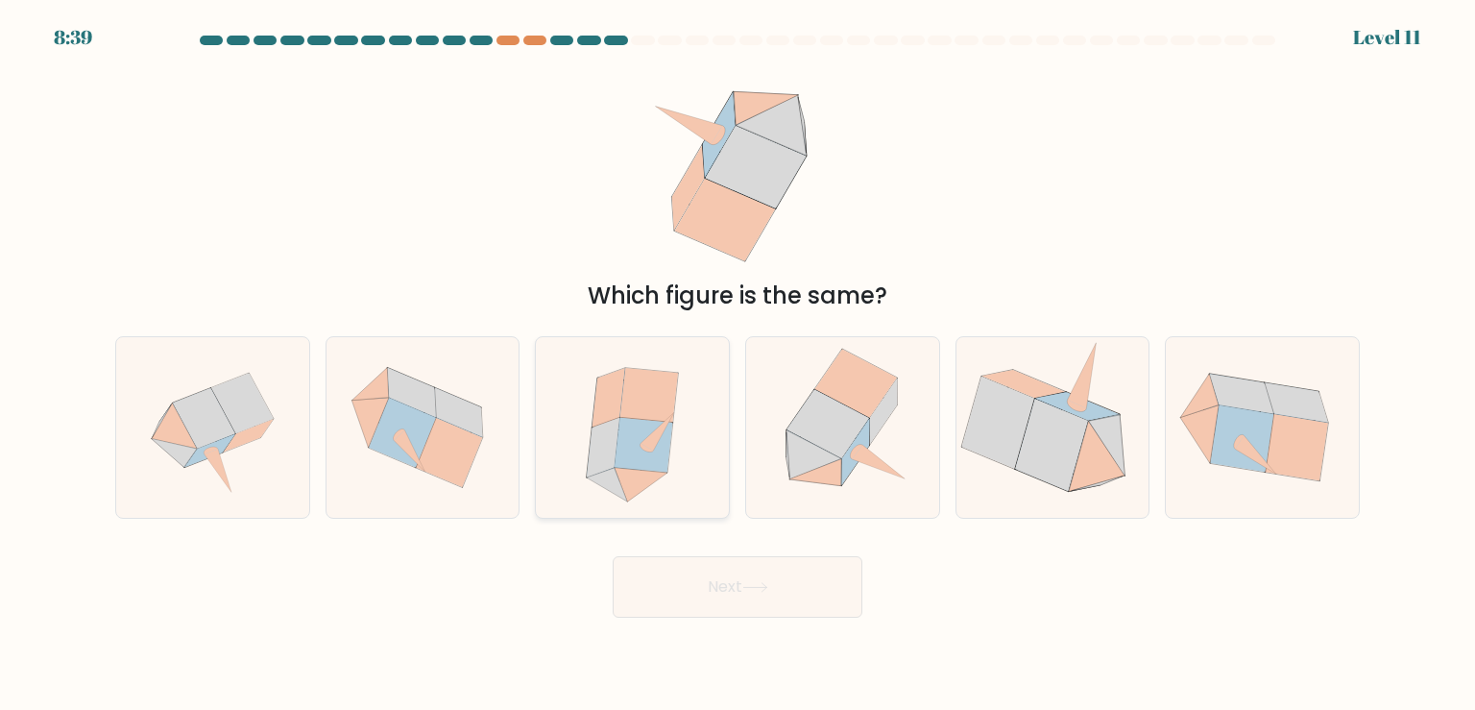
click at [682, 509] on icon at bounding box center [632, 427] width 161 height 180
click at [737, 365] on input "c." at bounding box center [737, 360] width 1 height 10
radio input "true"
click at [799, 602] on button "Next" at bounding box center [738, 586] width 250 height 61
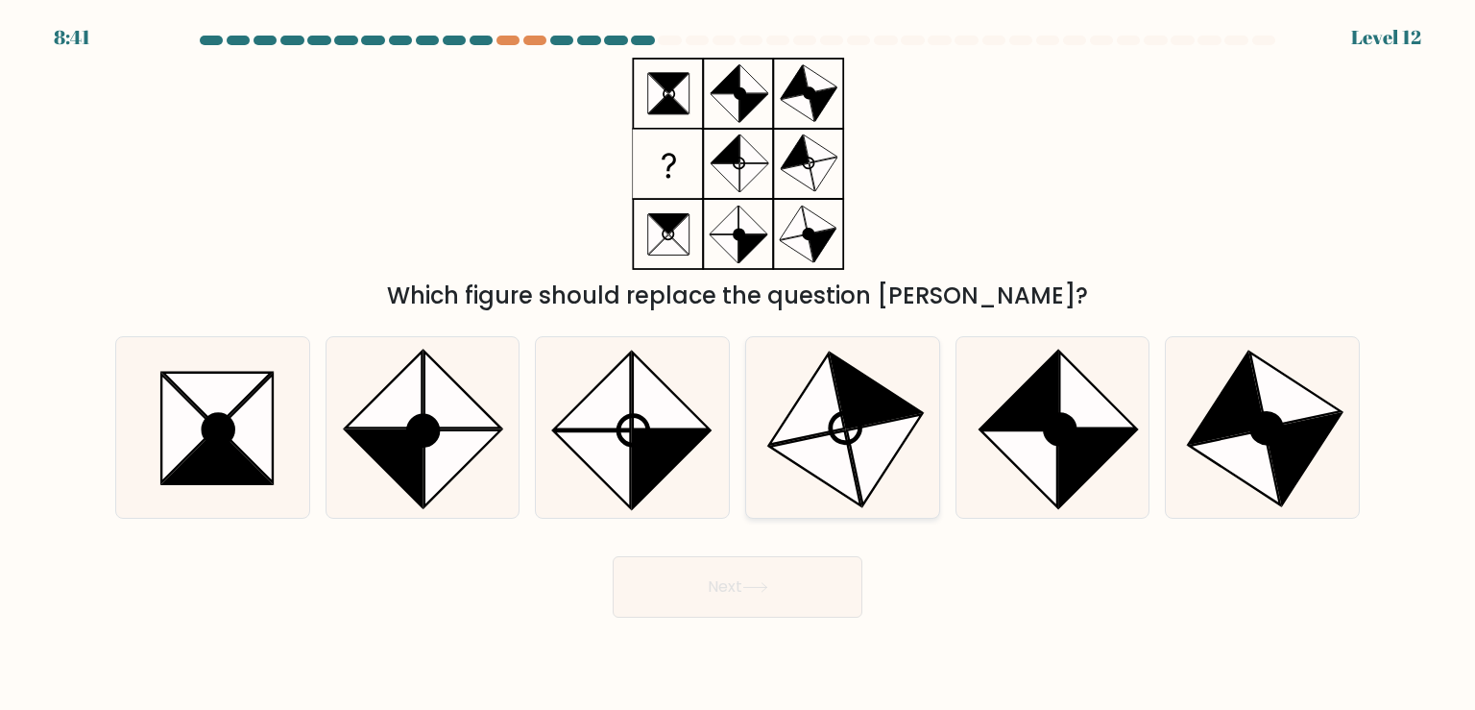
click at [784, 431] on icon at bounding box center [806, 398] width 75 height 91
click at [738, 365] on input "d." at bounding box center [737, 360] width 1 height 10
radio input "true"
click at [1043, 478] on icon at bounding box center [1018, 468] width 77 height 77
click at [738, 365] on input "e." at bounding box center [737, 360] width 1 height 10
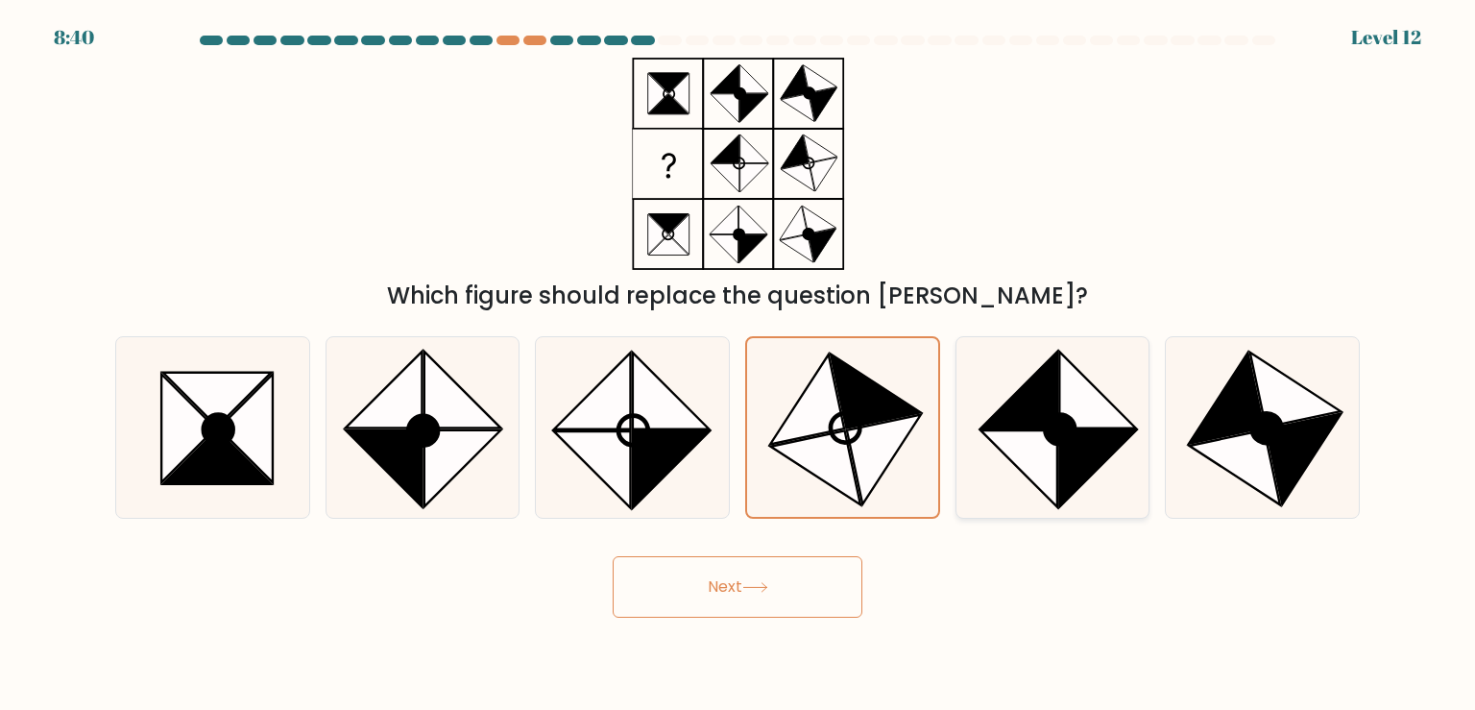
radio input "true"
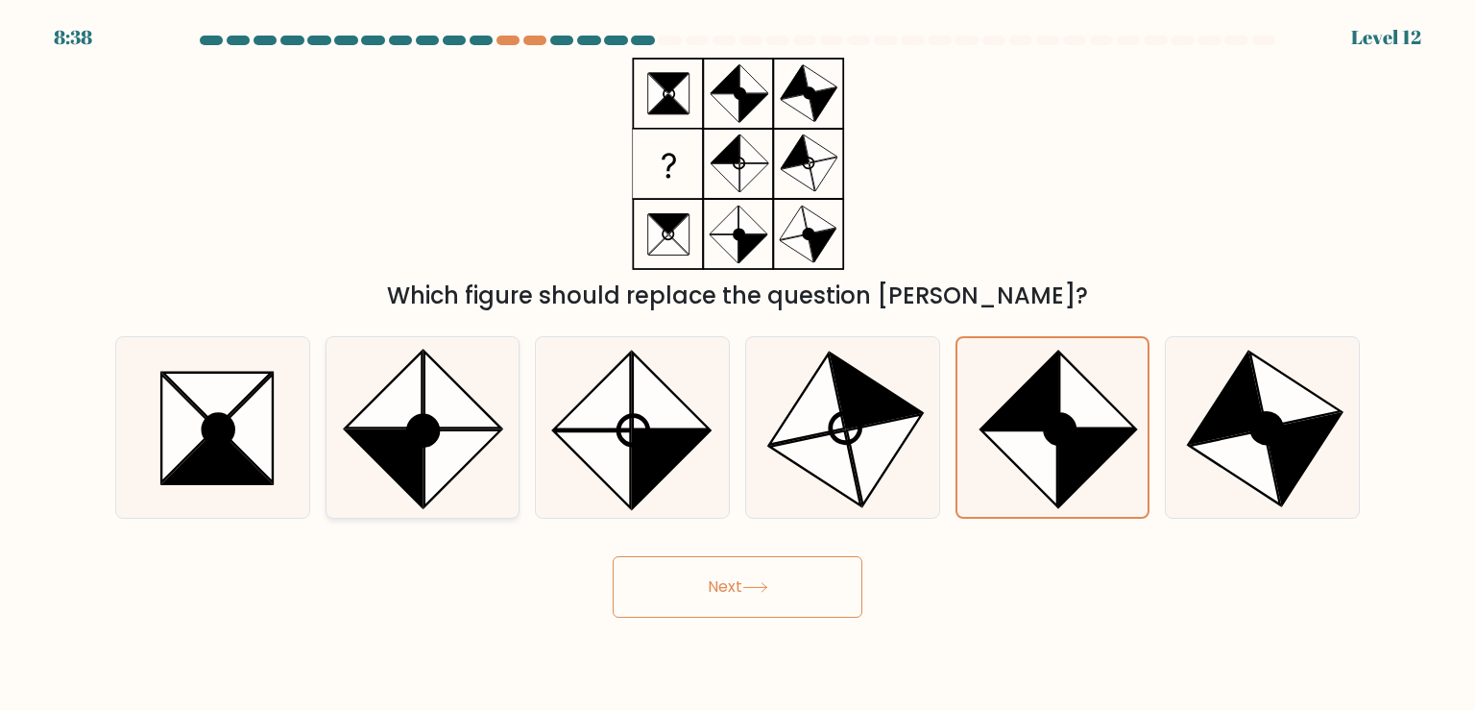
click at [409, 419] on icon at bounding box center [384, 389] width 77 height 77
click at [737, 365] on input "b." at bounding box center [737, 360] width 1 height 10
radio input "true"
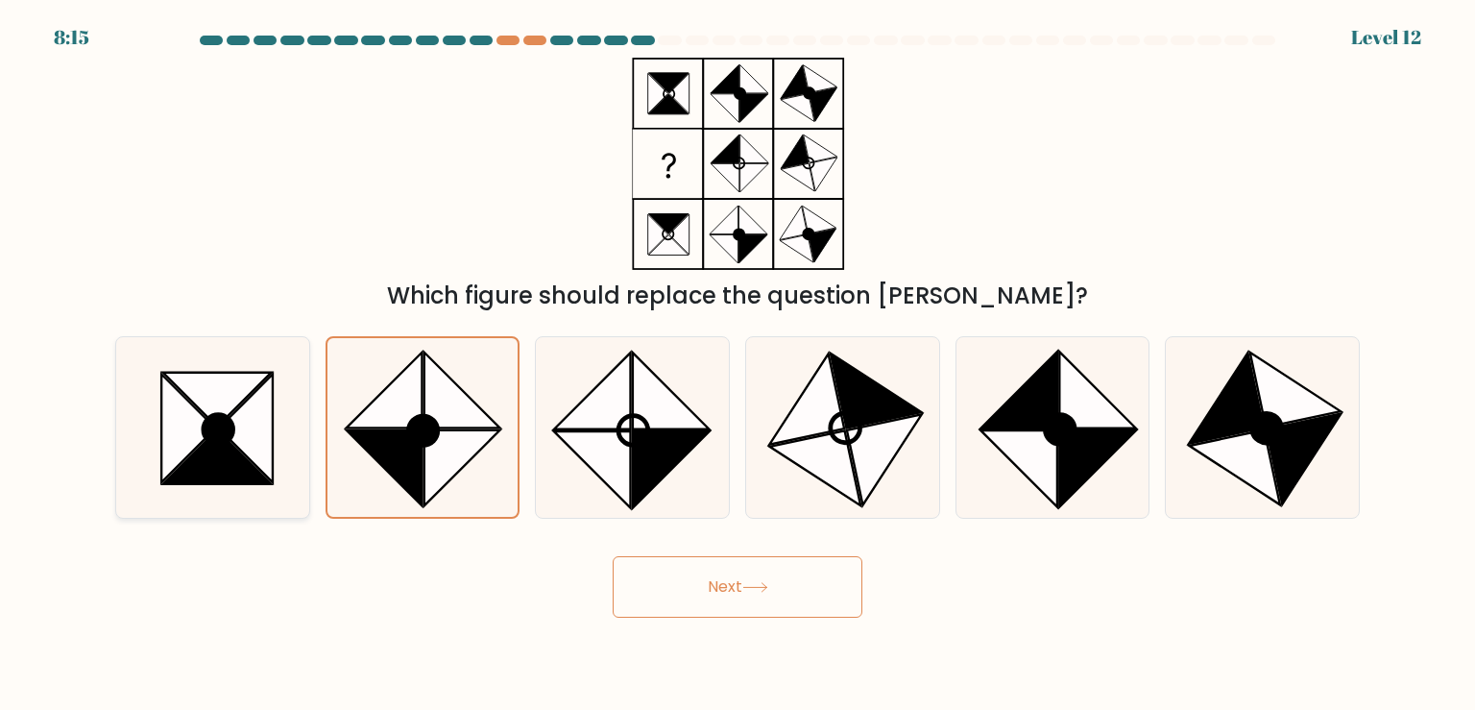
click at [198, 459] on icon at bounding box center [217, 456] width 108 height 54
click at [737, 365] on input "a." at bounding box center [737, 360] width 1 height 10
radio input "true"
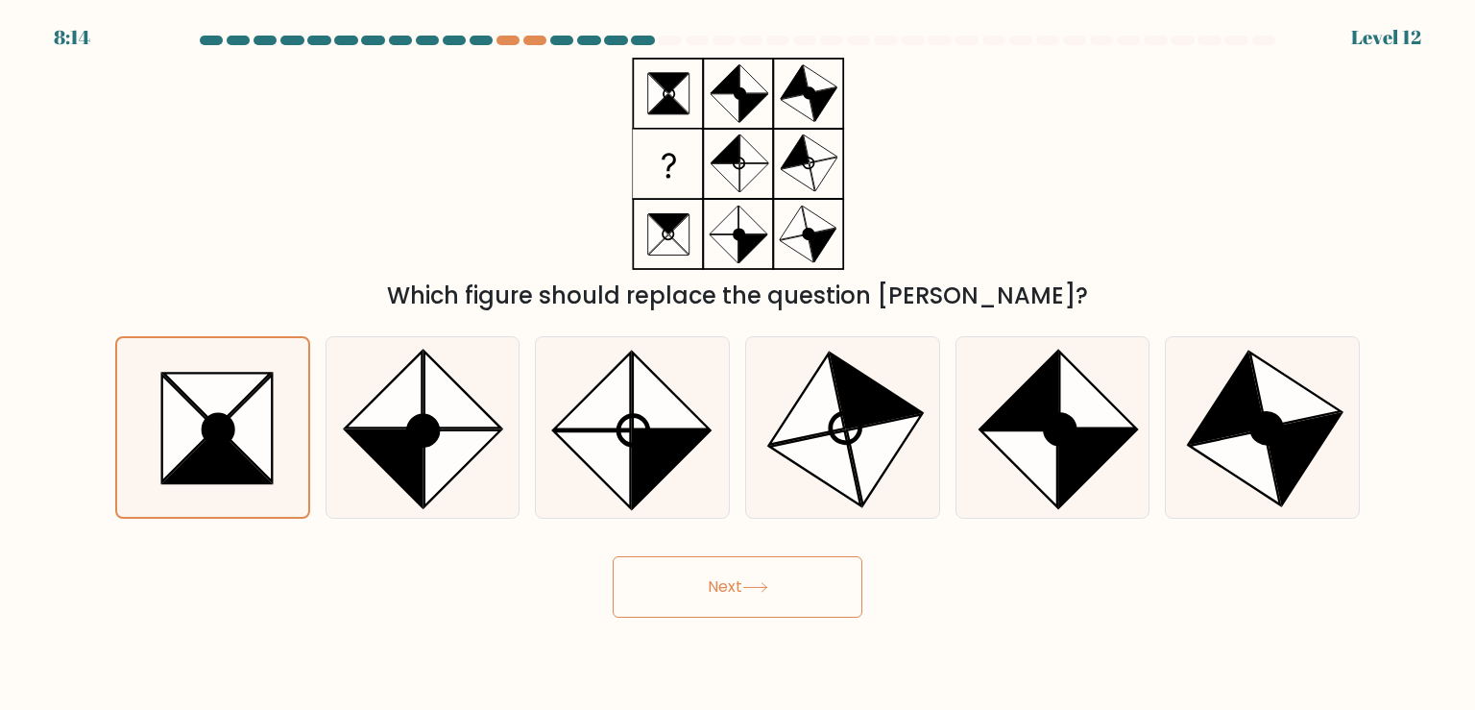
click at [778, 593] on button "Next" at bounding box center [738, 586] width 250 height 61
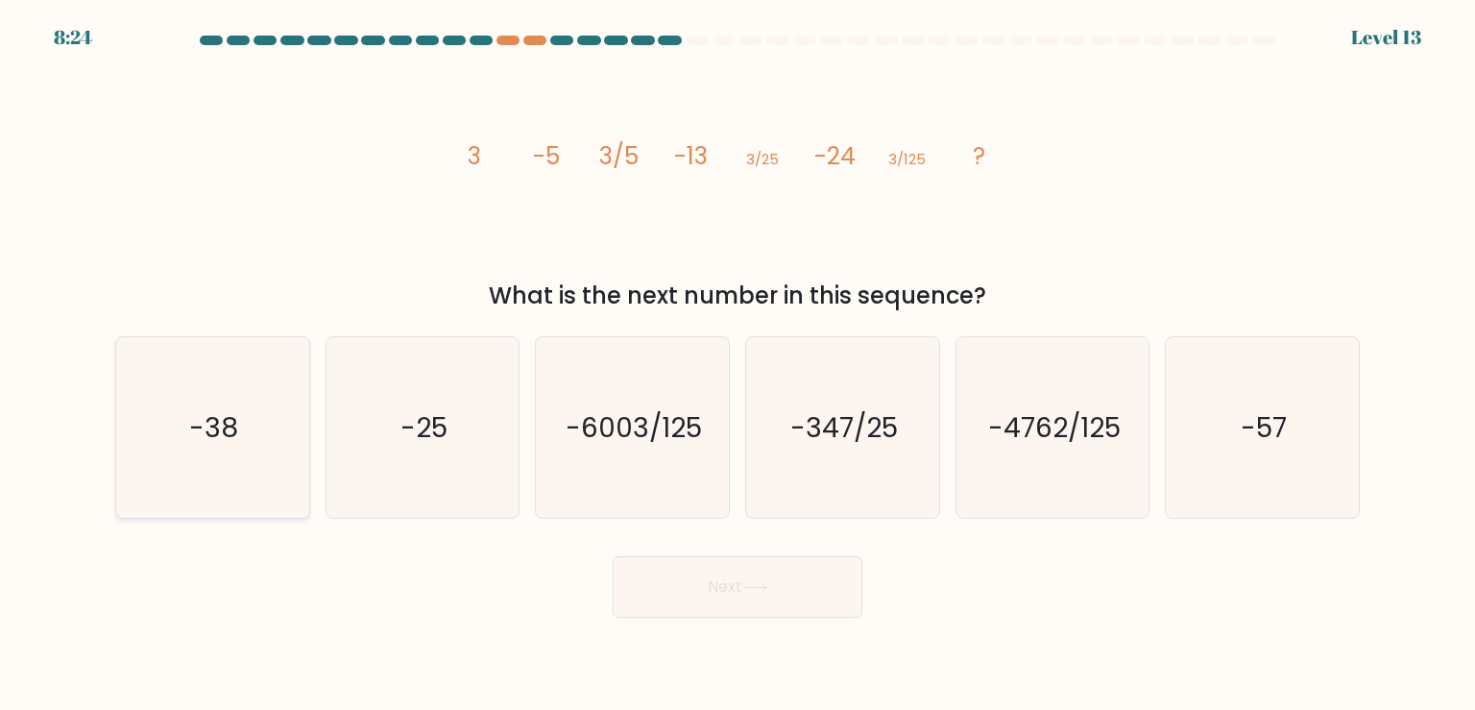
click at [229, 392] on icon "-38" at bounding box center [212, 427] width 180 height 180
click at [737, 365] on input "a. -38" at bounding box center [737, 360] width 1 height 10
radio input "true"
click at [766, 589] on icon at bounding box center [755, 587] width 26 height 11
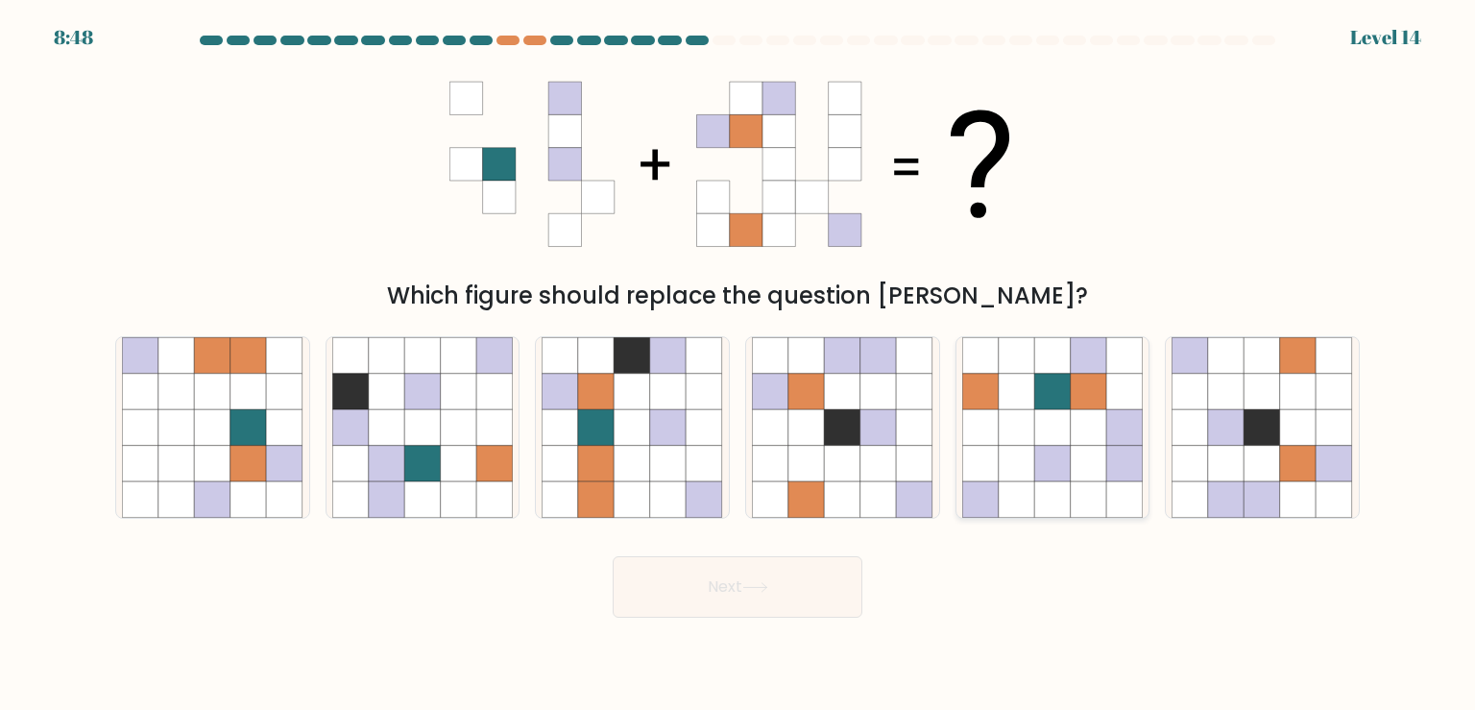
click at [1011, 454] on icon at bounding box center [1016, 463] width 36 height 36
click at [738, 365] on input "e." at bounding box center [737, 360] width 1 height 10
radio input "true"
click at [798, 579] on button "Next" at bounding box center [738, 586] width 250 height 61
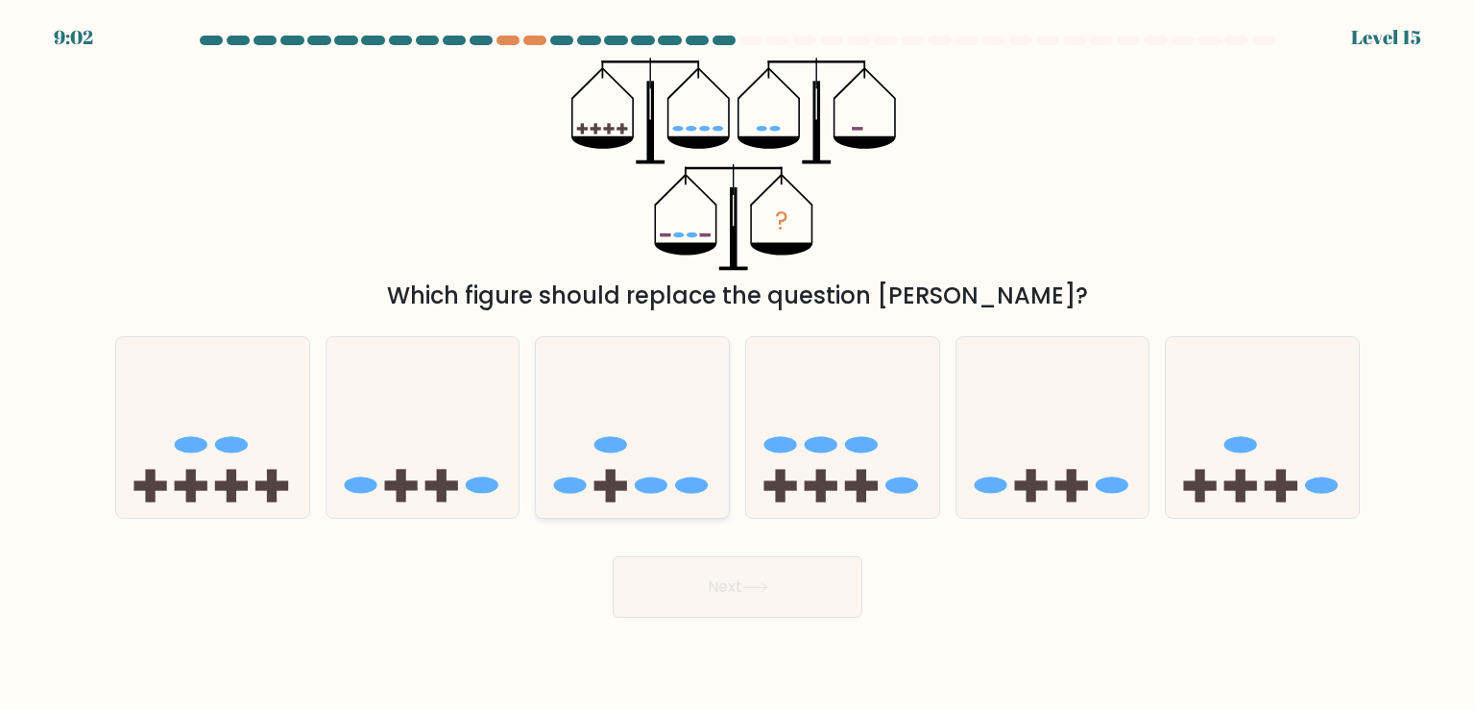
click at [671, 459] on icon at bounding box center [632, 427] width 193 height 159
click at [737, 365] on input "c." at bounding box center [737, 360] width 1 height 10
radio input "true"
click at [772, 595] on button "Next" at bounding box center [738, 586] width 250 height 61
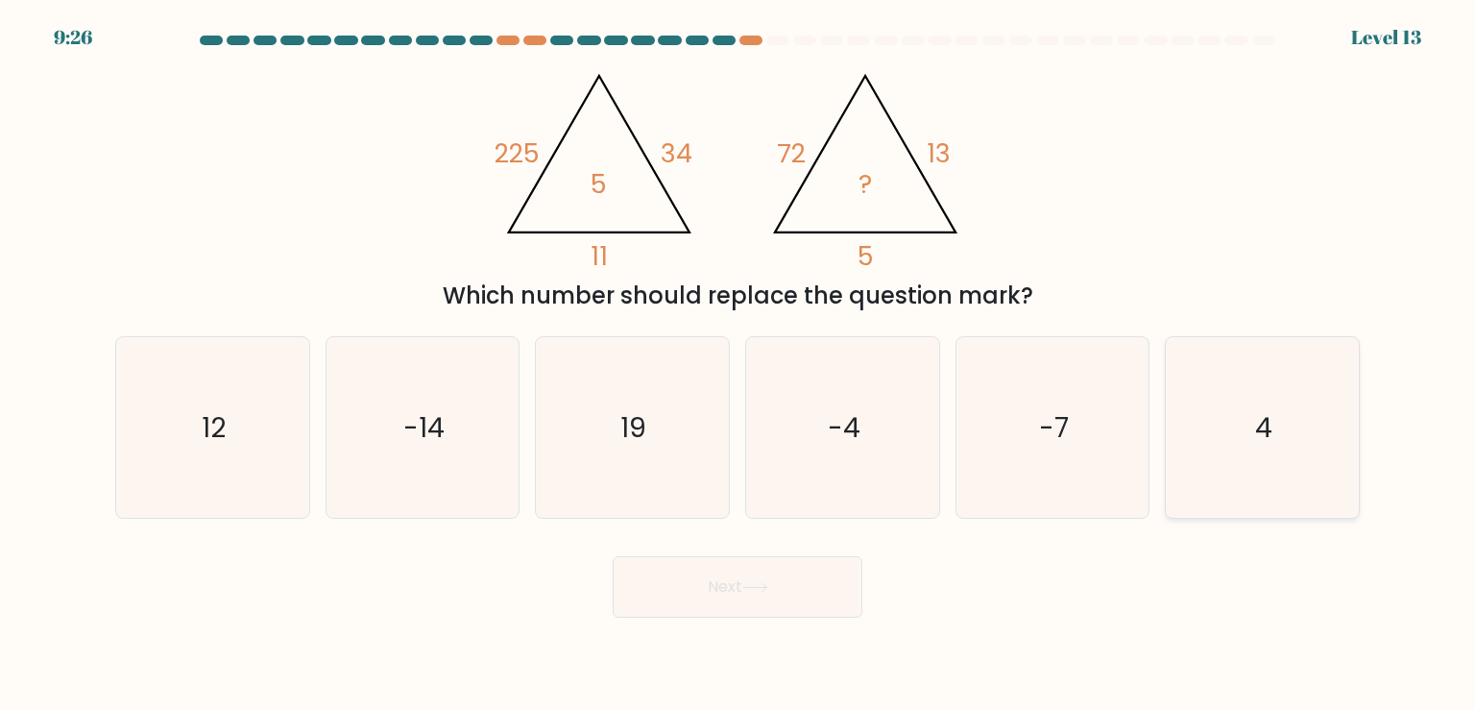
click at [1239, 409] on icon "4" at bounding box center [1261, 427] width 180 height 180
click at [738, 365] on input "f. 4" at bounding box center [737, 360] width 1 height 10
radio input "true"
click at [806, 583] on button "Next" at bounding box center [738, 586] width 250 height 61
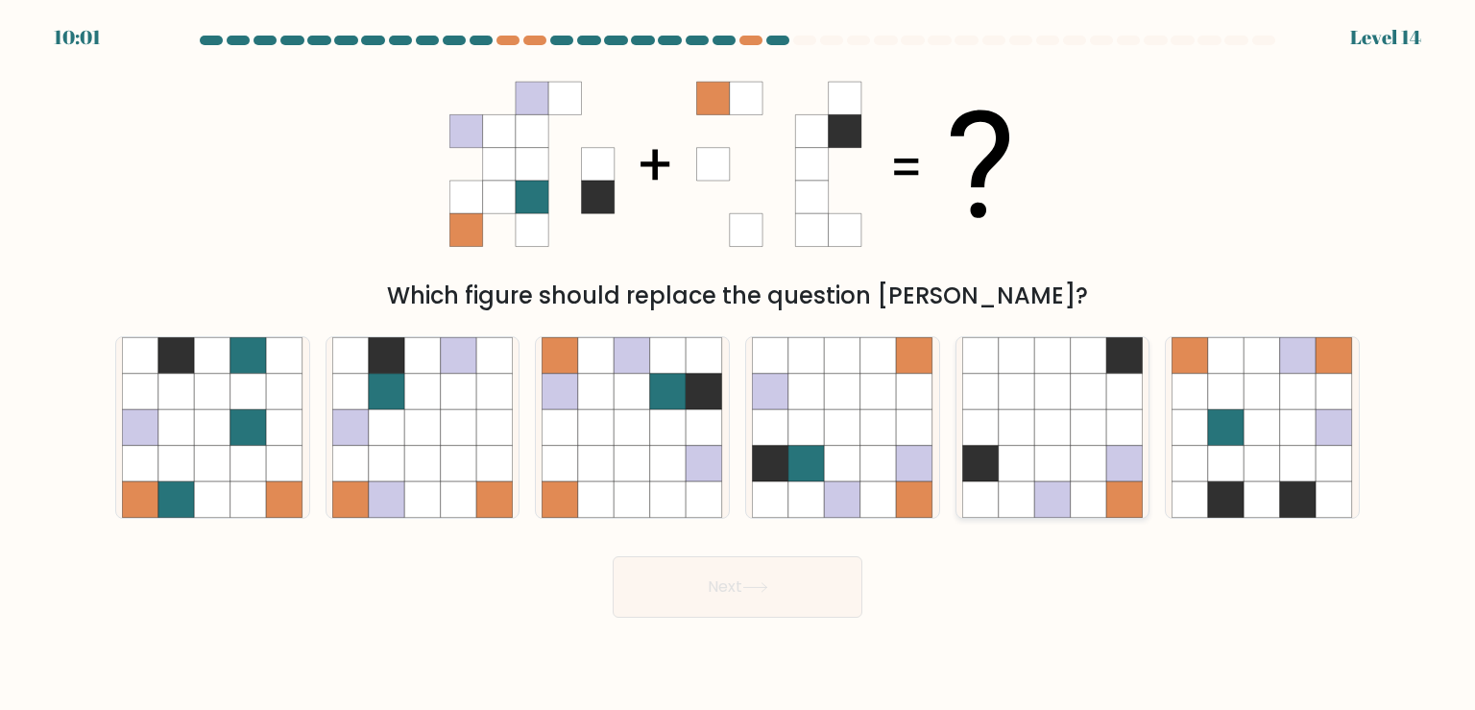
click at [997, 485] on icon at bounding box center [980, 499] width 36 height 36
click at [738, 365] on input "e." at bounding box center [737, 360] width 1 height 10
radio input "true"
click at [1189, 467] on icon at bounding box center [1190, 463] width 36 height 36
click at [738, 365] on input "f." at bounding box center [737, 360] width 1 height 10
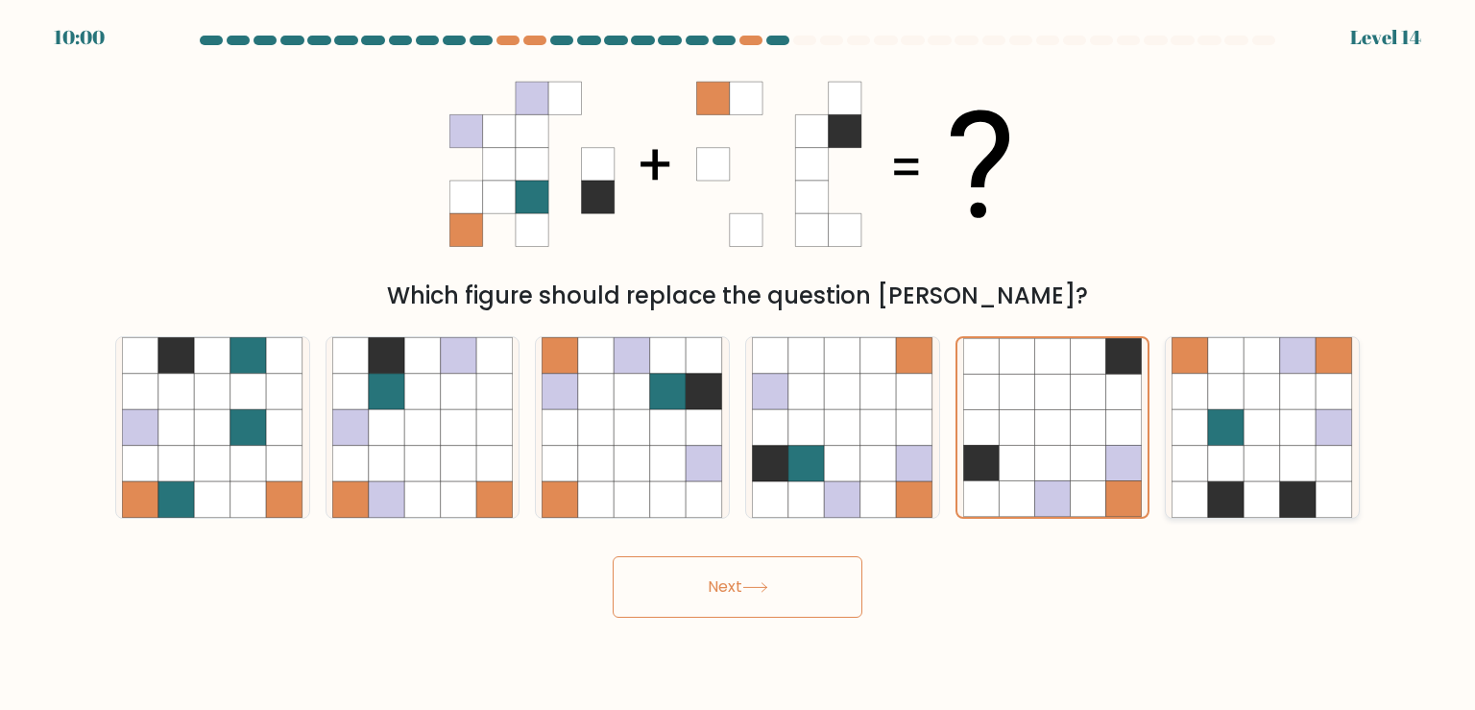
radio input "true"
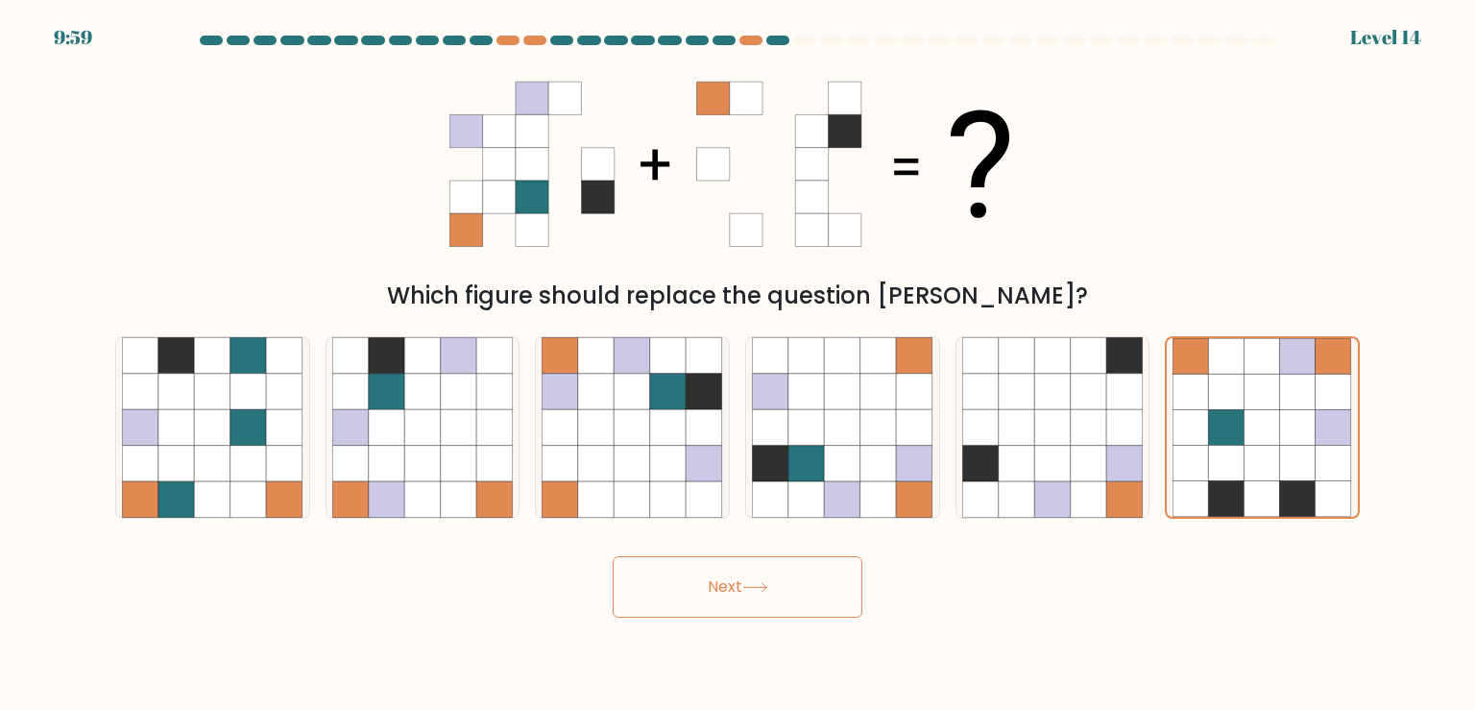
click at [816, 603] on button "Next" at bounding box center [738, 586] width 250 height 61
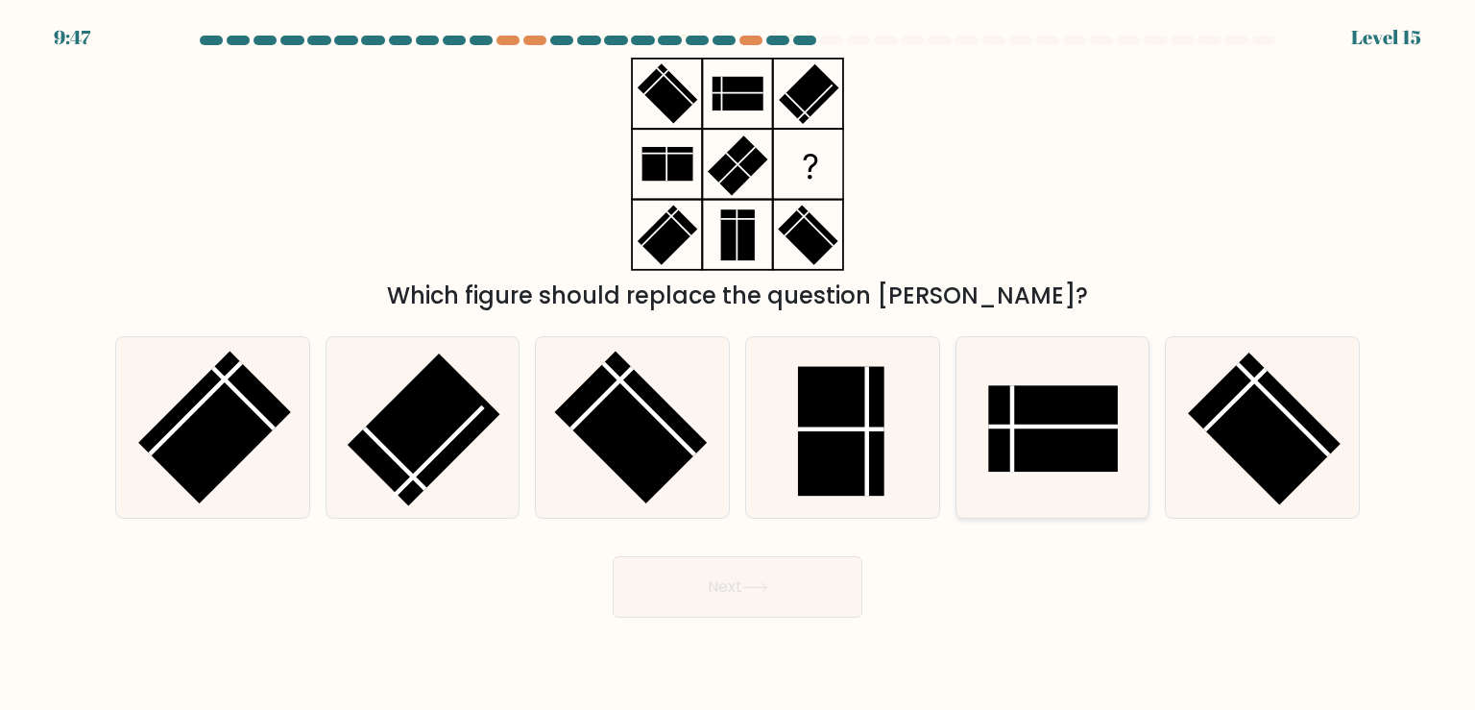
click at [1107, 377] on icon at bounding box center [1052, 427] width 180 height 180
click at [738, 365] on input "e." at bounding box center [737, 360] width 1 height 10
radio input "true"
drag, startPoint x: 774, startPoint y: 624, endPoint x: 806, endPoint y: 582, distance: 52.8
click at [806, 582] on body "9:46 Level 15" at bounding box center [737, 355] width 1475 height 710
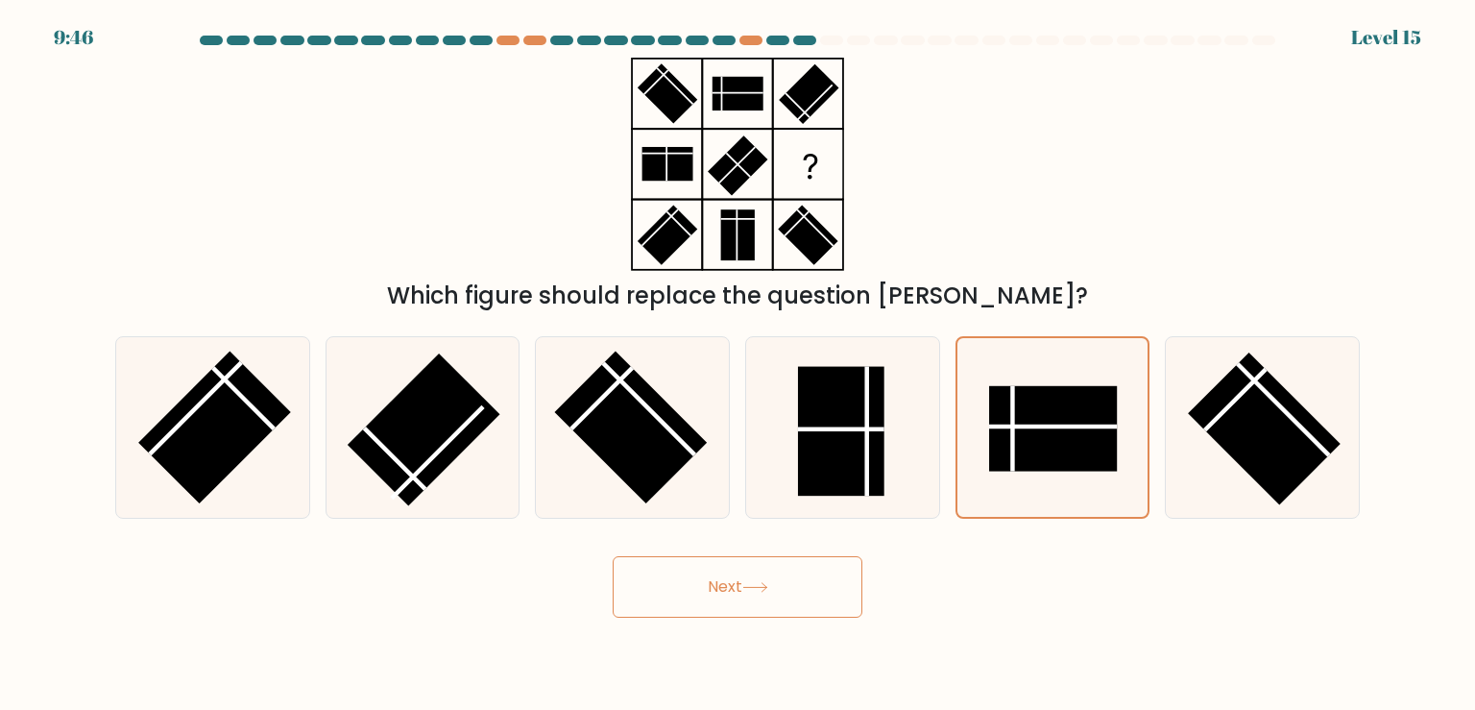
click at [806, 582] on button "Next" at bounding box center [738, 586] width 250 height 61
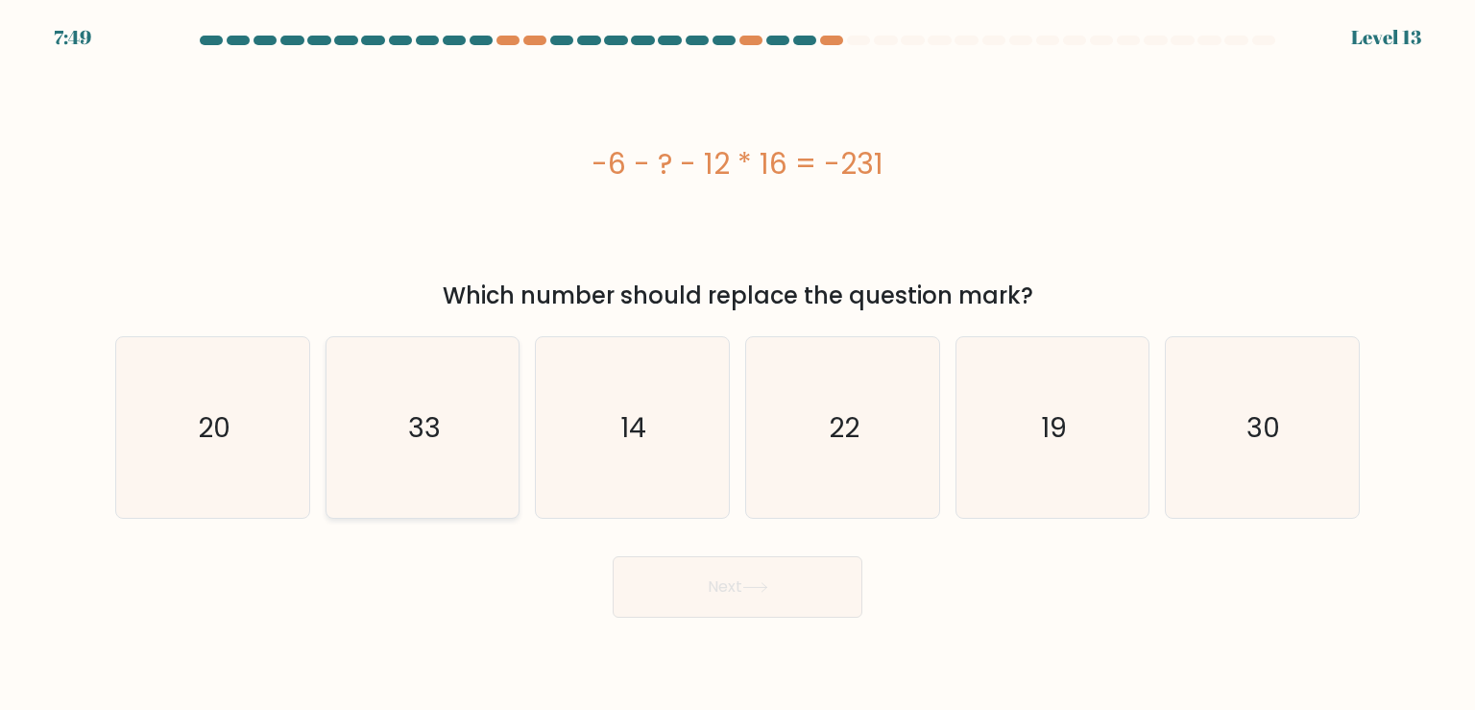
click at [420, 486] on icon "33" at bounding box center [422, 427] width 180 height 180
click at [737, 365] on input "b. 33" at bounding box center [737, 360] width 1 height 10
radio input "true"
click at [785, 613] on button "Next" at bounding box center [738, 586] width 250 height 61
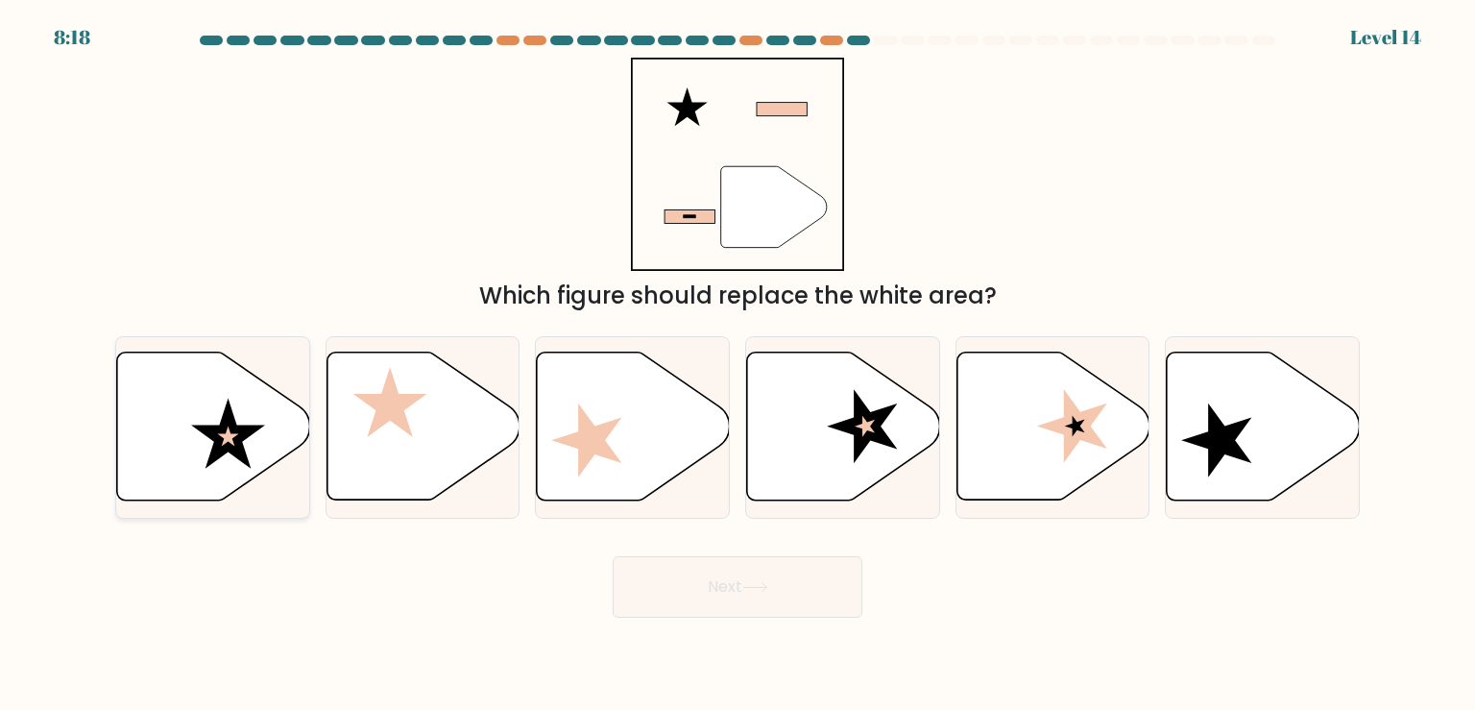
click at [239, 467] on icon at bounding box center [213, 426] width 193 height 148
click at [737, 365] on input "a." at bounding box center [737, 360] width 1 height 10
radio input "true"
click at [765, 590] on icon at bounding box center [755, 587] width 26 height 11
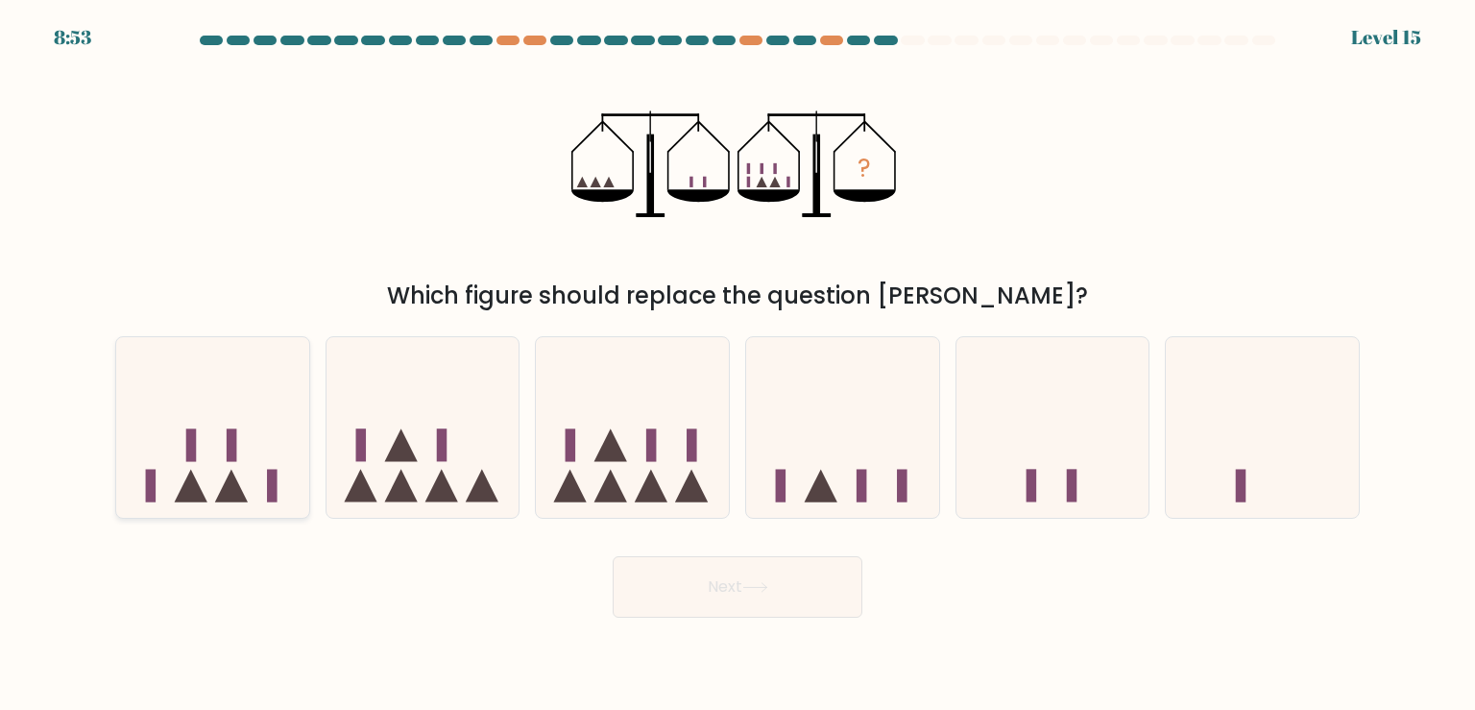
click at [270, 455] on icon at bounding box center [212, 427] width 193 height 159
click at [737, 365] on input "a." at bounding box center [737, 360] width 1 height 10
radio input "true"
click at [731, 601] on button "Next" at bounding box center [738, 586] width 250 height 61
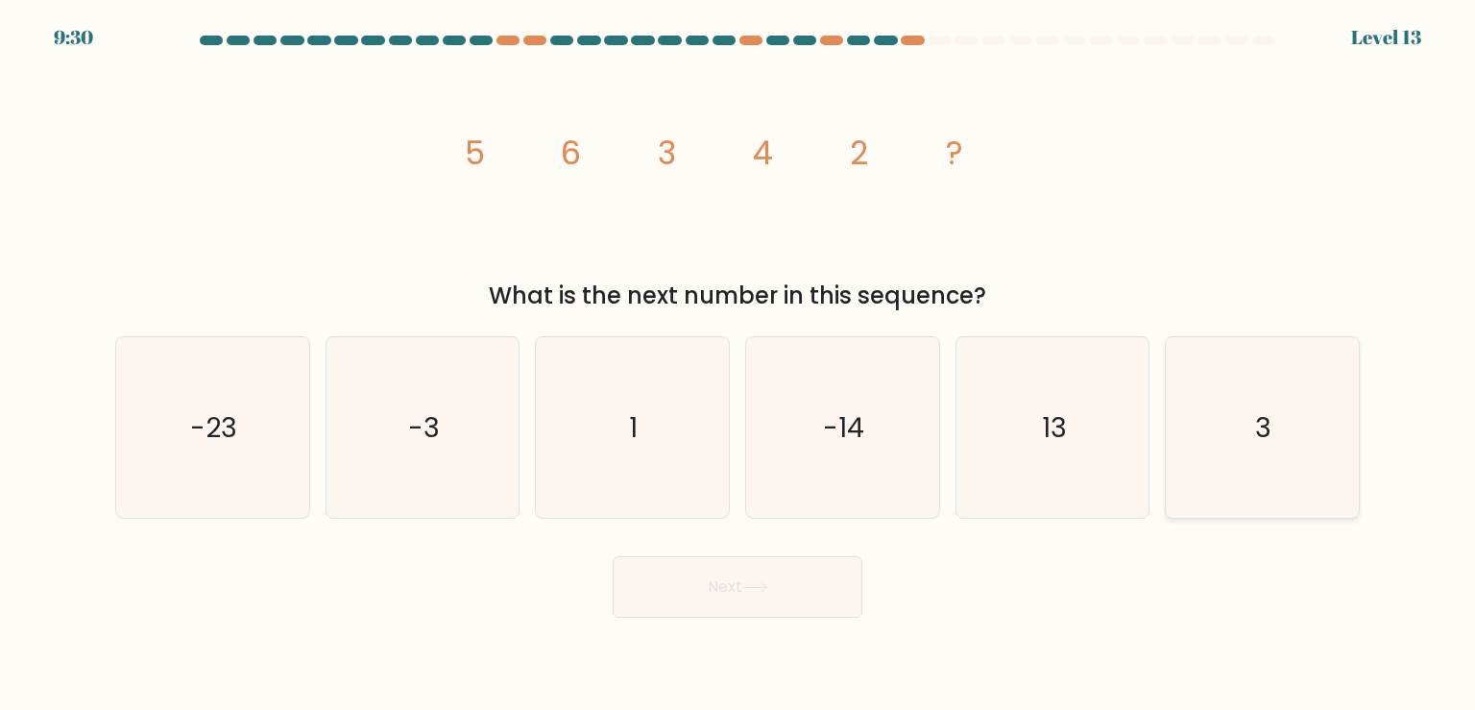
click at [1253, 444] on icon "3" at bounding box center [1261, 427] width 180 height 180
click at [738, 365] on input "f. 3" at bounding box center [737, 360] width 1 height 10
radio input "true"
click at [805, 575] on button "Next" at bounding box center [738, 586] width 250 height 61
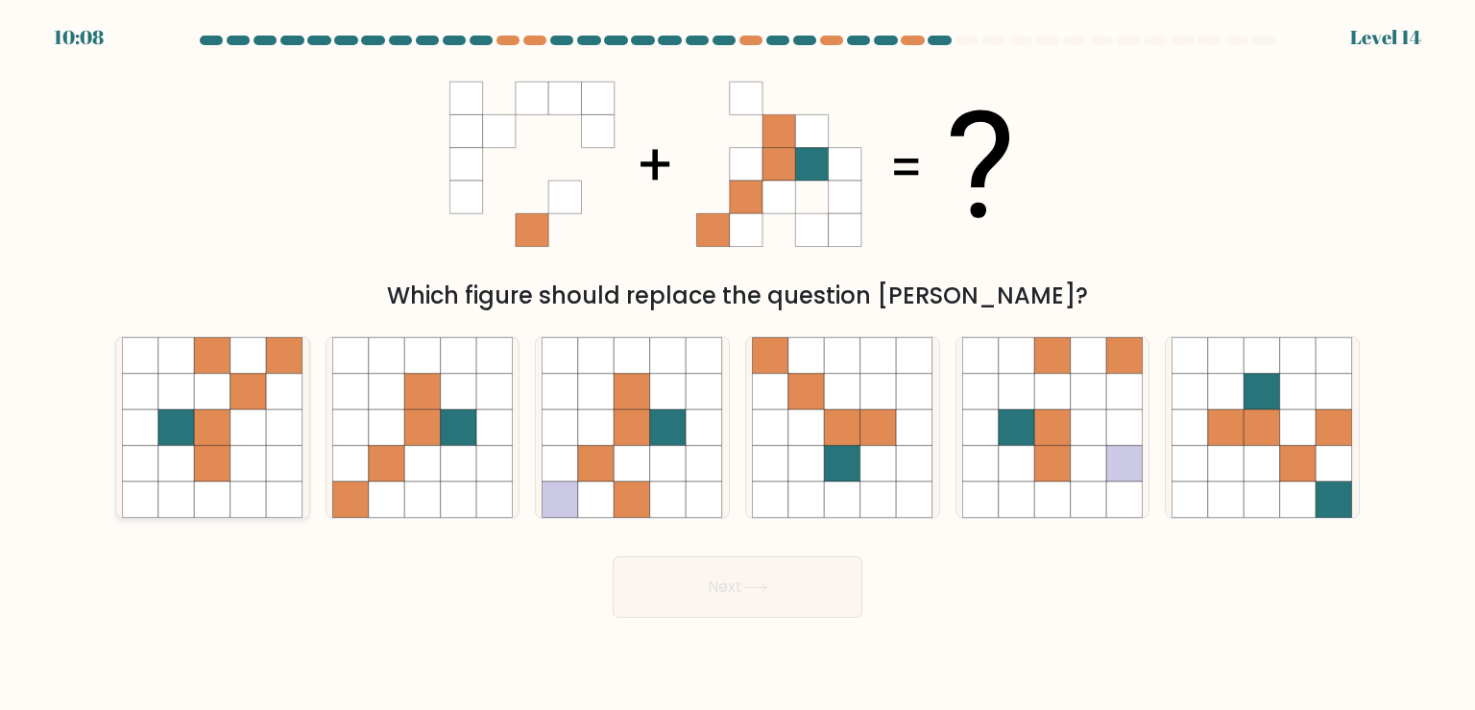
click at [184, 424] on icon at bounding box center [176, 427] width 36 height 36
click at [737, 365] on input "a." at bounding box center [737, 360] width 1 height 10
radio input "true"
click at [765, 589] on icon at bounding box center [755, 587] width 26 height 11
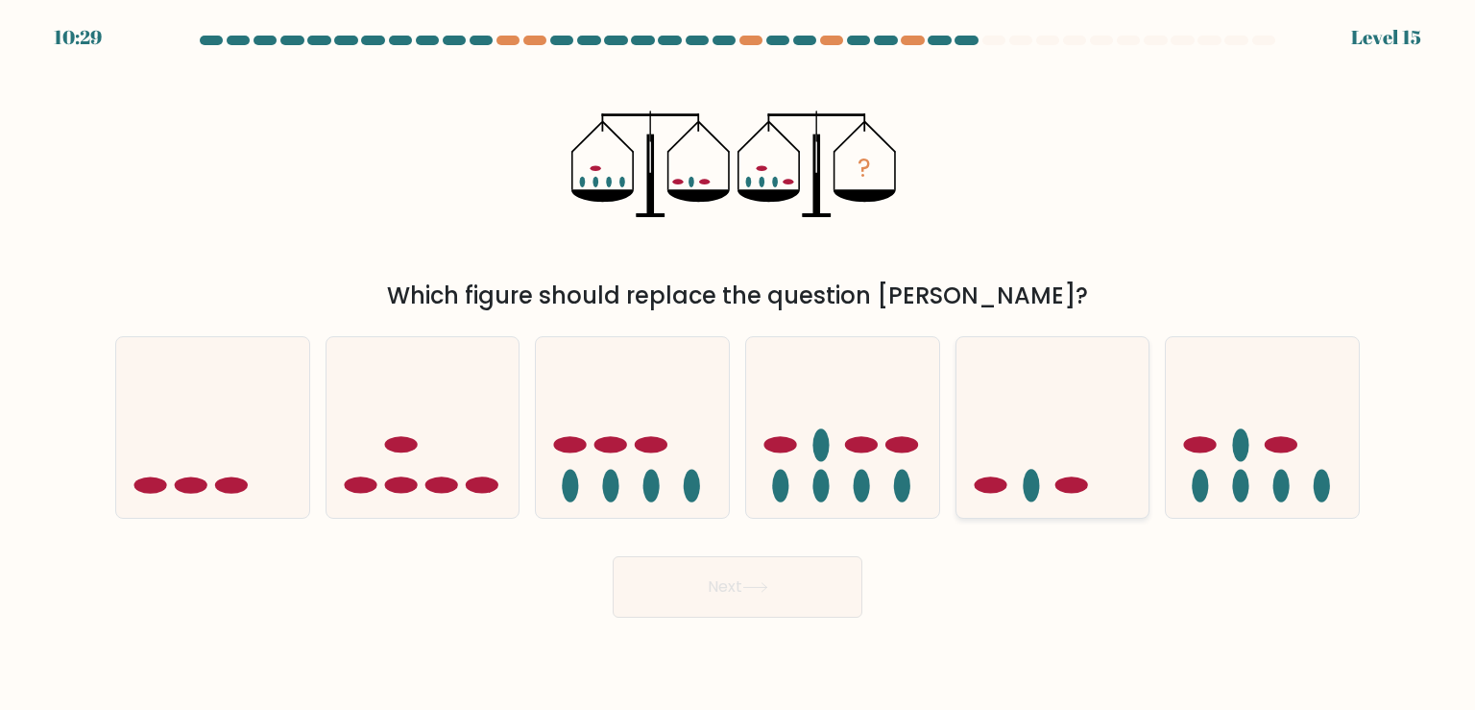
click at [1061, 462] on icon at bounding box center [1052, 427] width 193 height 159
click at [738, 365] on input "e." at bounding box center [737, 360] width 1 height 10
radio input "true"
click at [844, 590] on button "Next" at bounding box center [738, 586] width 250 height 61
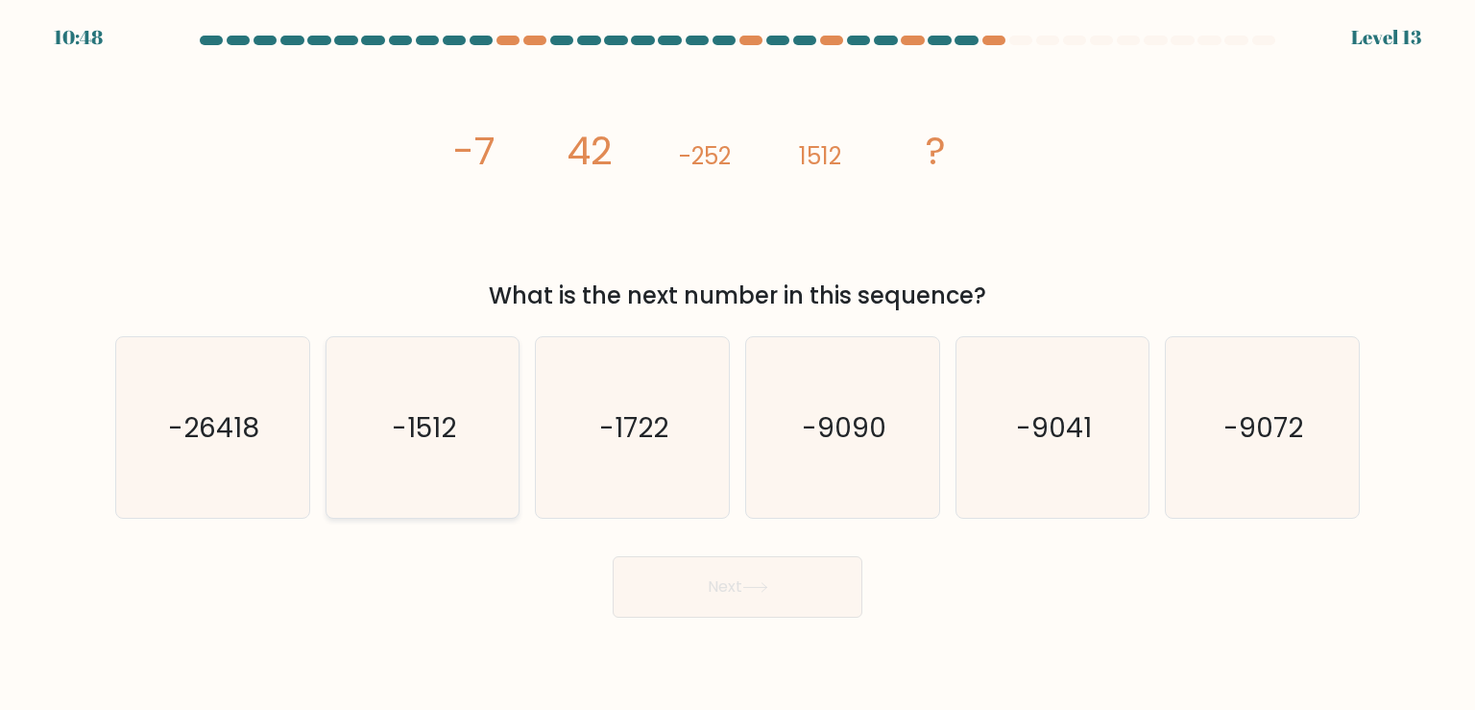
click at [382, 492] on icon "-1512" at bounding box center [422, 427] width 180 height 180
click at [737, 365] on input "b. -1512" at bounding box center [737, 360] width 1 height 10
radio input "true"
click at [793, 581] on button "Next" at bounding box center [738, 586] width 250 height 61
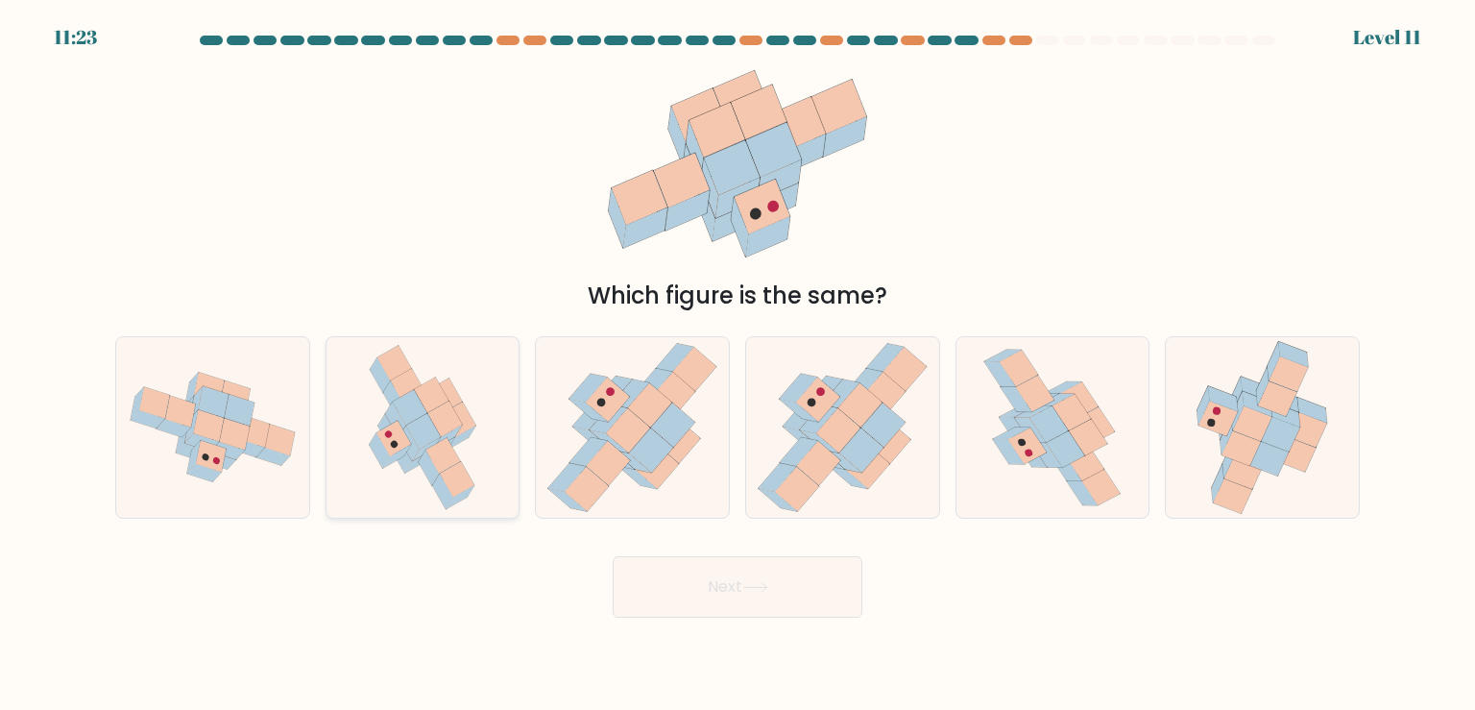
click at [437, 457] on icon at bounding box center [442, 456] width 35 height 36
click at [737, 365] on input "b." at bounding box center [737, 360] width 1 height 10
radio input "true"
click at [1005, 466] on icon at bounding box center [1052, 427] width 144 height 180
click at [738, 365] on input "e." at bounding box center [737, 360] width 1 height 10
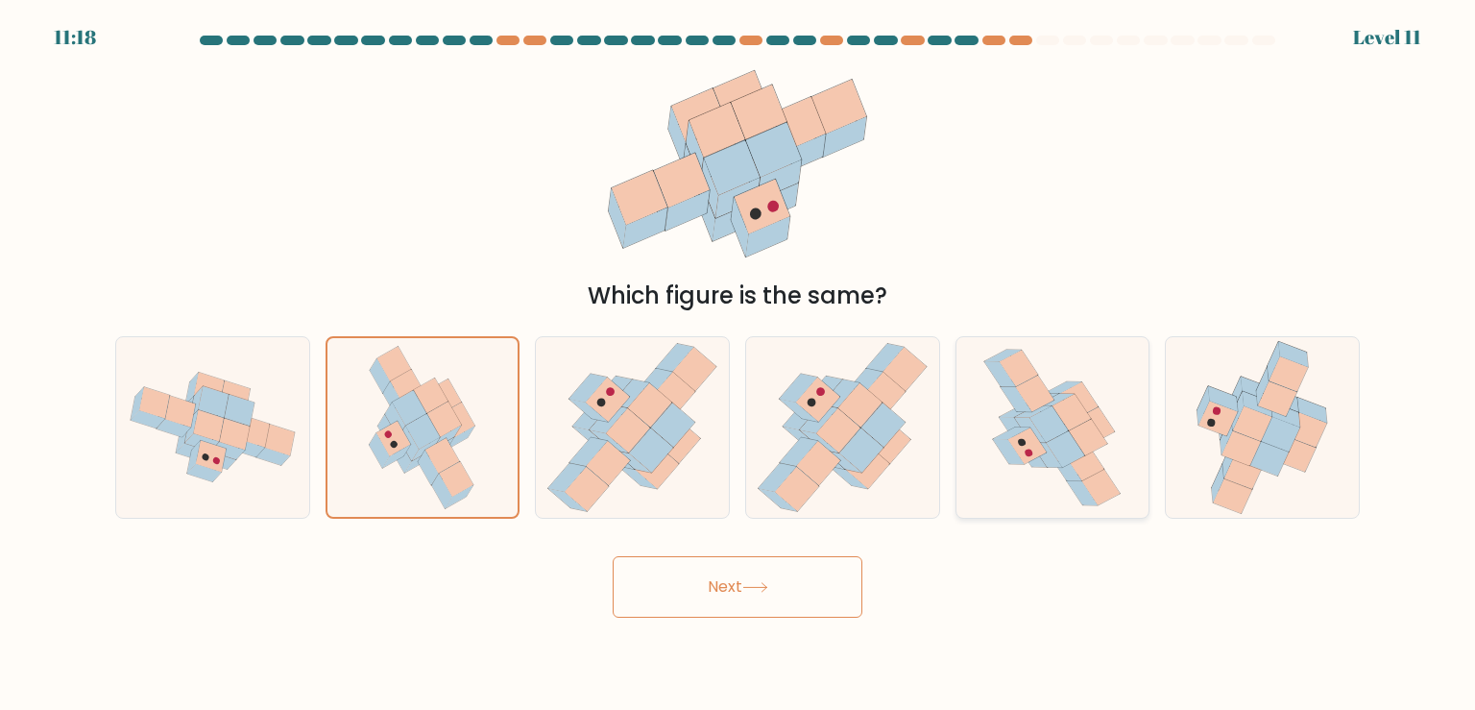
radio input "true"
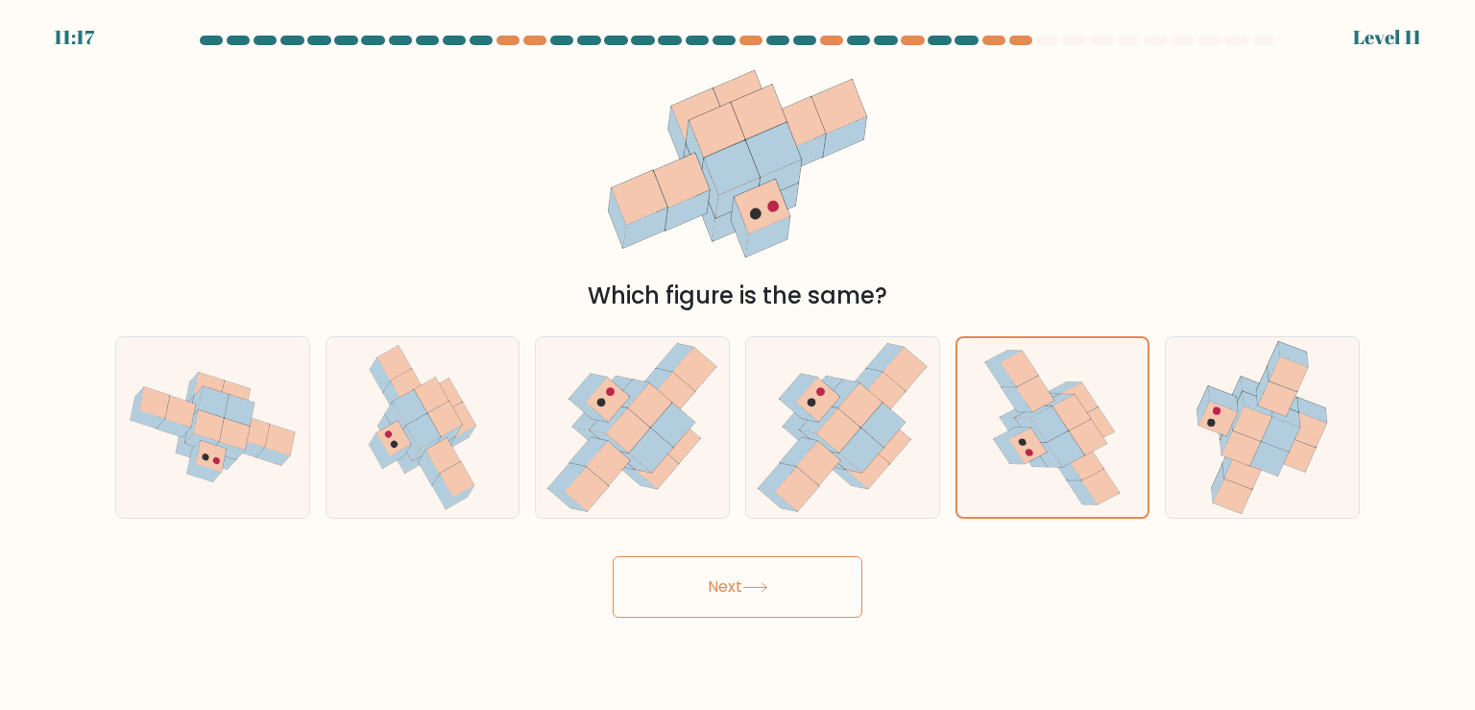
click at [854, 572] on button "Next" at bounding box center [738, 586] width 250 height 61
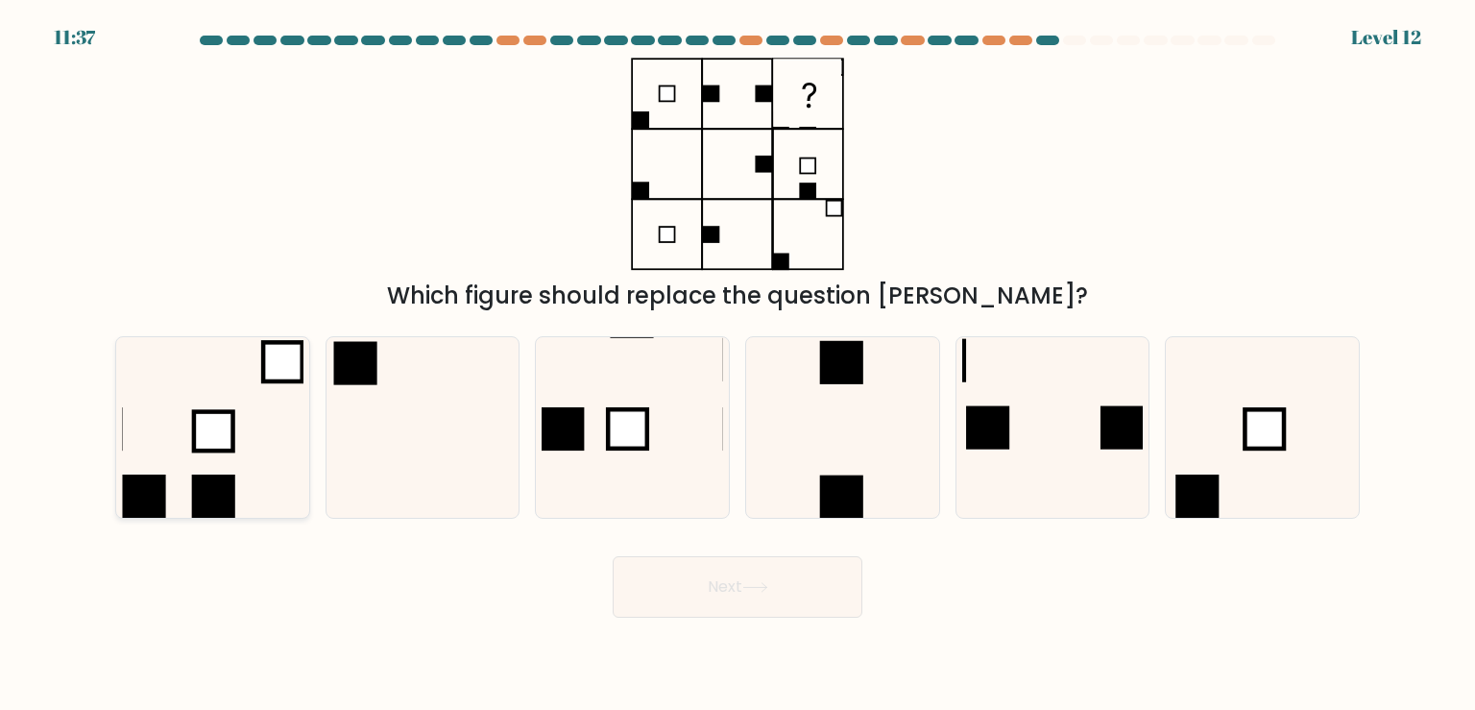
click at [227, 437] on rect at bounding box center [213, 430] width 39 height 39
click at [737, 365] on input "a." at bounding box center [737, 360] width 1 height 10
radio input "true"
click at [774, 603] on button "Next" at bounding box center [738, 586] width 250 height 61
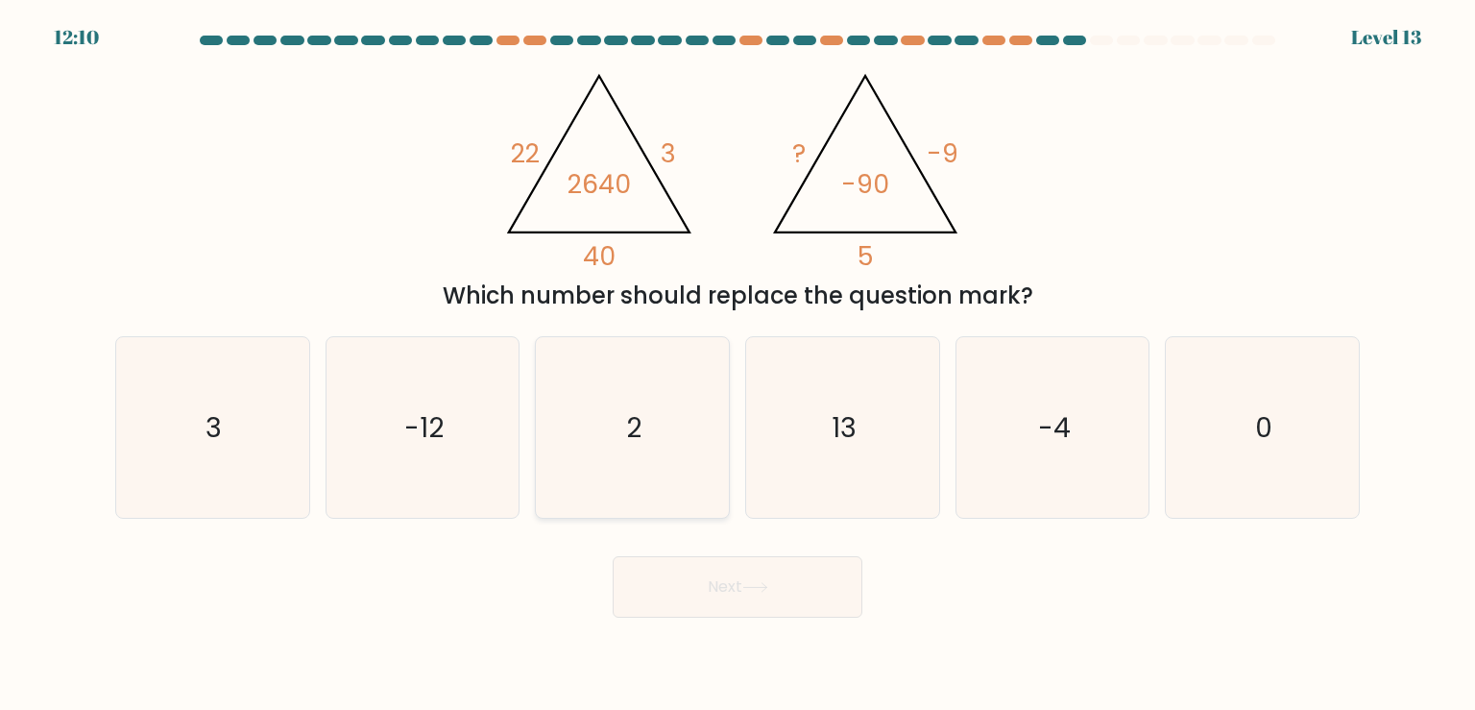
click at [614, 490] on icon "2" at bounding box center [631, 427] width 180 height 180
click at [737, 365] on input "c. 2" at bounding box center [737, 360] width 1 height 10
radio input "true"
click at [771, 599] on button "Next" at bounding box center [738, 586] width 250 height 61
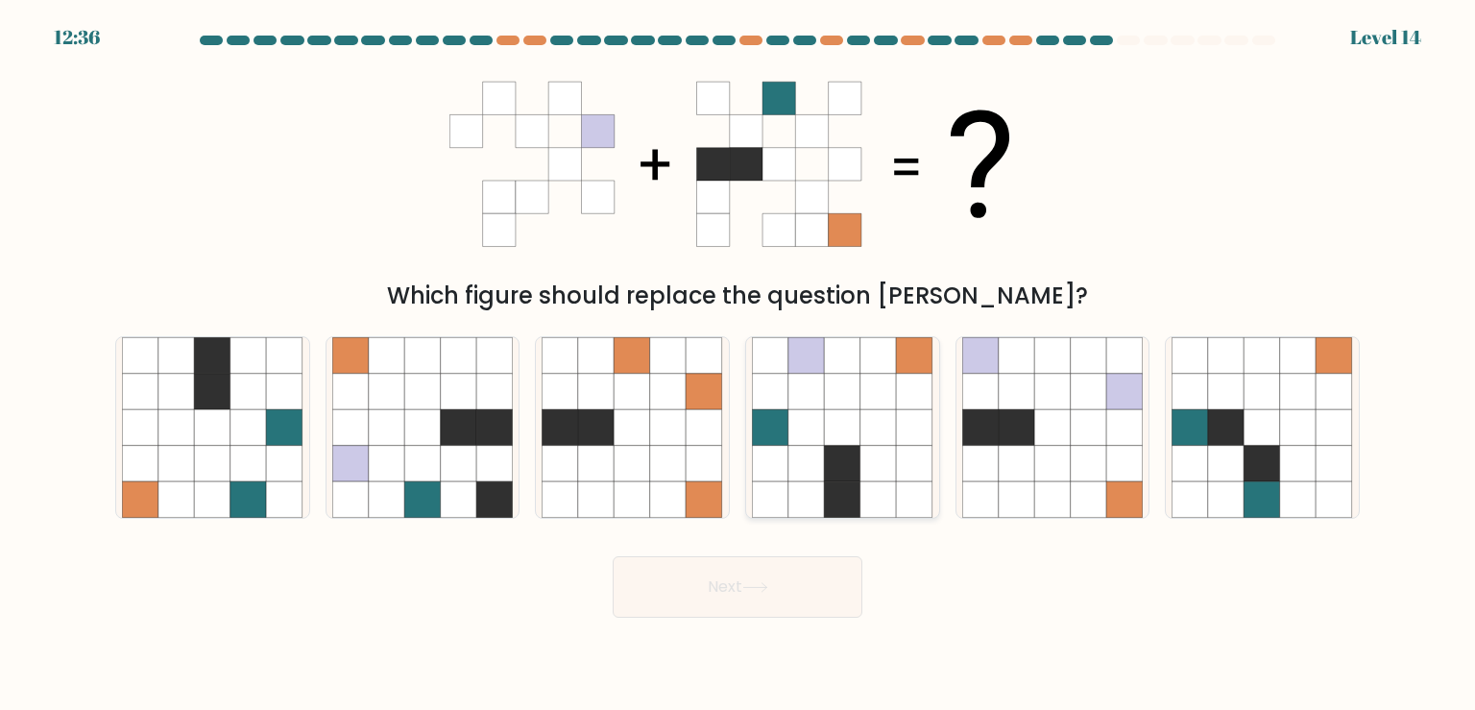
click at [808, 518] on div at bounding box center [842, 427] width 195 height 182
click at [738, 365] on input "d." at bounding box center [737, 360] width 1 height 10
radio input "true"
click at [781, 578] on button "Next" at bounding box center [738, 586] width 250 height 61
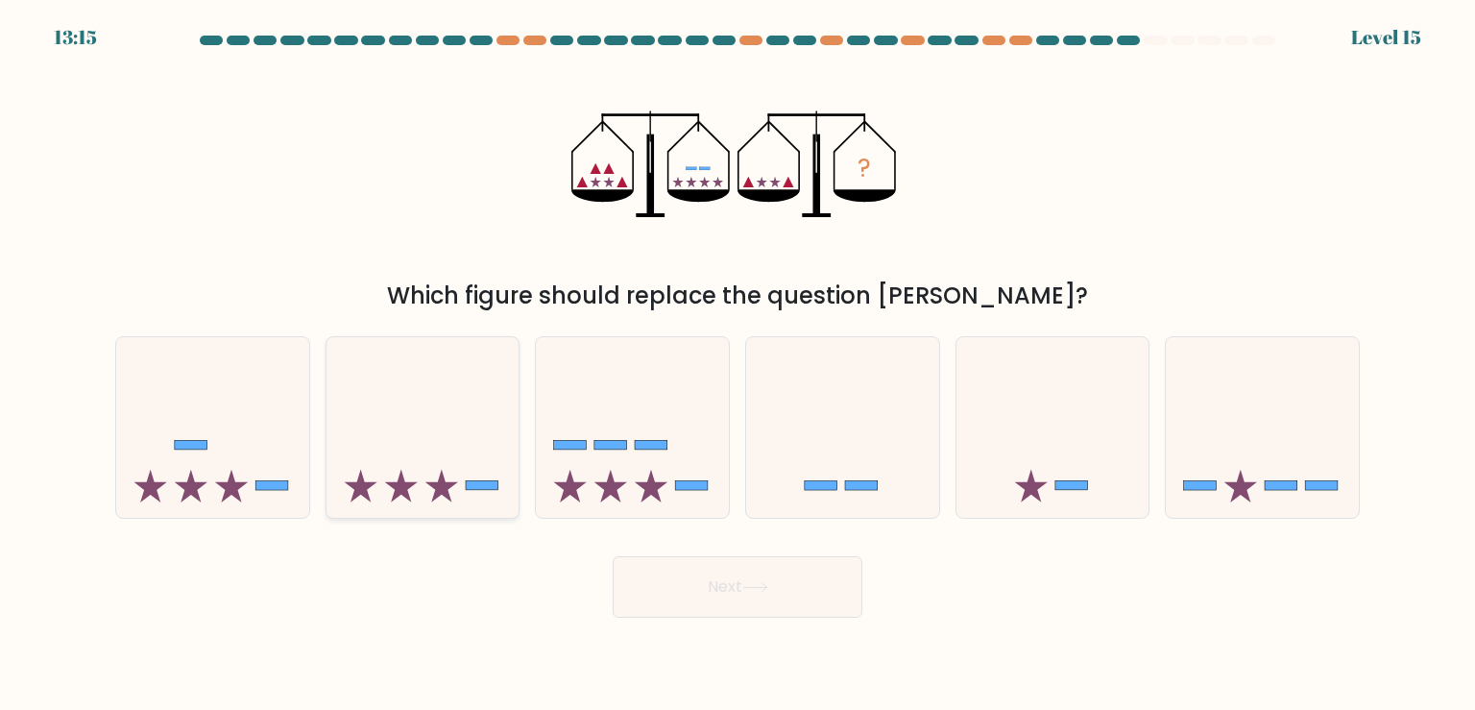
click at [433, 455] on icon at bounding box center [422, 427] width 193 height 159
click at [737, 365] on input "b." at bounding box center [737, 360] width 1 height 10
radio input "true"
click at [766, 598] on button "Next" at bounding box center [738, 586] width 250 height 61
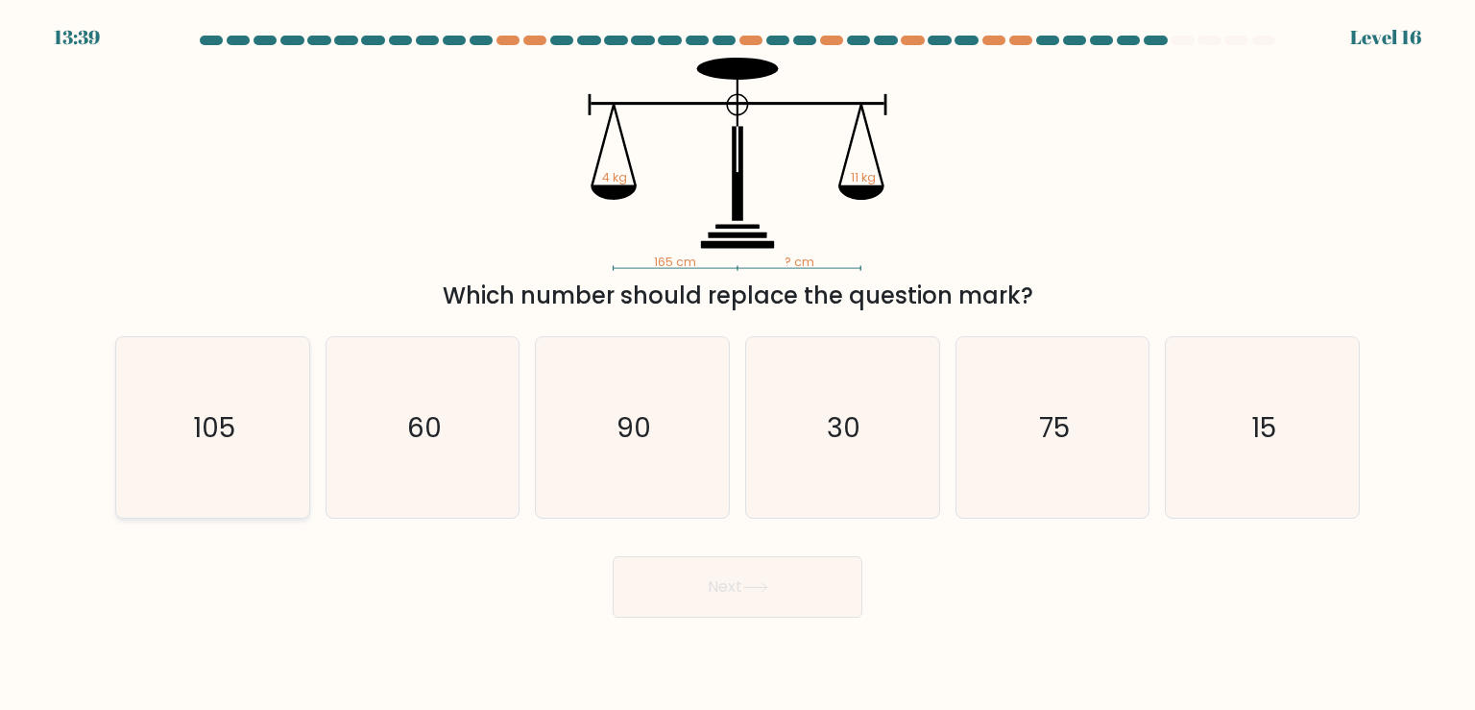
click at [211, 423] on text "105" at bounding box center [214, 427] width 42 height 38
click at [737, 365] on input "a. 105" at bounding box center [737, 360] width 1 height 10
radio input "true"
click at [720, 600] on button "Next" at bounding box center [738, 586] width 250 height 61
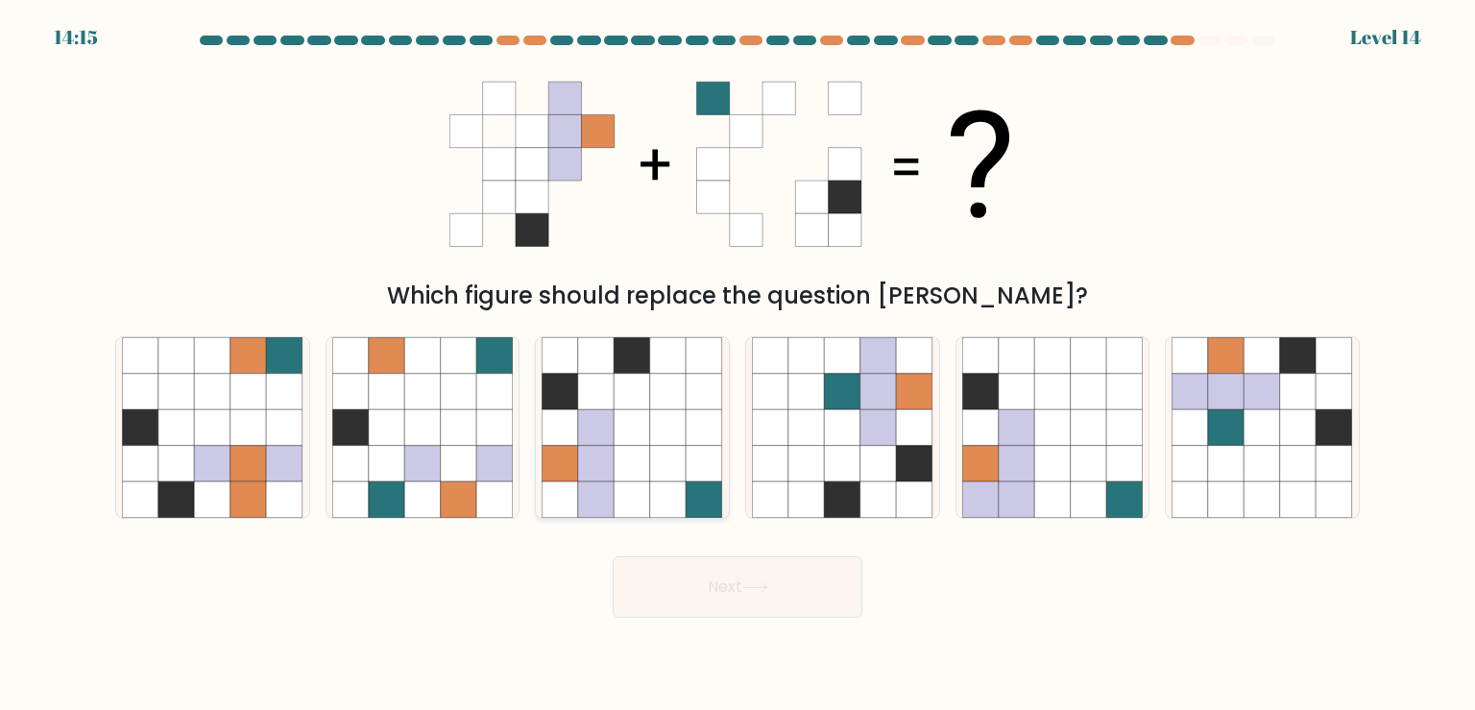
click at [666, 450] on icon at bounding box center [668, 463] width 36 height 36
click at [737, 365] on input "c." at bounding box center [737, 360] width 1 height 10
radio input "true"
click at [766, 580] on button "Next" at bounding box center [738, 586] width 250 height 61
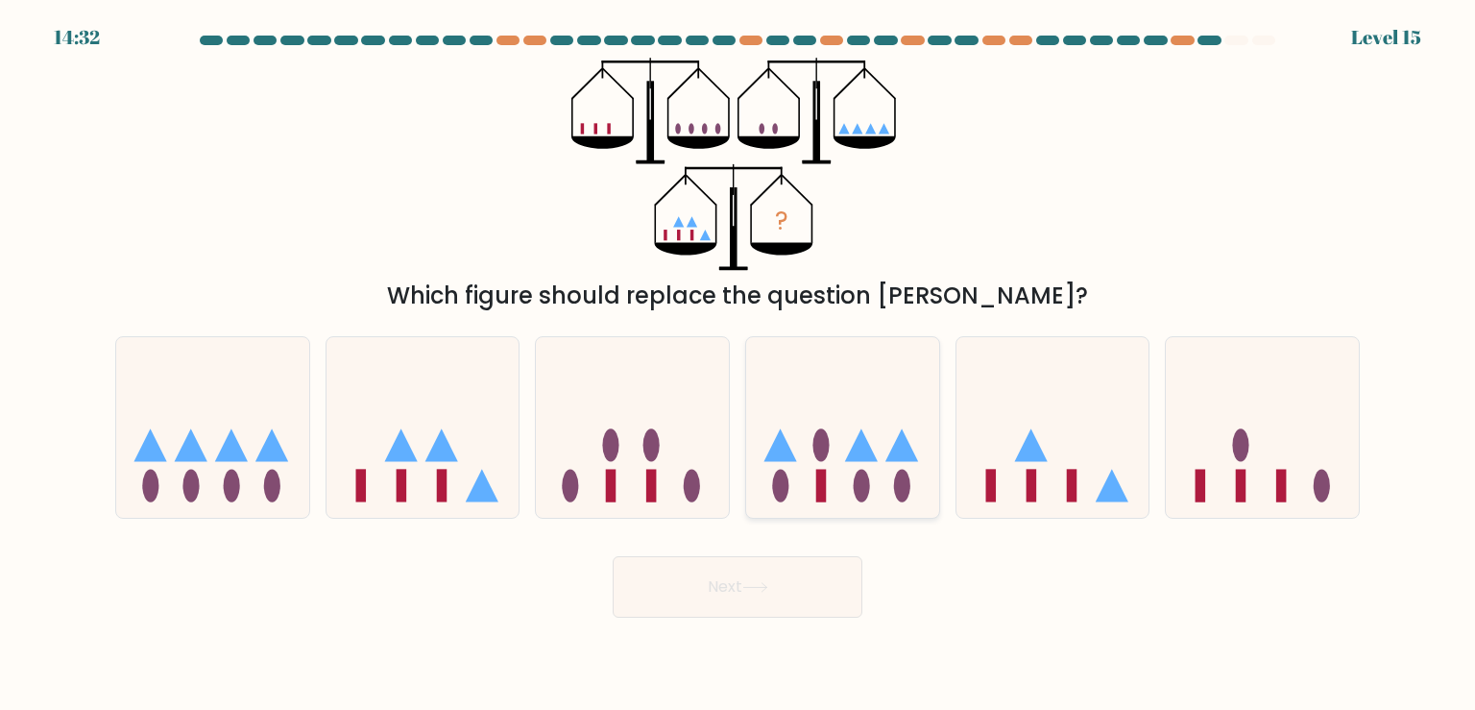
click at [863, 428] on icon at bounding box center [842, 427] width 193 height 159
click at [738, 365] on input "d." at bounding box center [737, 360] width 1 height 10
radio input "true"
click at [767, 586] on icon at bounding box center [755, 587] width 26 height 11
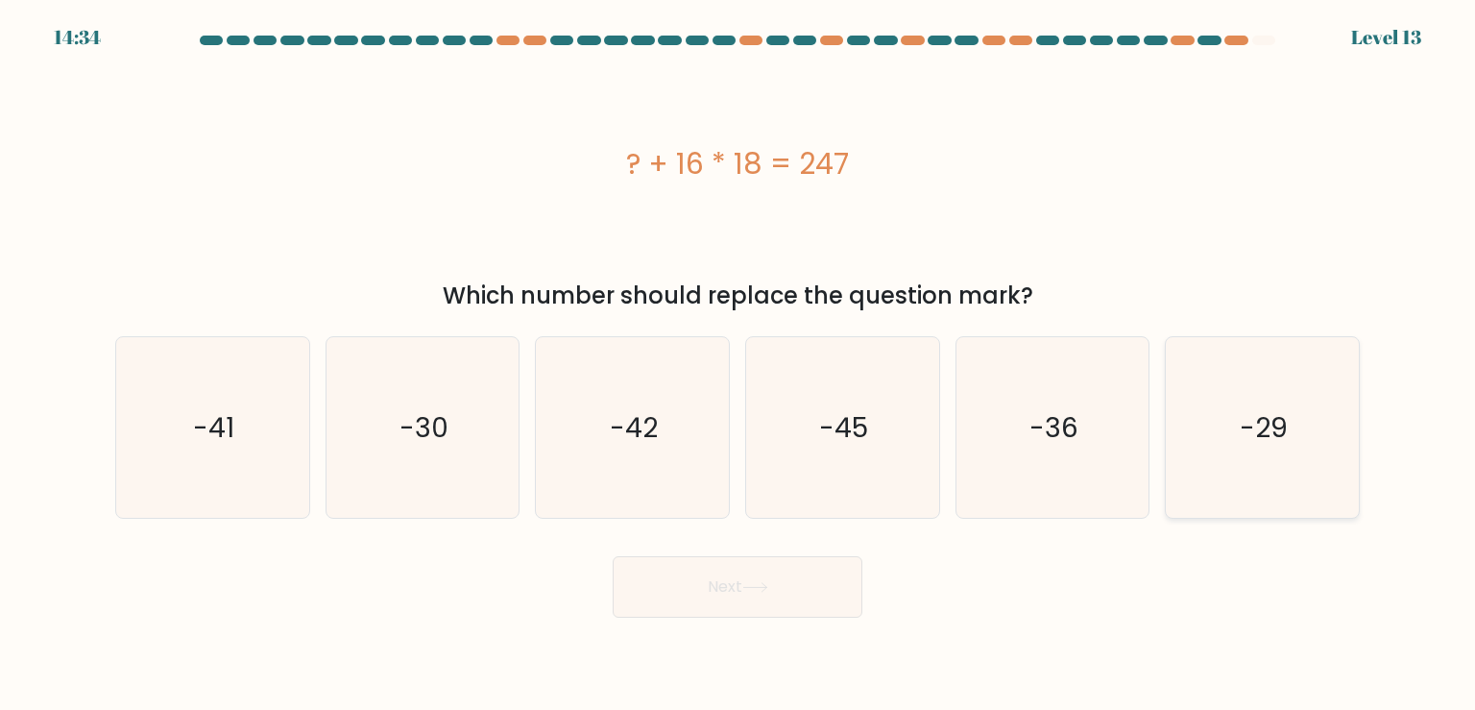
click at [1239, 486] on icon "-29" at bounding box center [1261, 427] width 180 height 180
click at [738, 365] on input "f. -29" at bounding box center [737, 360] width 1 height 10
radio input "true"
click at [812, 608] on button "Next" at bounding box center [738, 586] width 250 height 61
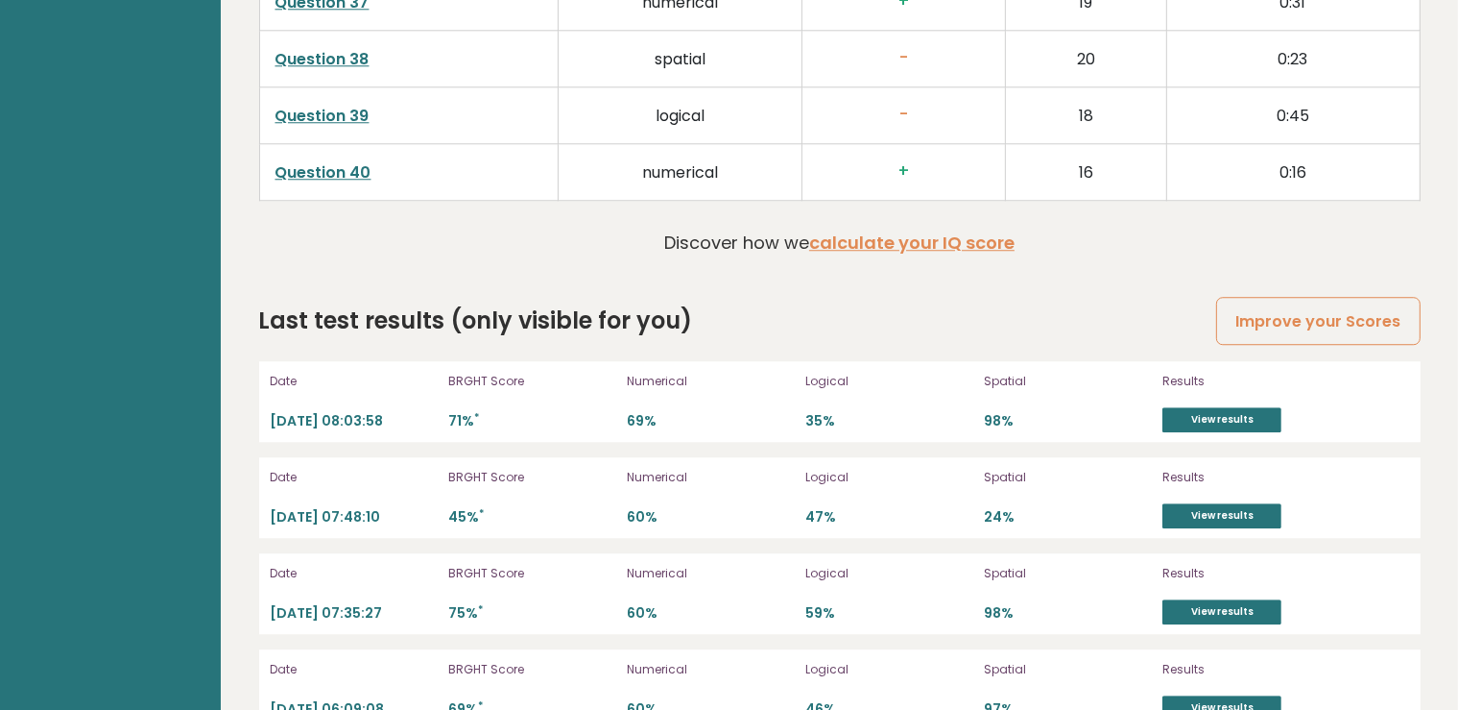
scroll to position [5390, 0]
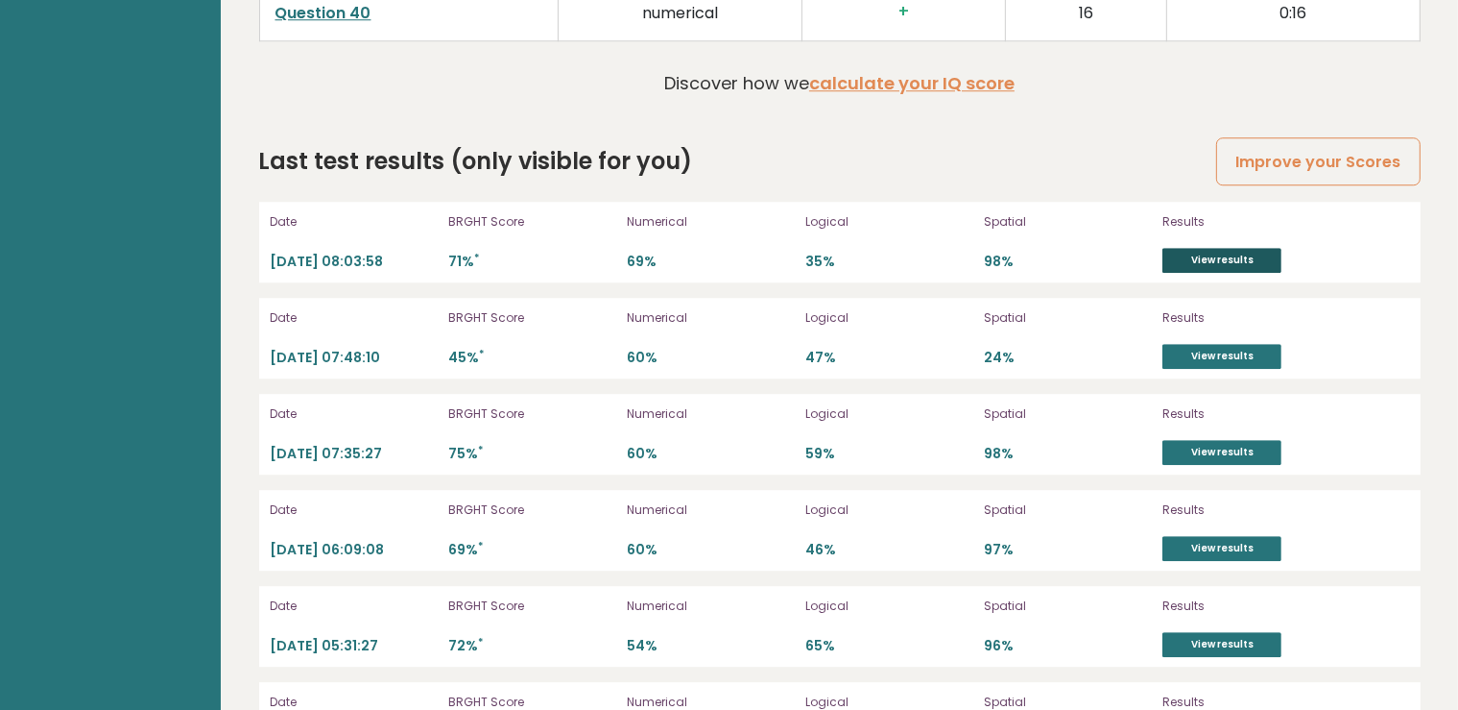
click at [1204, 252] on link "View results" at bounding box center [1222, 260] width 119 height 25
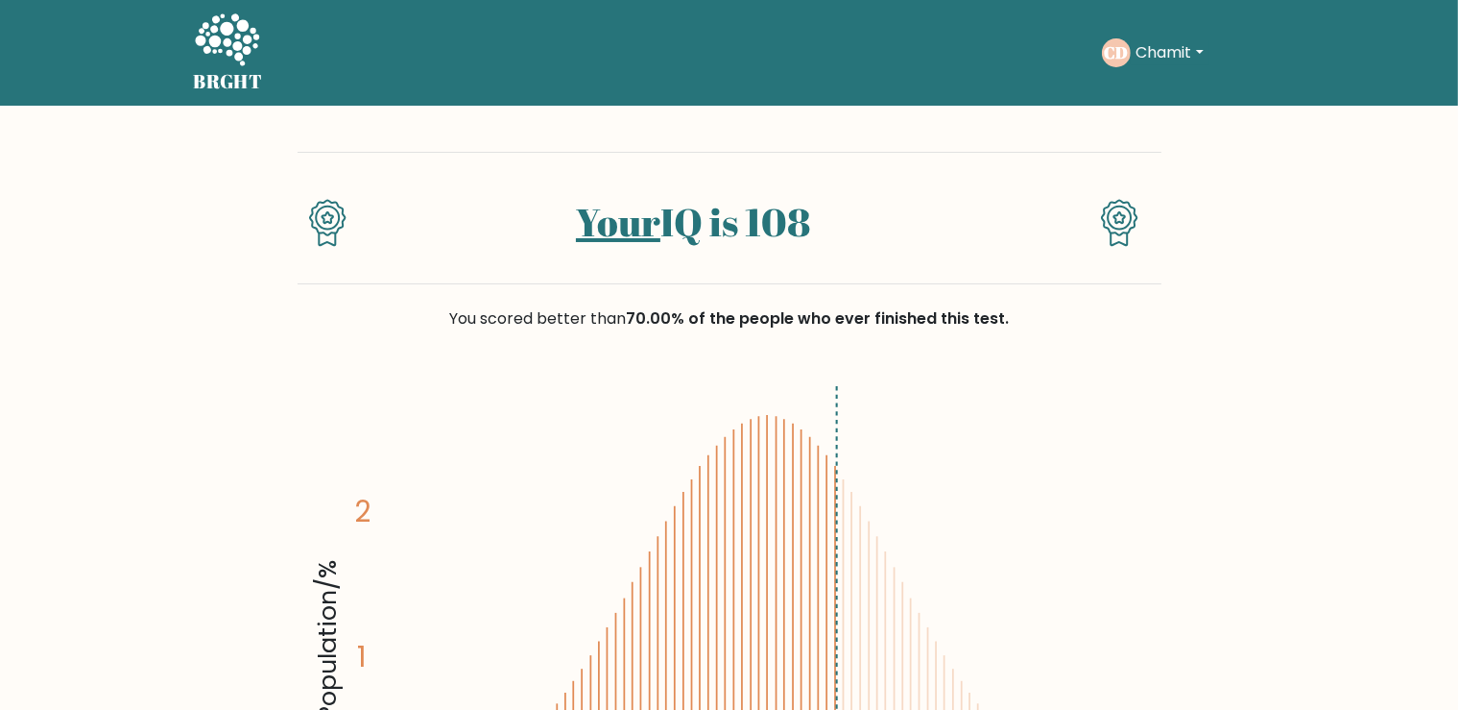
click at [224, 52] on icon at bounding box center [227, 41] width 66 height 58
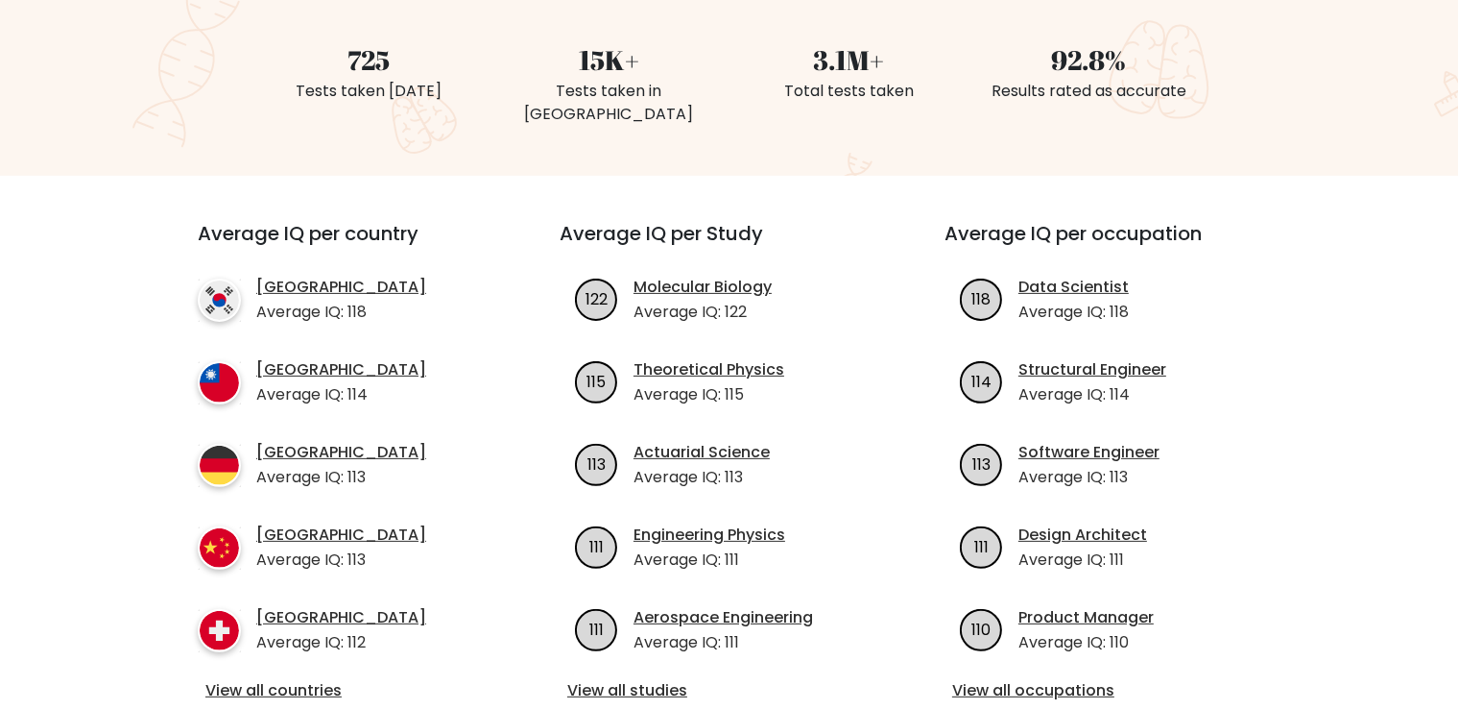
scroll to position [676, 0]
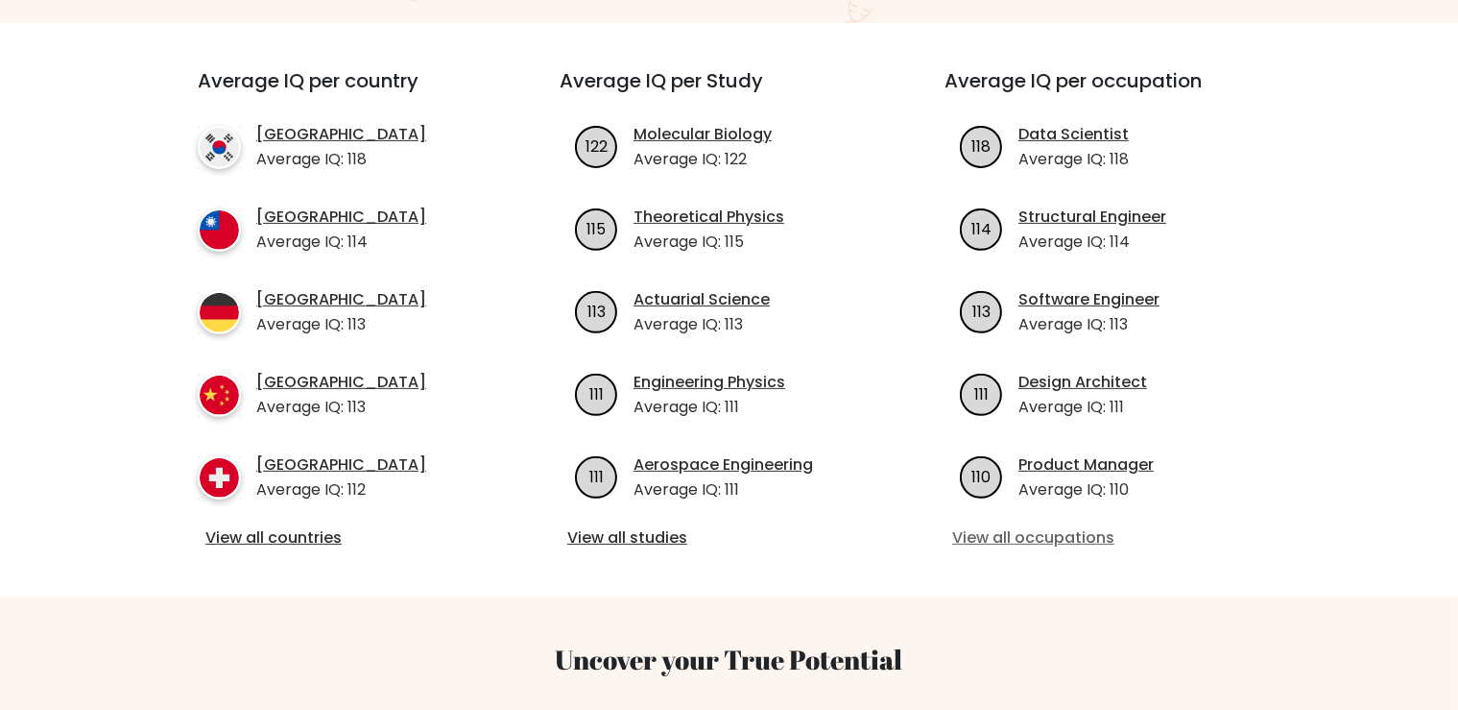
click at [1039, 526] on link "View all occupations" at bounding box center [1114, 537] width 324 height 23
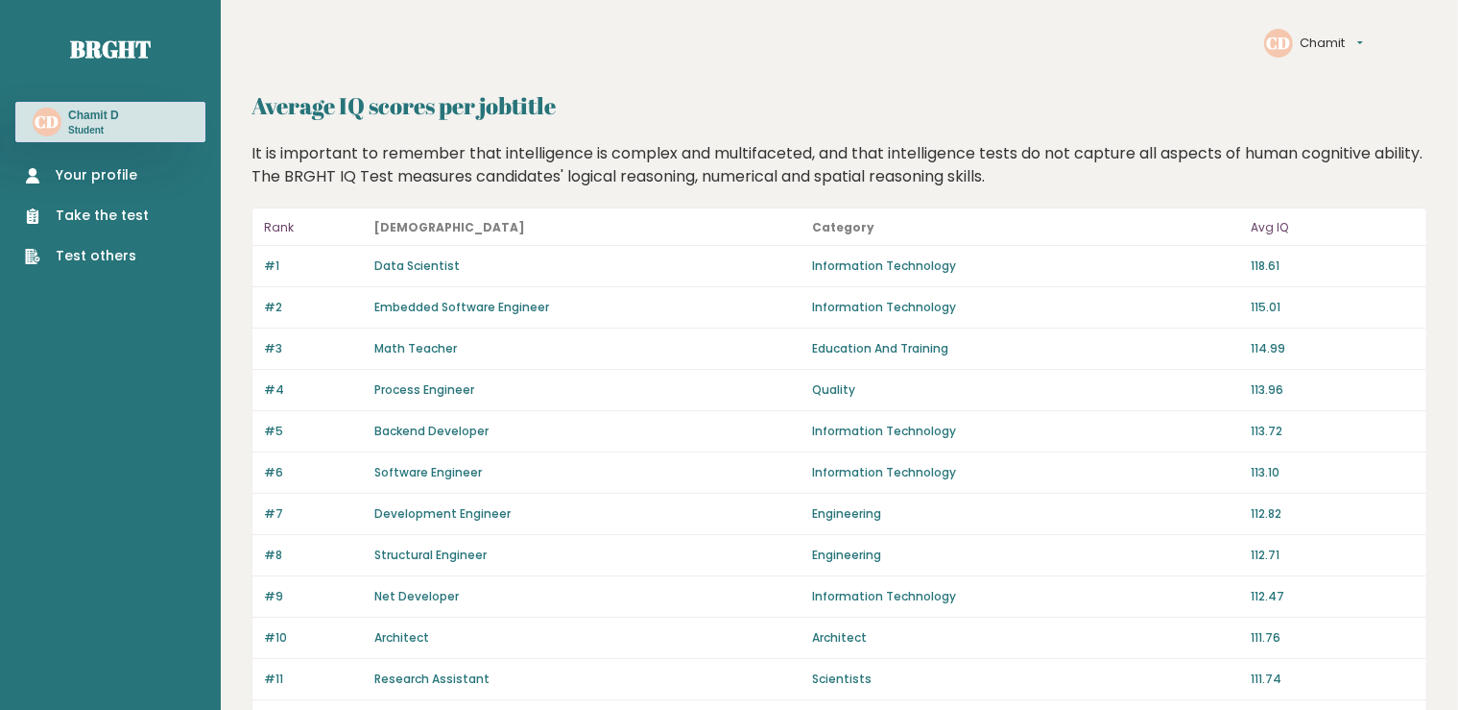
click at [99, 186] on ul "Your profile Take the test Test others" at bounding box center [86, 215] width 143 height 101
click at [82, 167] on link "Your profile" at bounding box center [87, 175] width 124 height 20
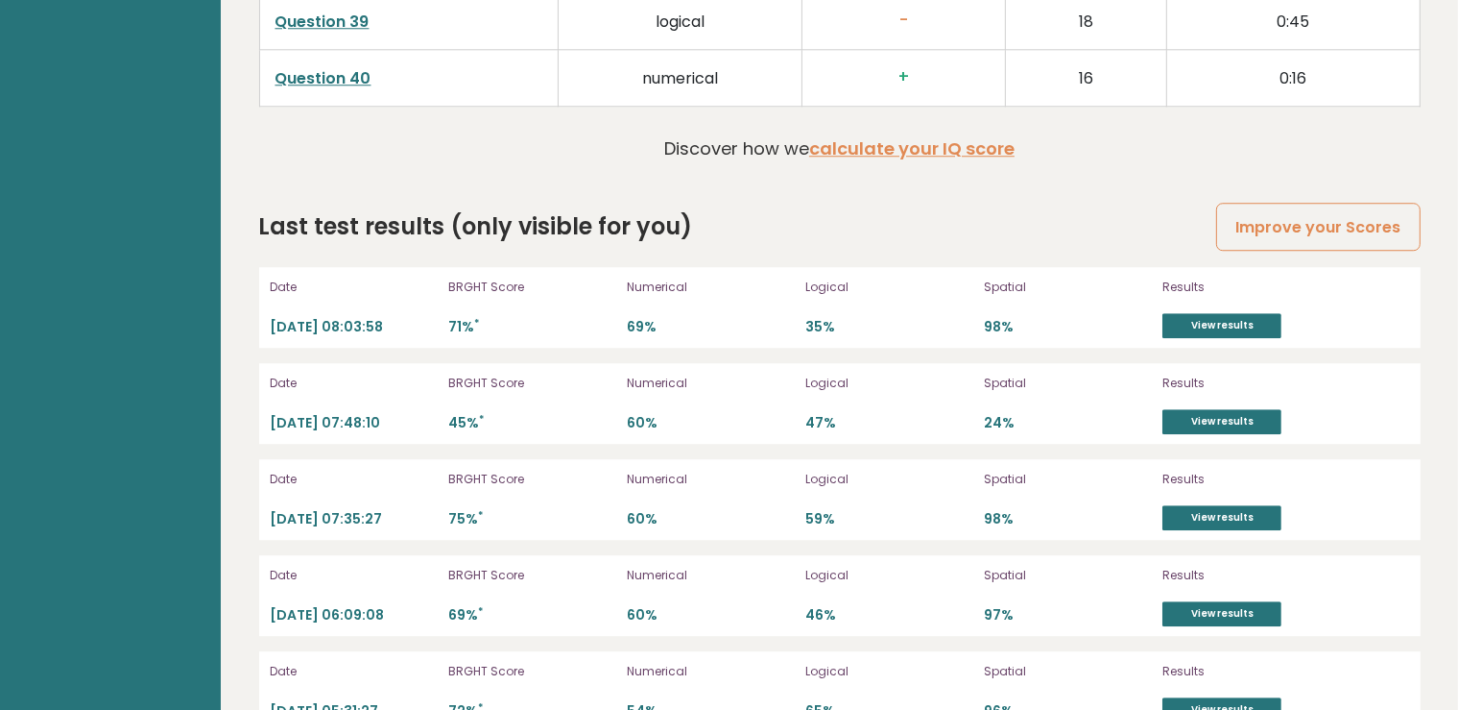
scroll to position [5407, 0]
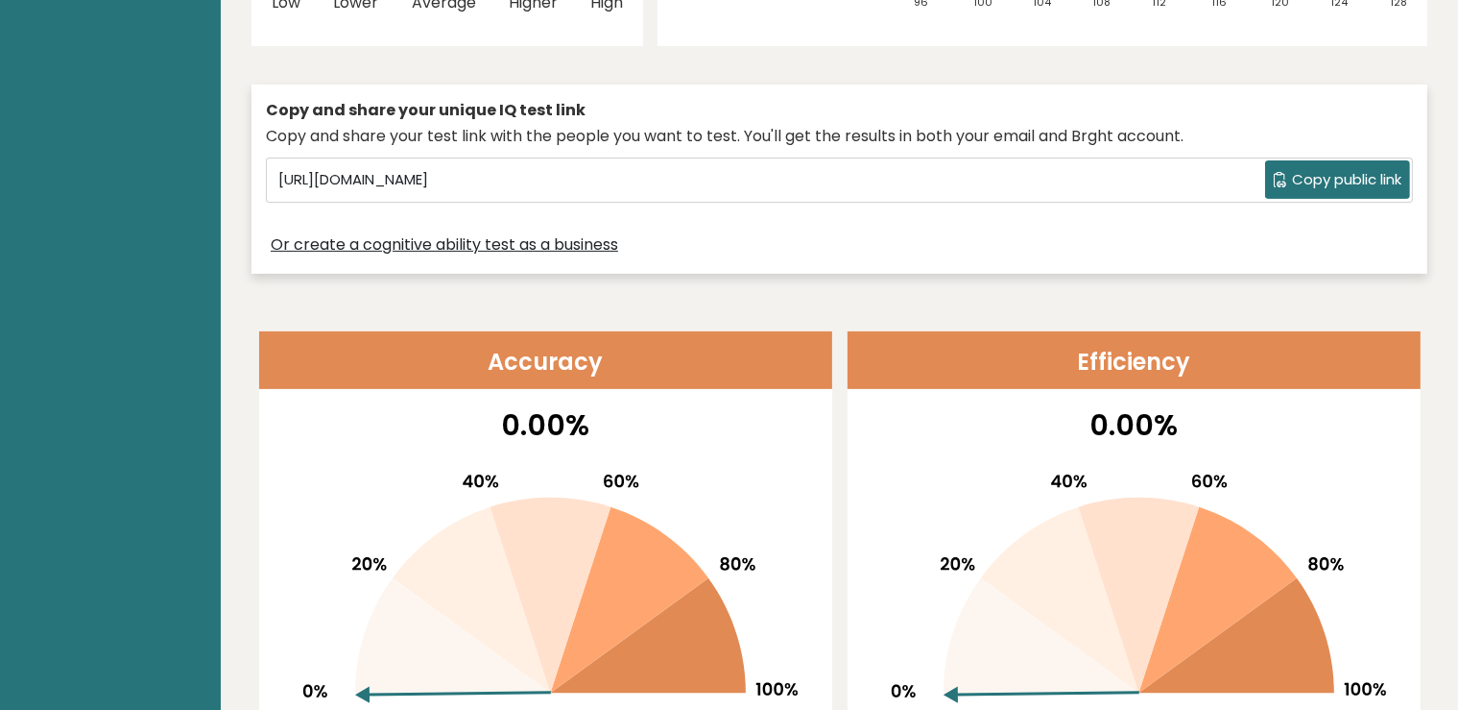
drag, startPoint x: 1467, startPoint y: 64, endPoint x: 1474, endPoint y: 23, distance: 41.8
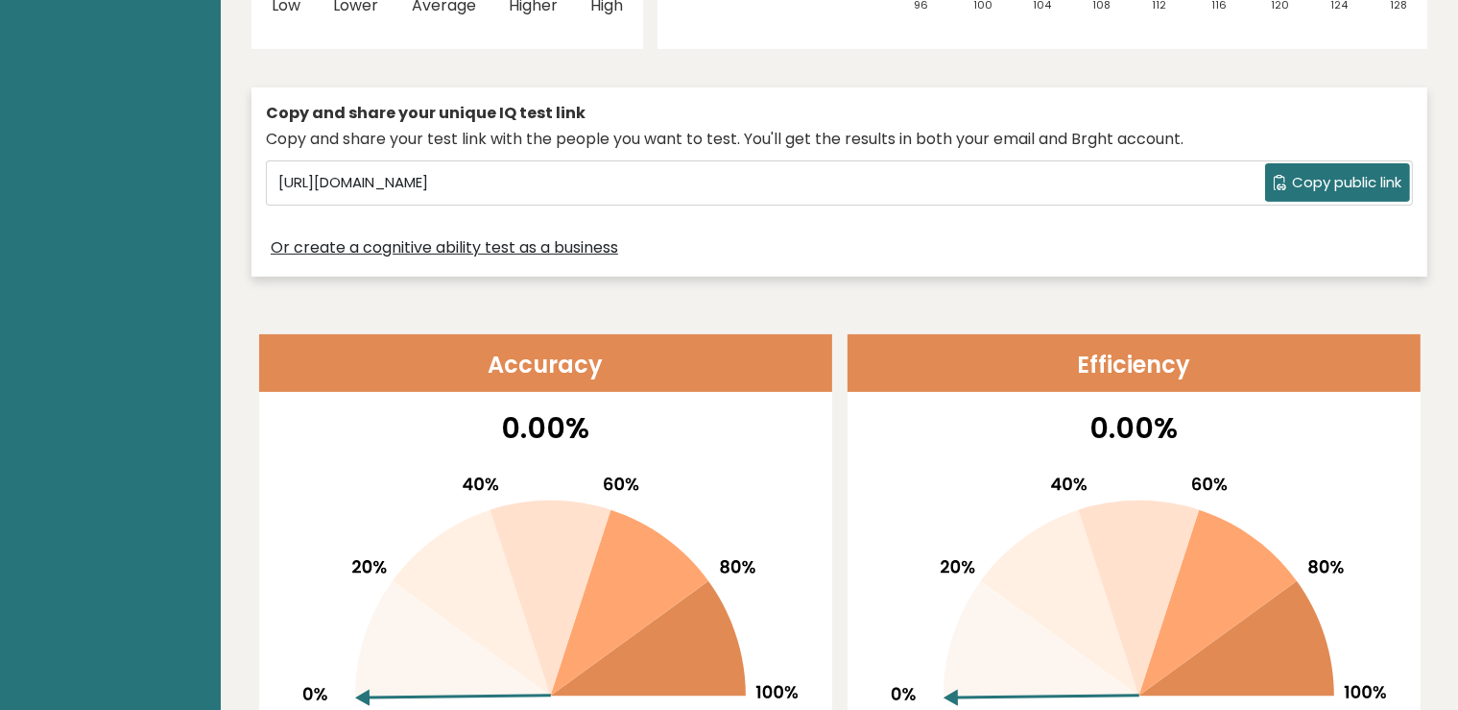
scroll to position [0, 0]
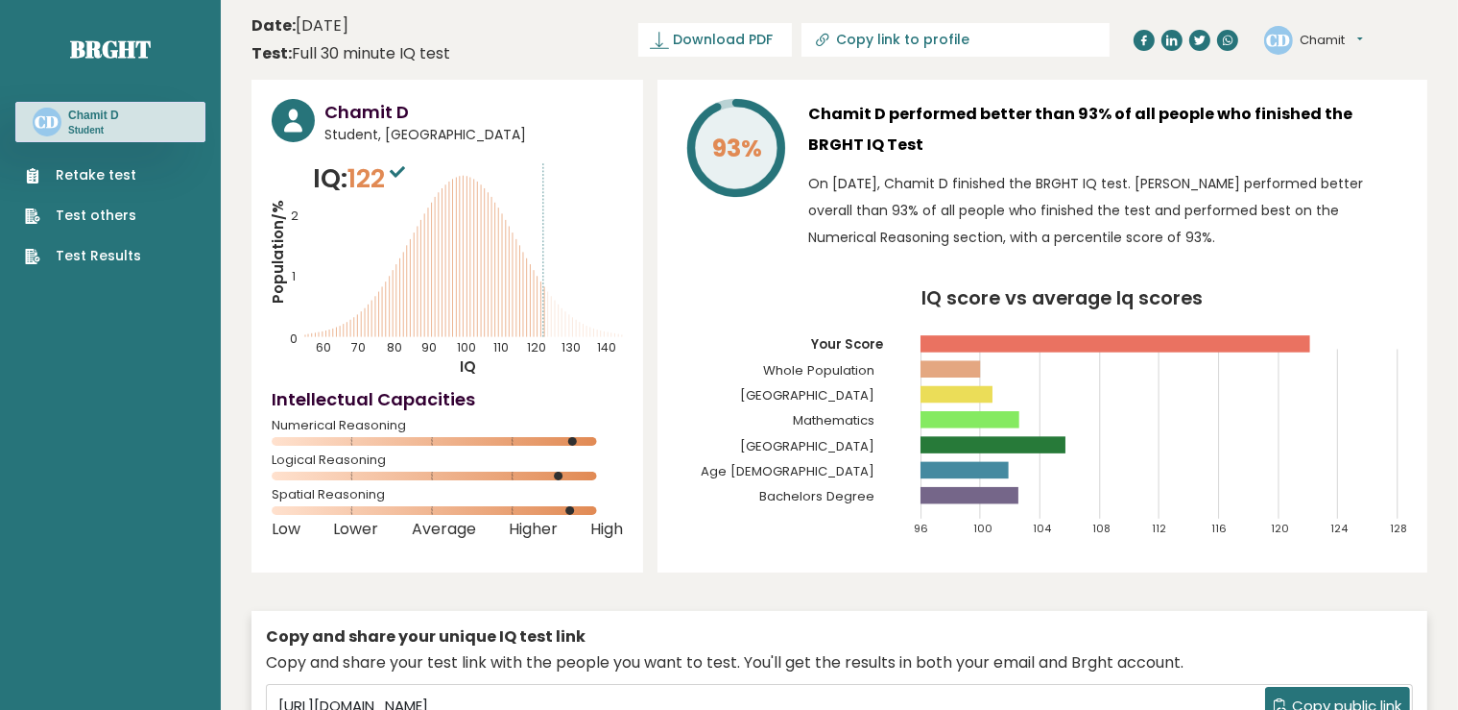
click at [115, 169] on link "Retake test" at bounding box center [83, 175] width 116 height 20
click at [112, 171] on link "Retake test" at bounding box center [83, 175] width 116 height 20
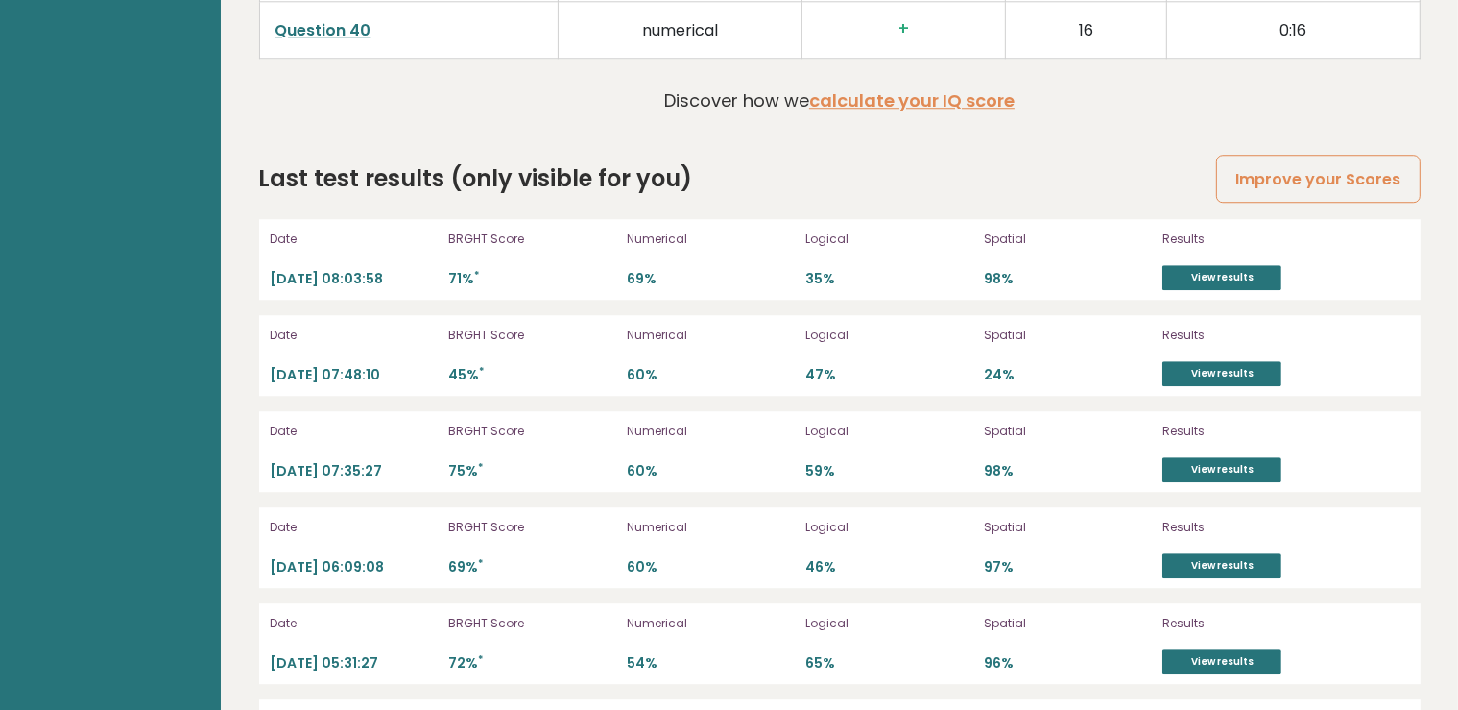
scroll to position [5407, 0]
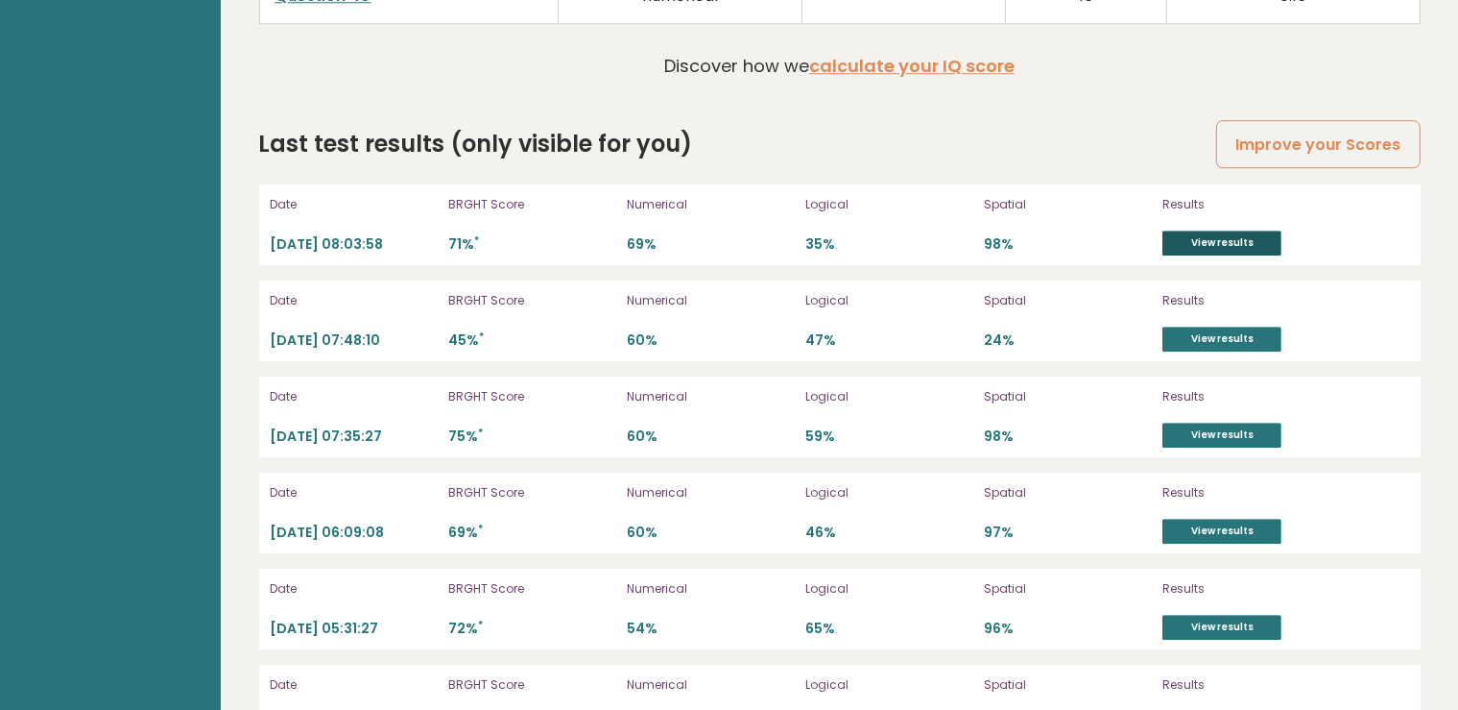
click at [1250, 231] on link "View results" at bounding box center [1222, 242] width 119 height 25
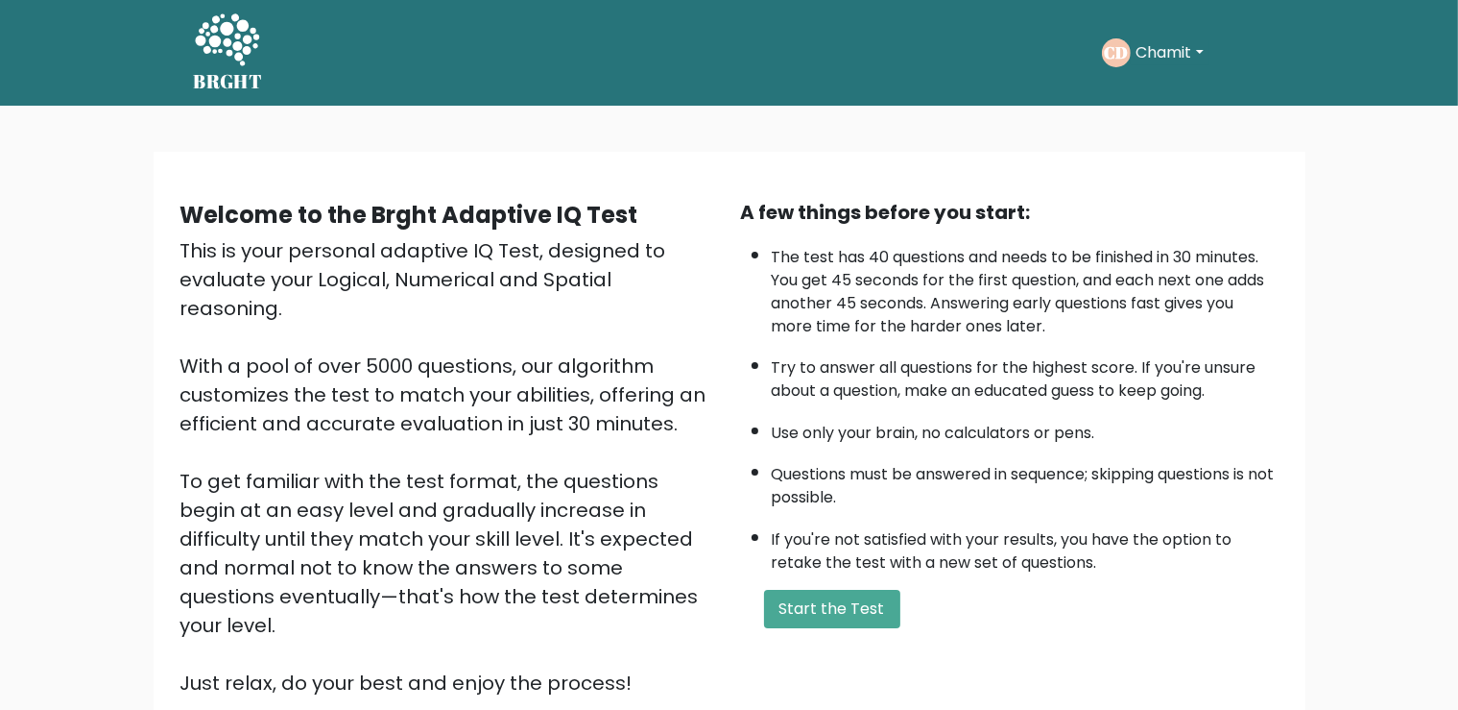
click at [854, 617] on div "A few things before you start: The test has 40 questions and needs to be finish…" at bounding box center [1010, 447] width 561 height 499
click at [849, 628] on button "Start the Test" at bounding box center [832, 608] width 136 height 38
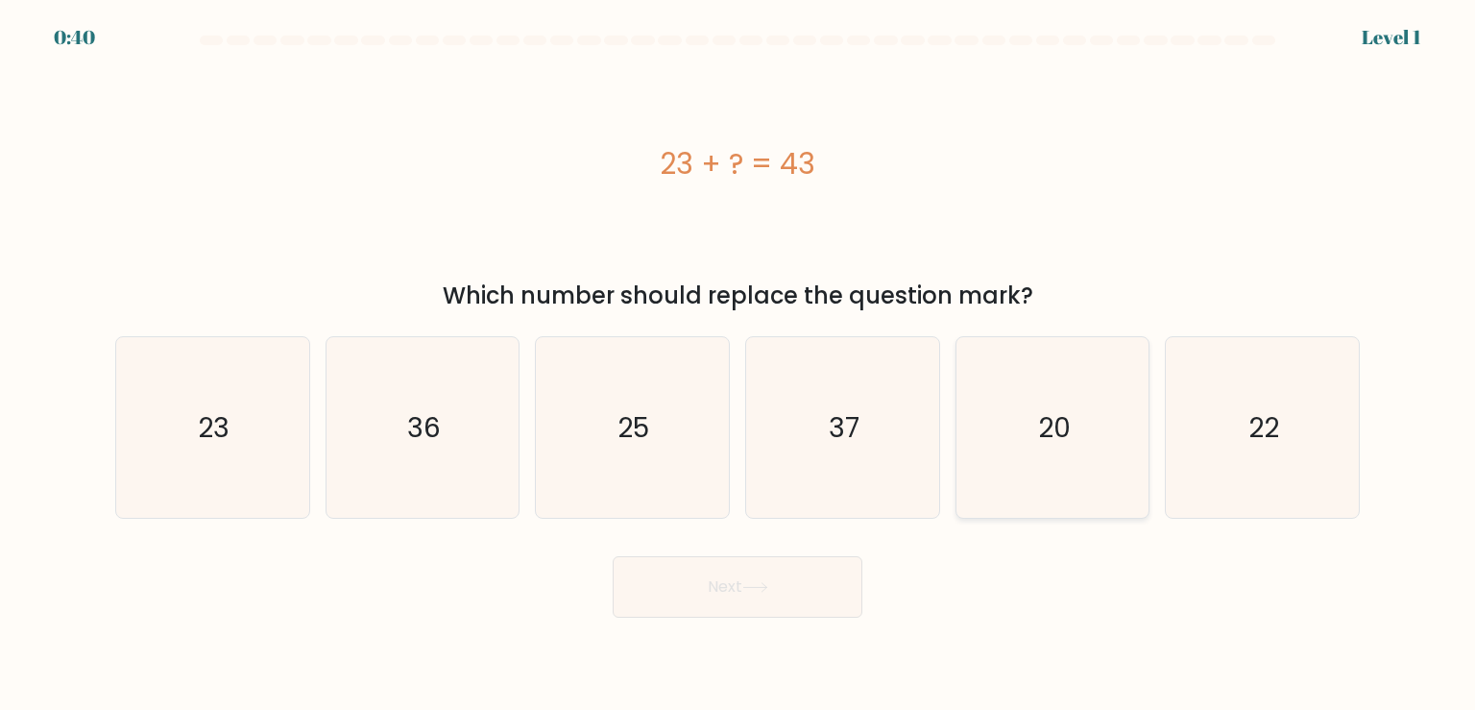
click at [1061, 470] on icon "20" at bounding box center [1052, 427] width 180 height 180
click at [738, 365] on input "e. 20" at bounding box center [737, 360] width 1 height 10
radio input "true"
click at [796, 589] on button "Next" at bounding box center [738, 586] width 250 height 61
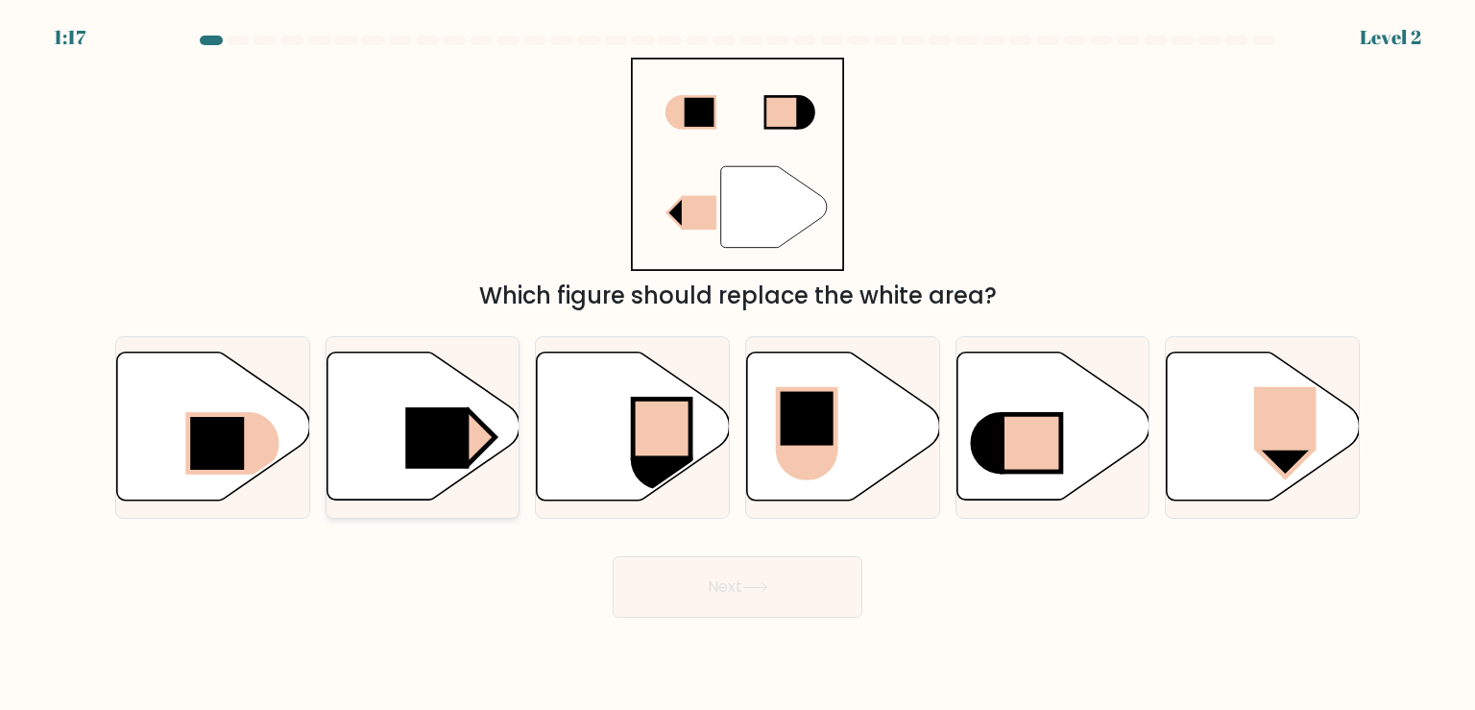
click at [445, 474] on icon at bounding box center [422, 426] width 193 height 148
click at [737, 365] on input "b." at bounding box center [737, 360] width 1 height 10
radio input "true"
click at [718, 593] on button "Next" at bounding box center [738, 586] width 250 height 61
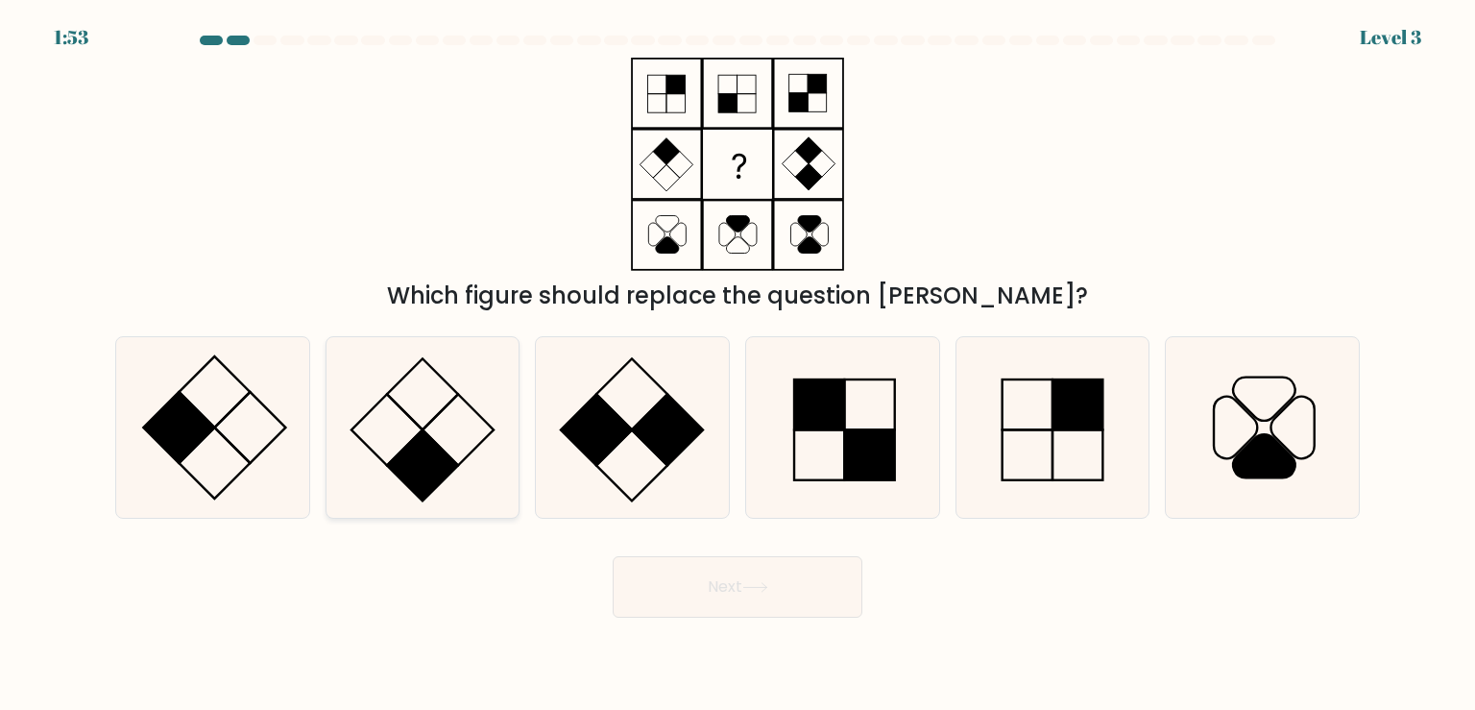
click at [423, 450] on rect at bounding box center [422, 464] width 71 height 71
click at [737, 365] on input "b." at bounding box center [737, 360] width 1 height 10
radio input "true"
click at [758, 584] on icon at bounding box center [755, 587] width 26 height 11
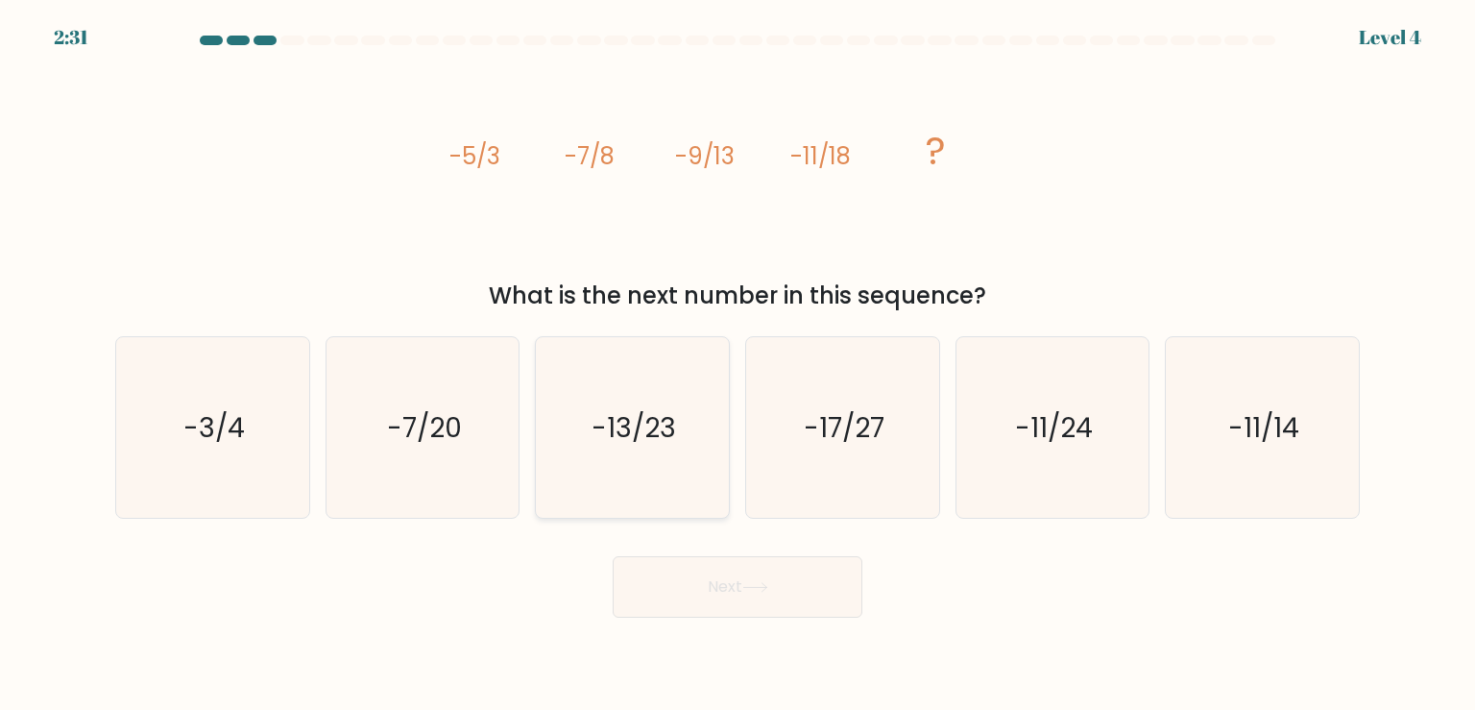
click at [571, 410] on icon "-13/23" at bounding box center [631, 427] width 180 height 180
click at [737, 365] on input "c. -13/23" at bounding box center [737, 360] width 1 height 10
radio input "true"
click at [801, 568] on button "Next" at bounding box center [738, 586] width 250 height 61
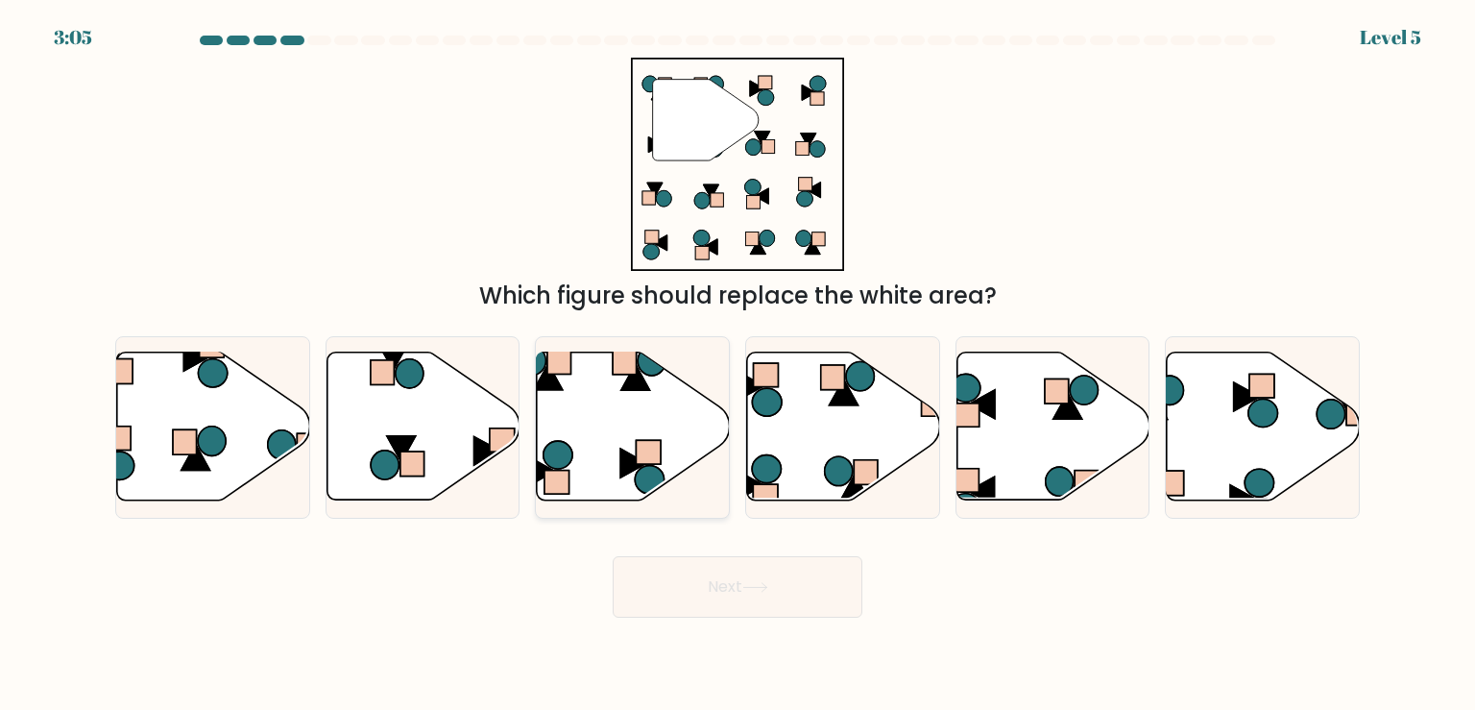
click at [631, 441] on icon at bounding box center [633, 426] width 193 height 148
click at [737, 365] on input "c." at bounding box center [737, 360] width 1 height 10
radio input "true"
click at [745, 602] on button "Next" at bounding box center [738, 586] width 250 height 61
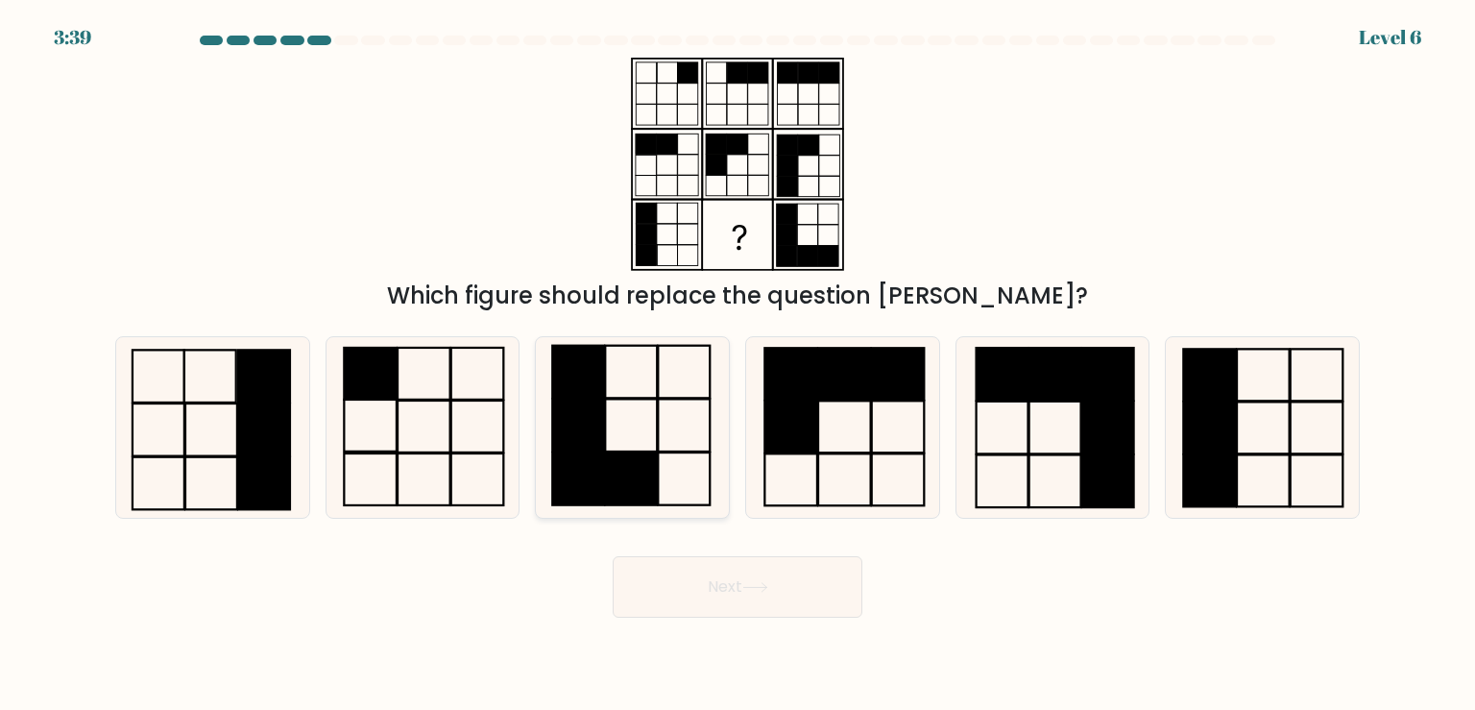
click at [594, 469] on rect at bounding box center [579, 478] width 52 height 53
click at [737, 365] on input "c." at bounding box center [737, 360] width 1 height 10
radio input "true"
click at [713, 610] on button "Next" at bounding box center [738, 586] width 250 height 61
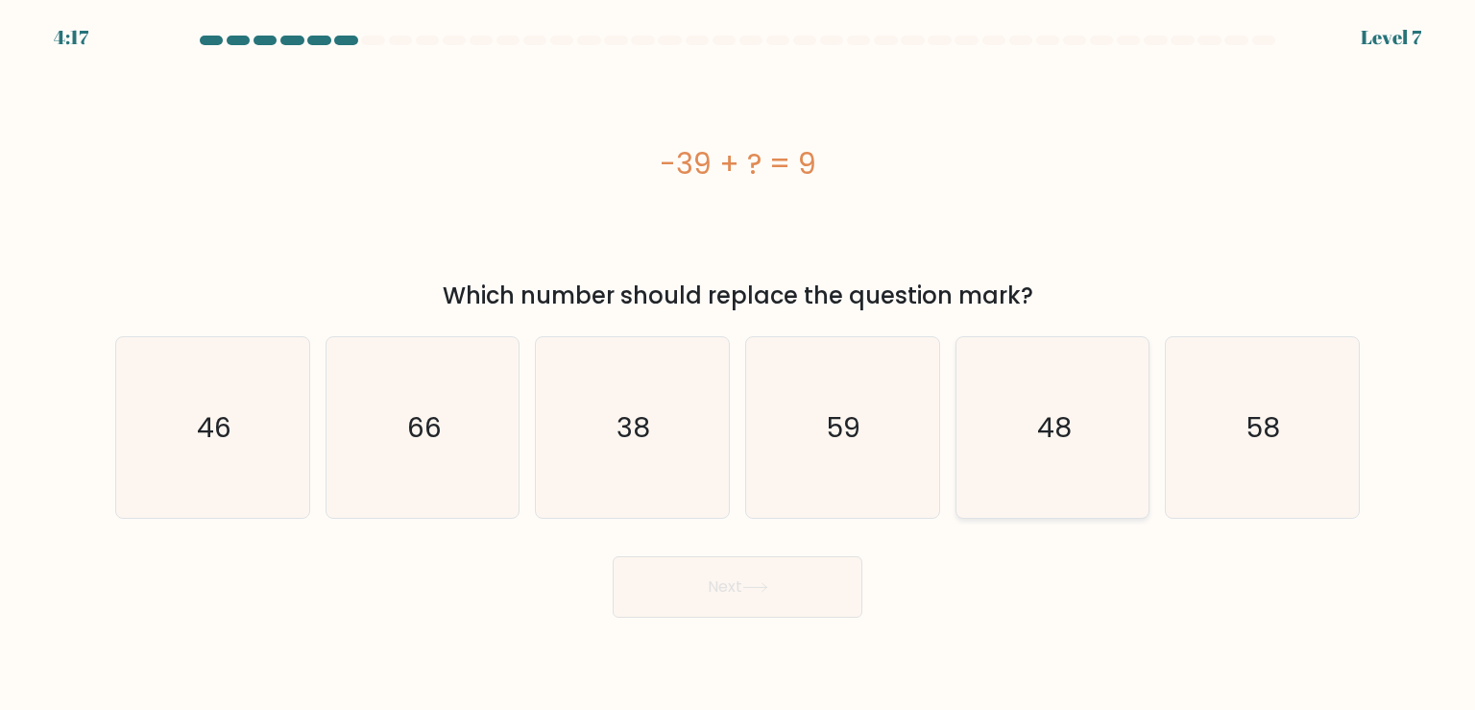
click at [1026, 471] on icon "48" at bounding box center [1052, 427] width 180 height 180
click at [738, 365] on input "e. 48" at bounding box center [737, 360] width 1 height 10
radio input "true"
click at [821, 582] on button "Next" at bounding box center [738, 586] width 250 height 61
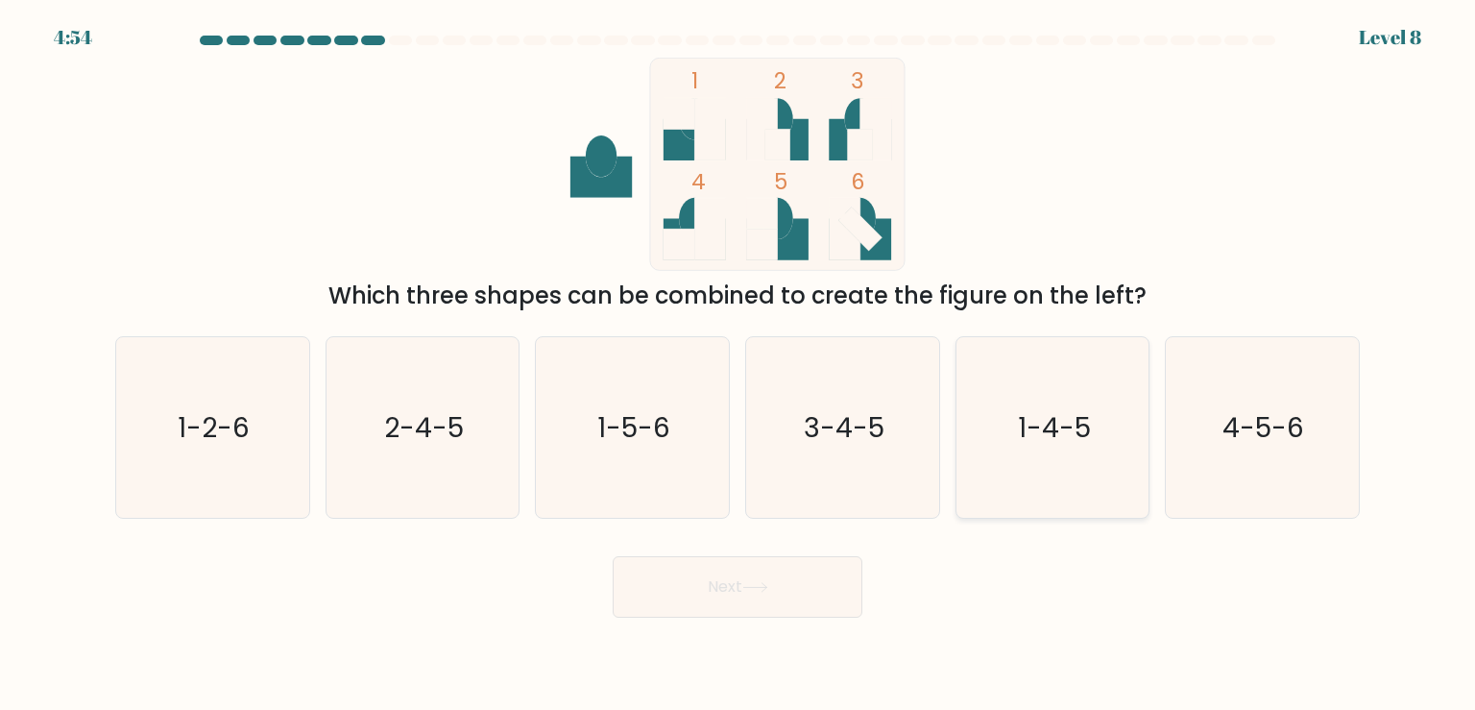
click at [1107, 449] on icon "1-4-5" at bounding box center [1052, 427] width 180 height 180
click at [738, 365] on input "e. 1-4-5" at bounding box center [737, 360] width 1 height 10
radio input "true"
click at [771, 616] on button "Next" at bounding box center [738, 586] width 250 height 61
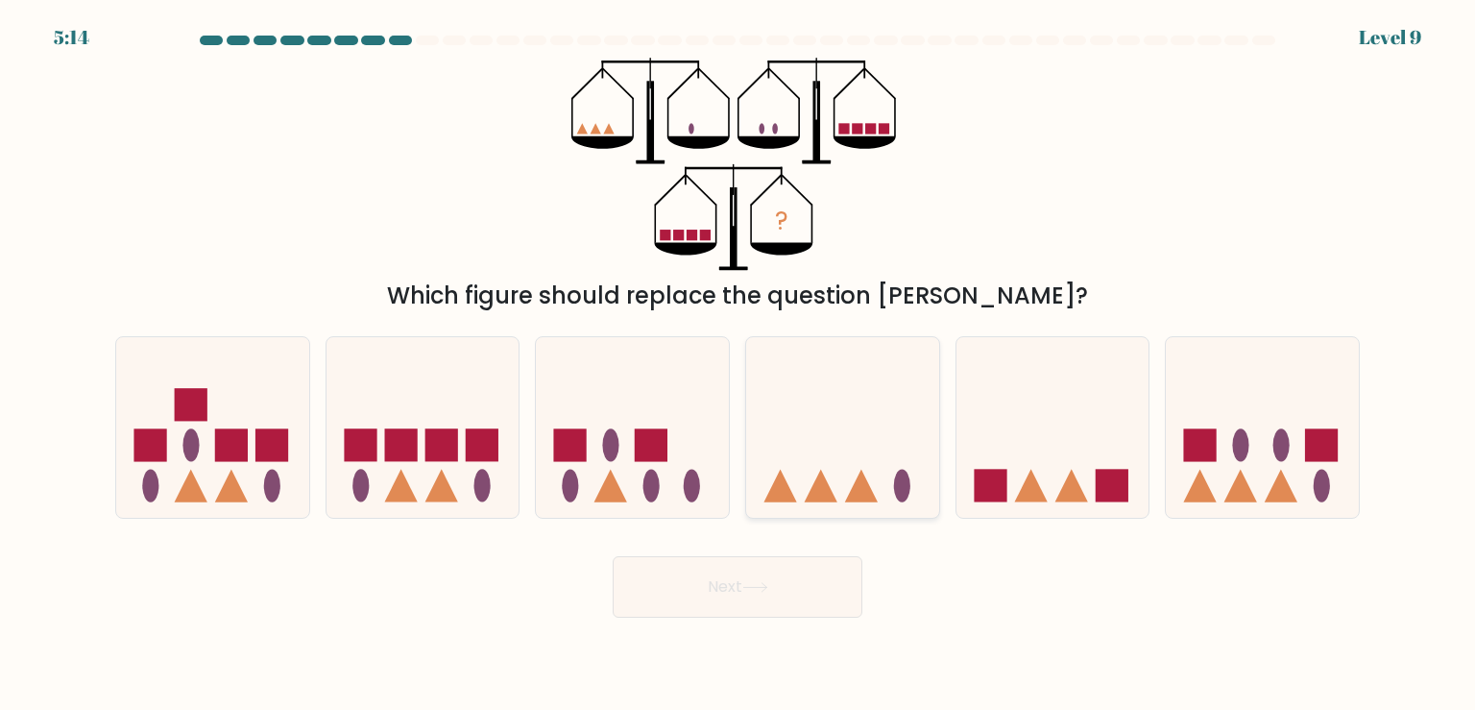
click at [869, 473] on icon at bounding box center [842, 427] width 193 height 159
click at [738, 365] on input "d." at bounding box center [737, 360] width 1 height 10
radio input "true"
click at [805, 551] on div "Next" at bounding box center [737, 579] width 1267 height 76
click at [785, 576] on button "Next" at bounding box center [738, 586] width 250 height 61
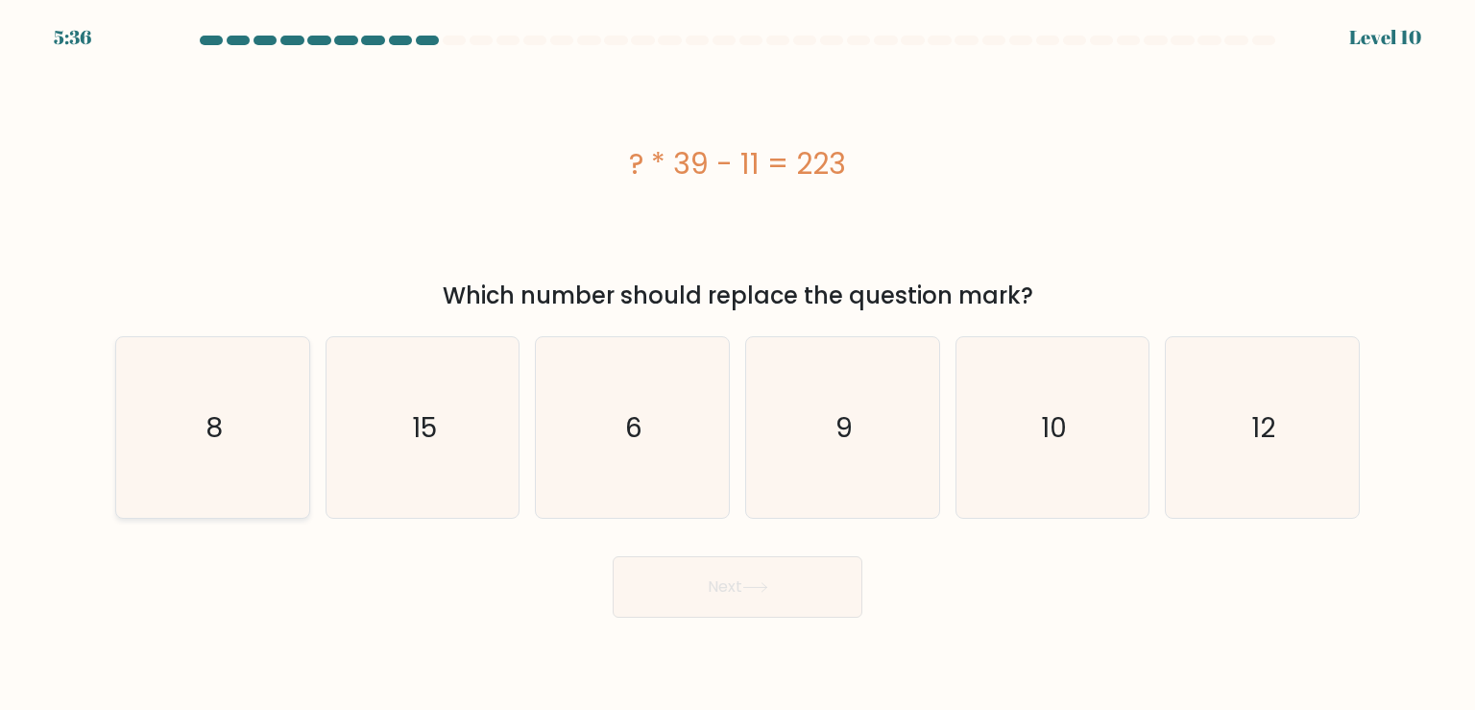
click at [188, 469] on icon "8" at bounding box center [212, 427] width 180 height 180
click at [737, 365] on input "a. 8" at bounding box center [737, 360] width 1 height 10
radio input "true"
click at [770, 601] on button "Next" at bounding box center [738, 586] width 250 height 61
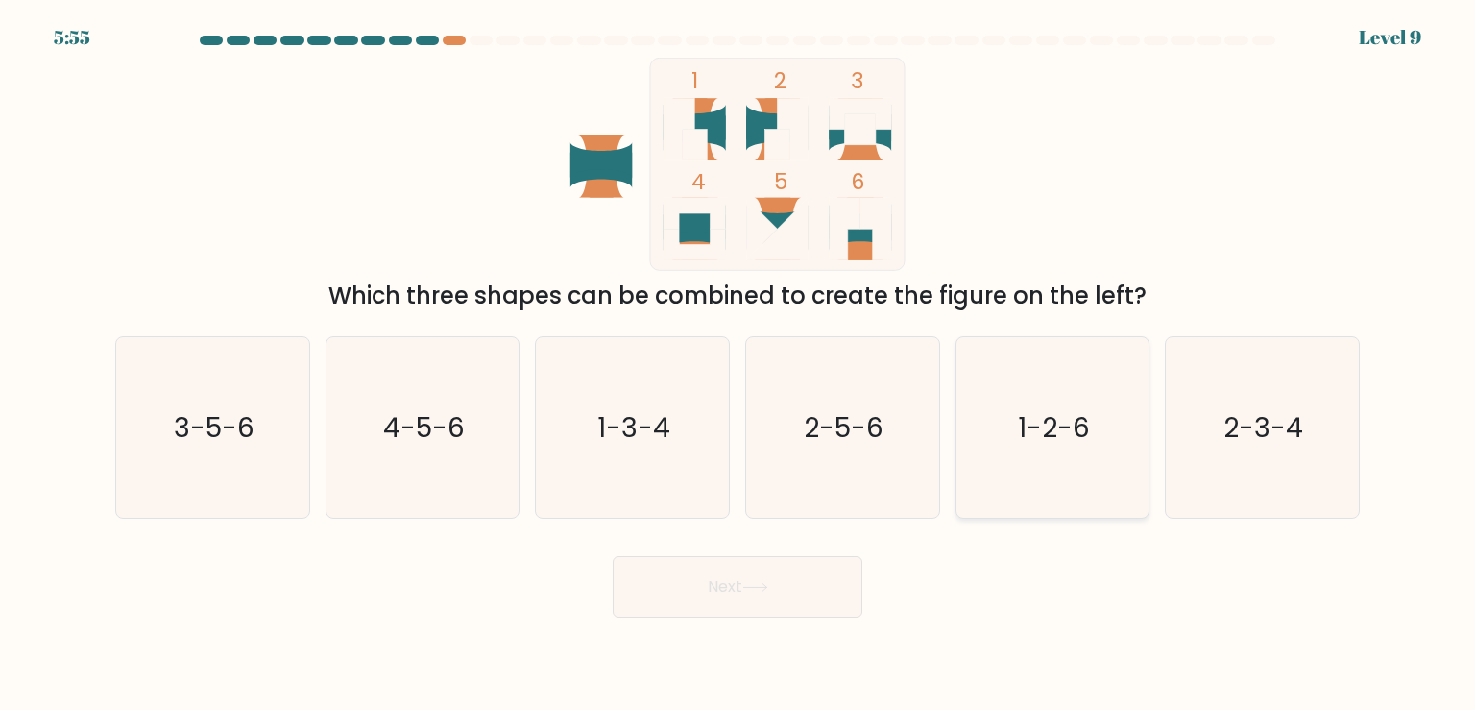
click at [1039, 484] on icon "1-2-6" at bounding box center [1052, 427] width 180 height 180
click at [738, 365] on input "e. 1-2-6" at bounding box center [737, 360] width 1 height 10
radio input "true"
click at [848, 593] on button "Next" at bounding box center [738, 586] width 250 height 61
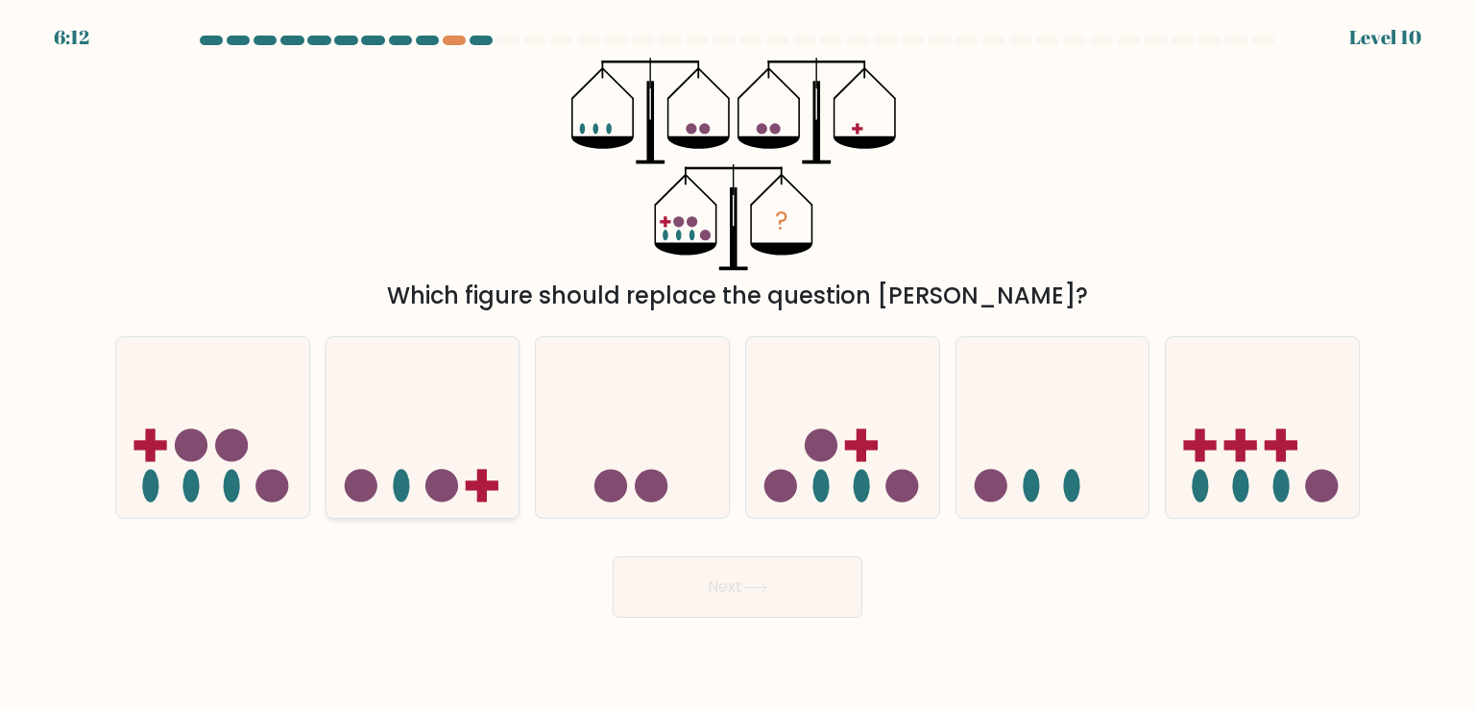
click at [480, 432] on icon at bounding box center [422, 427] width 193 height 159
click at [737, 365] on input "b." at bounding box center [737, 360] width 1 height 10
radio input "true"
click at [774, 596] on button "Next" at bounding box center [738, 586] width 250 height 61
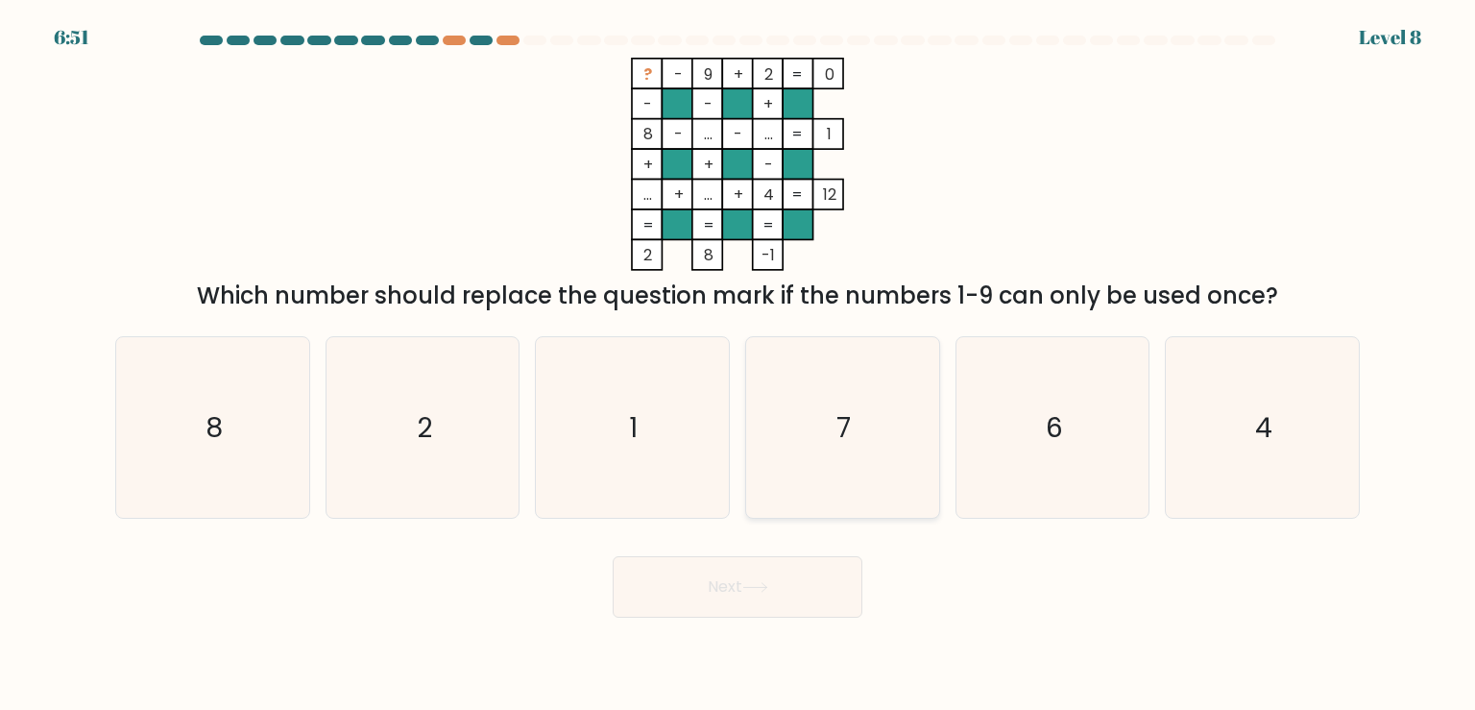
click at [931, 475] on icon "7" at bounding box center [842, 427] width 180 height 180
click at [738, 365] on input "d. 7" at bounding box center [737, 360] width 1 height 10
radio input "true"
click at [782, 574] on button "Next" at bounding box center [738, 586] width 250 height 61
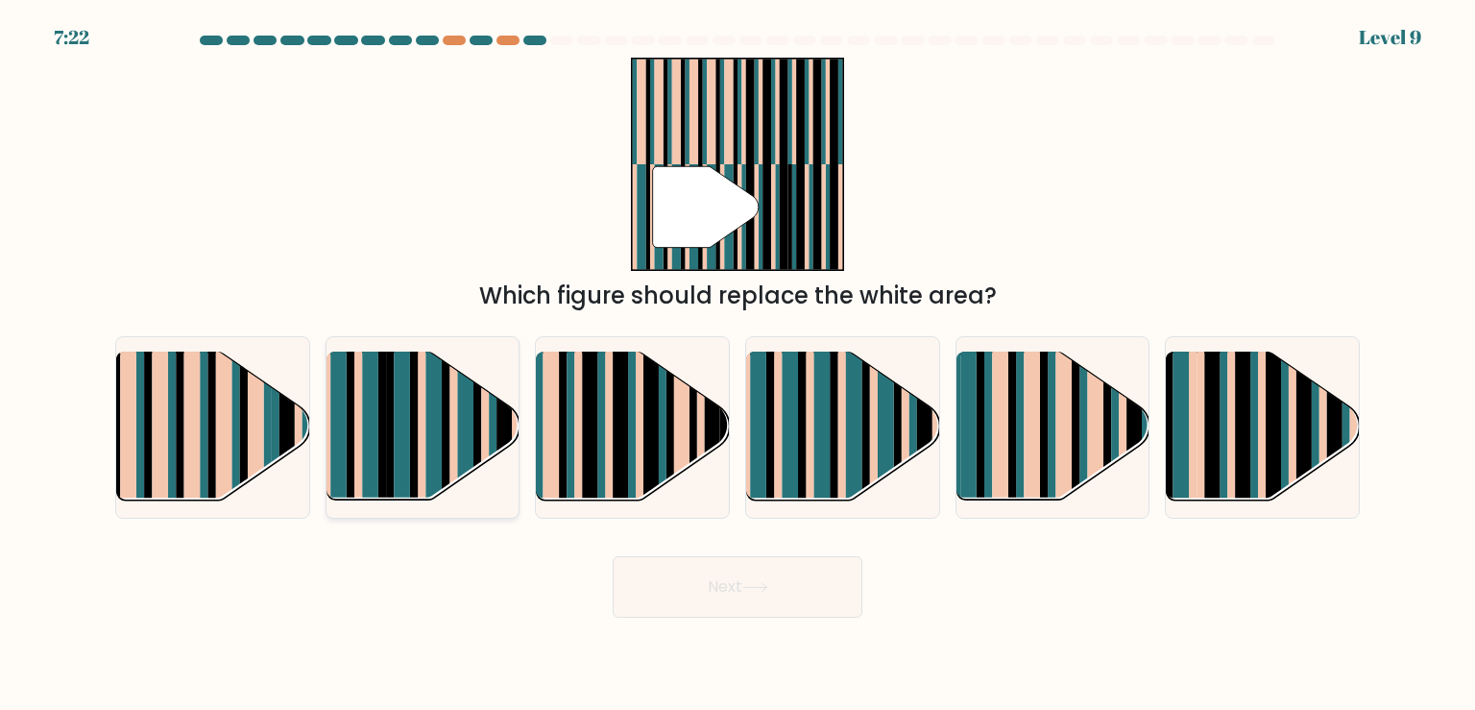
click at [394, 401] on rect at bounding box center [402, 444] width 16 height 191
click at [737, 365] on input "b." at bounding box center [737, 360] width 1 height 10
radio input "true"
click at [1243, 432] on rect at bounding box center [1242, 444] width 15 height 191
click at [738, 365] on input "f." at bounding box center [737, 360] width 1 height 10
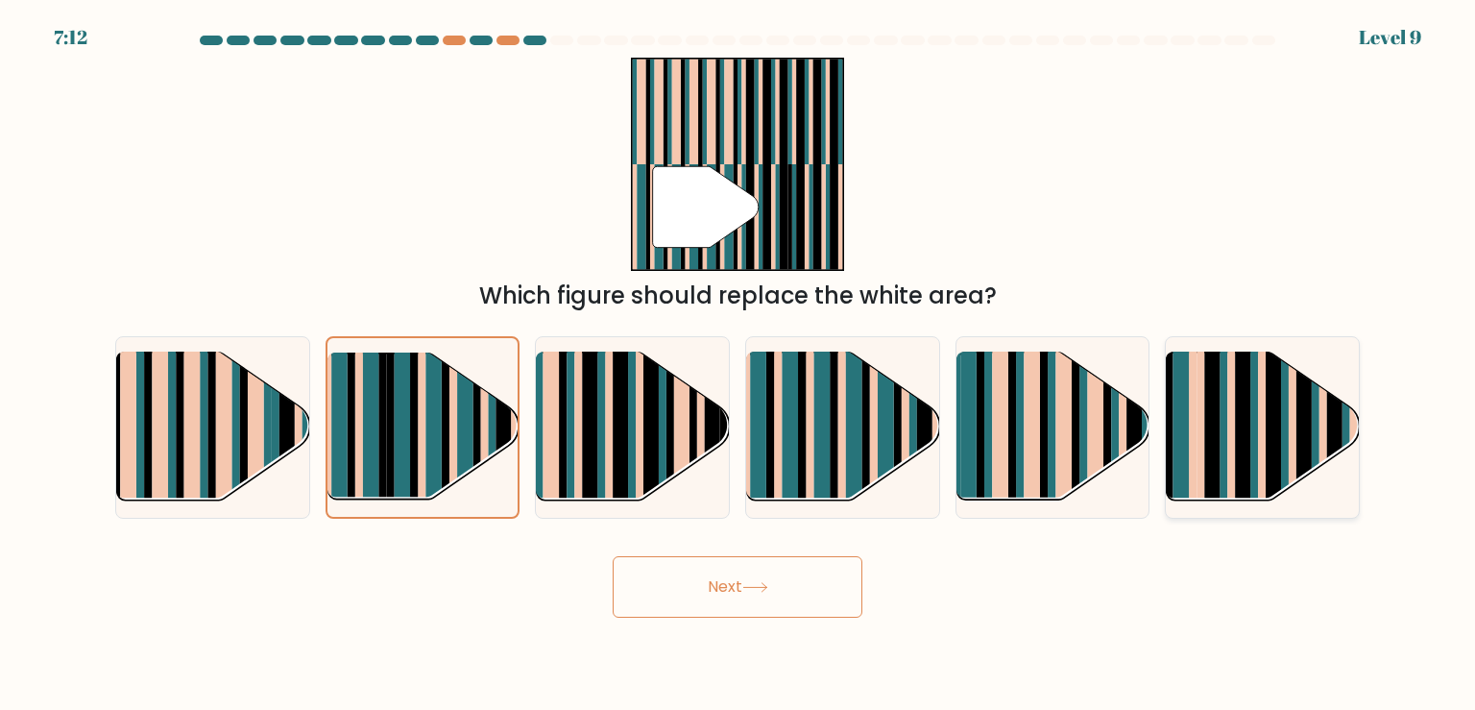
radio input "true"
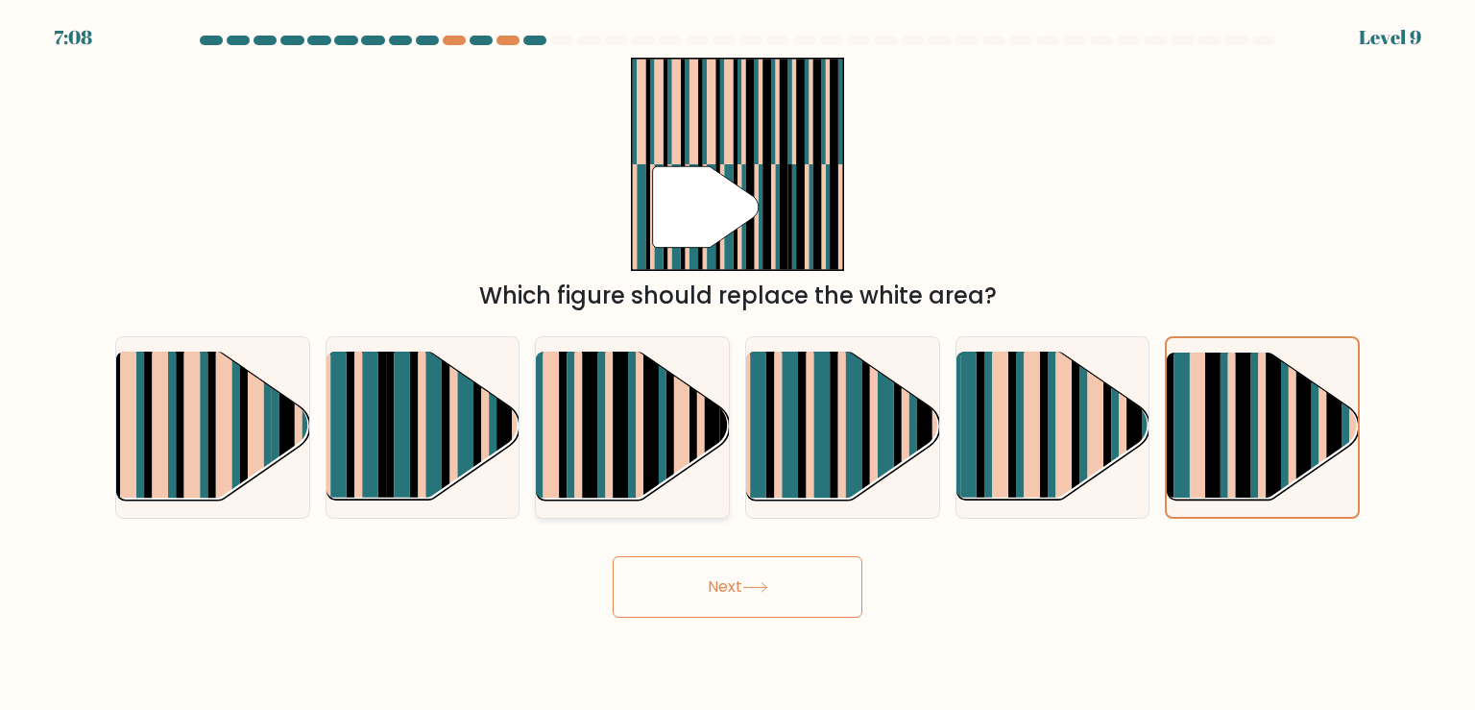
click at [678, 436] on rect at bounding box center [681, 411] width 15 height 191
click at [737, 365] on input "c." at bounding box center [737, 360] width 1 height 10
radio input "true"
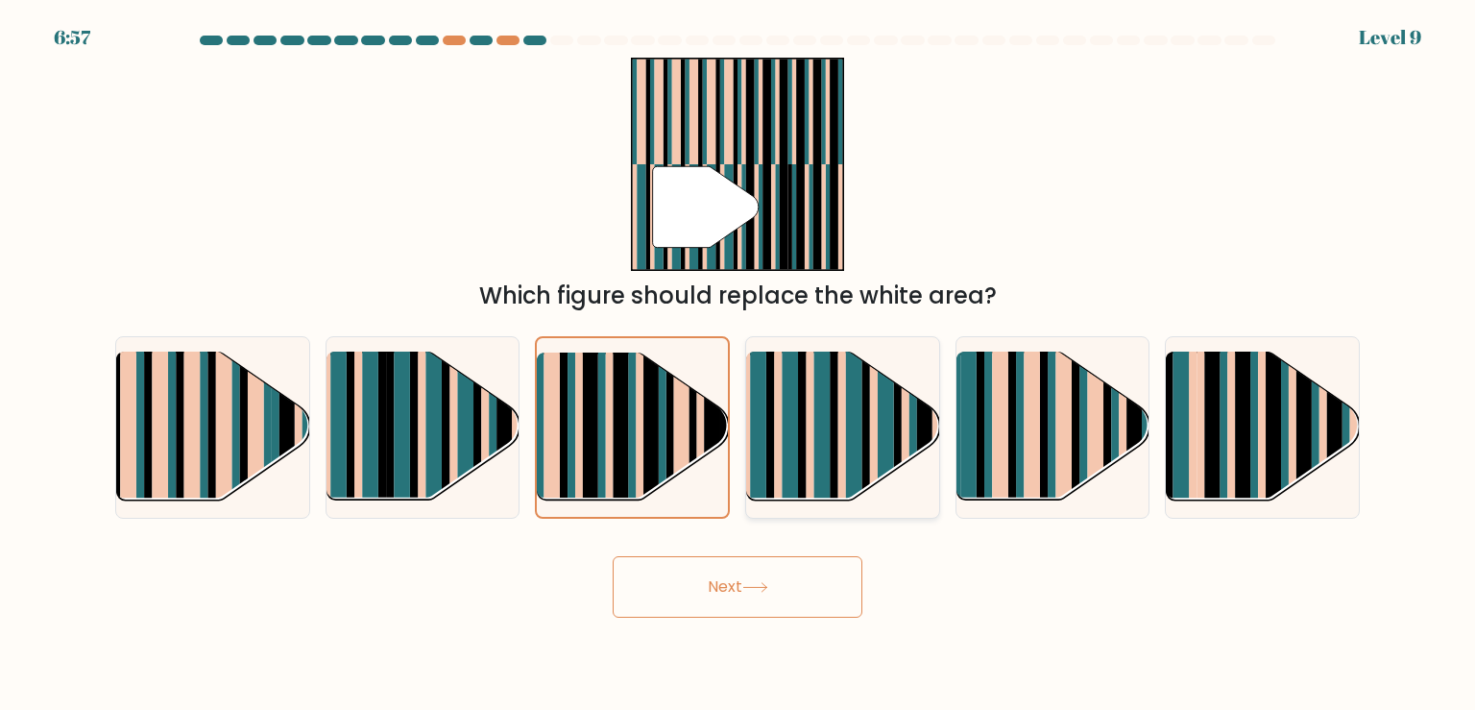
click at [866, 449] on rect at bounding box center [865, 444] width 8 height 191
click at [738, 365] on input "d." at bounding box center [737, 360] width 1 height 10
radio input "true"
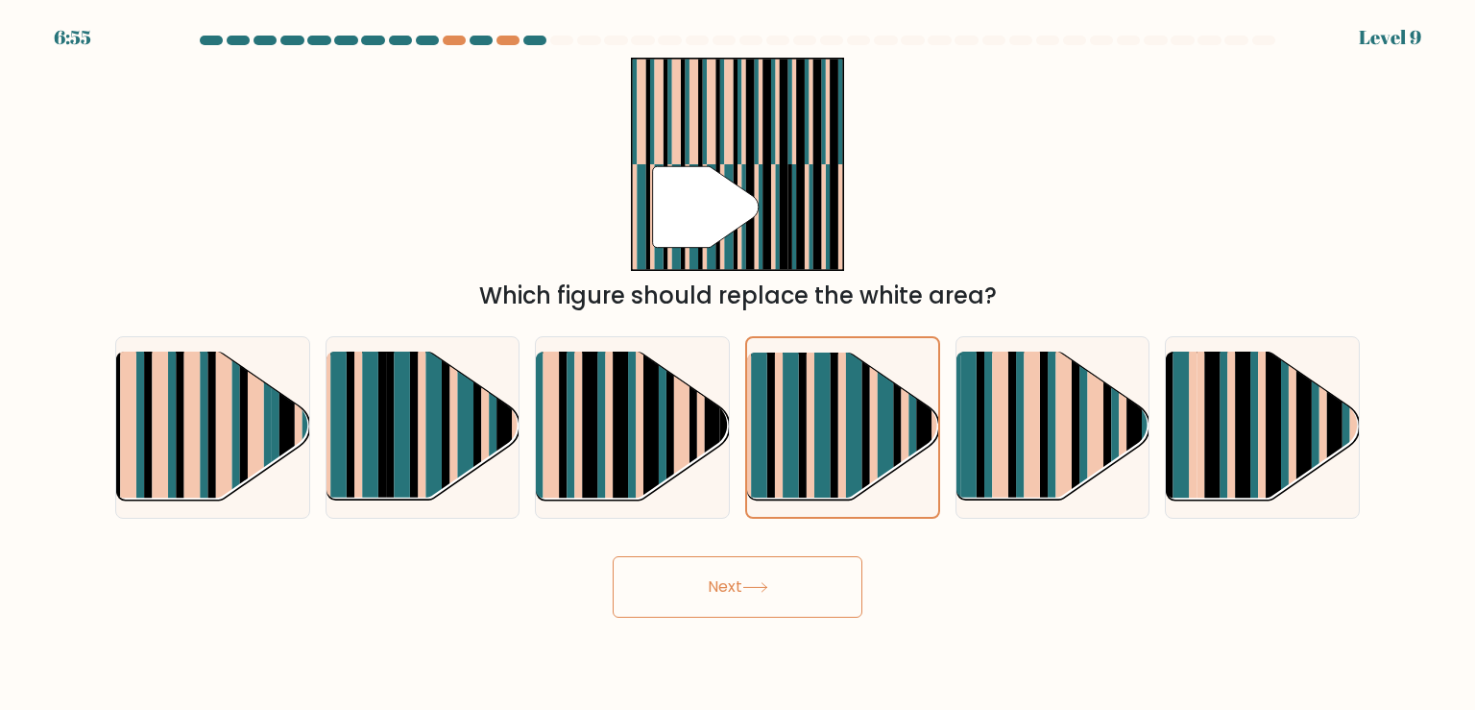
click at [793, 589] on button "Next" at bounding box center [738, 586] width 250 height 61
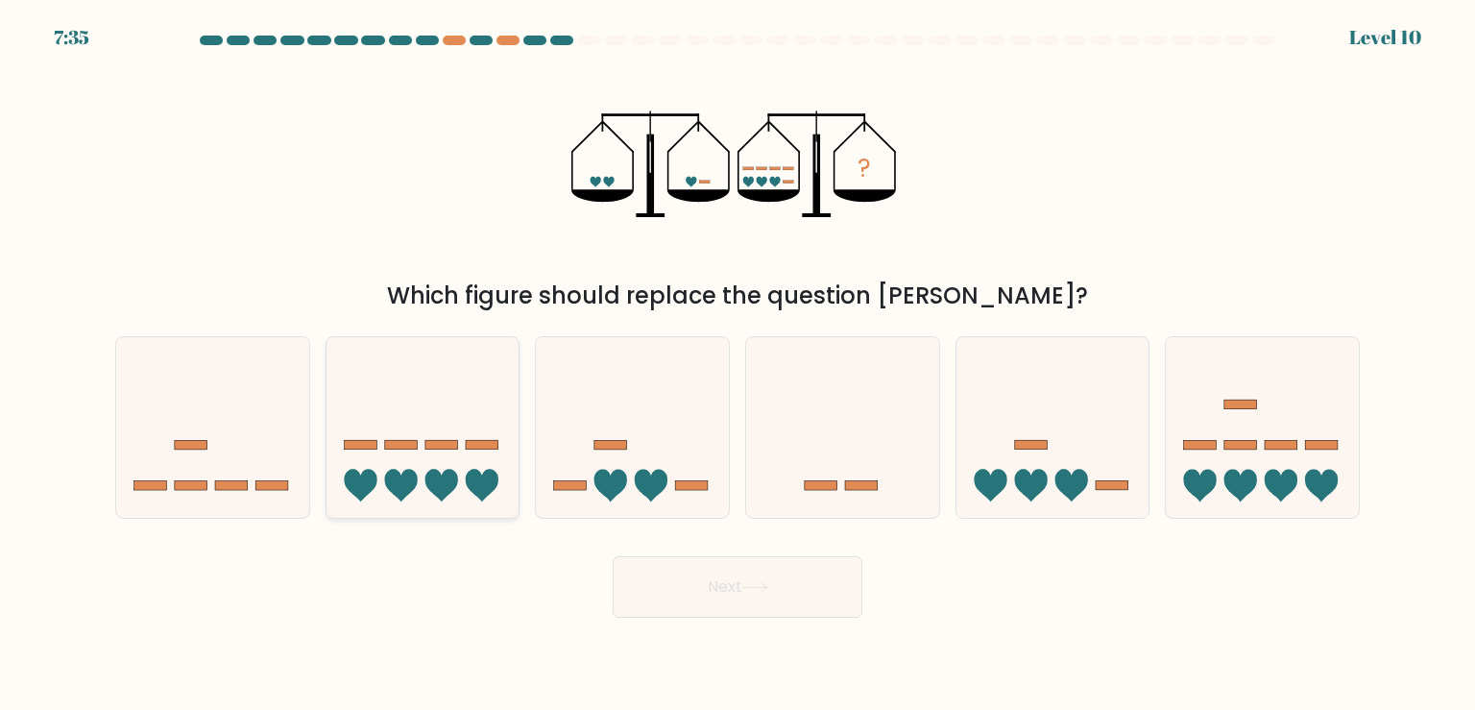
click at [375, 448] on rect at bounding box center [360, 445] width 33 height 10
click at [737, 365] on input "b." at bounding box center [737, 360] width 1 height 10
radio input "true"
click at [808, 609] on button "Next" at bounding box center [738, 586] width 250 height 61
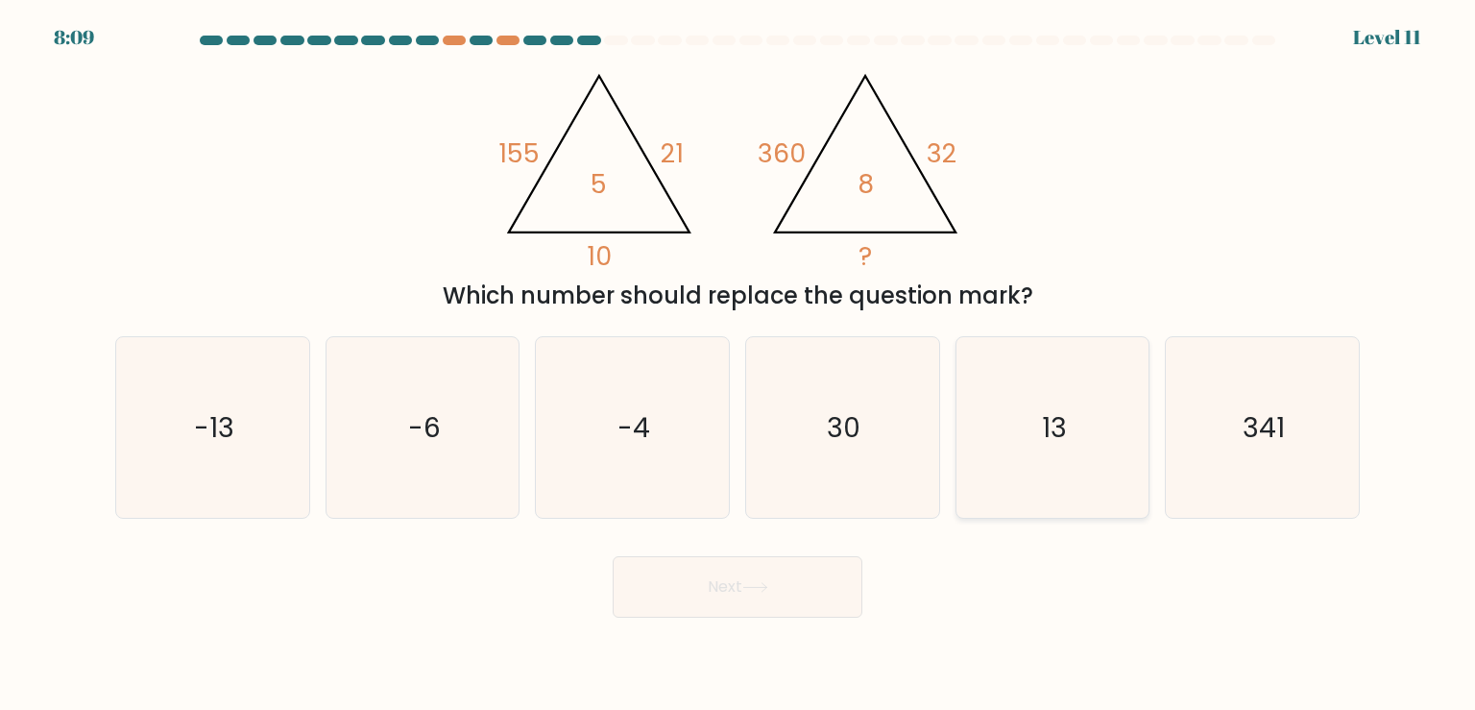
click at [1050, 408] on text "13" at bounding box center [1054, 427] width 25 height 38
click at [738, 365] on input "e. 13" at bounding box center [737, 360] width 1 height 10
radio input "true"
click at [825, 605] on button "Next" at bounding box center [738, 586] width 250 height 61
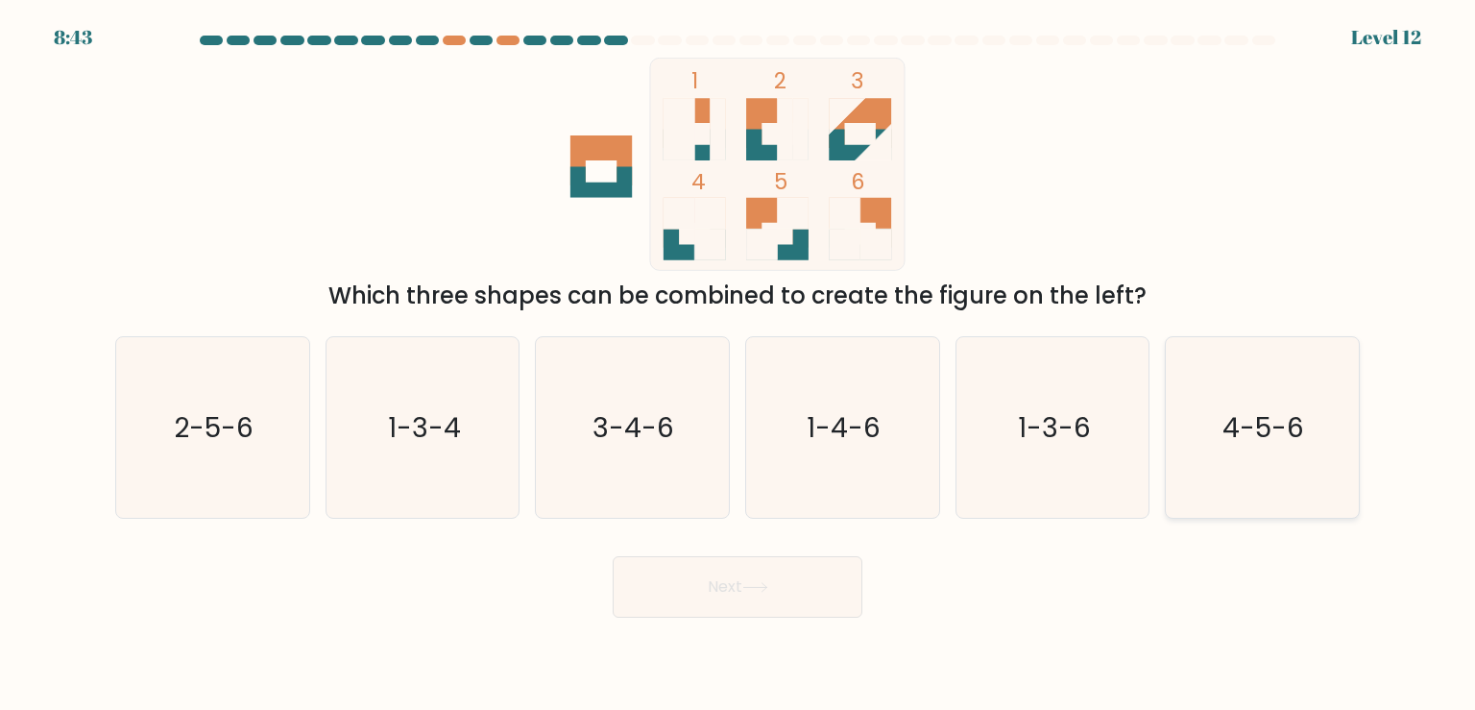
click at [1258, 416] on text "4-5-6" at bounding box center [1264, 427] width 82 height 38
click at [738, 365] on input "f. 4-5-6" at bounding box center [737, 360] width 1 height 10
radio input "true"
click at [812, 569] on button "Next" at bounding box center [738, 586] width 250 height 61
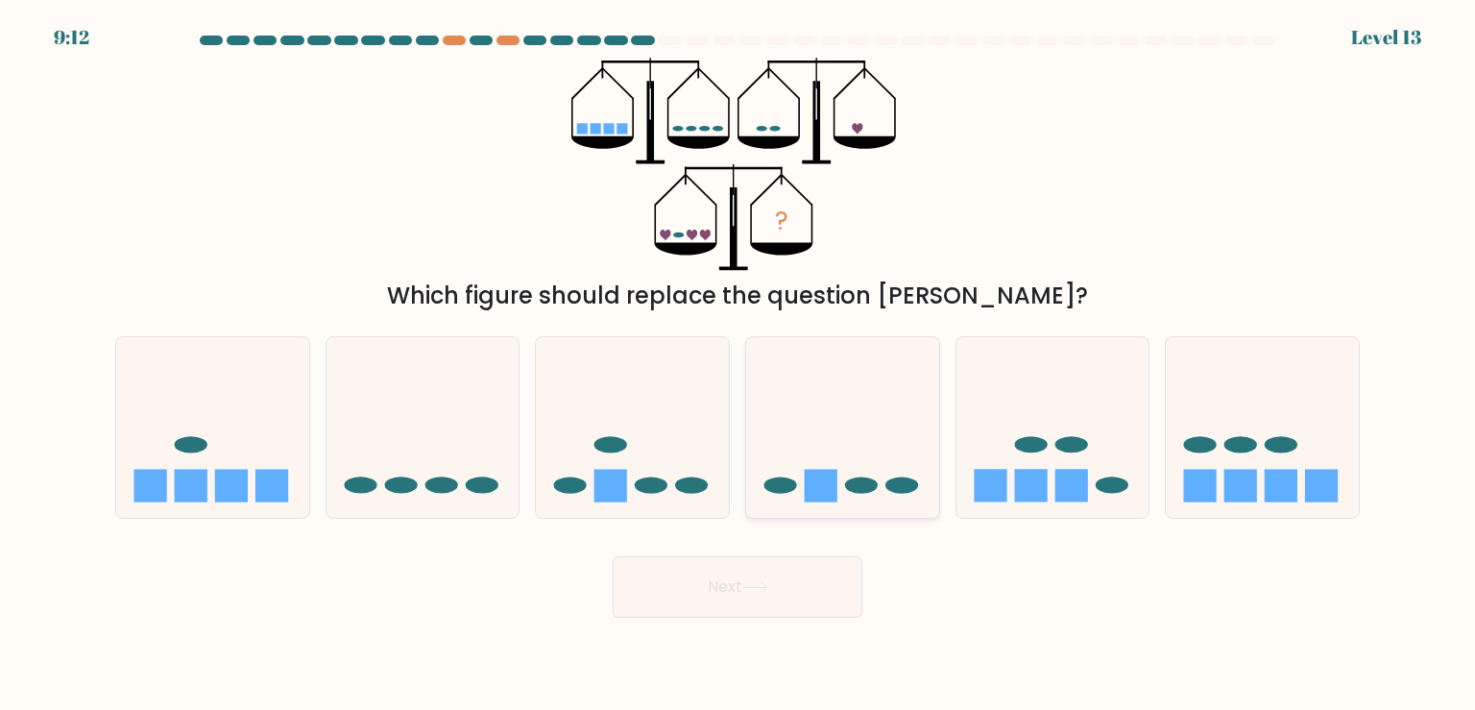
click at [869, 421] on icon at bounding box center [842, 427] width 193 height 159
click at [738, 365] on input "d." at bounding box center [737, 360] width 1 height 10
radio input "true"
click at [755, 599] on button "Next" at bounding box center [738, 586] width 250 height 61
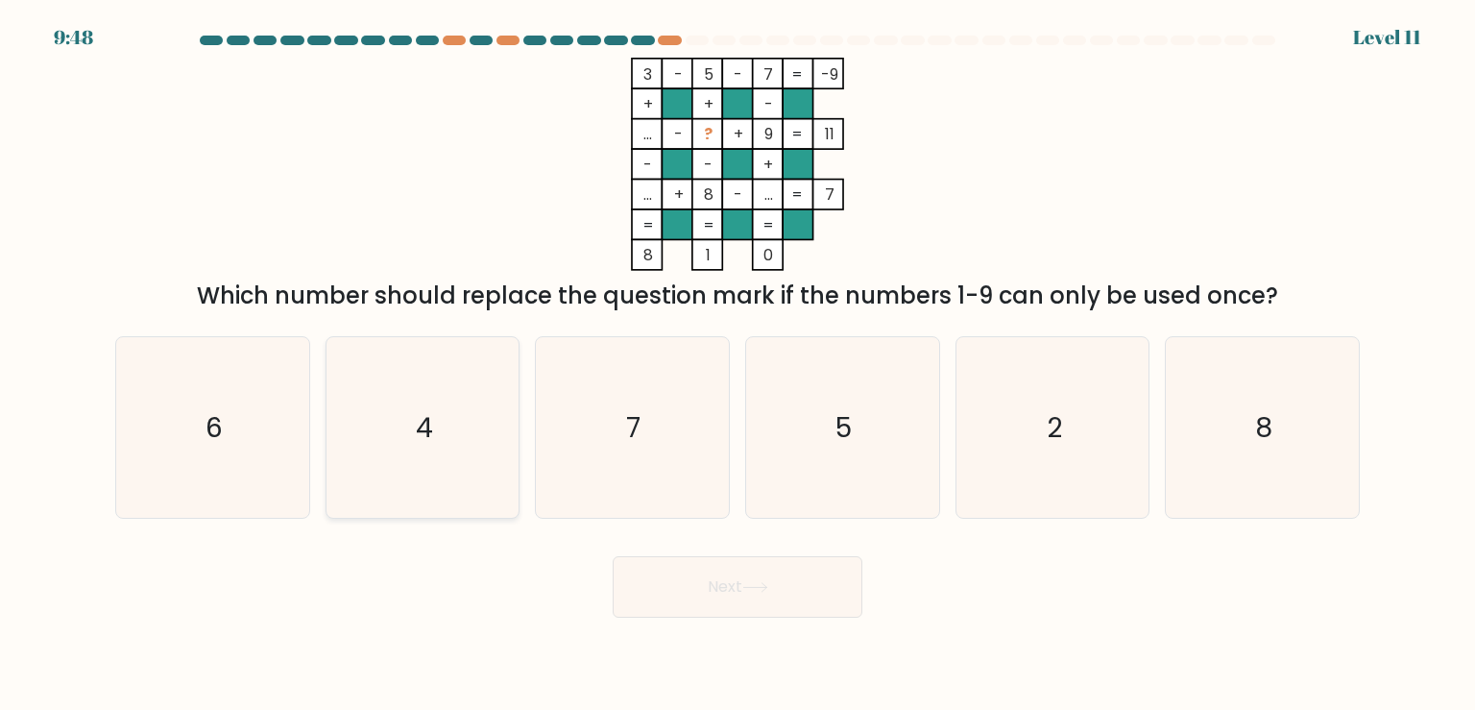
click at [483, 351] on icon "4" at bounding box center [422, 427] width 180 height 180
click at [737, 355] on input "b. 4" at bounding box center [737, 360] width 1 height 10
radio input "true"
click at [820, 585] on button "Next" at bounding box center [738, 586] width 250 height 61
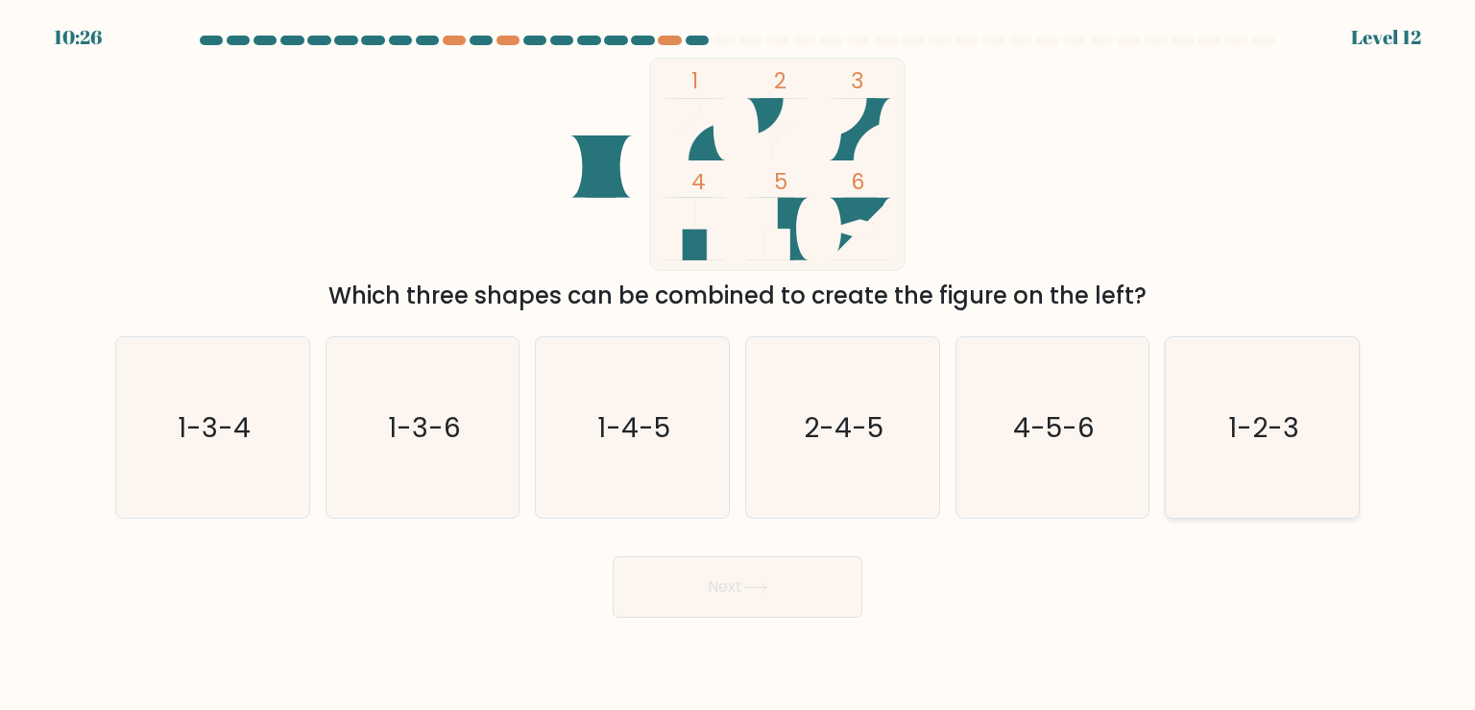
click at [1288, 471] on icon "1-2-3" at bounding box center [1261, 427] width 180 height 180
click at [738, 365] on input "f. 1-2-3" at bounding box center [737, 360] width 1 height 10
radio input "true"
click at [849, 601] on button "Next" at bounding box center [738, 586] width 250 height 61
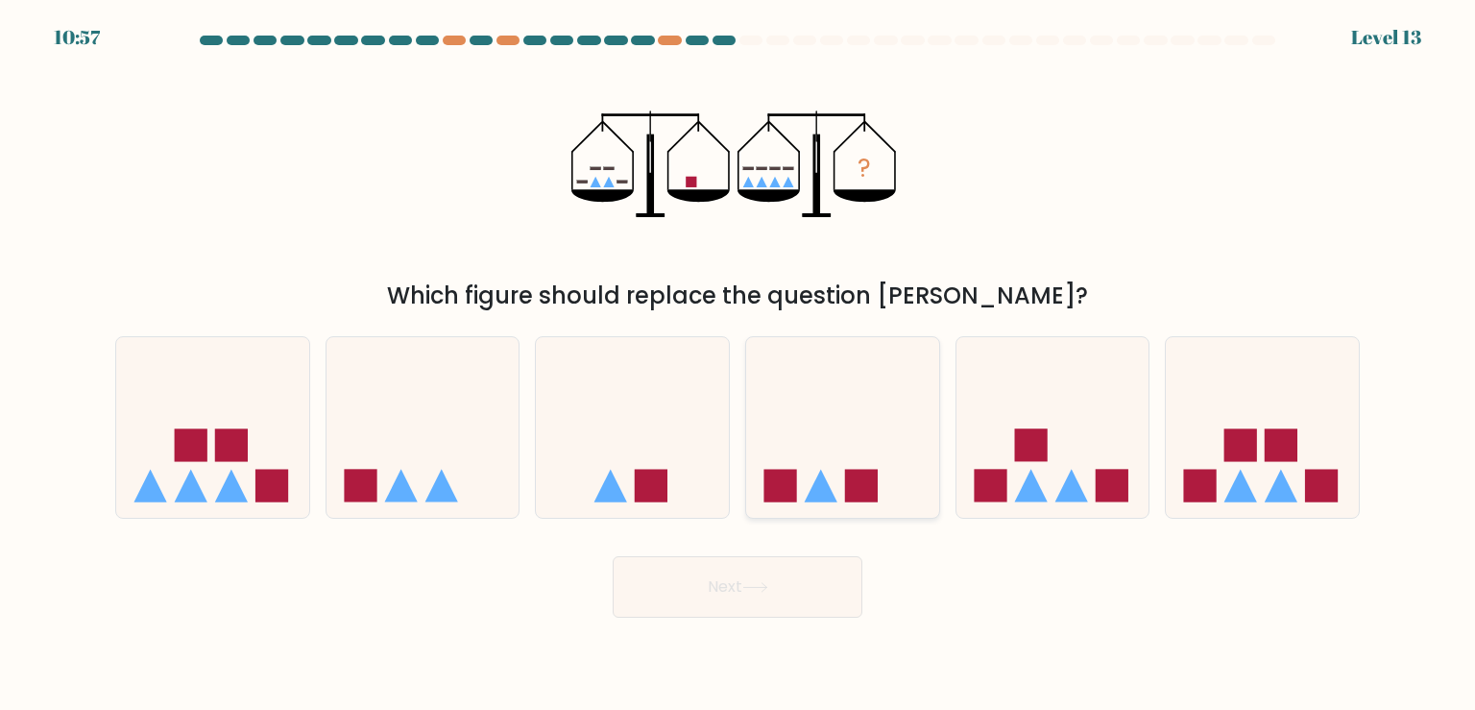
click at [860, 394] on icon at bounding box center [842, 427] width 193 height 159
click at [738, 365] on input "d." at bounding box center [737, 360] width 1 height 10
radio input "true"
click at [739, 582] on button "Next" at bounding box center [738, 586] width 250 height 61
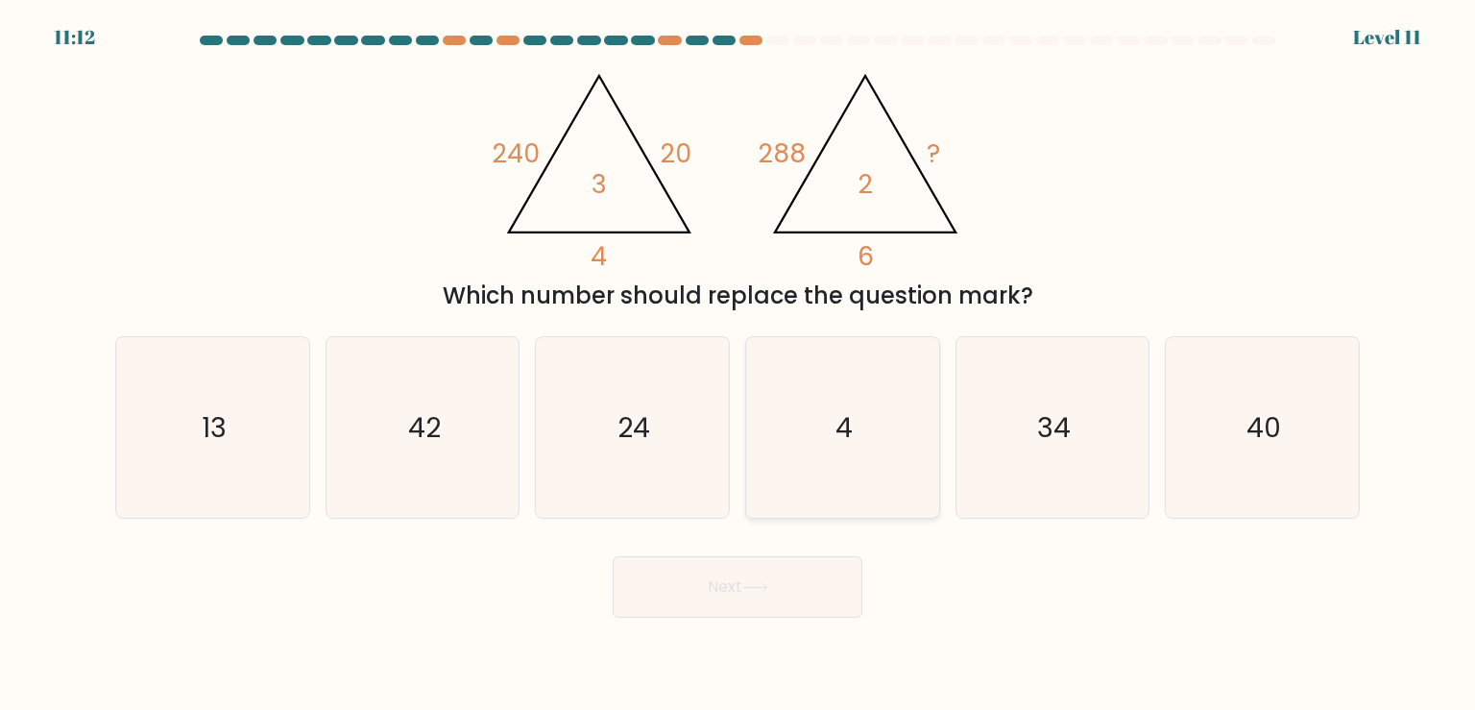
click at [814, 448] on icon "4" at bounding box center [842, 427] width 180 height 180
click at [738, 365] on input "d. 4" at bounding box center [737, 360] width 1 height 10
radio input "true"
click at [653, 405] on icon "24" at bounding box center [631, 427] width 180 height 180
click at [737, 365] on input "c. 24" at bounding box center [737, 360] width 1 height 10
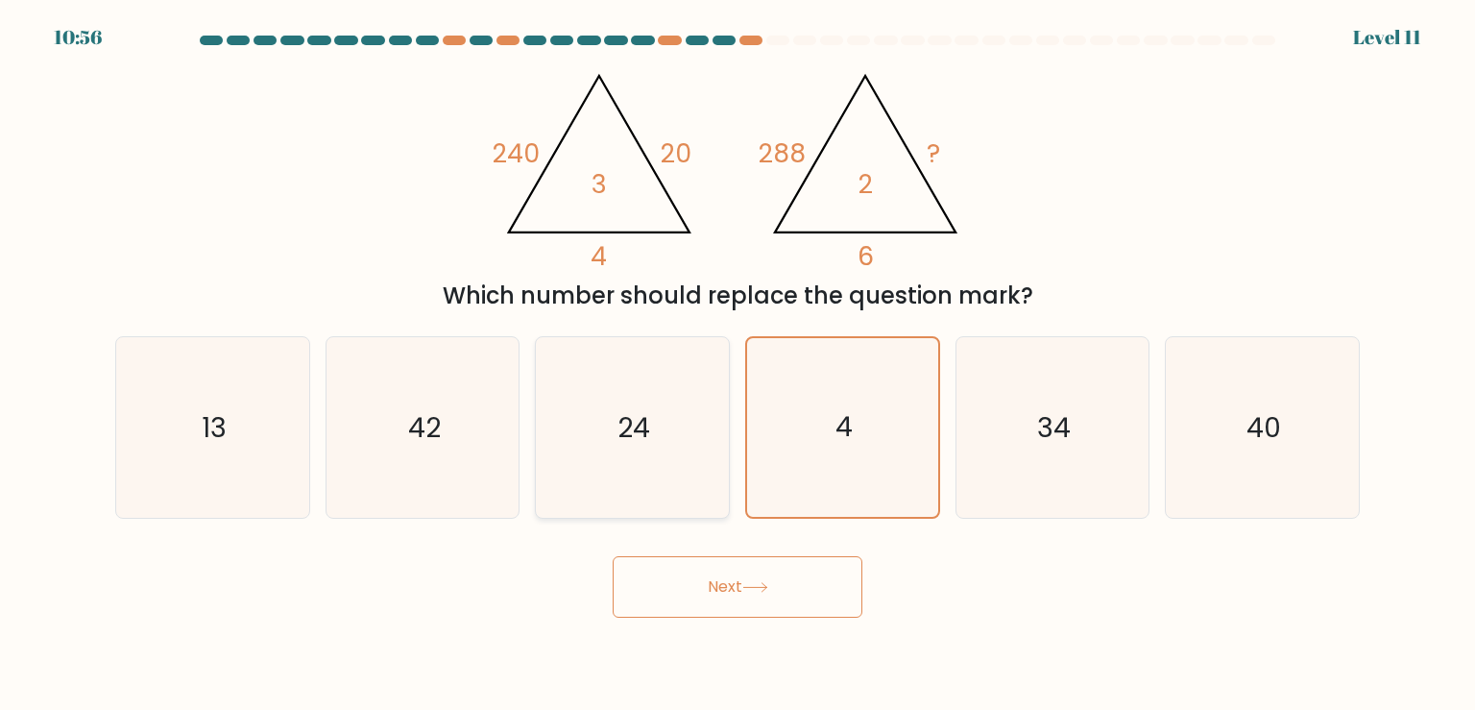
radio input "true"
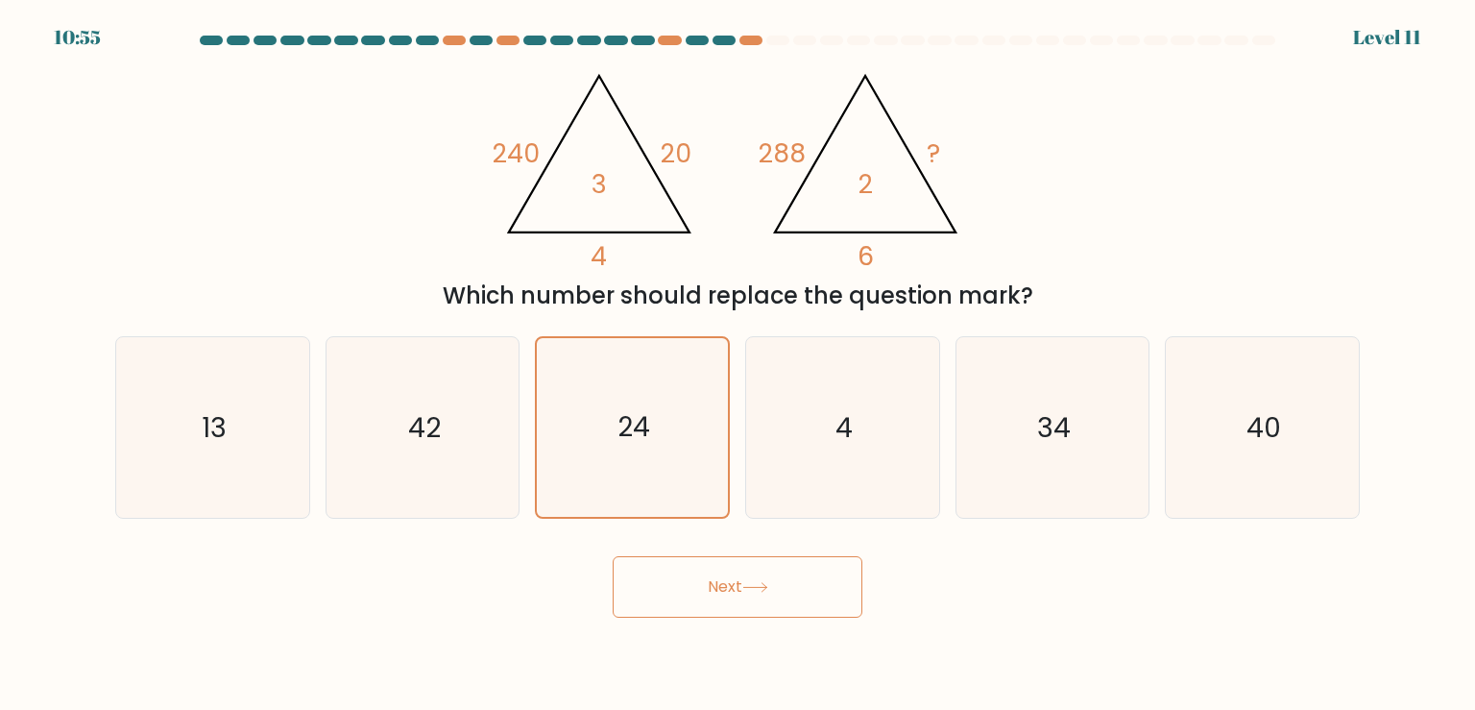
click at [740, 590] on button "Next" at bounding box center [738, 586] width 250 height 61
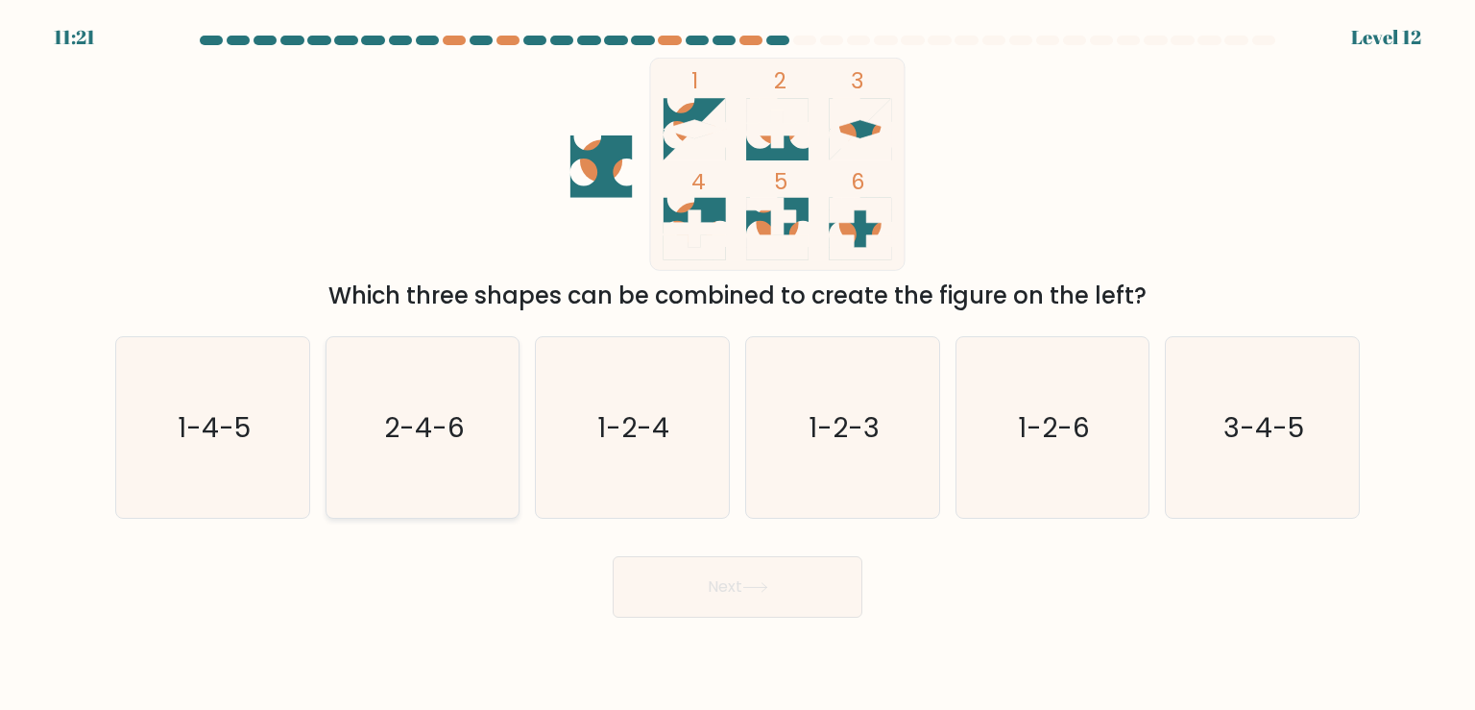
click at [396, 469] on icon "2-4-6" at bounding box center [422, 427] width 180 height 180
click at [737, 365] on input "b. 2-4-6" at bounding box center [737, 360] width 1 height 10
radio input "true"
click at [741, 601] on button "Next" at bounding box center [738, 586] width 250 height 61
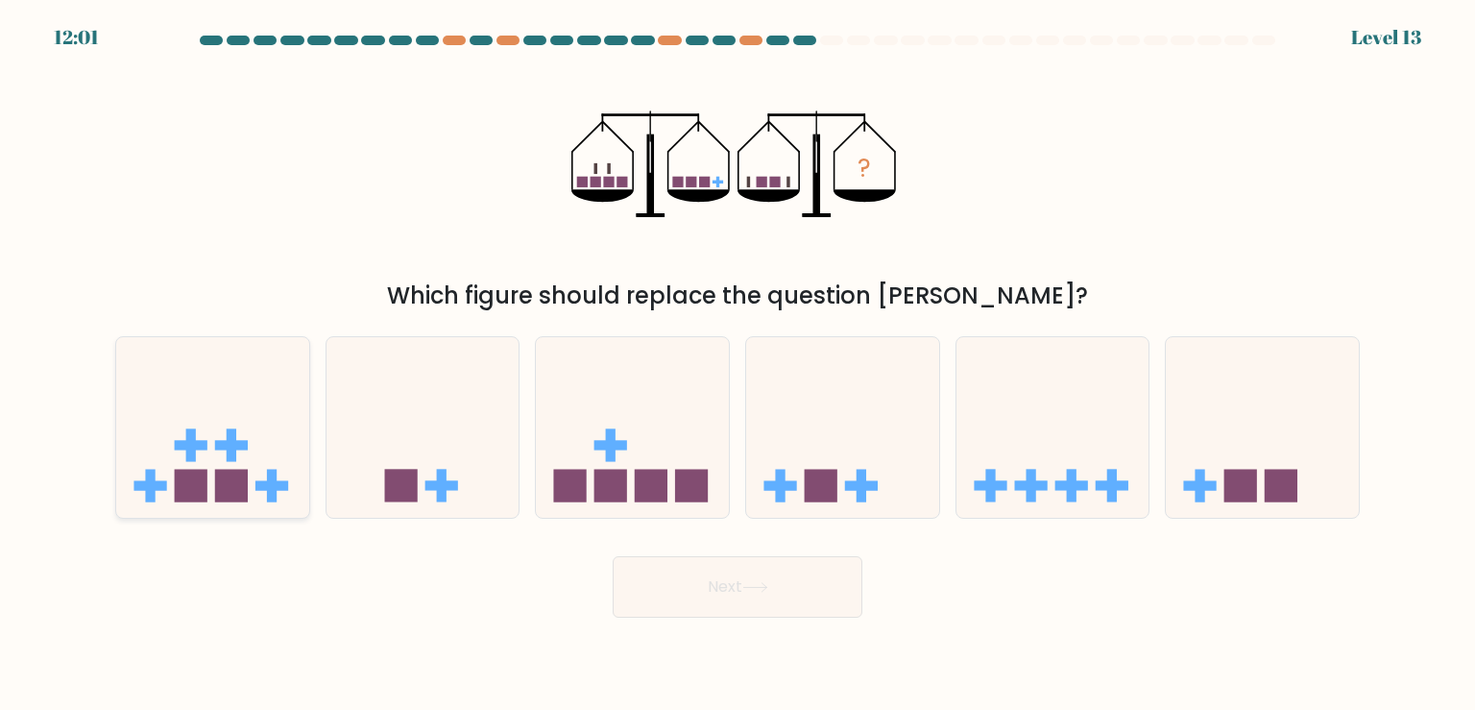
click at [209, 465] on icon at bounding box center [212, 427] width 193 height 159
click at [737, 365] on input "a." at bounding box center [737, 360] width 1 height 10
radio input "true"
click at [706, 613] on button "Next" at bounding box center [738, 586] width 250 height 61
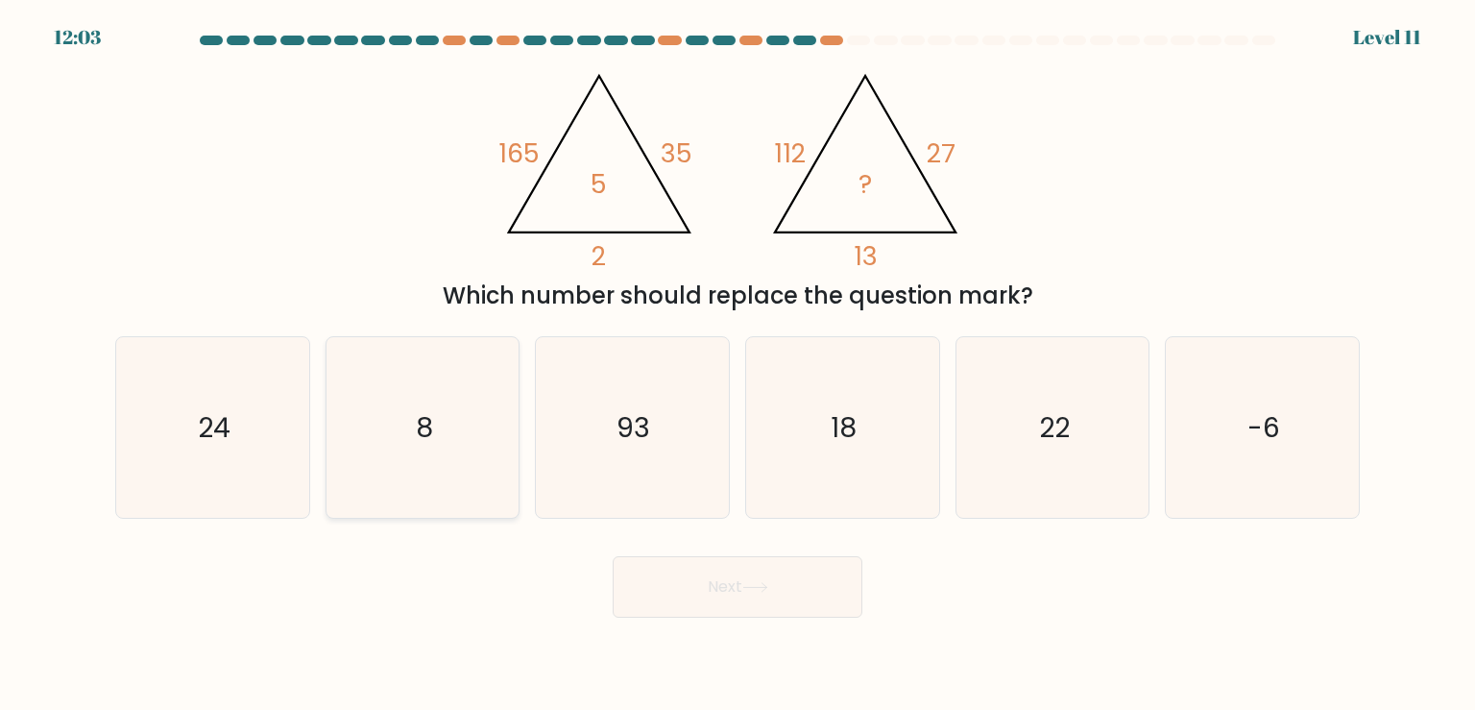
click at [467, 385] on icon "8" at bounding box center [422, 427] width 180 height 180
click at [737, 365] on input "b. 8" at bounding box center [737, 360] width 1 height 10
radio input "true"
click at [739, 586] on button "Next" at bounding box center [738, 586] width 250 height 61
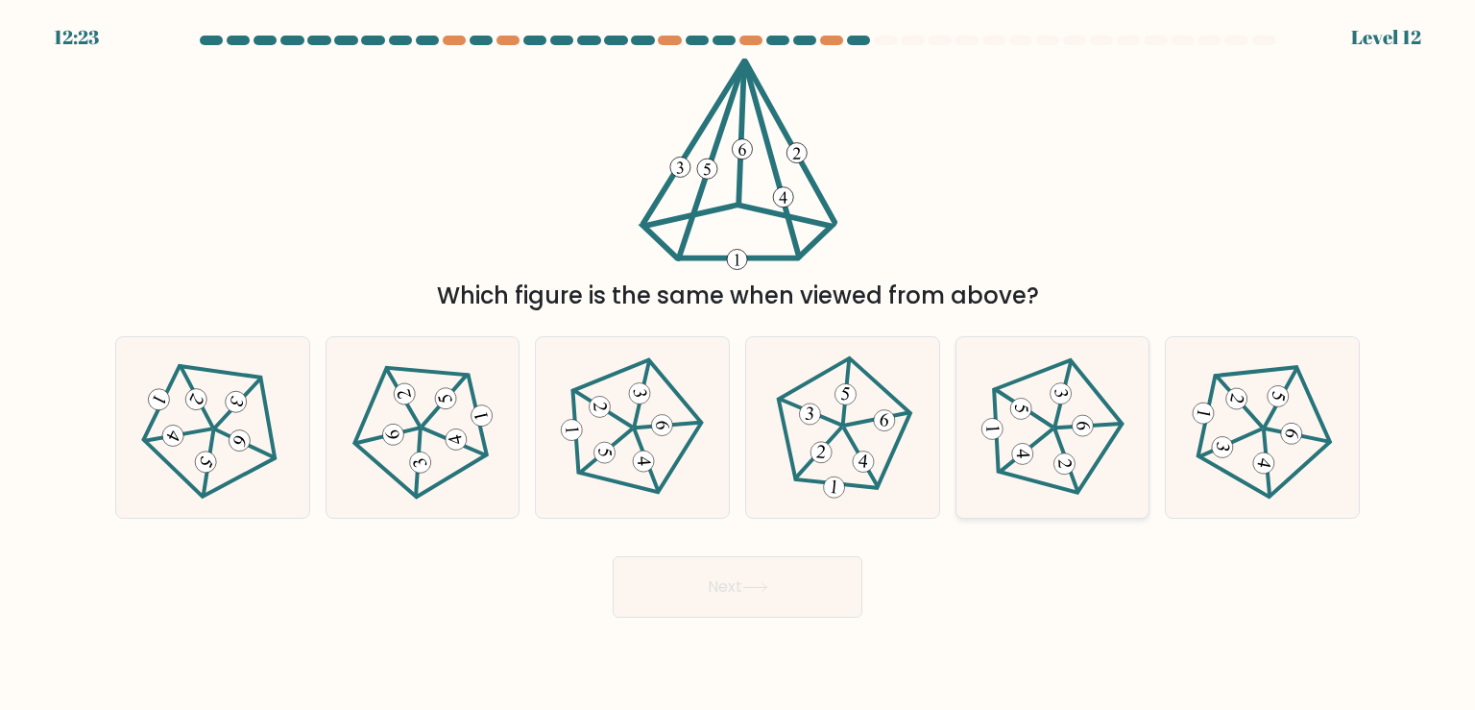
click at [1093, 440] on icon at bounding box center [1052, 427] width 145 height 145
click at [738, 365] on input "e." at bounding box center [737, 360] width 1 height 10
radio input "true"
click at [836, 541] on form at bounding box center [737, 327] width 1475 height 582
click at [825, 565] on button "Next" at bounding box center [738, 586] width 250 height 61
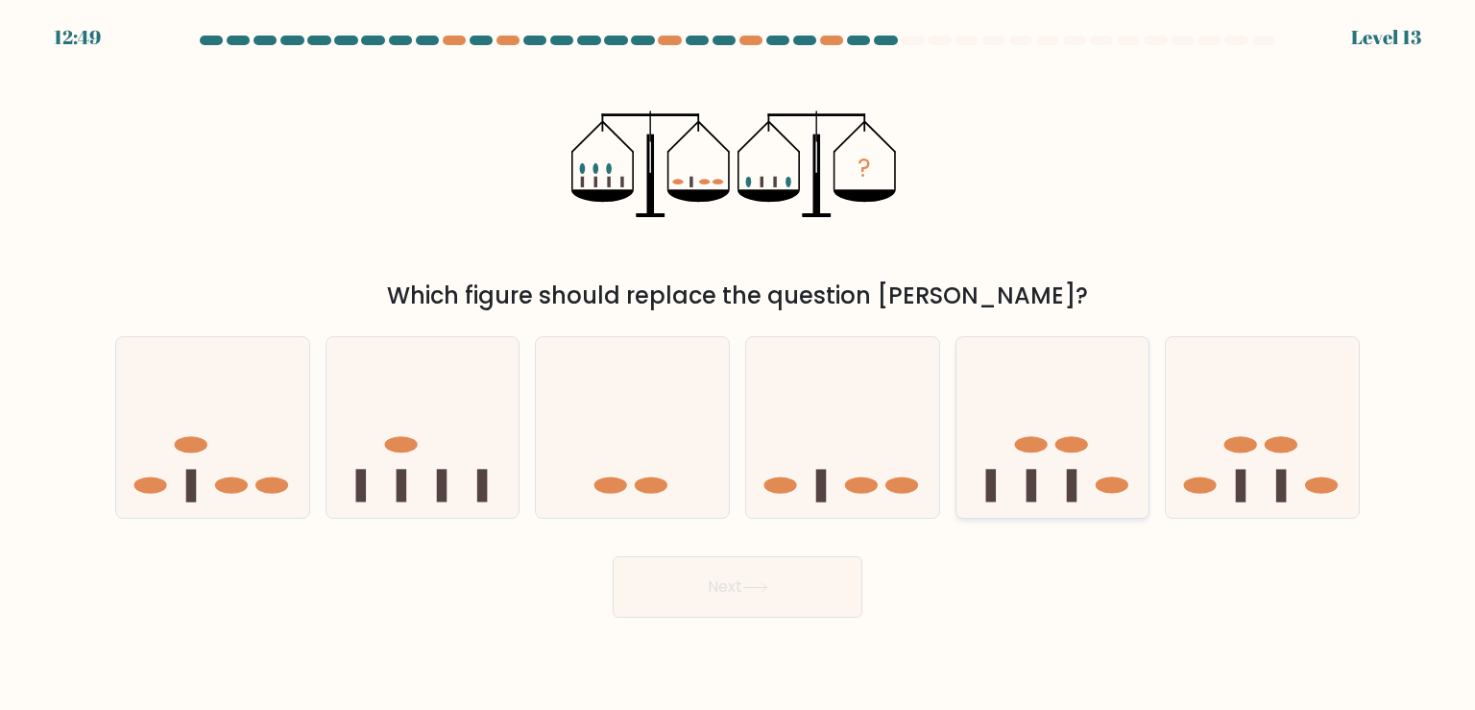
click at [1066, 437] on ellipse at bounding box center [1071, 444] width 33 height 16
click at [738, 365] on input "e." at bounding box center [737, 360] width 1 height 10
radio input "true"
click at [783, 589] on button "Next" at bounding box center [738, 586] width 250 height 61
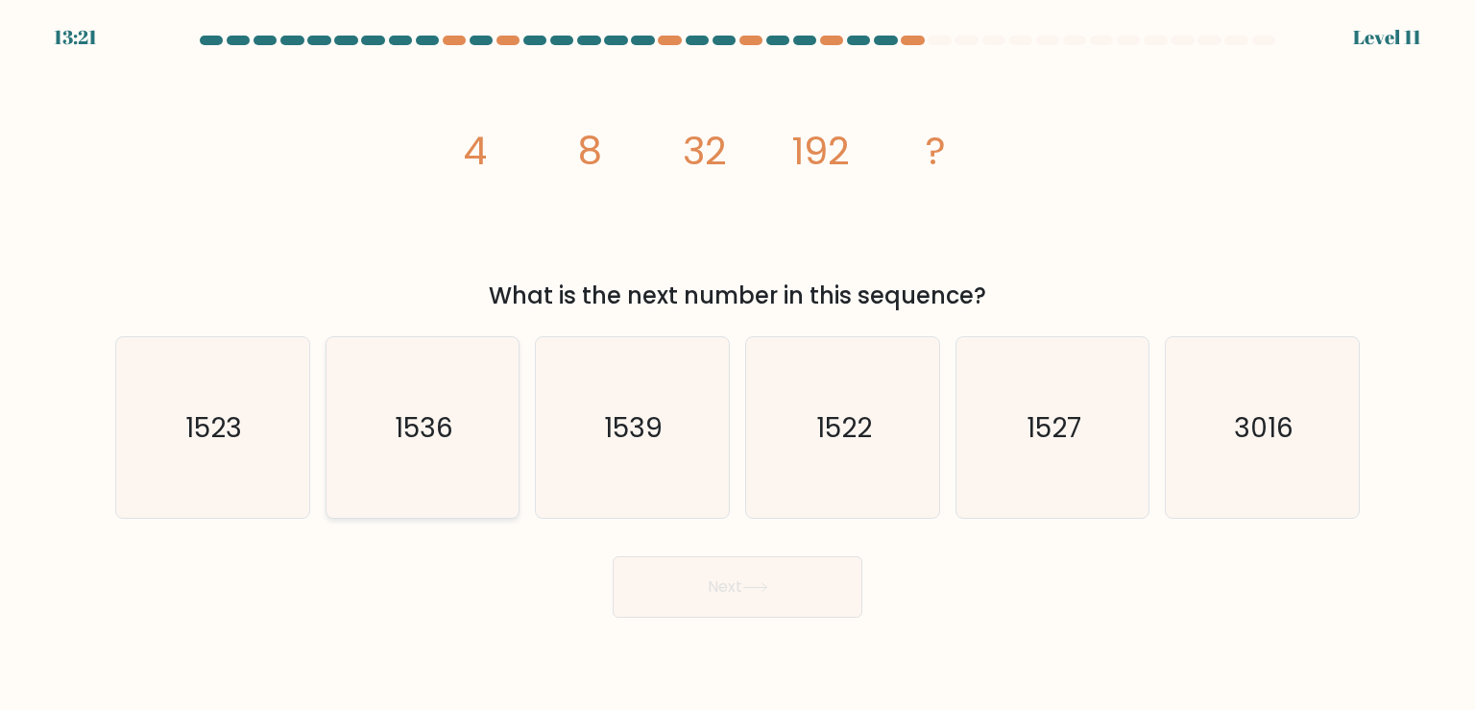
click at [409, 455] on icon "1536" at bounding box center [422, 427] width 180 height 180
click at [737, 365] on input "b. 1536" at bounding box center [737, 360] width 1 height 10
radio input "true"
click at [729, 591] on button "Next" at bounding box center [738, 586] width 250 height 61
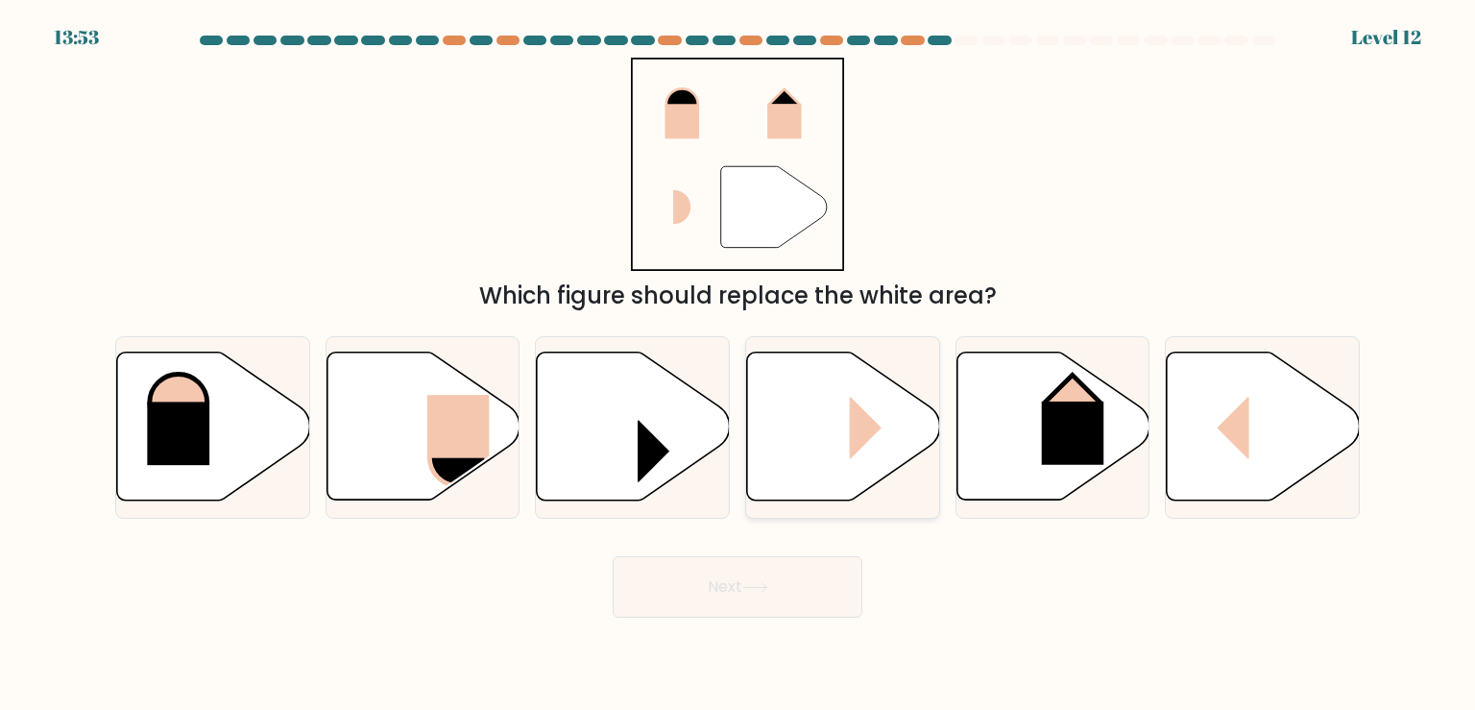
click at [865, 459] on rect at bounding box center [882, 428] width 64 height 62
click at [738, 365] on input "d." at bounding box center [737, 360] width 1 height 10
radio input "true"
click at [793, 583] on button "Next" at bounding box center [738, 586] width 250 height 61
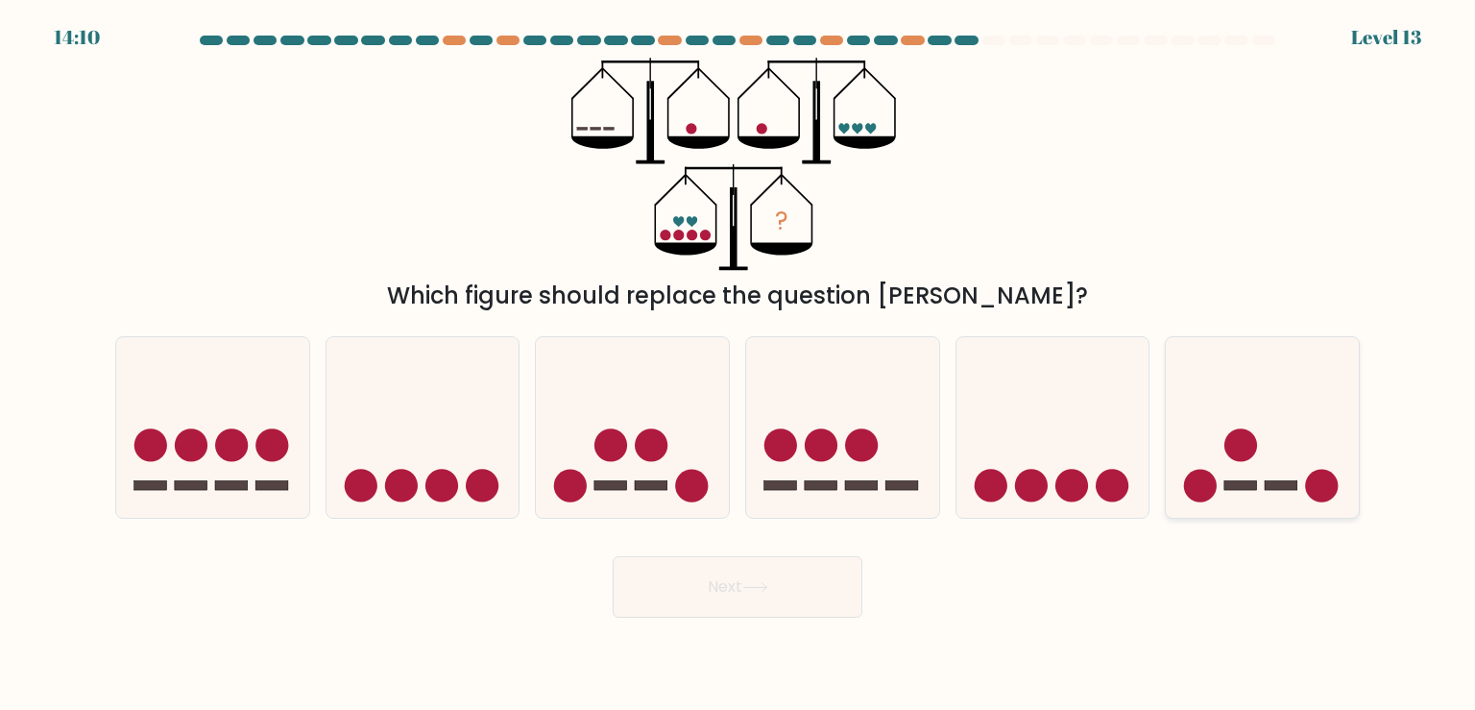
click at [1194, 451] on icon at bounding box center [1262, 427] width 193 height 159
click at [738, 365] on input "f." at bounding box center [737, 360] width 1 height 10
radio input "true"
click at [716, 588] on button "Next" at bounding box center [738, 586] width 250 height 61
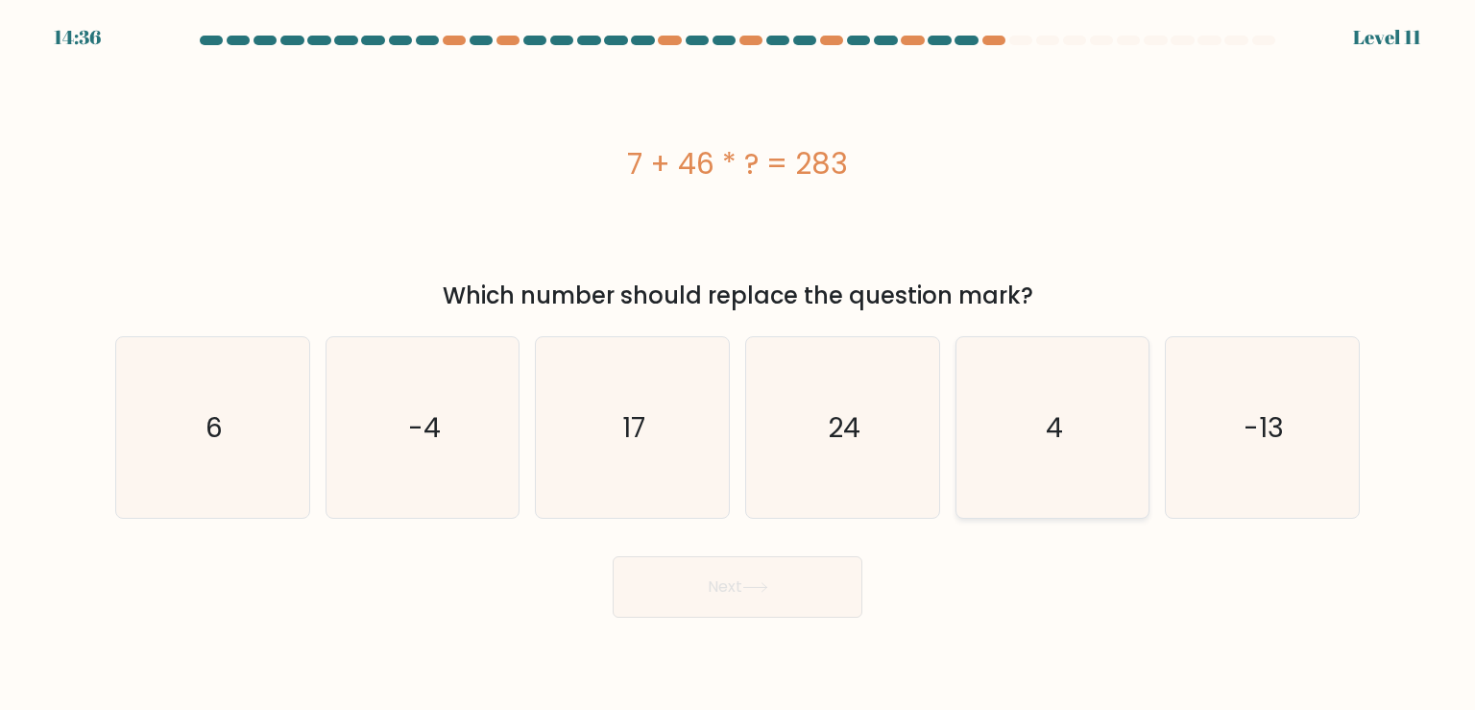
click at [1035, 447] on icon "4" at bounding box center [1052, 427] width 180 height 180
click at [738, 365] on input "e. 4" at bounding box center [737, 360] width 1 height 10
radio input "true"
click at [786, 582] on button "Next" at bounding box center [738, 586] width 250 height 61
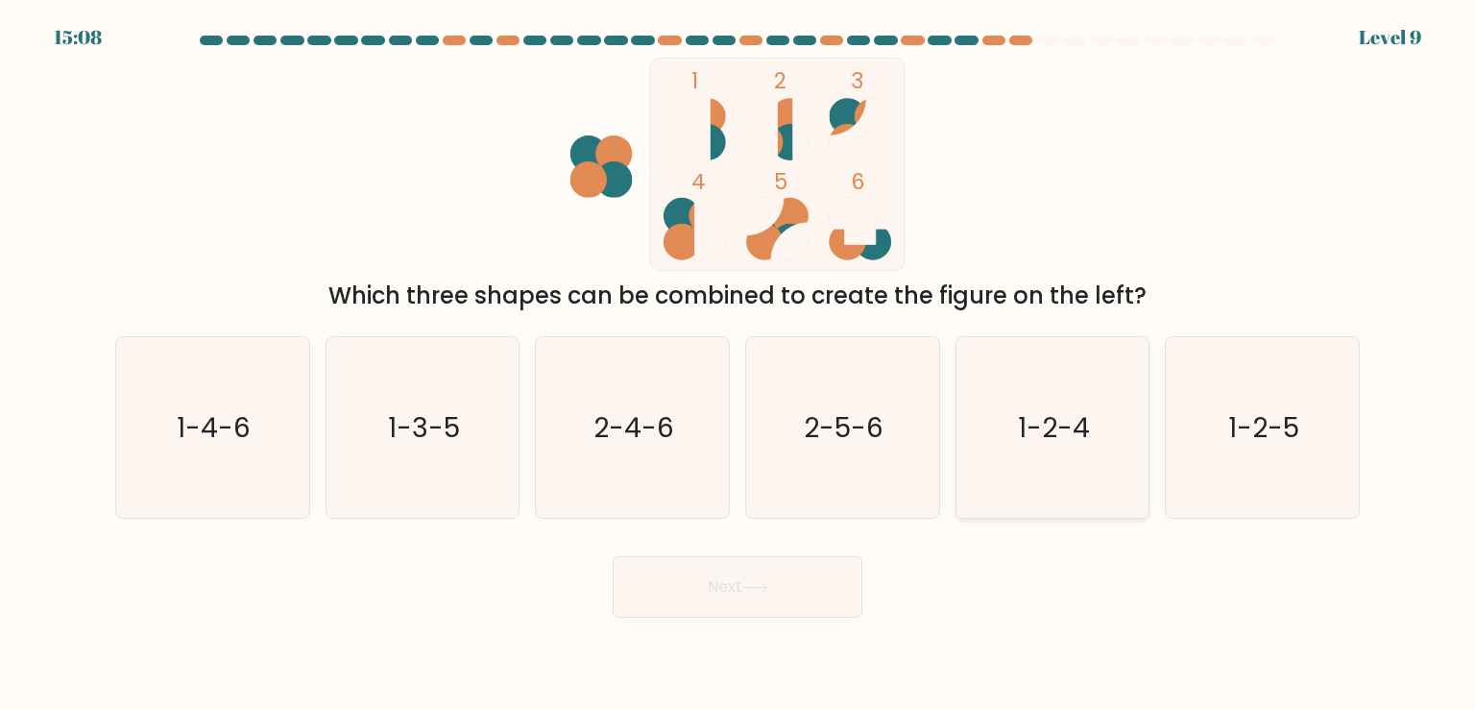
click at [1035, 451] on icon "1-2-4" at bounding box center [1052, 427] width 180 height 180
click at [738, 365] on input "e. 1-2-4" at bounding box center [737, 360] width 1 height 10
radio input "true"
click at [815, 596] on button "Next" at bounding box center [738, 586] width 250 height 61
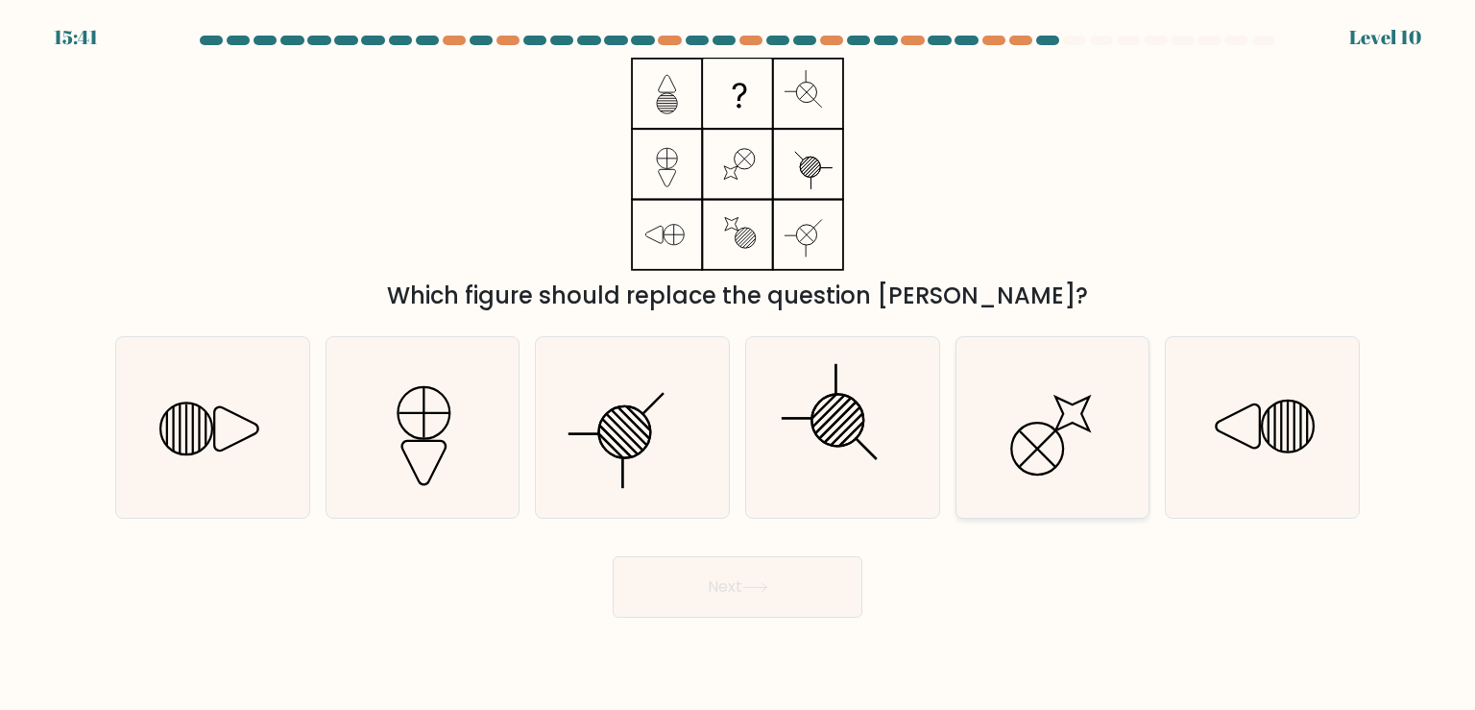
click at [1129, 455] on icon at bounding box center [1052, 427] width 180 height 180
click at [738, 365] on input "e." at bounding box center [737, 360] width 1 height 10
radio input "true"
click at [835, 572] on button "Next" at bounding box center [738, 586] width 250 height 61
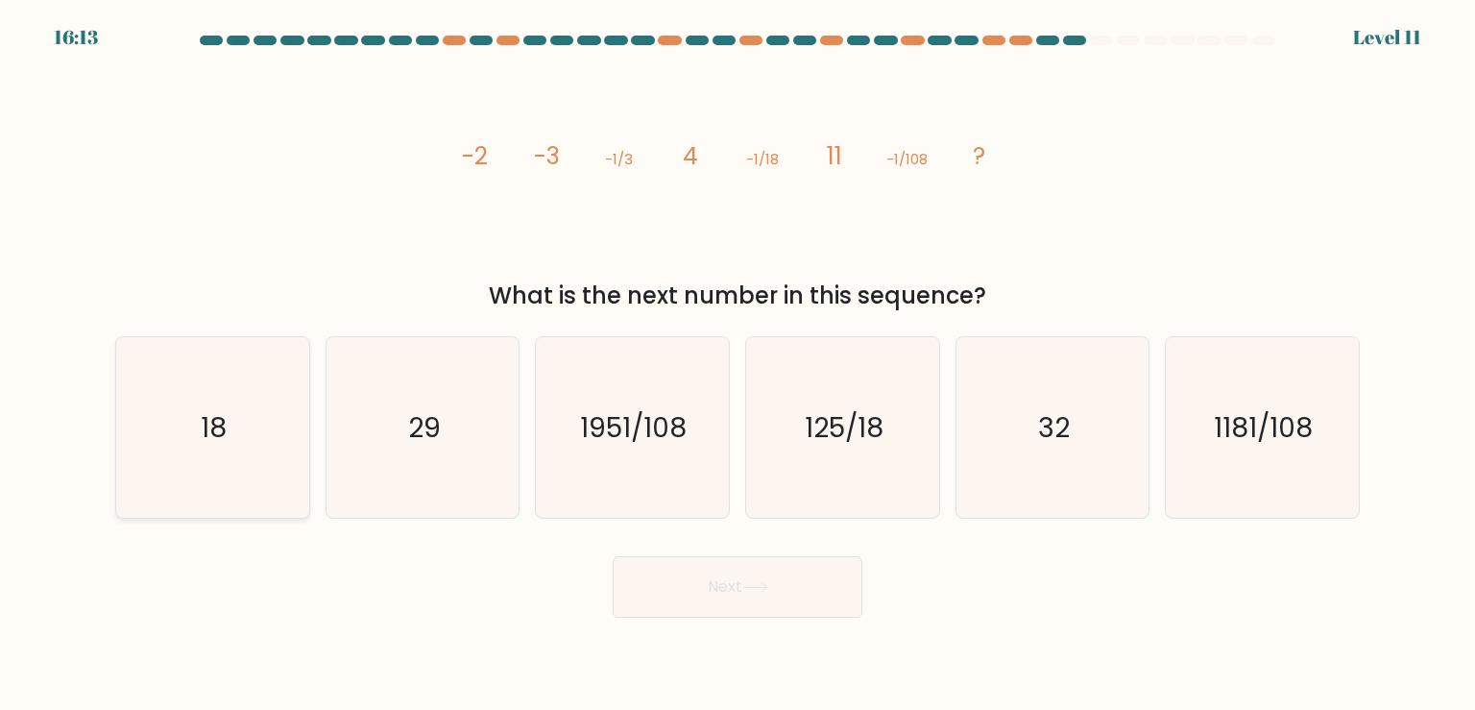
click at [298, 485] on icon "18" at bounding box center [212, 427] width 180 height 180
click at [737, 365] on input "a. 18" at bounding box center [737, 360] width 1 height 10
radio input "true"
click at [764, 600] on button "Next" at bounding box center [738, 586] width 250 height 61
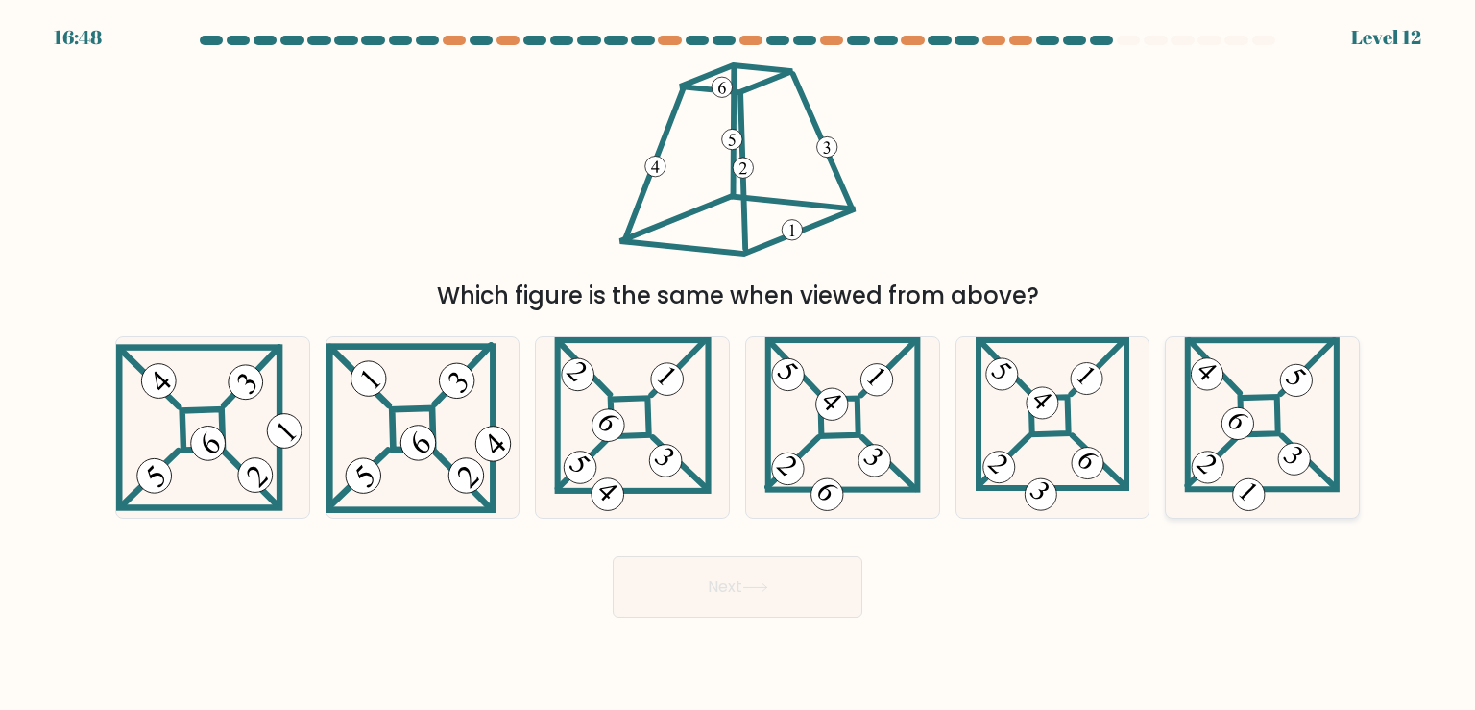
click at [1297, 469] on 869 at bounding box center [1294, 458] width 45 height 45
click at [738, 365] on input "f." at bounding box center [737, 360] width 1 height 10
radio input "true"
click at [812, 593] on button "Next" at bounding box center [738, 586] width 250 height 61
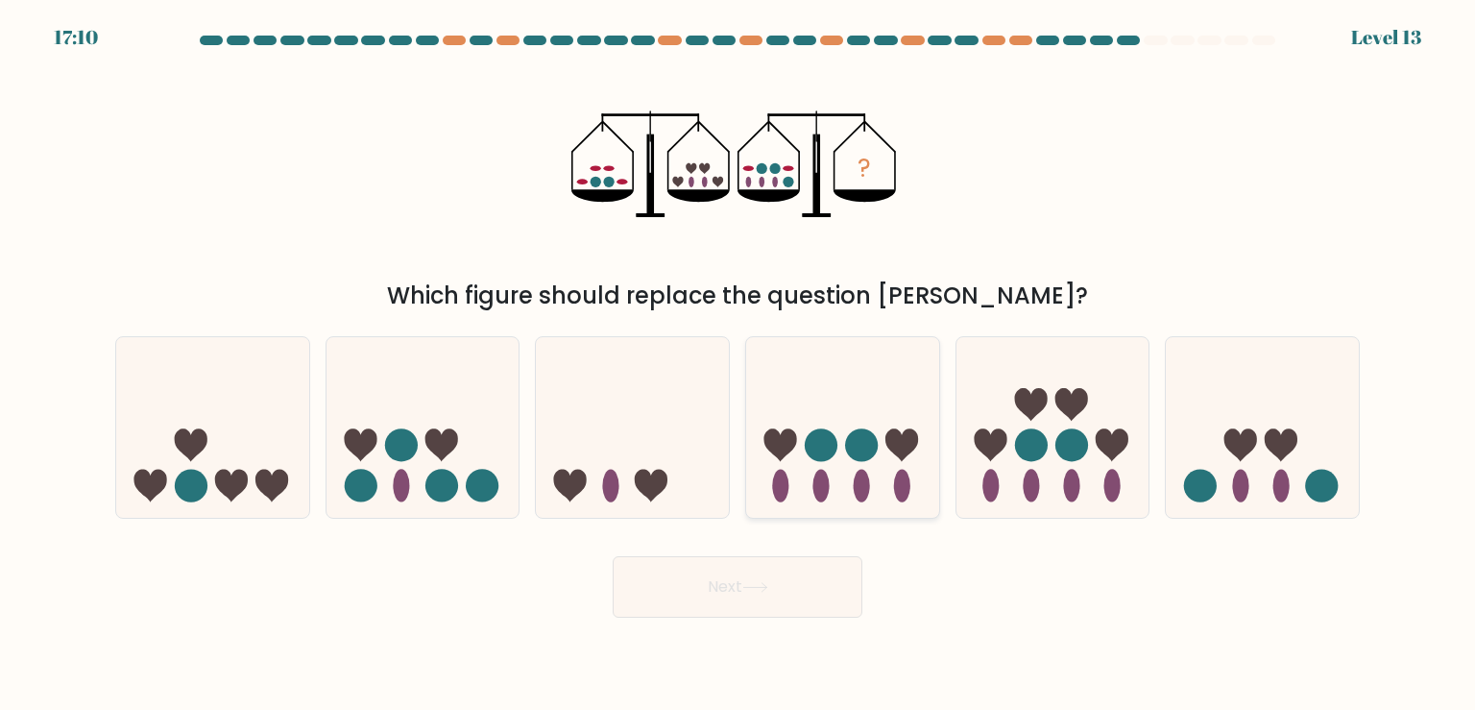
click at [846, 486] on icon at bounding box center [842, 427] width 193 height 159
click at [738, 365] on input "d." at bounding box center [737, 360] width 1 height 10
radio input "true"
click at [727, 583] on button "Next" at bounding box center [738, 586] width 250 height 61
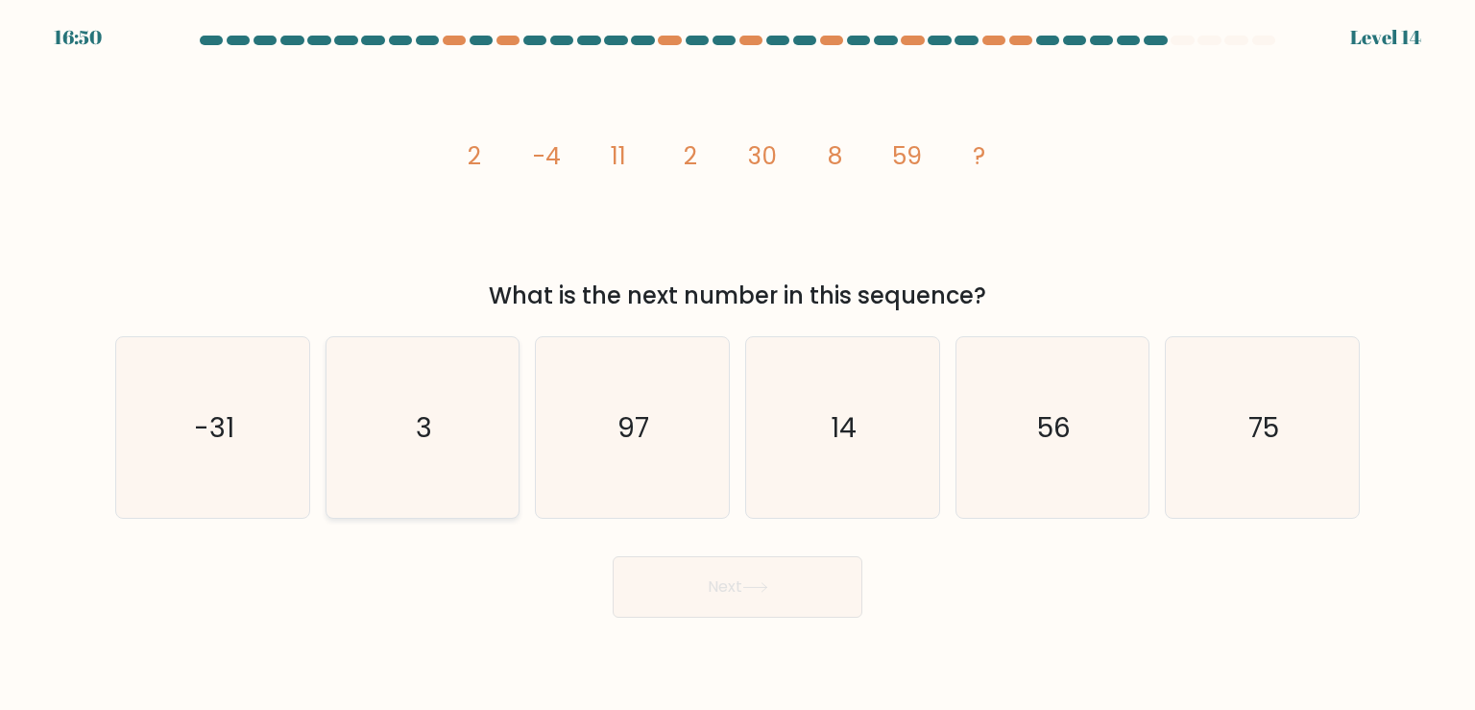
click at [418, 447] on icon "3" at bounding box center [422, 427] width 180 height 180
click at [737, 365] on input "b. 3" at bounding box center [737, 360] width 1 height 10
radio input "true"
click at [766, 600] on button "Next" at bounding box center [738, 586] width 250 height 61
click at [800, 623] on body "16:44 Level 14" at bounding box center [737, 355] width 1475 height 710
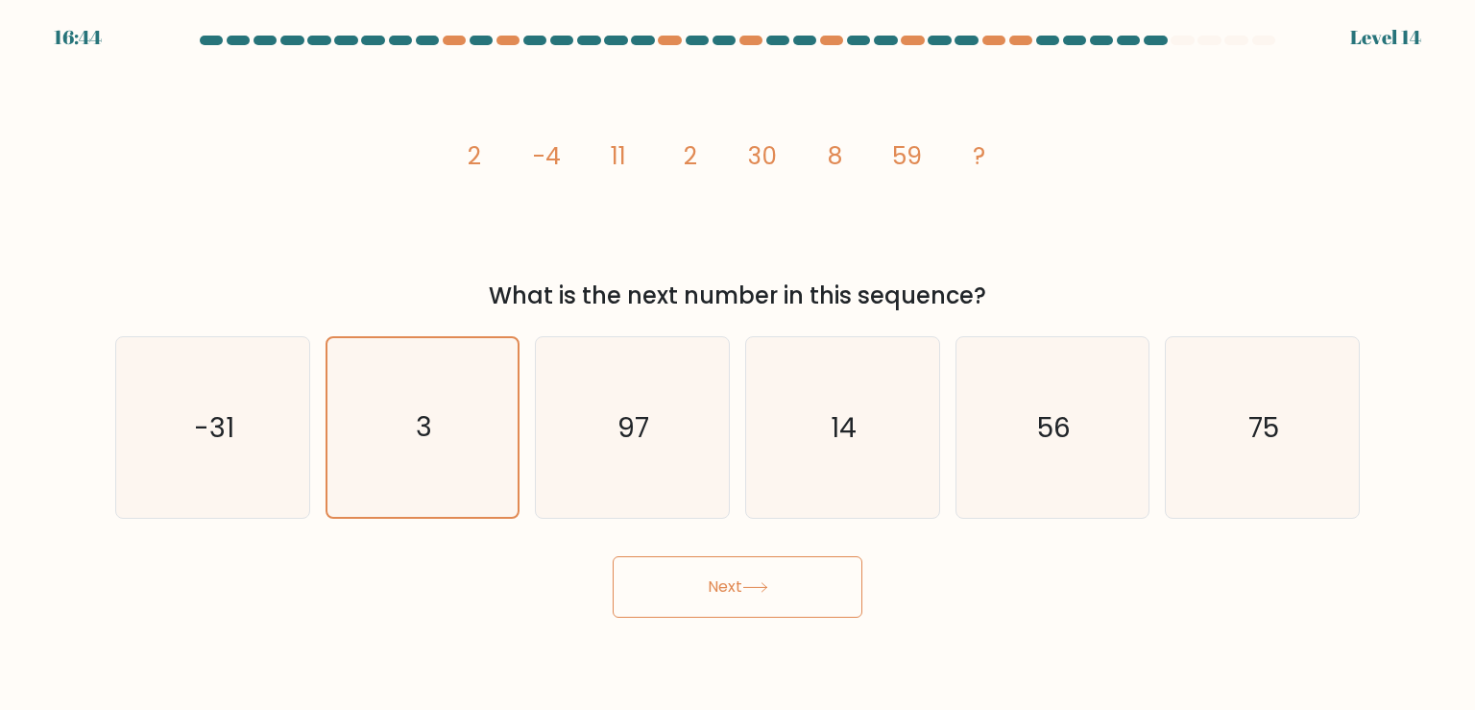
click at [785, 610] on button "Next" at bounding box center [738, 586] width 250 height 61
click at [692, 436] on icon "97" at bounding box center [631, 427] width 180 height 180
click at [737, 365] on input "c. 97" at bounding box center [737, 360] width 1 height 10
radio input "true"
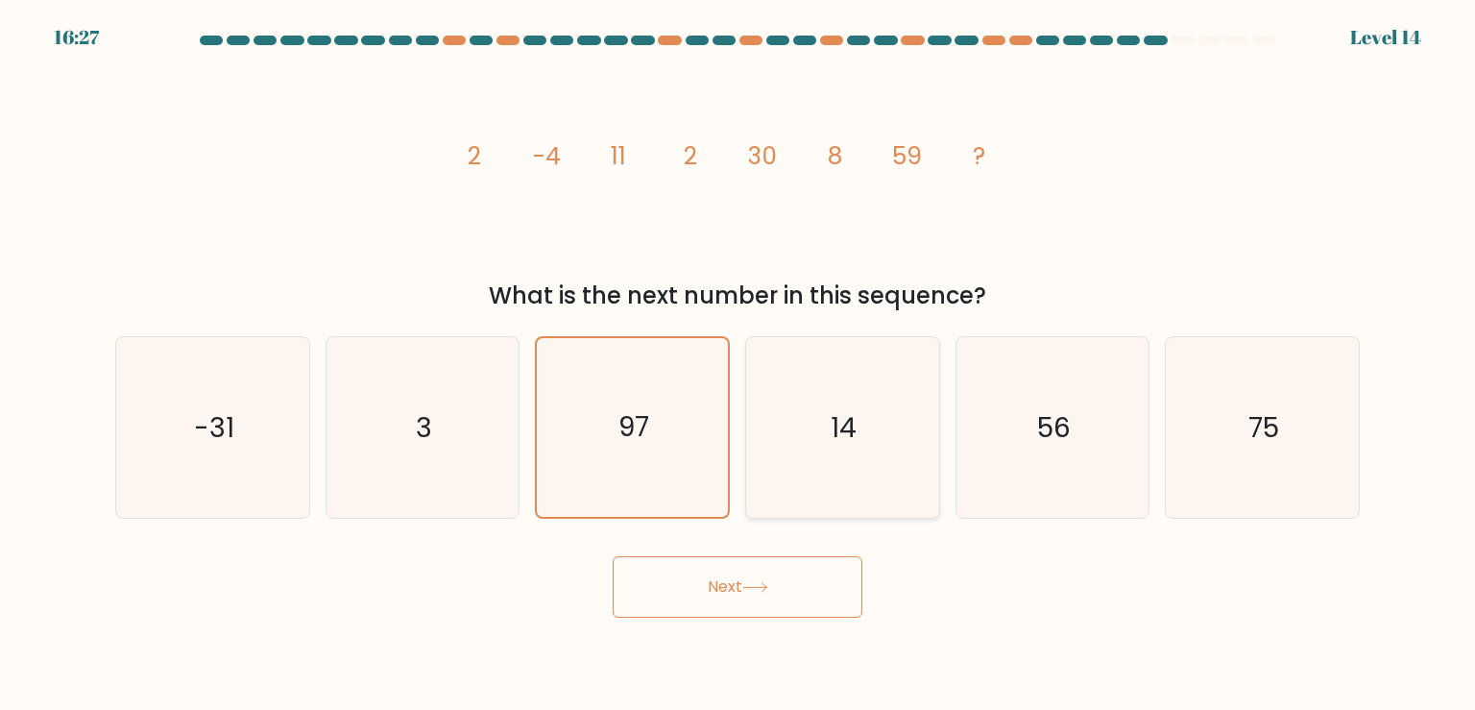
click at [860, 451] on icon "14" at bounding box center [842, 427] width 180 height 180
click at [738, 365] on input "d. 14" at bounding box center [737, 360] width 1 height 10
radio input "true"
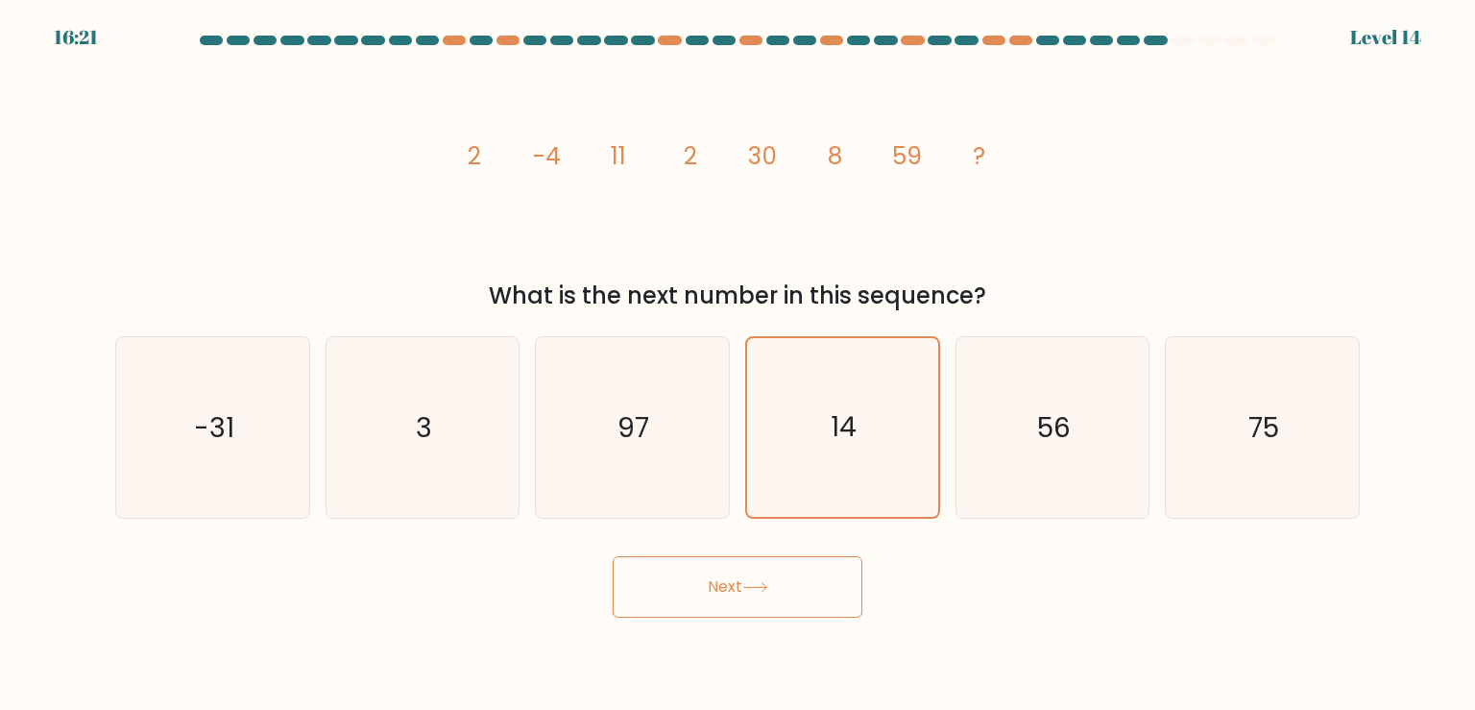
click at [789, 585] on button "Next" at bounding box center [738, 586] width 250 height 61
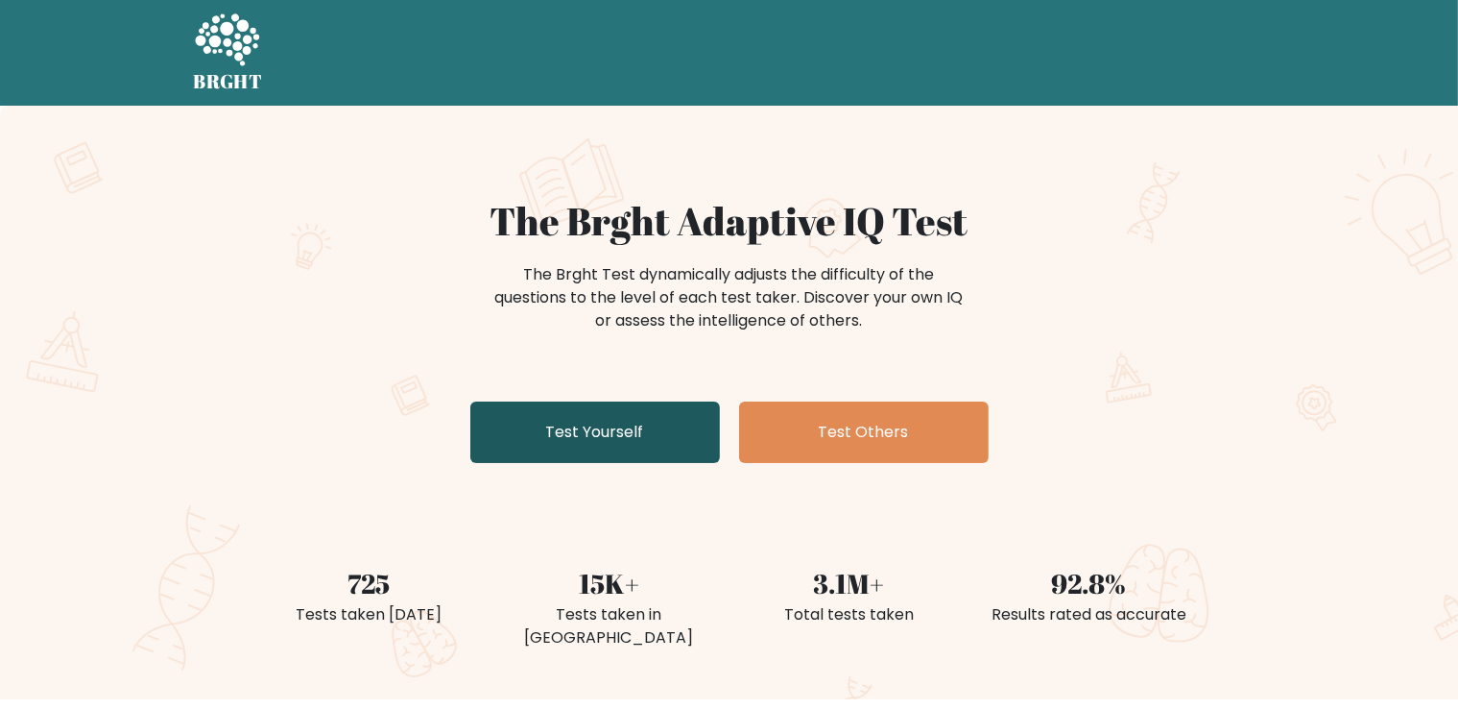
click at [623, 435] on link "Test Yourself" at bounding box center [595, 431] width 250 height 61
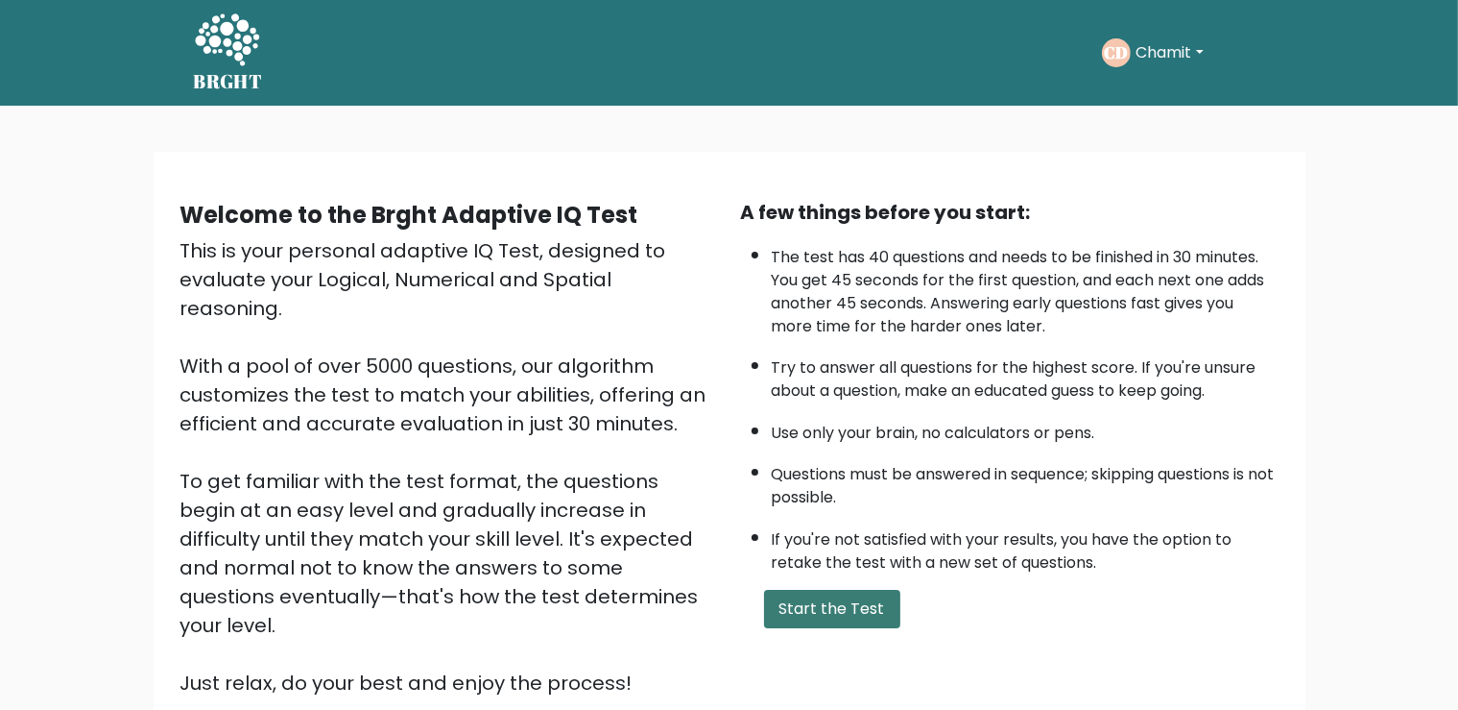
click at [838, 628] on button "Start the Test" at bounding box center [832, 608] width 136 height 38
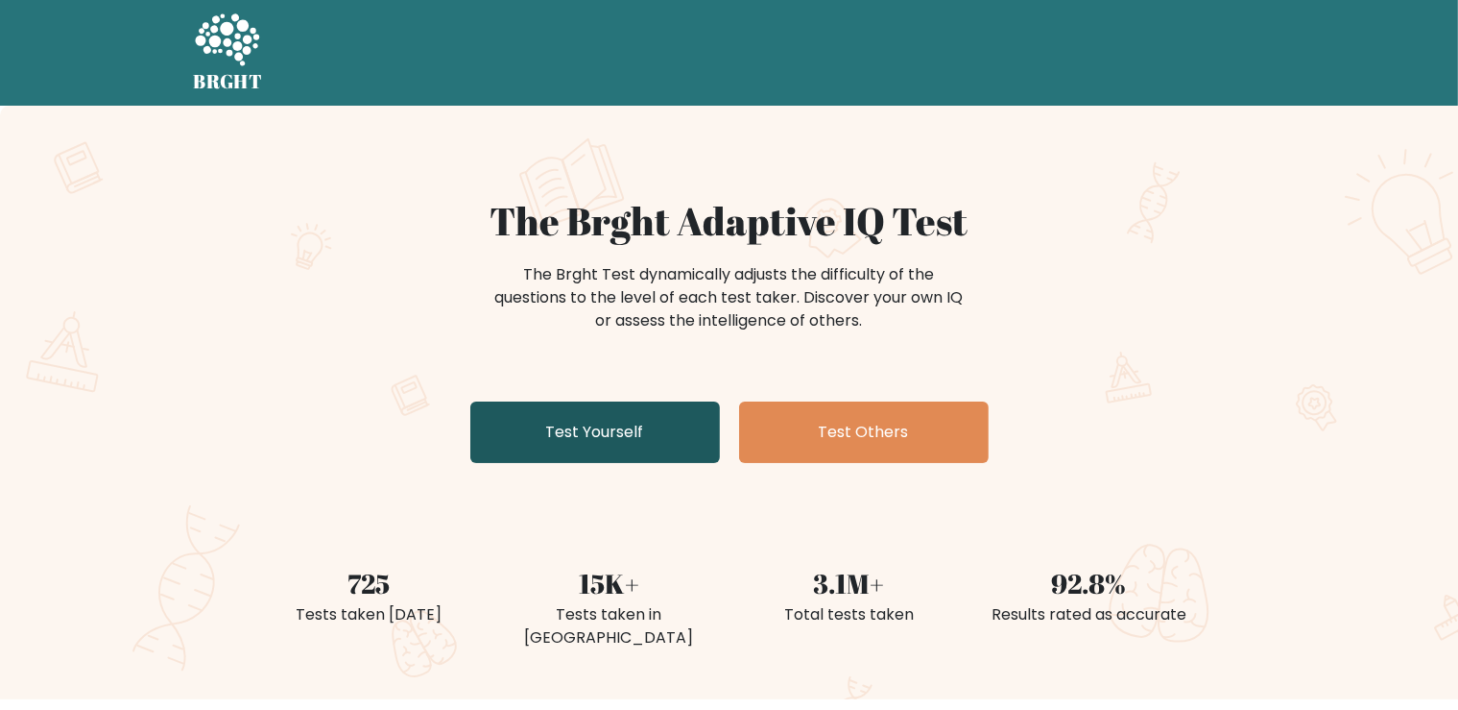
click at [623, 432] on link "Test Yourself" at bounding box center [595, 431] width 250 height 61
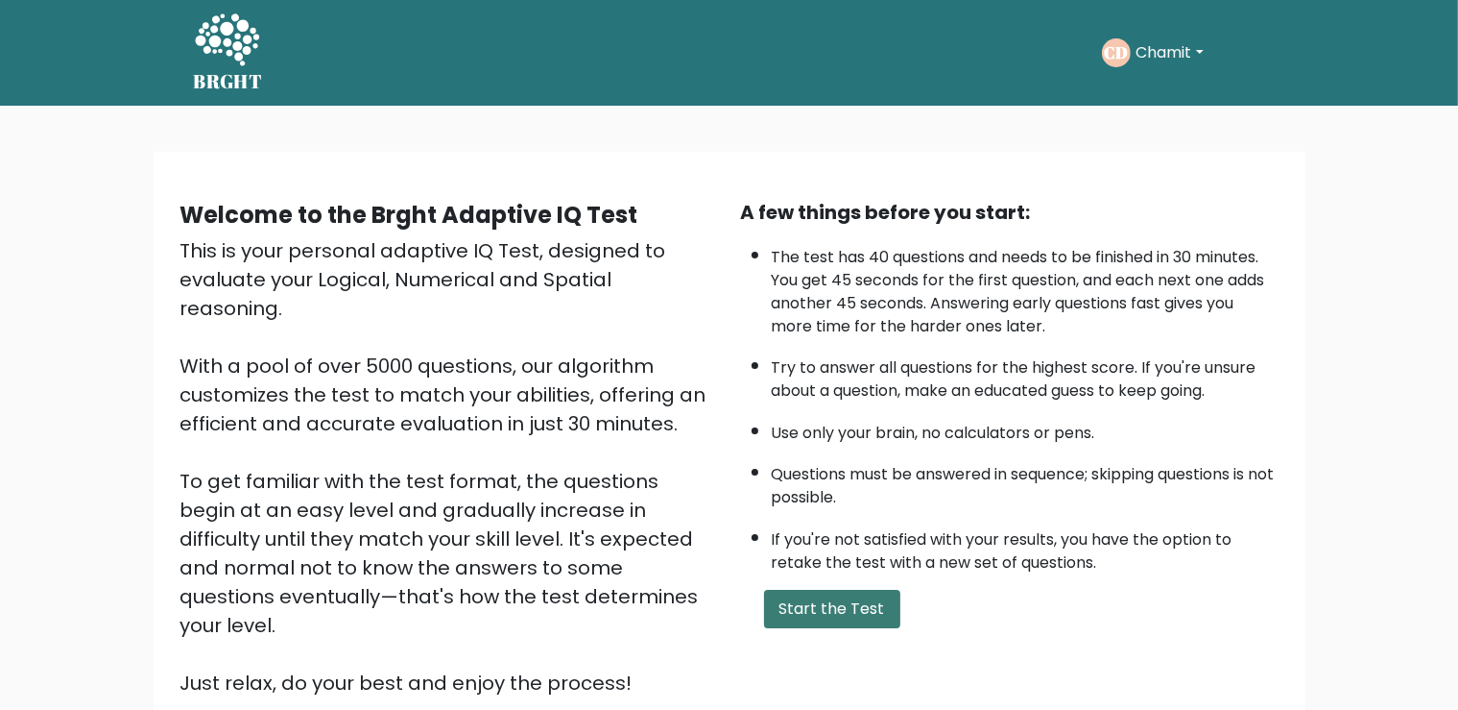
click at [853, 628] on button "Start the Test" at bounding box center [832, 608] width 136 height 38
click at [851, 628] on button "Start the Test" at bounding box center [832, 608] width 136 height 38
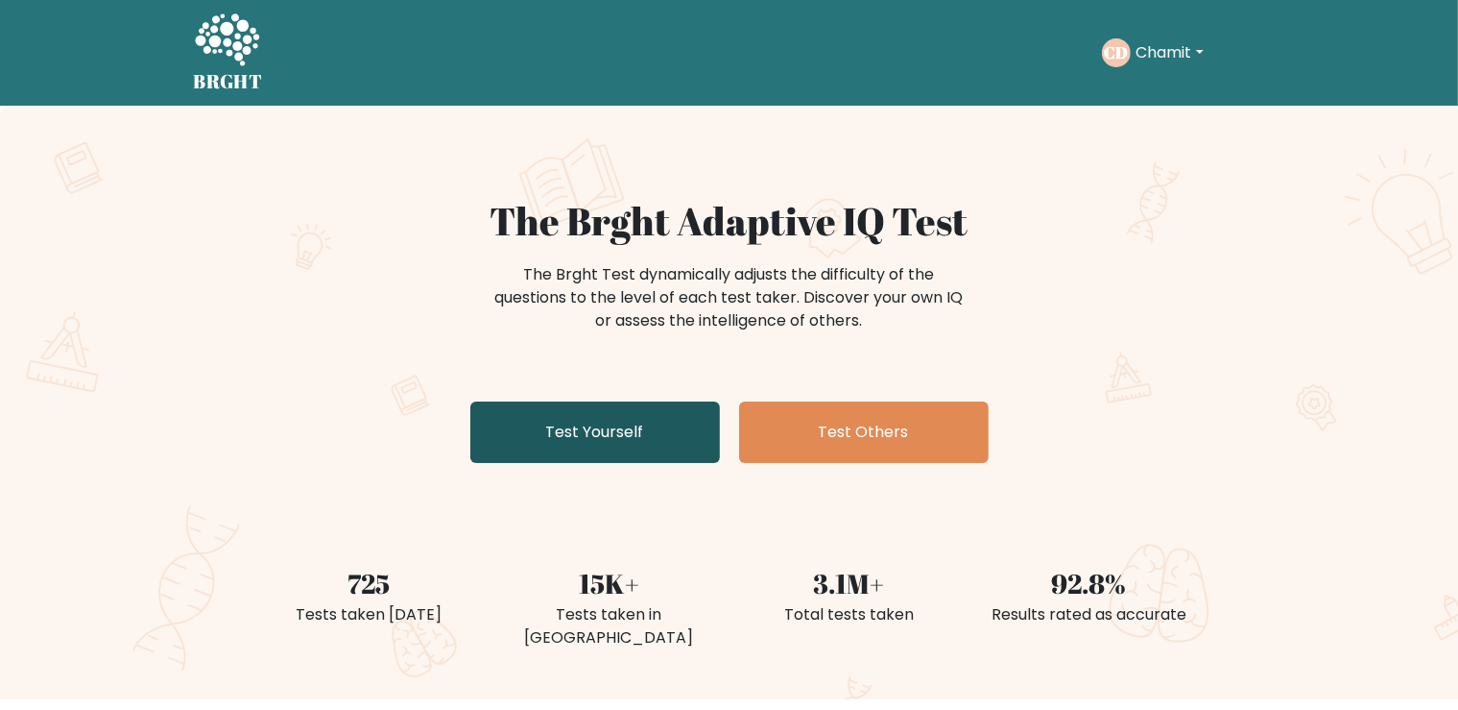
click at [655, 421] on link "Test Yourself" at bounding box center [595, 431] width 250 height 61
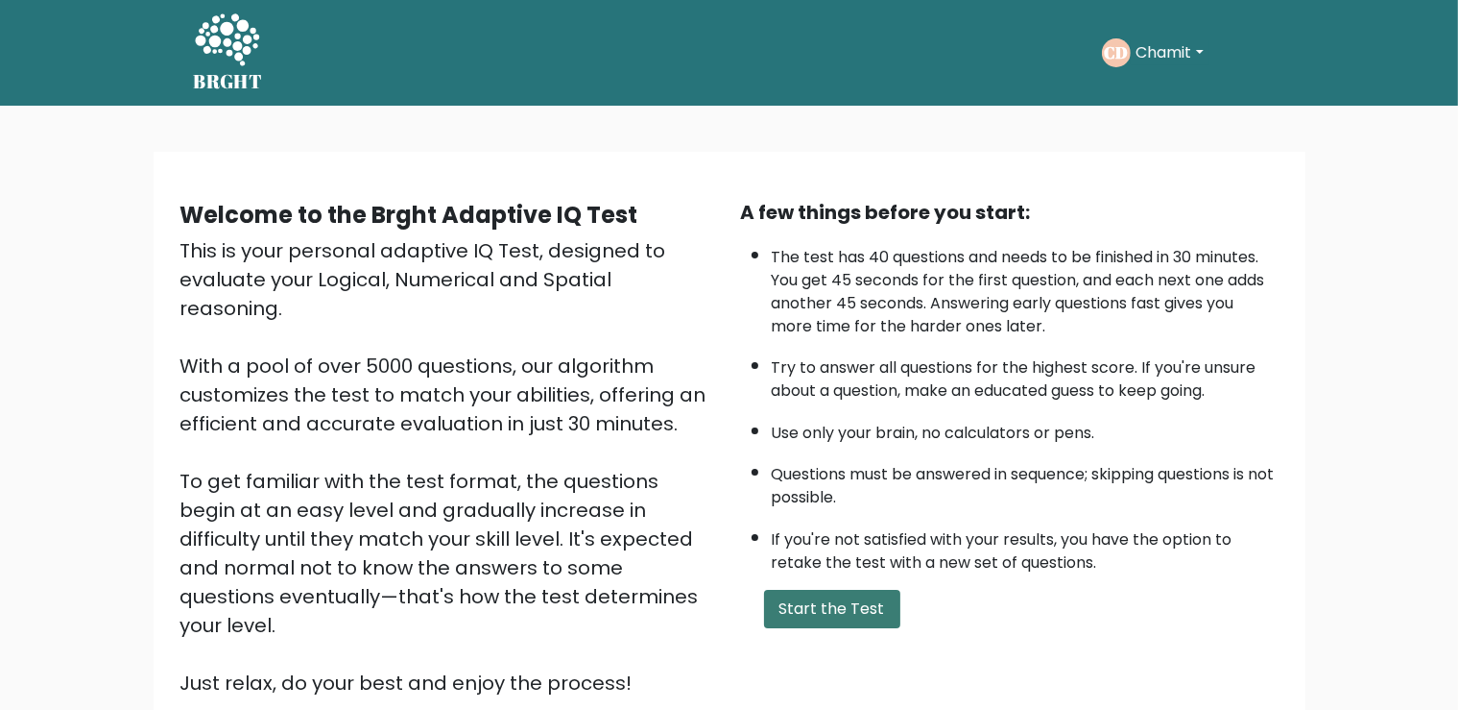
click at [866, 628] on button "Start the Test" at bounding box center [832, 608] width 136 height 38
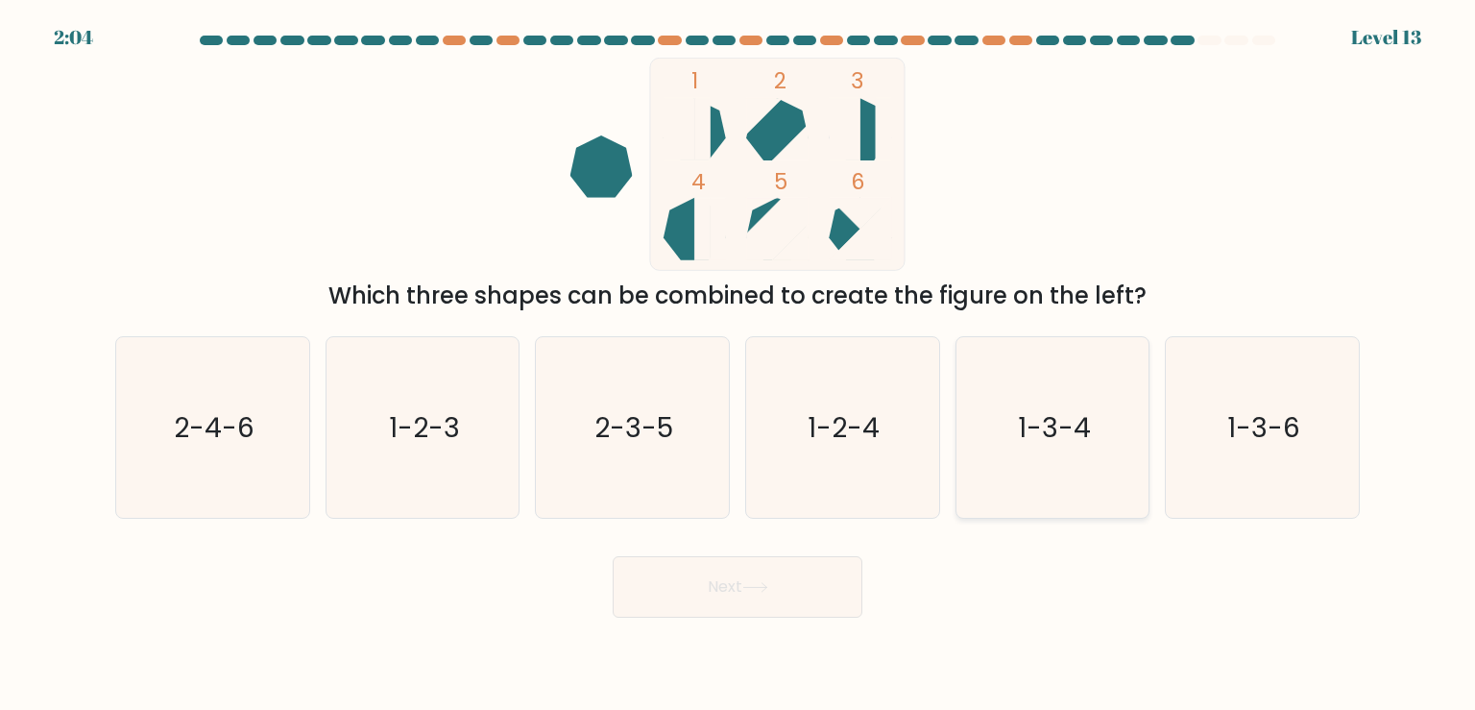
click at [1058, 459] on icon "1-3-4" at bounding box center [1052, 427] width 180 height 180
click at [738, 365] on input "e. 1-3-4" at bounding box center [737, 360] width 1 height 10
radio input "true"
click at [830, 570] on button "Next" at bounding box center [738, 586] width 250 height 61
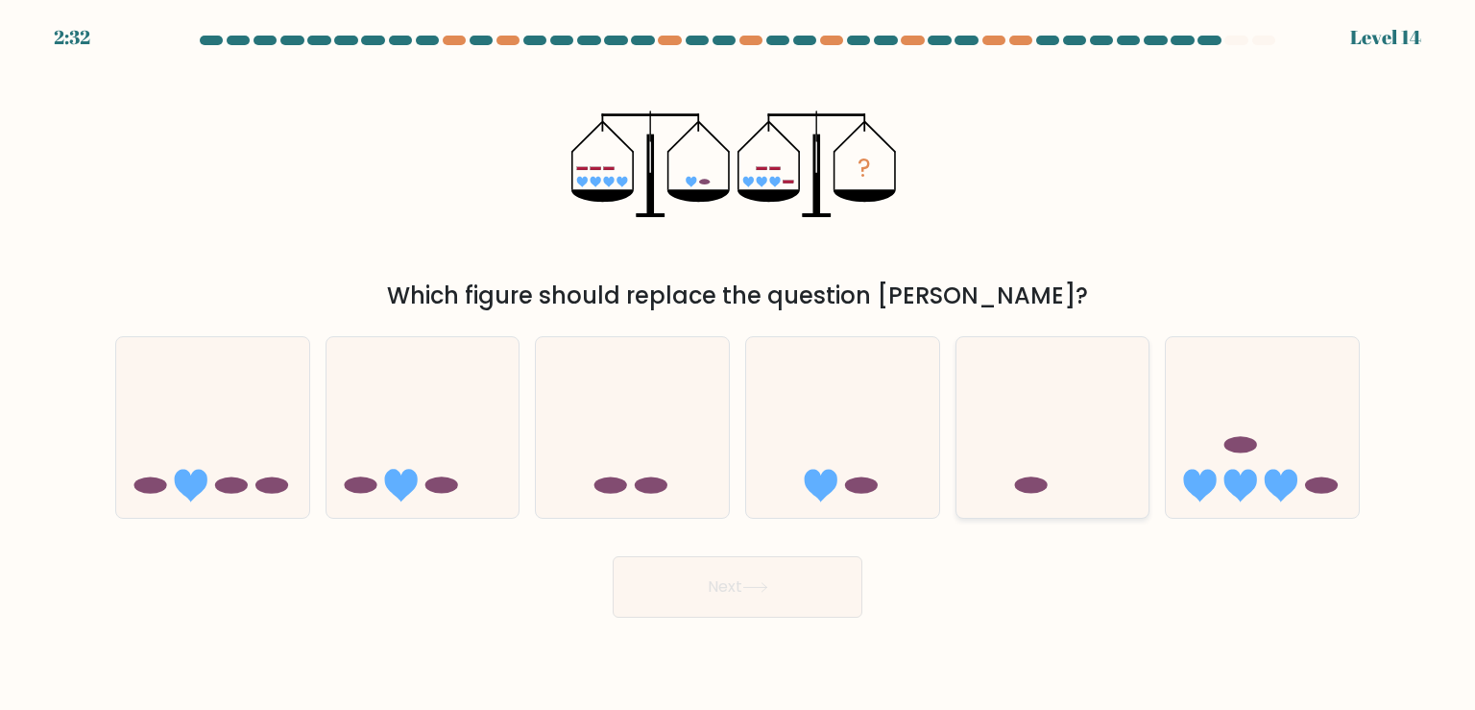
click at [1061, 456] on icon at bounding box center [1052, 427] width 193 height 159
click at [738, 365] on input "e." at bounding box center [737, 360] width 1 height 10
radio input "true"
click at [849, 586] on button "Next" at bounding box center [738, 586] width 250 height 61
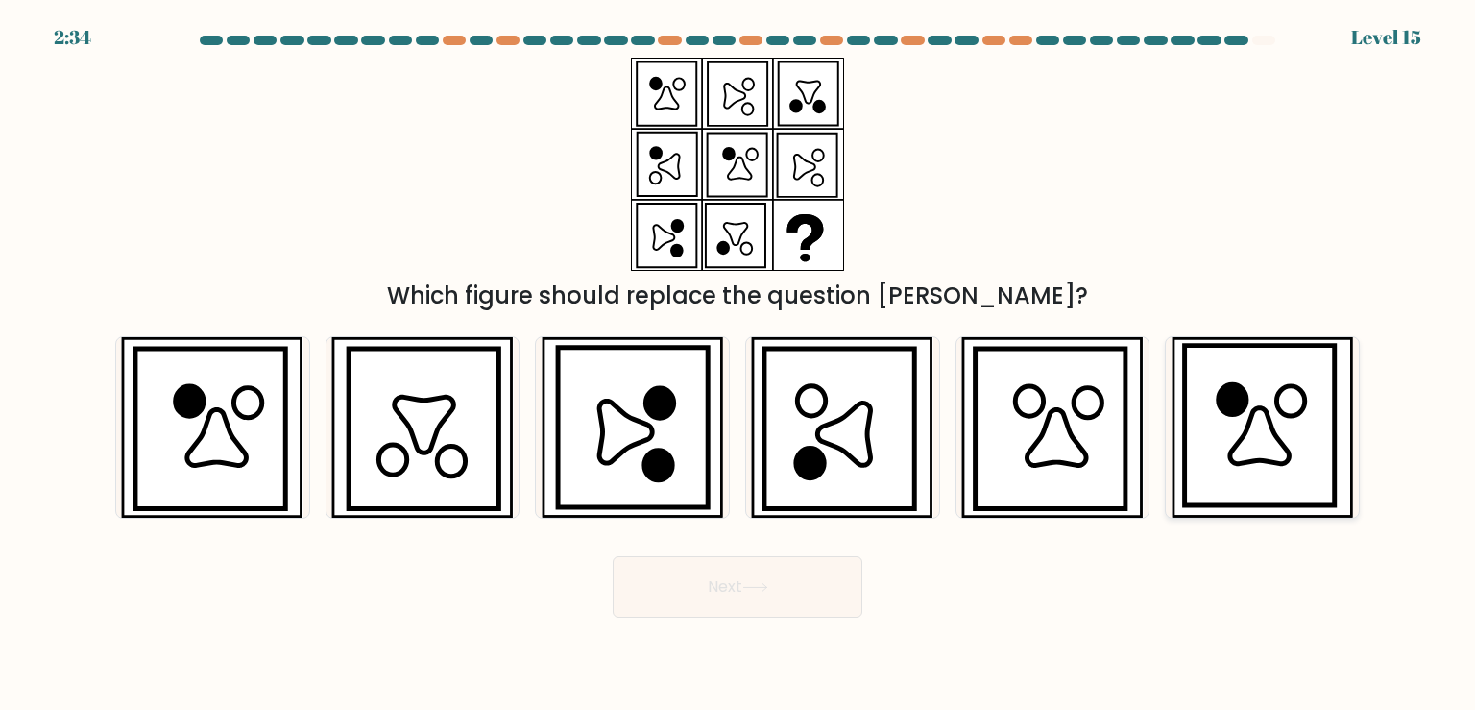
click at [1266, 439] on icon at bounding box center [1260, 436] width 60 height 56
click at [738, 365] on input "f." at bounding box center [737, 360] width 1 height 10
radio input "true"
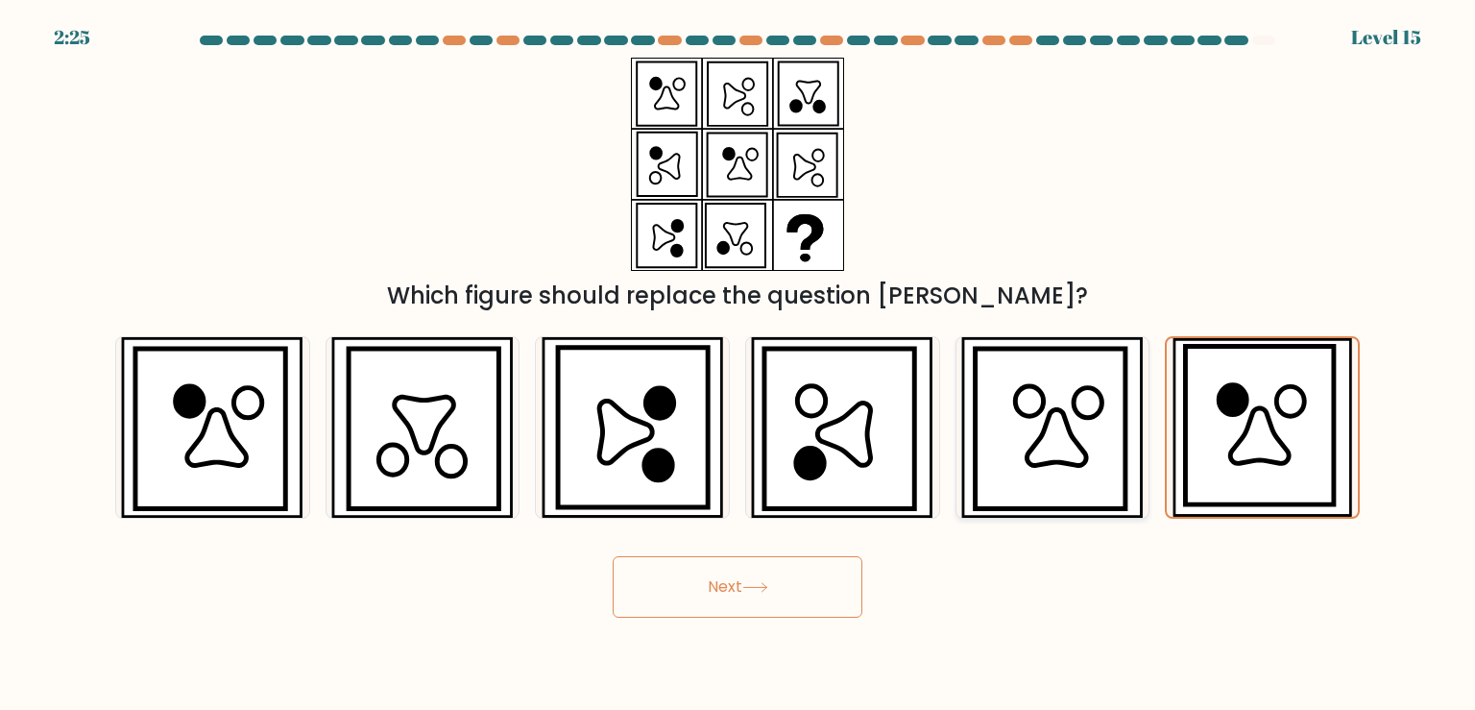
click at [1120, 456] on icon at bounding box center [1050, 429] width 151 height 160
click at [738, 365] on input "e." at bounding box center [737, 360] width 1 height 10
radio input "true"
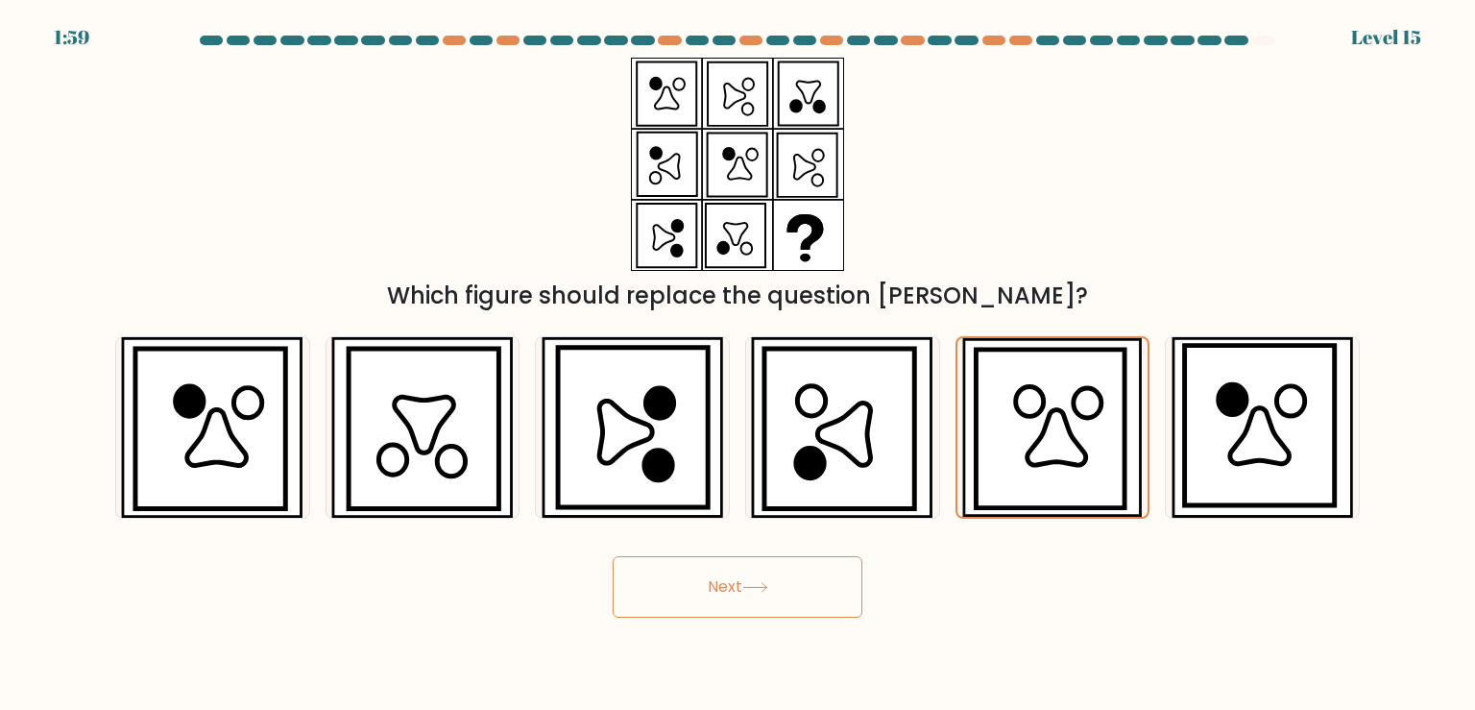
click at [783, 614] on button "Next" at bounding box center [738, 586] width 250 height 61
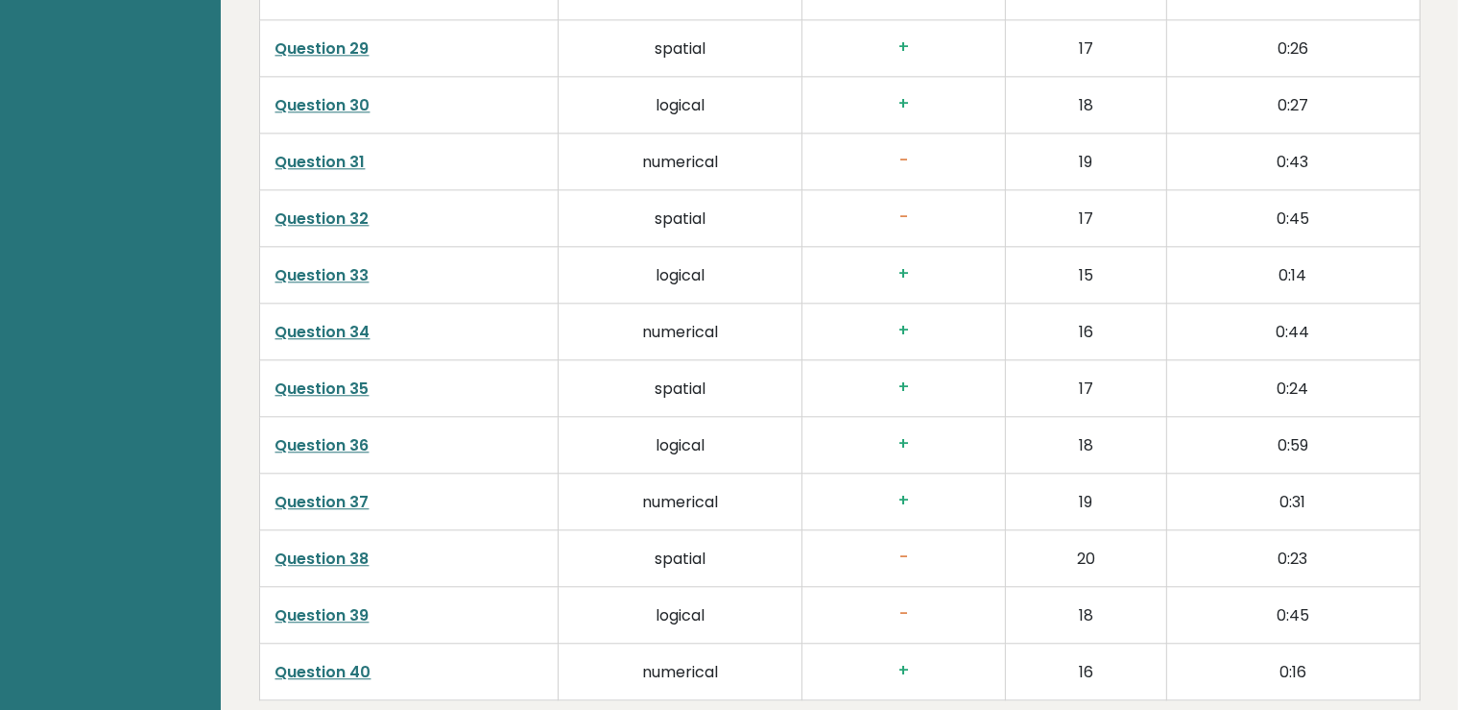
scroll to position [5407, 0]
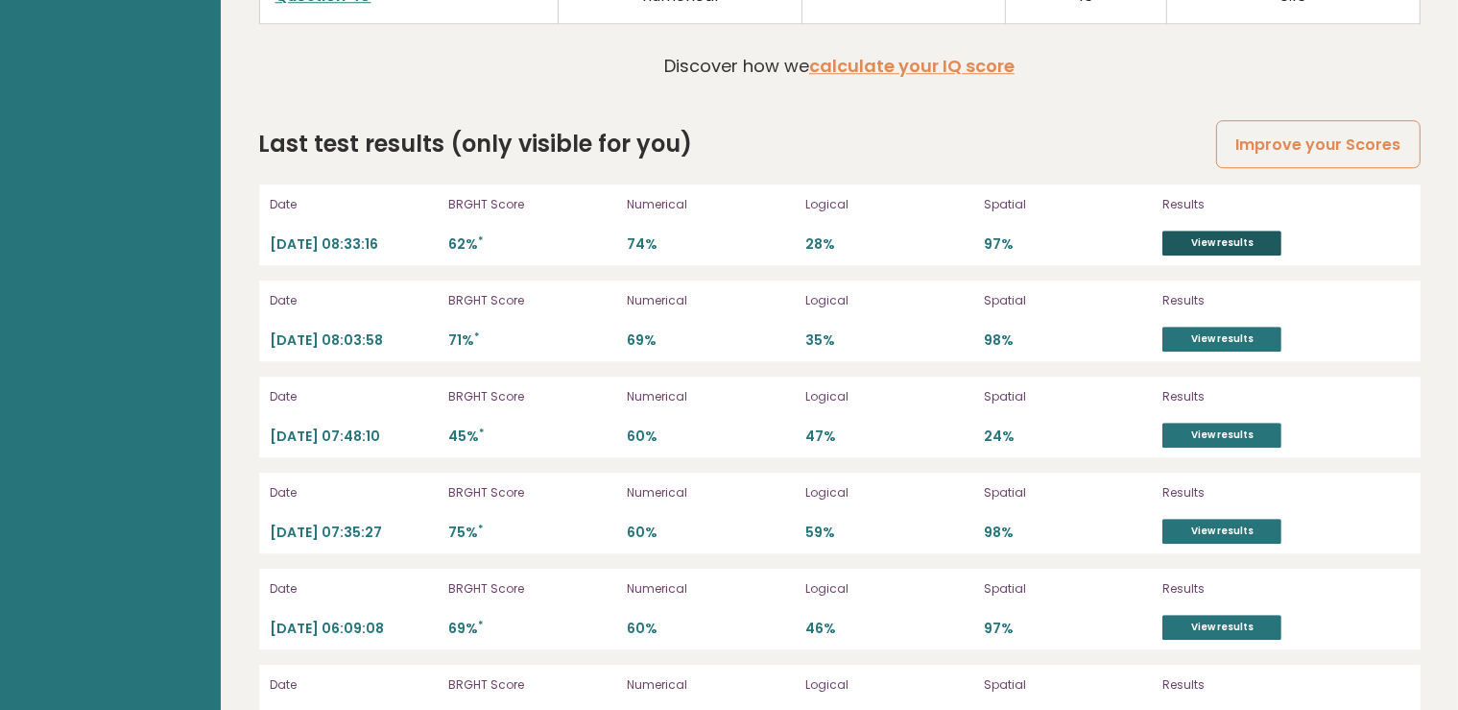
click at [1230, 235] on link "View results" at bounding box center [1222, 242] width 119 height 25
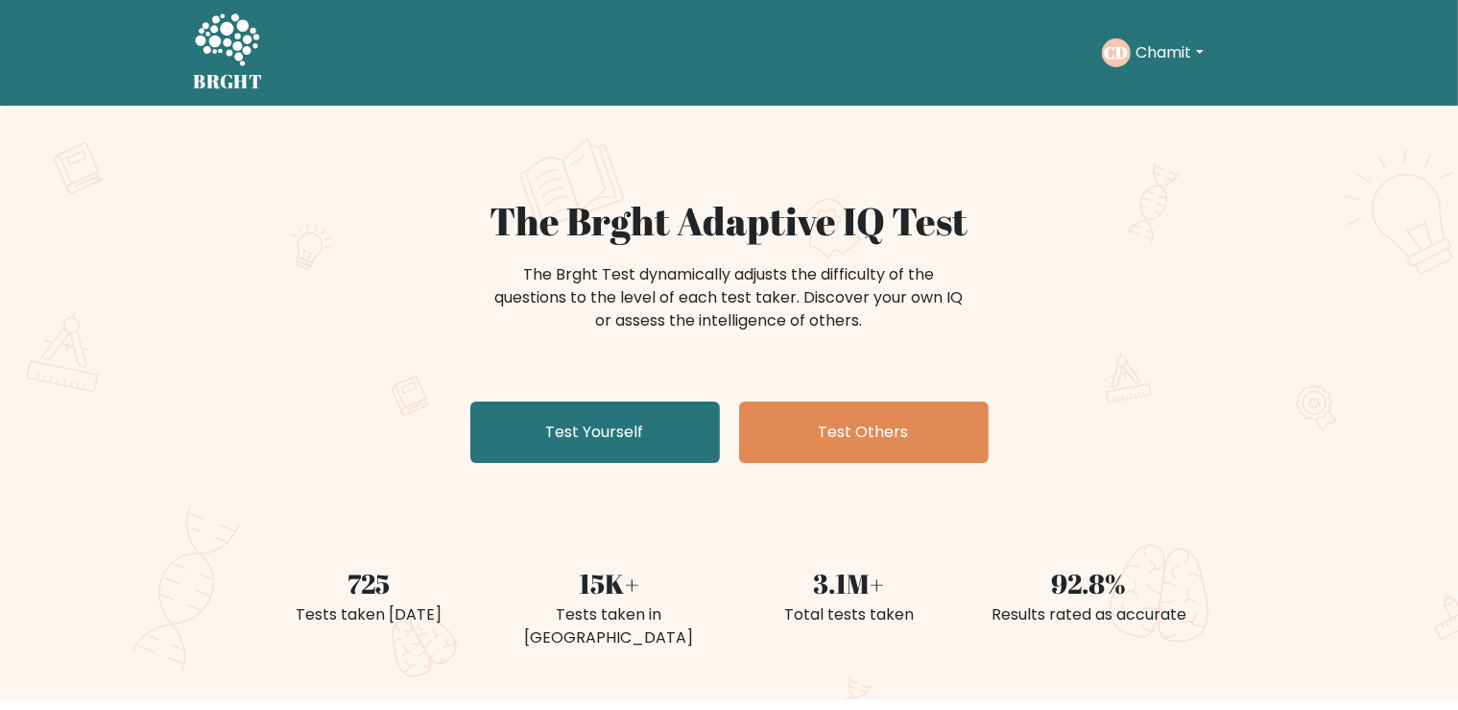
click at [1146, 62] on button "Chamit" at bounding box center [1170, 52] width 79 height 25
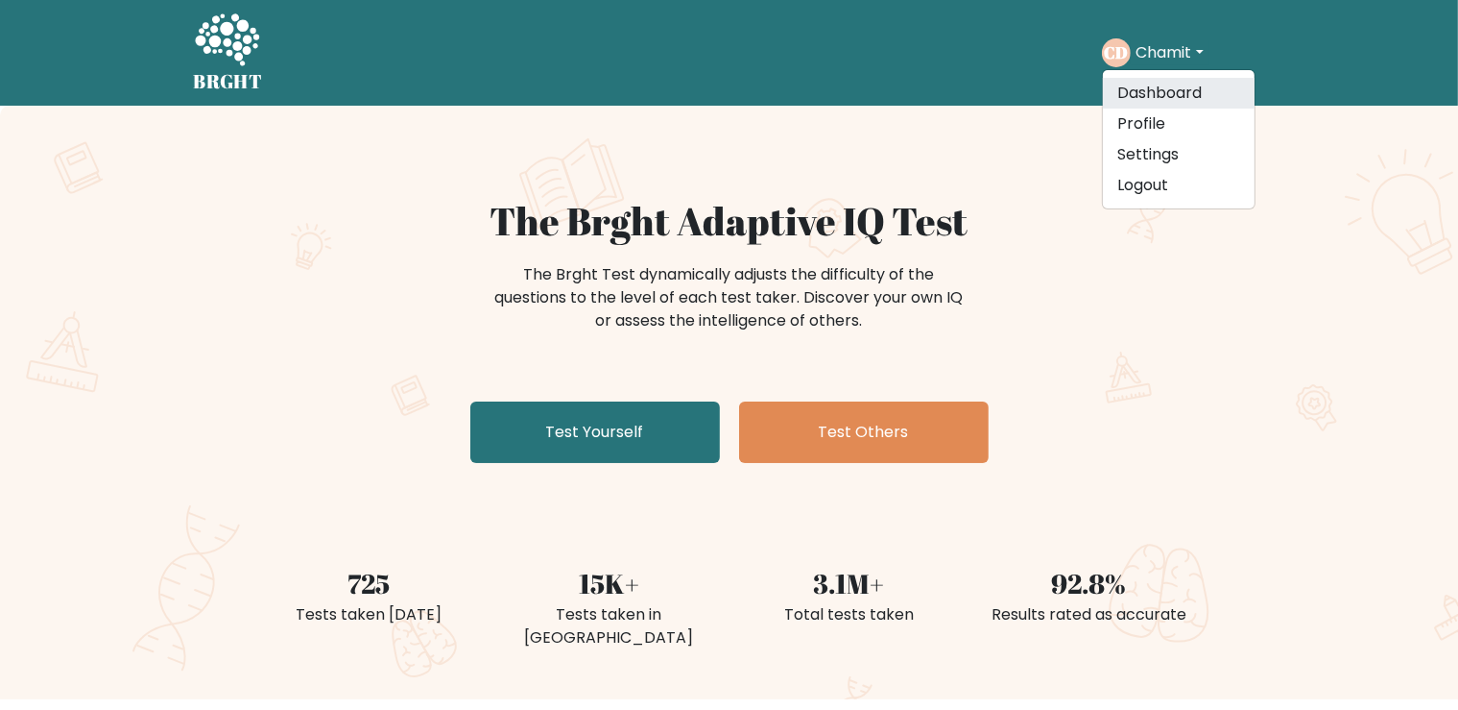
click at [1147, 84] on link "Dashboard" at bounding box center [1179, 93] width 152 height 31
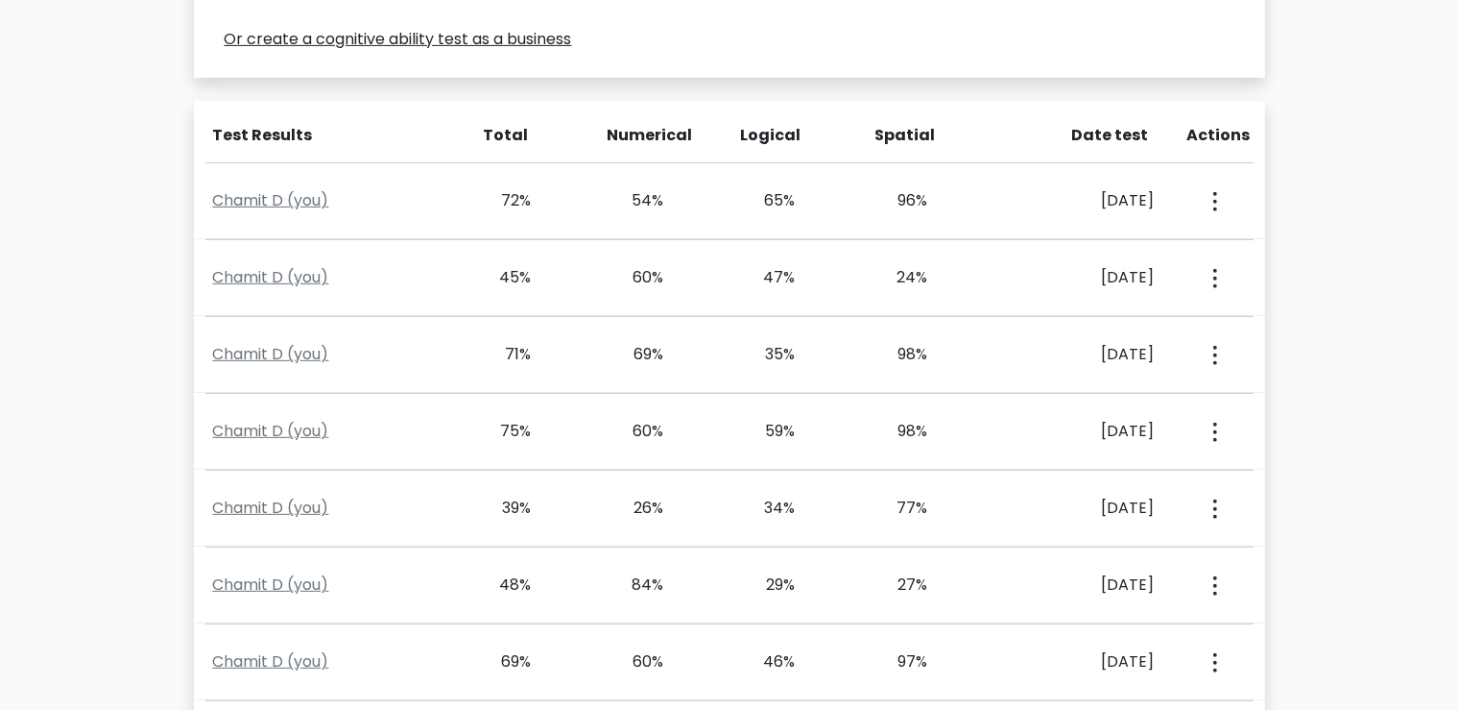
scroll to position [613, 0]
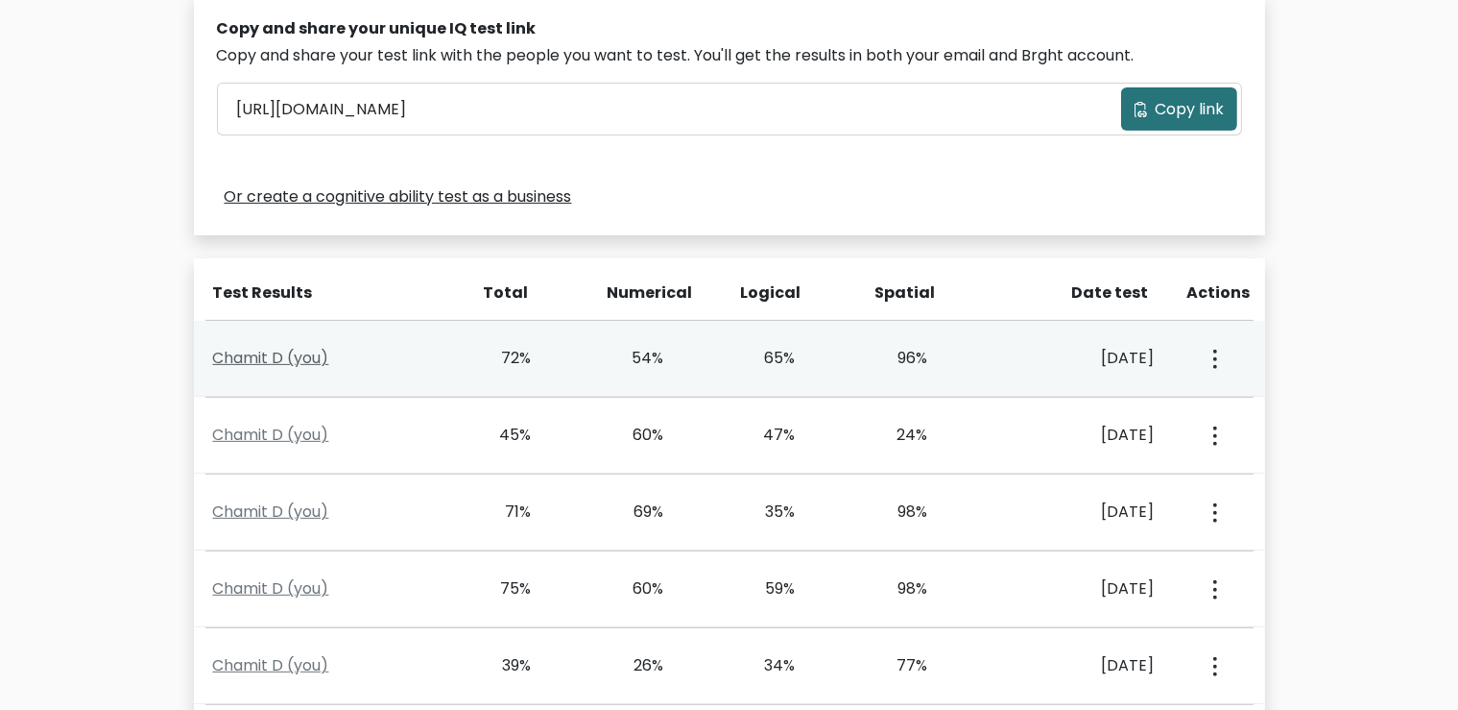
click at [288, 357] on link "Chamit D (you)" at bounding box center [271, 358] width 116 height 22
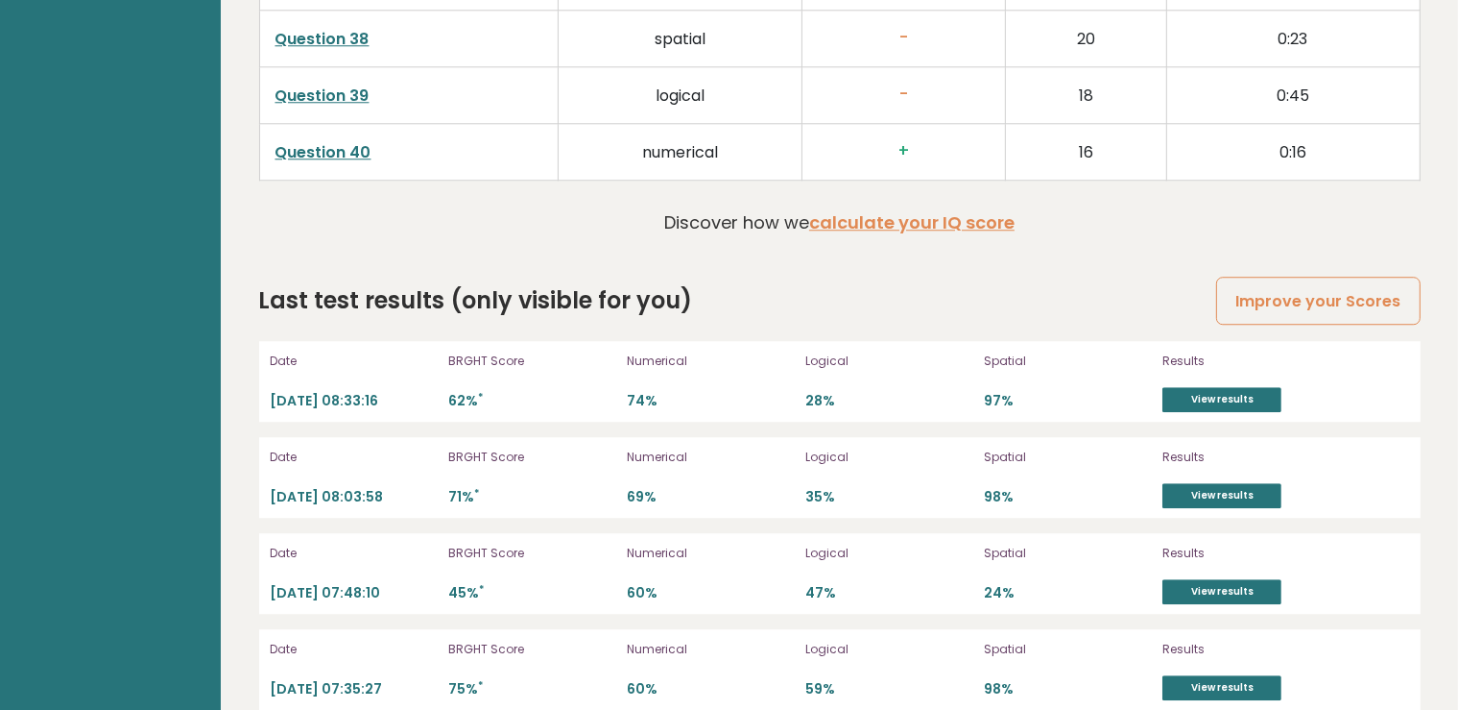
scroll to position [5407, 0]
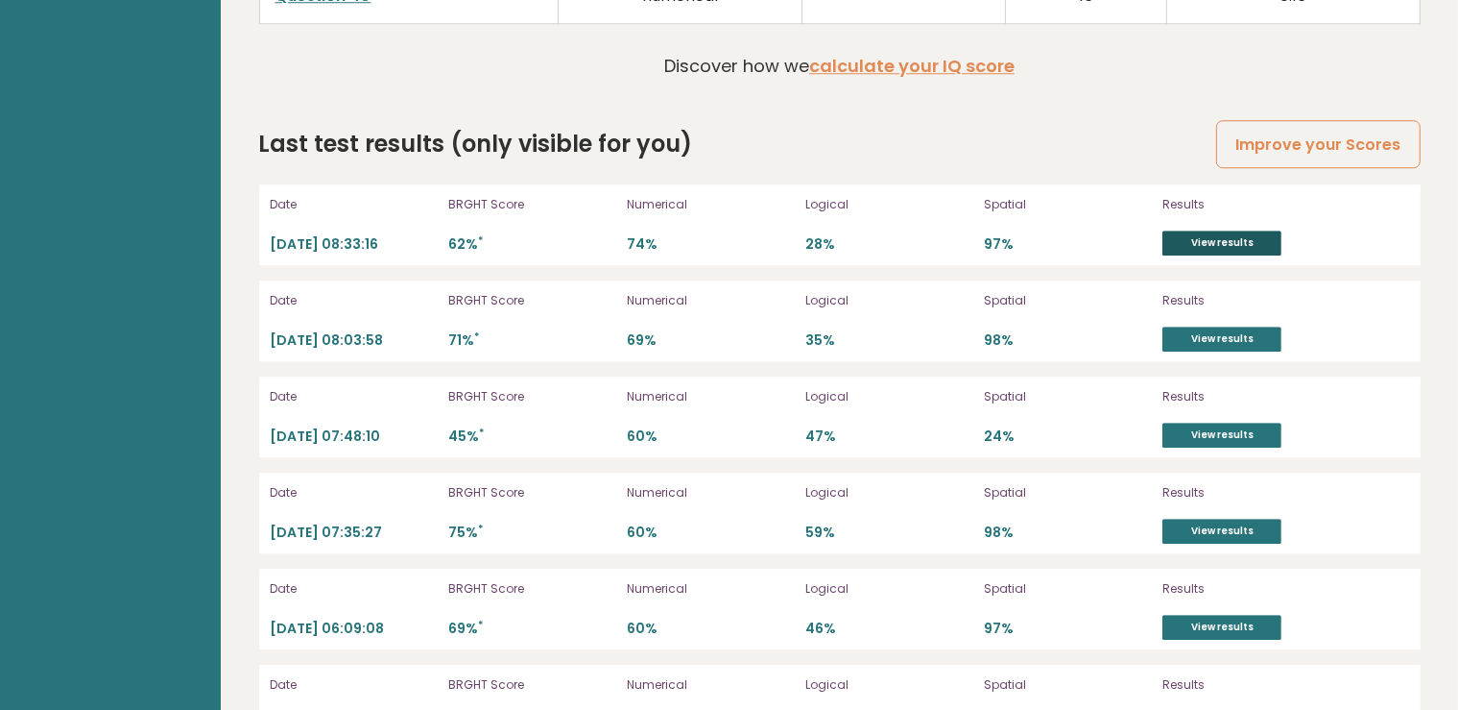
click at [1201, 235] on link "View results" at bounding box center [1222, 242] width 119 height 25
